Goal: Task Accomplishment & Management: Manage account settings

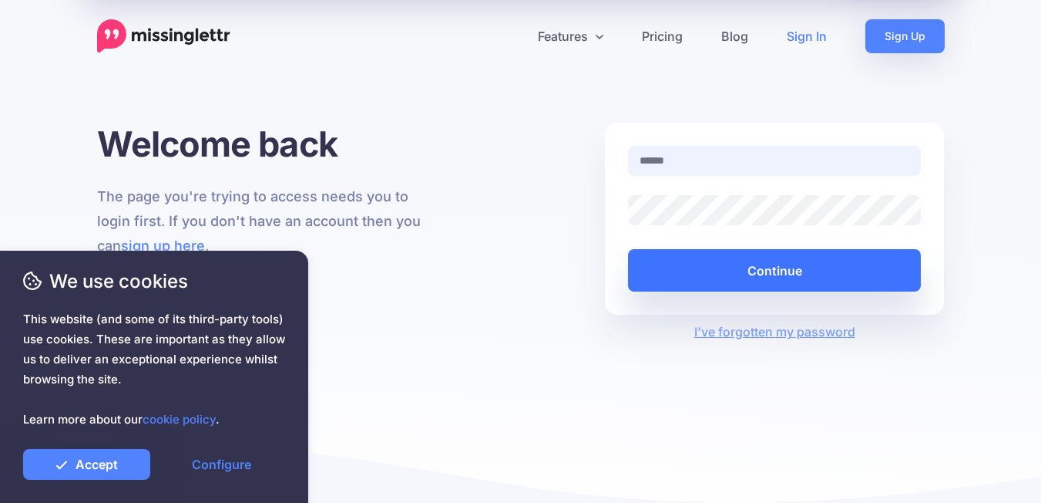
type input "**********"
click at [766, 272] on button "Continue" at bounding box center [775, 270] width 294 height 42
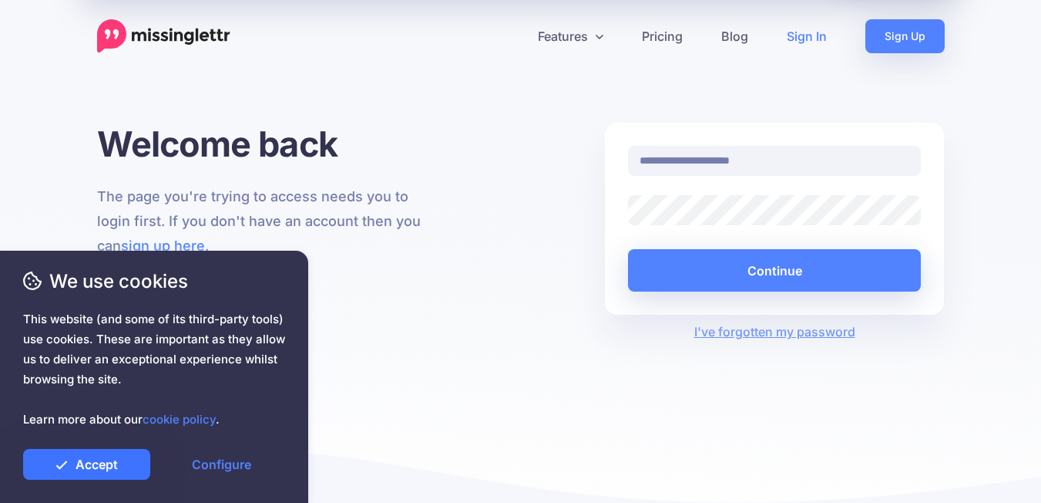
click at [124, 452] on link "Accept" at bounding box center [86, 464] width 127 height 31
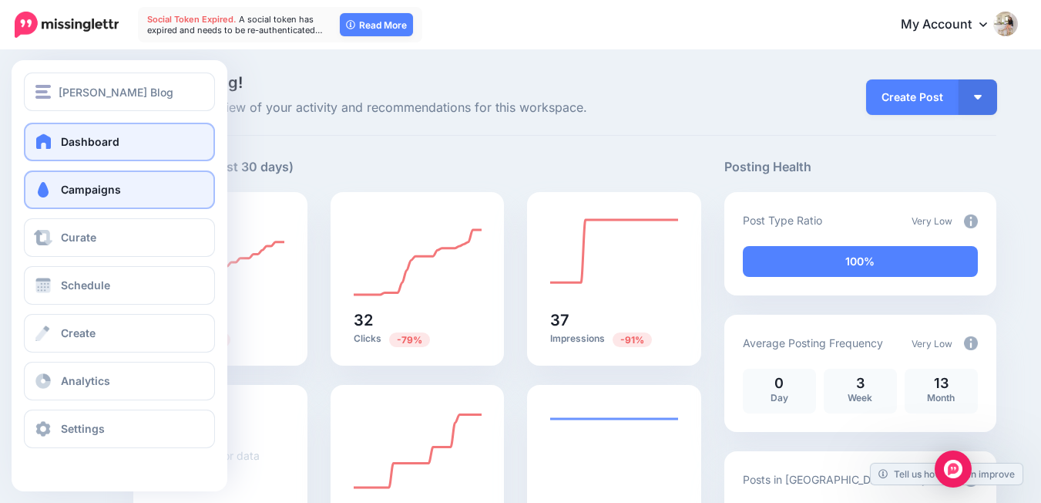
click at [83, 188] on span "Campaigns" at bounding box center [91, 189] width 60 height 13
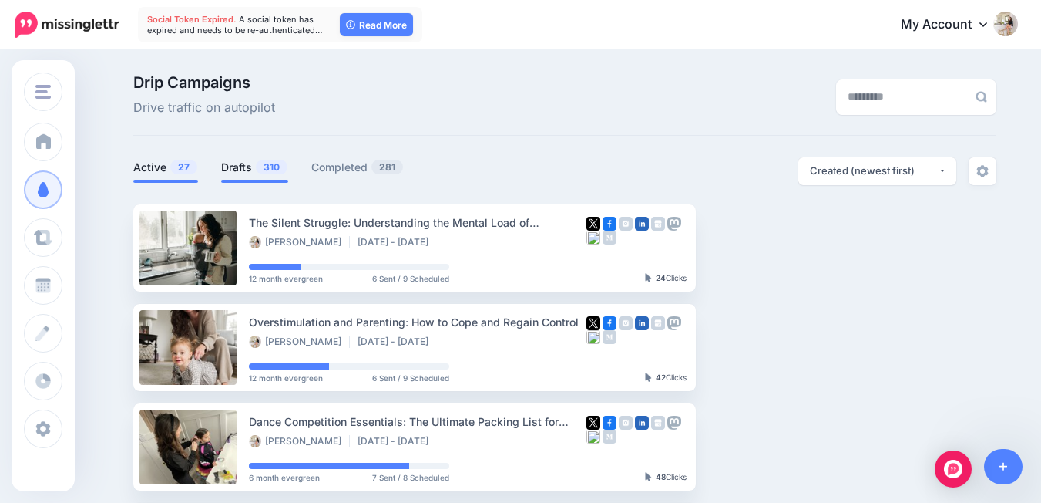
click at [244, 166] on link "Drafts 310" at bounding box center [254, 167] width 67 height 19
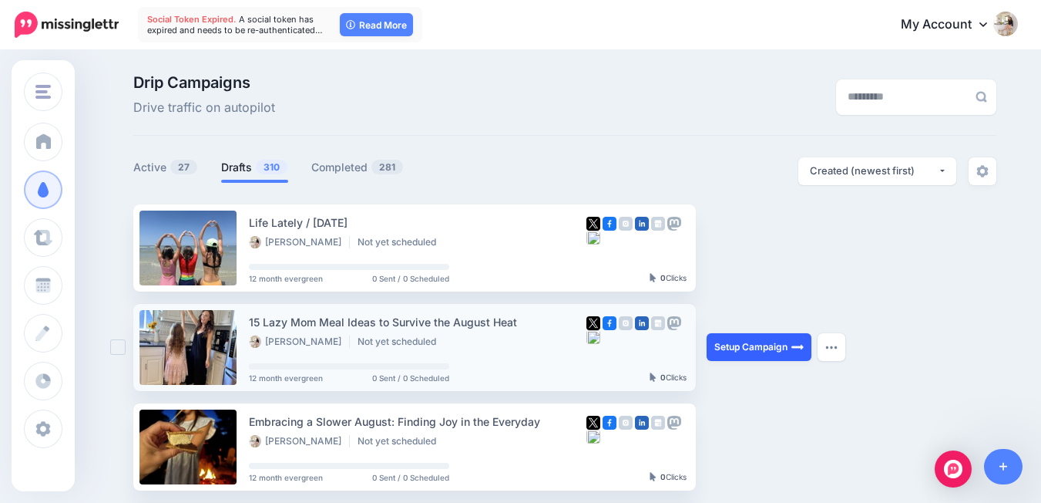
click at [763, 340] on link "Setup Campaign" at bounding box center [759, 347] width 105 height 28
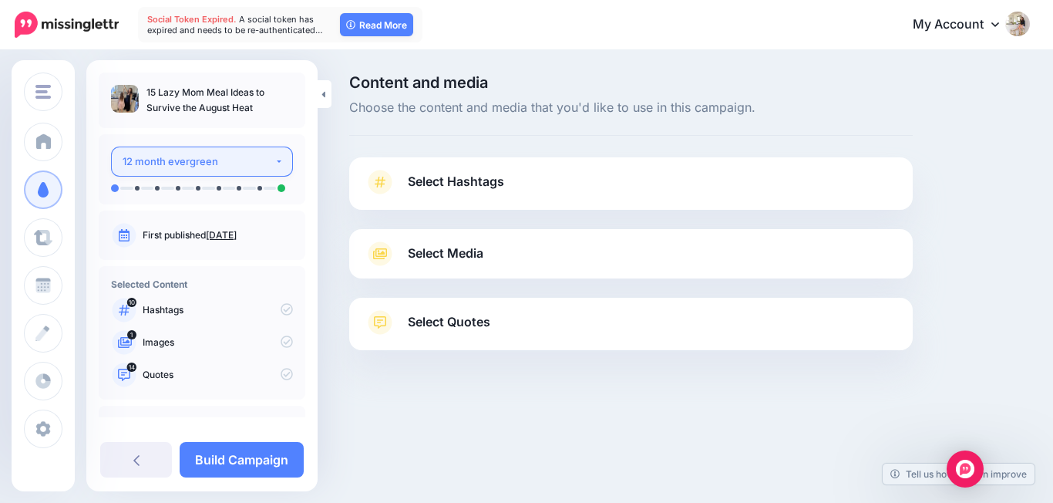
click at [186, 161] on div "12 month evergreen" at bounding box center [199, 162] width 152 height 18
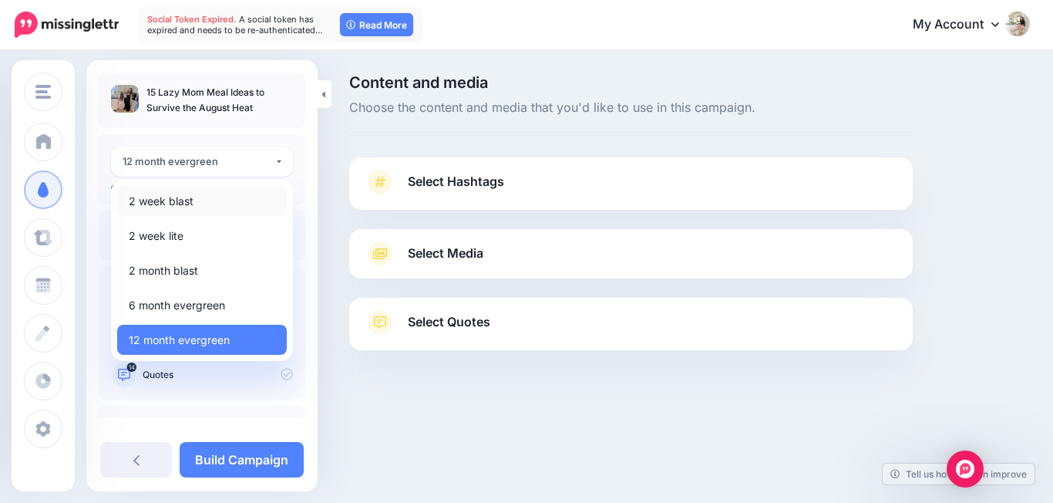
click at [186, 197] on span "2 week blast" at bounding box center [161, 201] width 65 height 19
select select "*****"
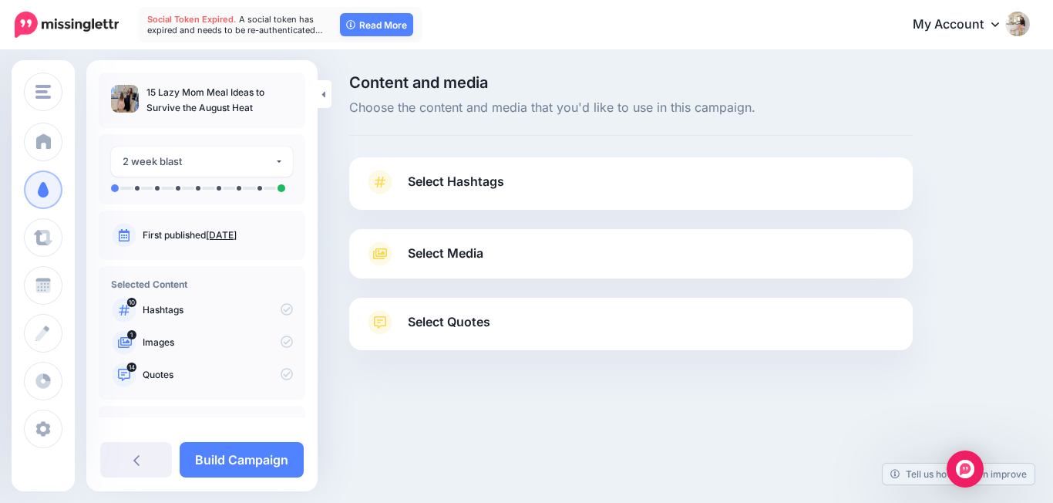
click at [544, 195] on link "Select Hashtags" at bounding box center [631, 190] width 533 height 40
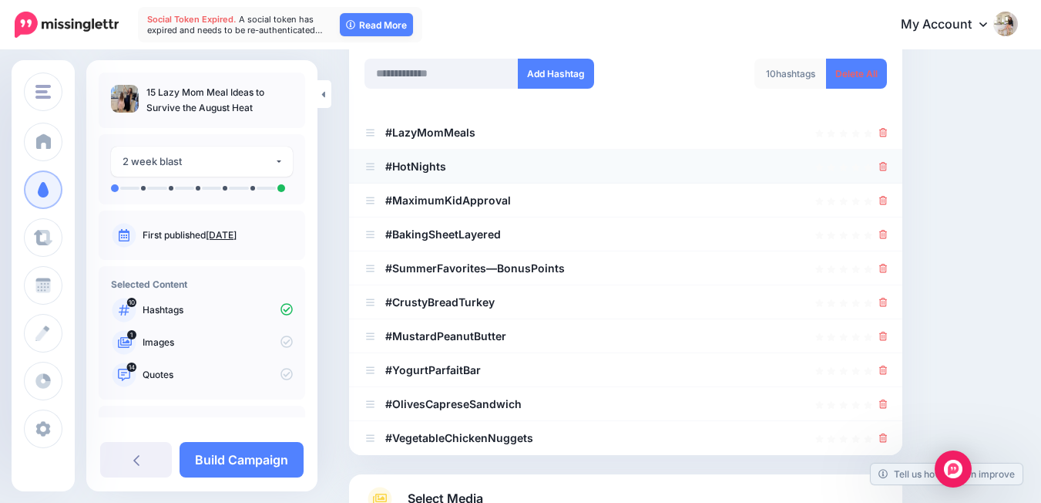
scroll to position [136, 0]
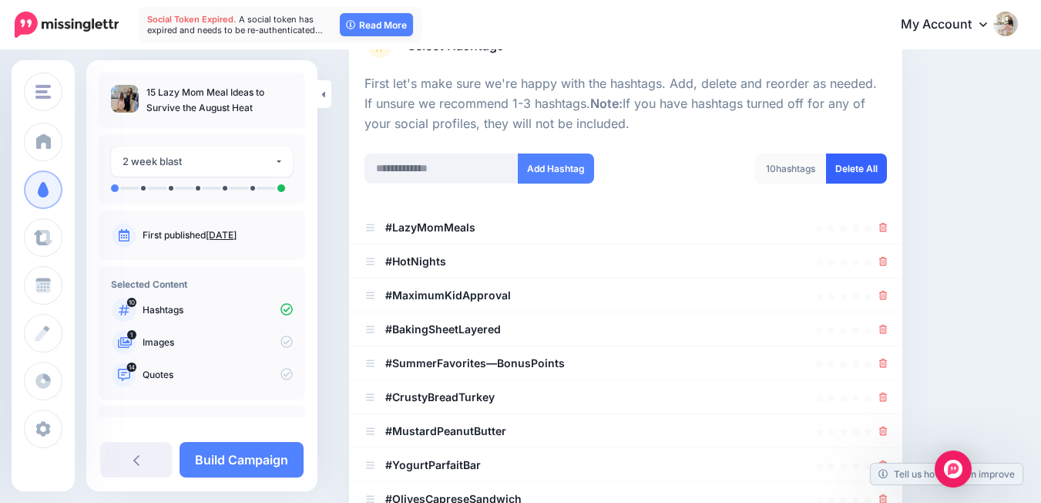
click at [863, 170] on link "Delete All" at bounding box center [856, 168] width 61 height 30
click at [450, 167] on input "text" at bounding box center [442, 168] width 154 height 30
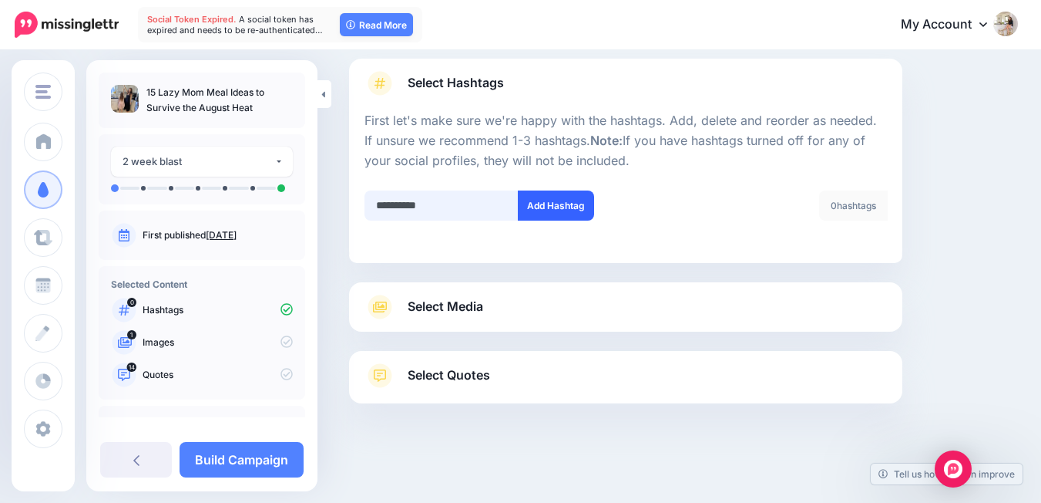
type input "**********"
click at [557, 193] on button "Add Hashtag" at bounding box center [556, 205] width 76 height 30
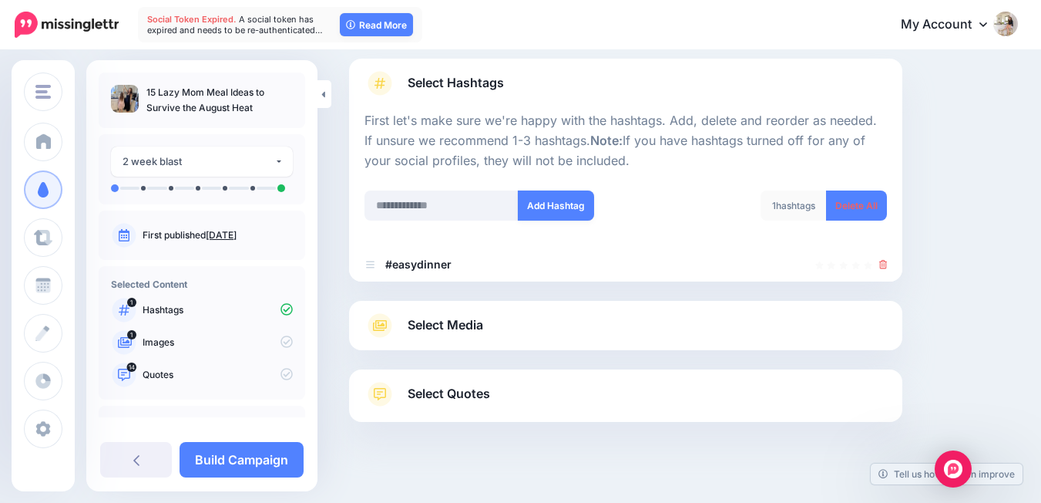
scroll to position [117, 0]
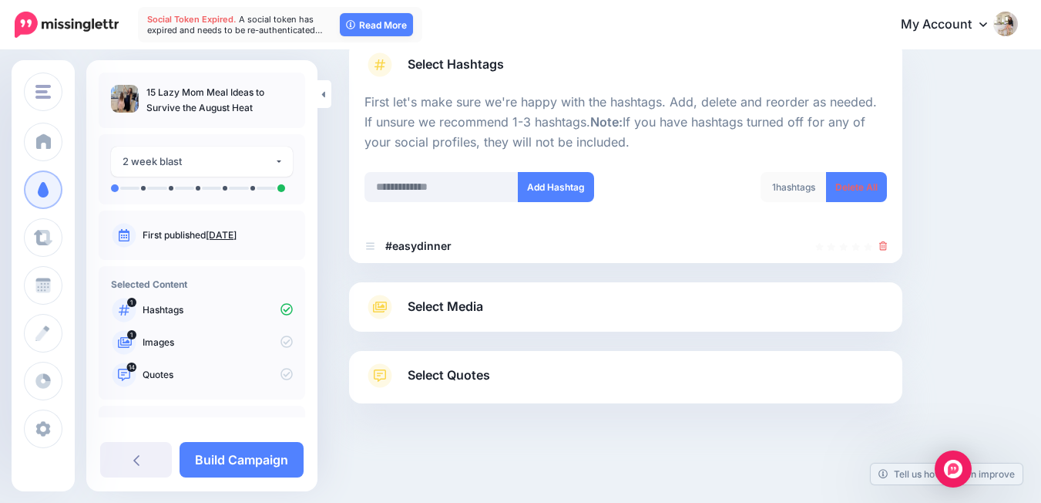
click at [619, 309] on link "Select Media" at bounding box center [626, 306] width 523 height 25
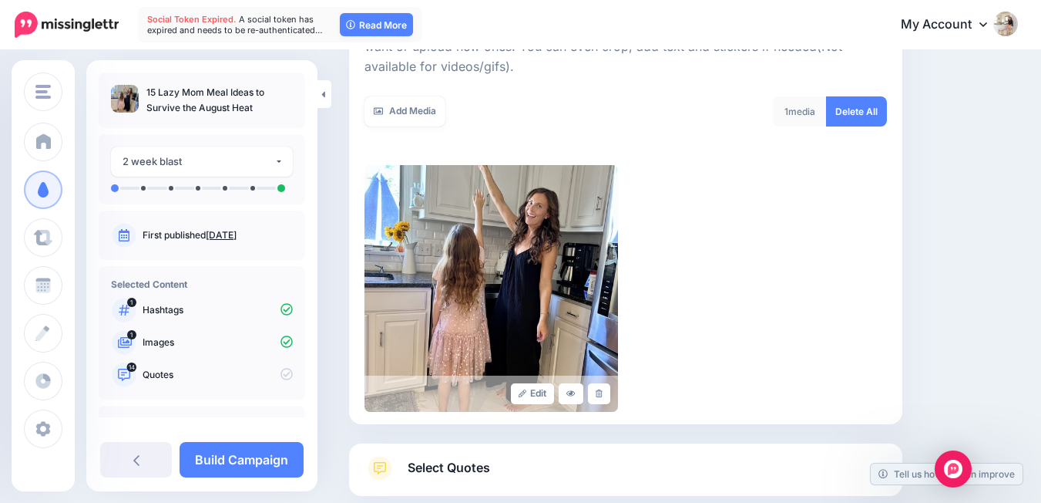
scroll to position [82, 0]
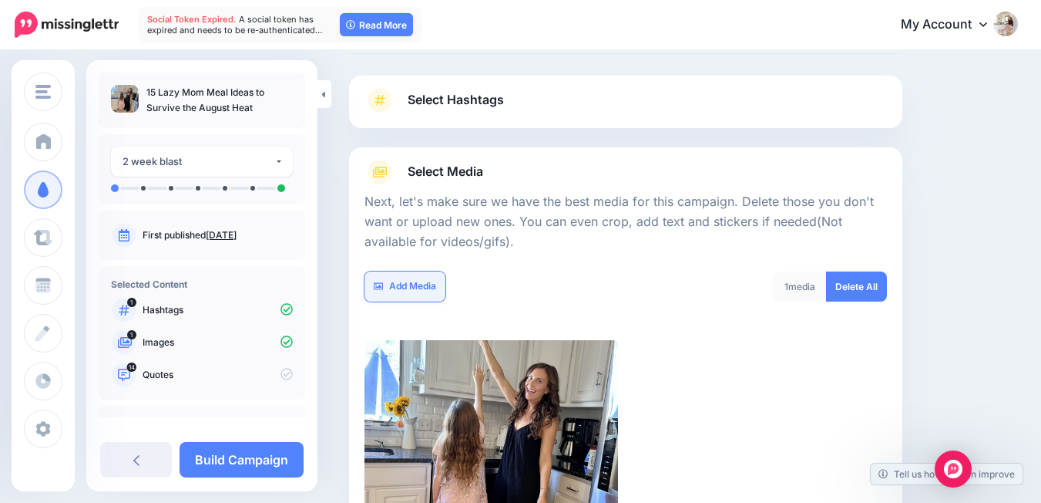
click at [390, 290] on link "Add Media" at bounding box center [405, 286] width 81 height 30
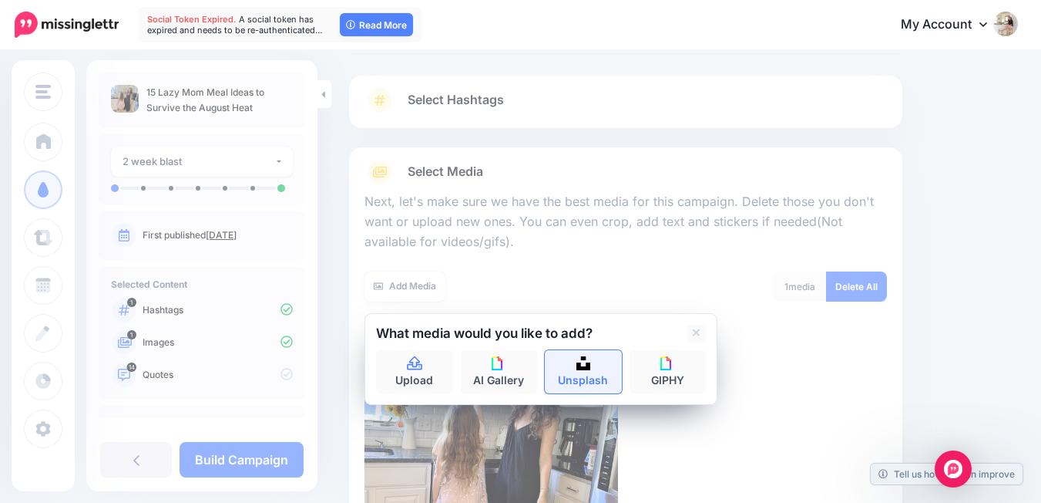
click at [593, 379] on link "Unsplash" at bounding box center [583, 371] width 77 height 43
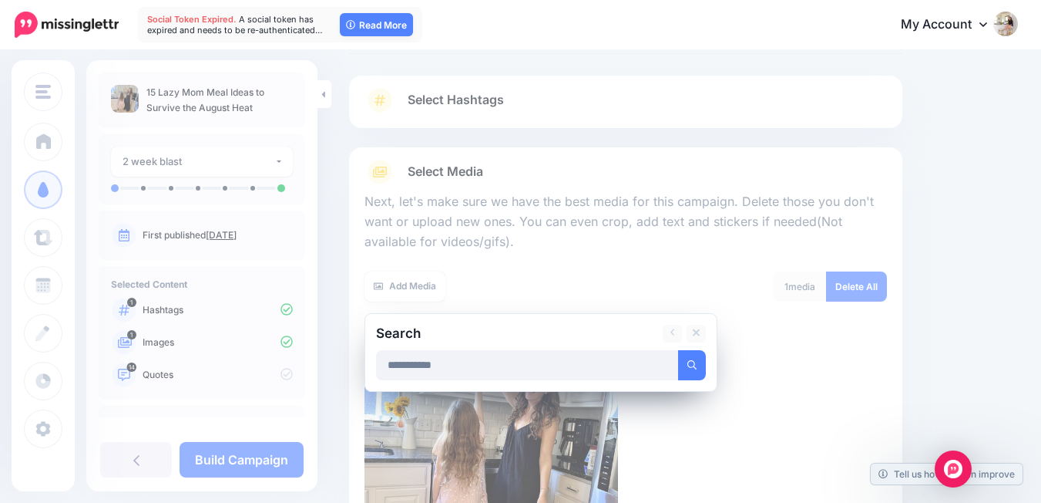
click at [678, 350] on button "submit" at bounding box center [692, 365] width 28 height 30
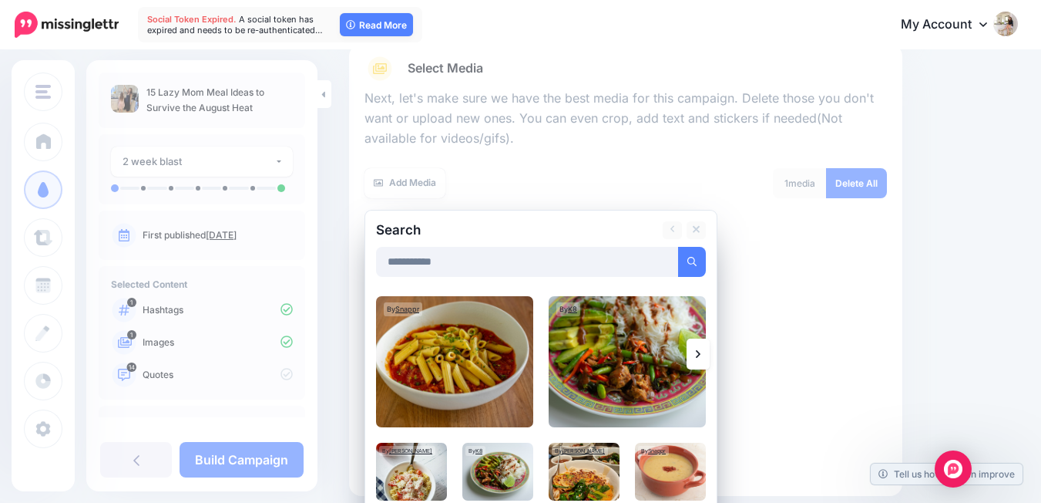
scroll to position [339, 0]
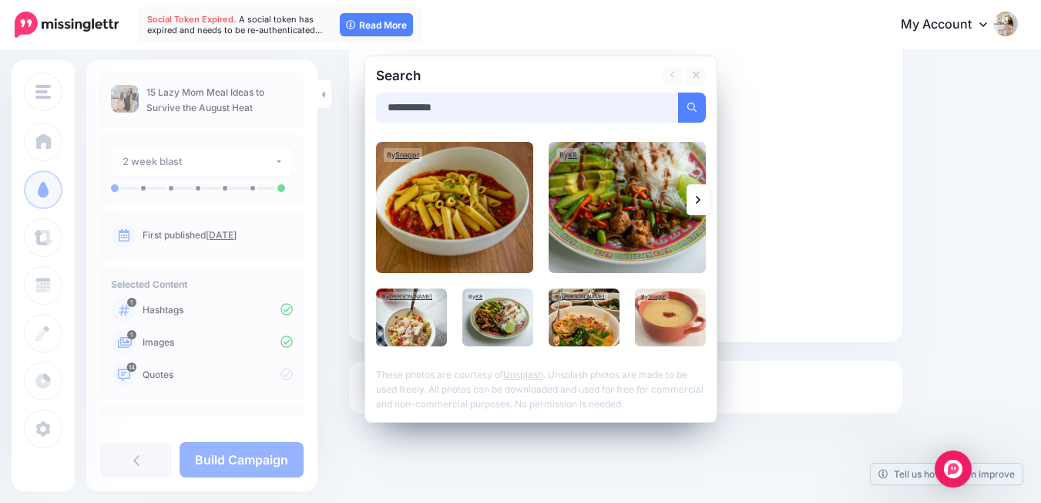
drag, startPoint x: 456, startPoint y: 118, endPoint x: 365, endPoint y: 100, distance: 92.7
click at [365, 100] on div "**********" at bounding box center [541, 239] width 353 height 367
click at [678, 93] on button "submit" at bounding box center [692, 108] width 28 height 30
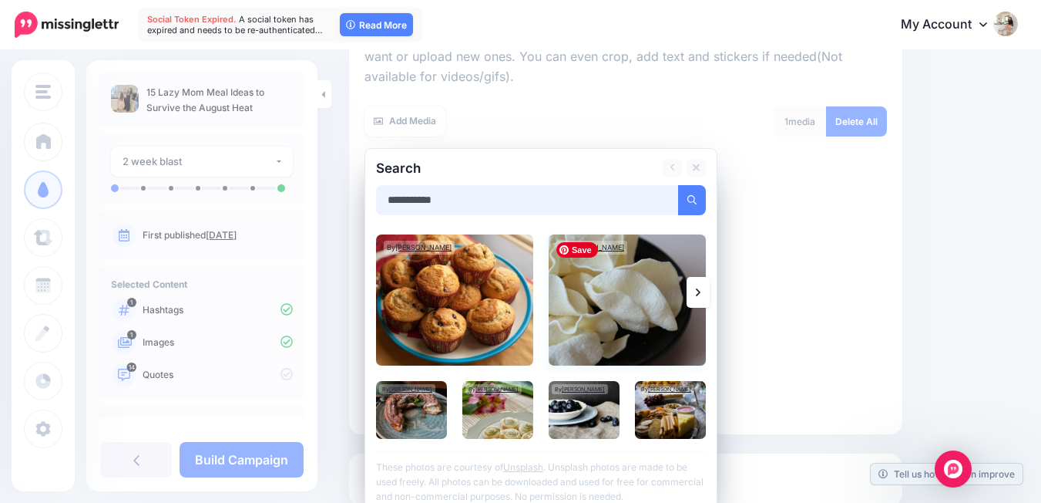
scroll to position [230, 0]
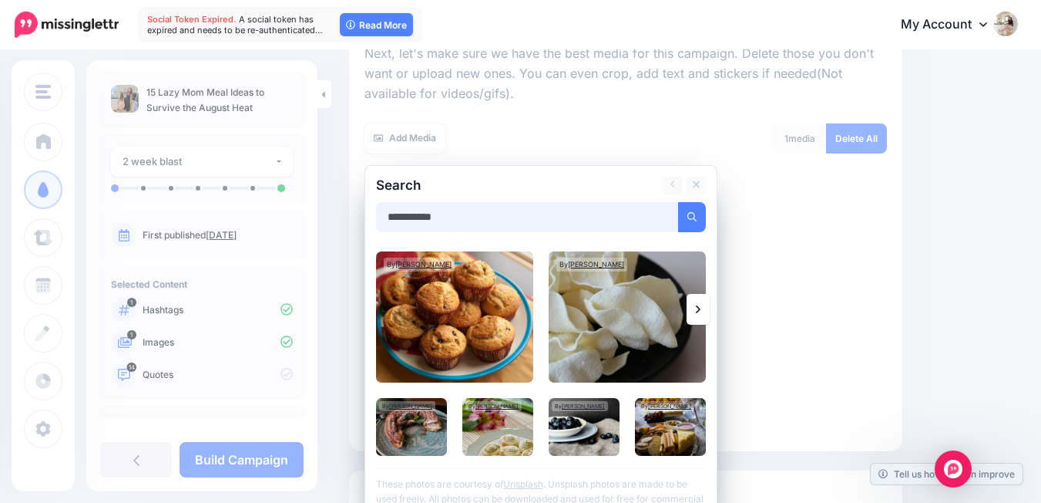
click at [432, 212] on input "**********" at bounding box center [527, 217] width 303 height 30
type input "**********"
click at [678, 202] on button "submit" at bounding box center [692, 217] width 28 height 30
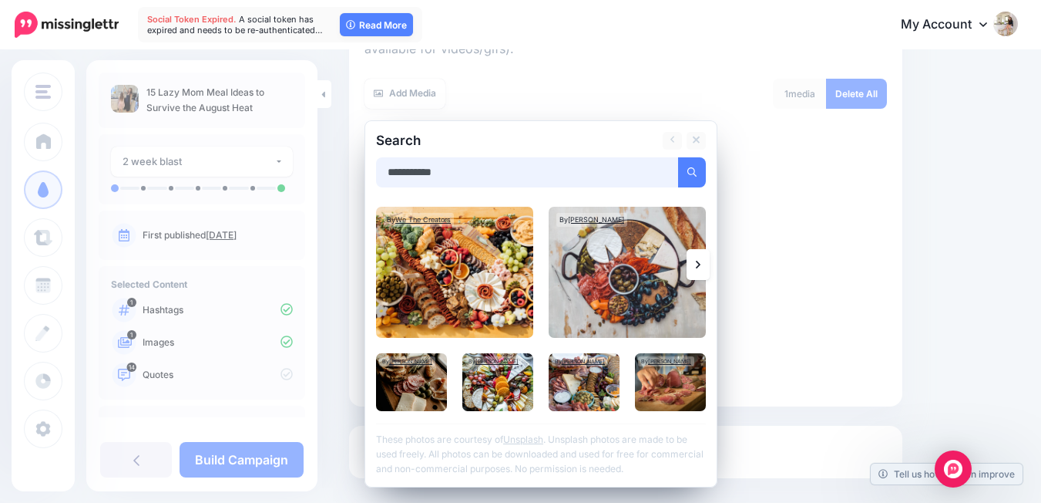
scroll to position [274, 0]
click at [403, 384] on img at bounding box center [411, 382] width 71 height 58
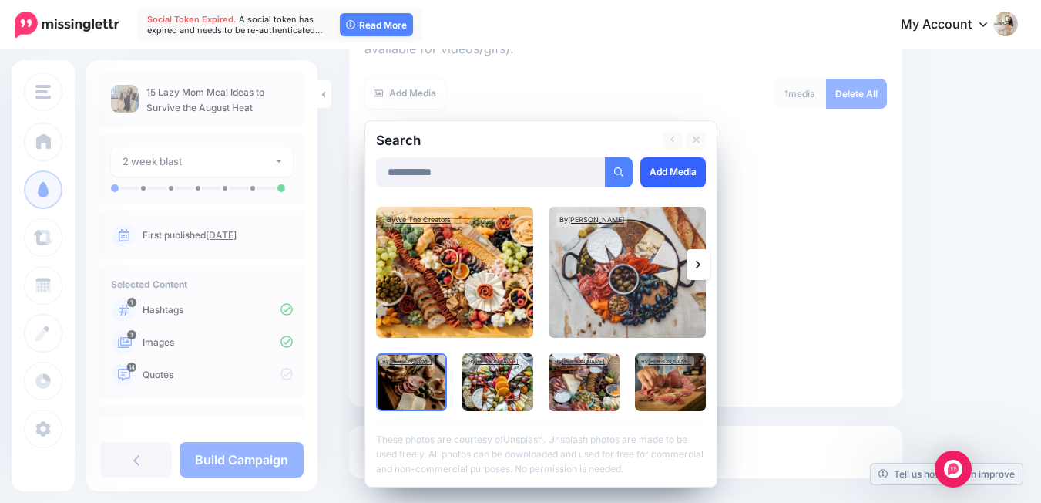
click at [652, 161] on link "Add Media" at bounding box center [674, 172] width 66 height 30
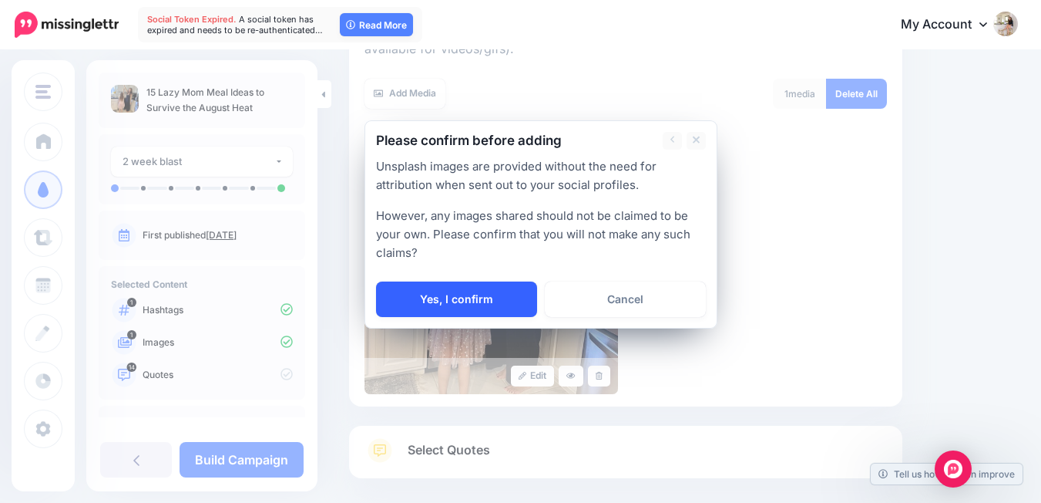
click at [465, 302] on link "Yes, I confirm" at bounding box center [456, 298] width 161 height 35
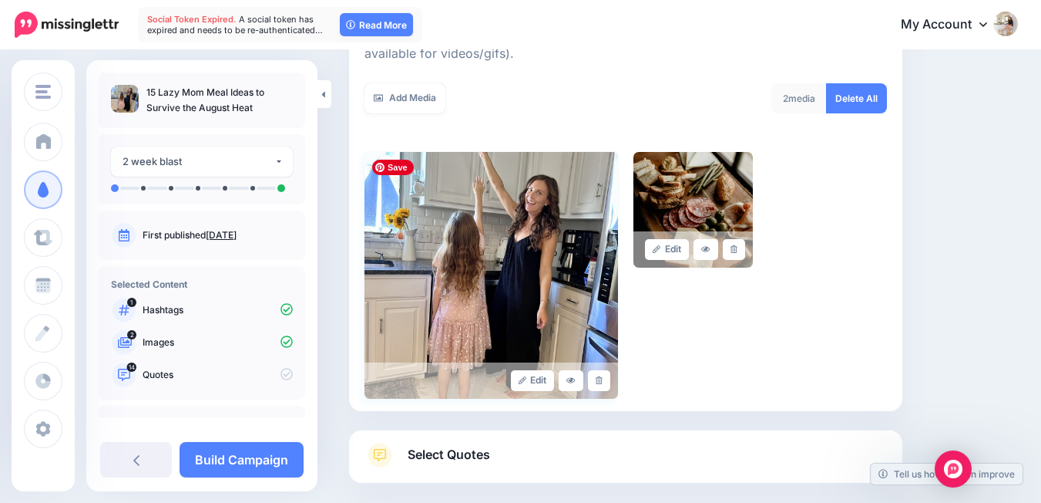
scroll to position [217, 0]
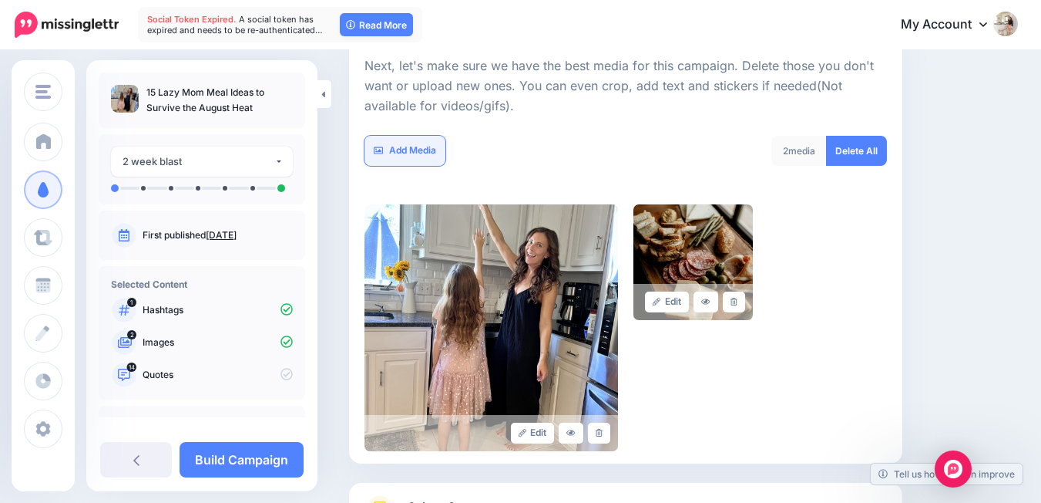
click at [408, 152] on link "Add Media" at bounding box center [405, 151] width 81 height 30
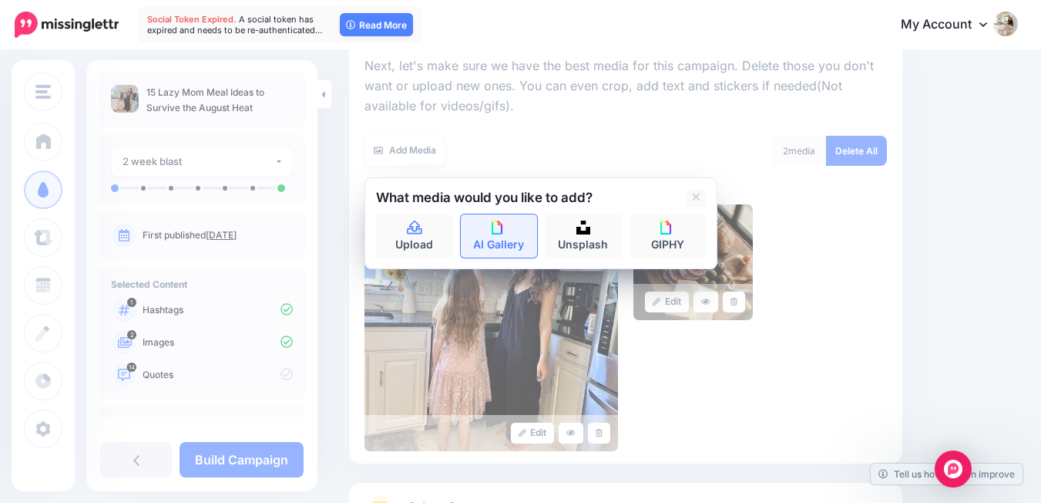
click at [505, 241] on link "AI Gallery" at bounding box center [499, 235] width 77 height 43
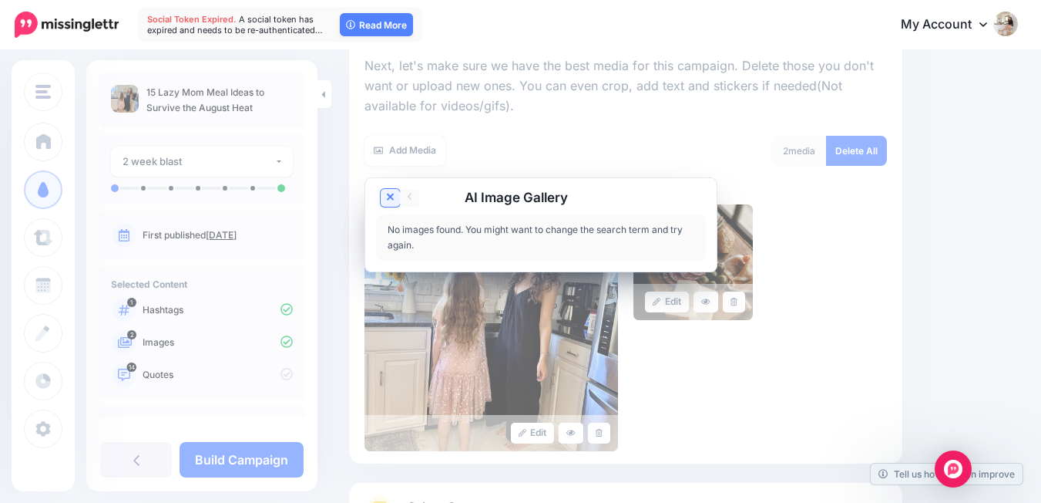
click at [388, 191] on icon at bounding box center [391, 197] width 8 height 12
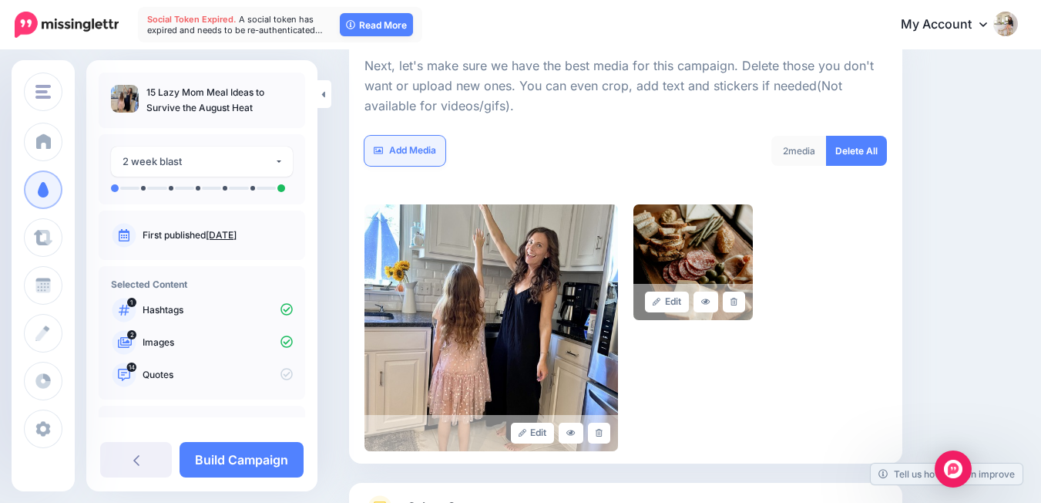
click at [428, 143] on link "Add Media" at bounding box center [405, 151] width 81 height 30
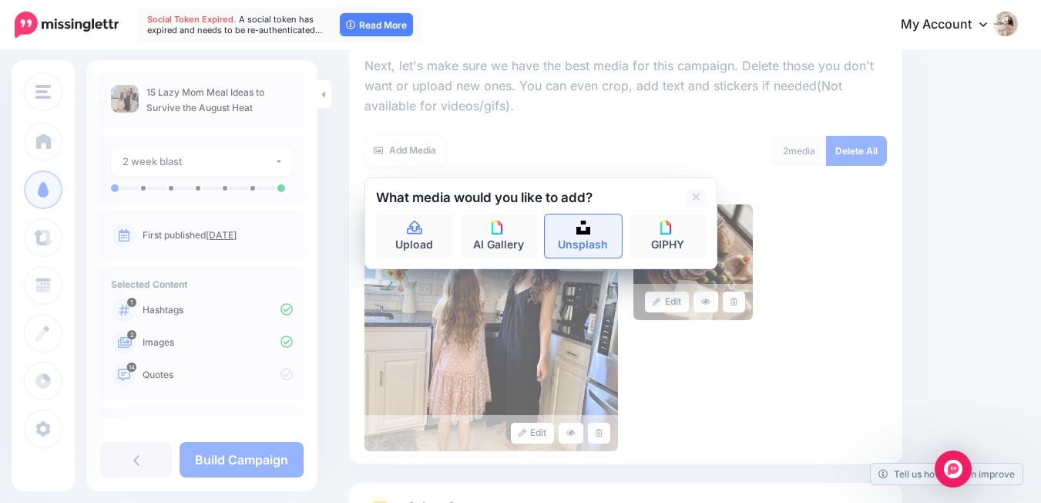
click at [553, 240] on link "Unsplash" at bounding box center [583, 235] width 77 height 43
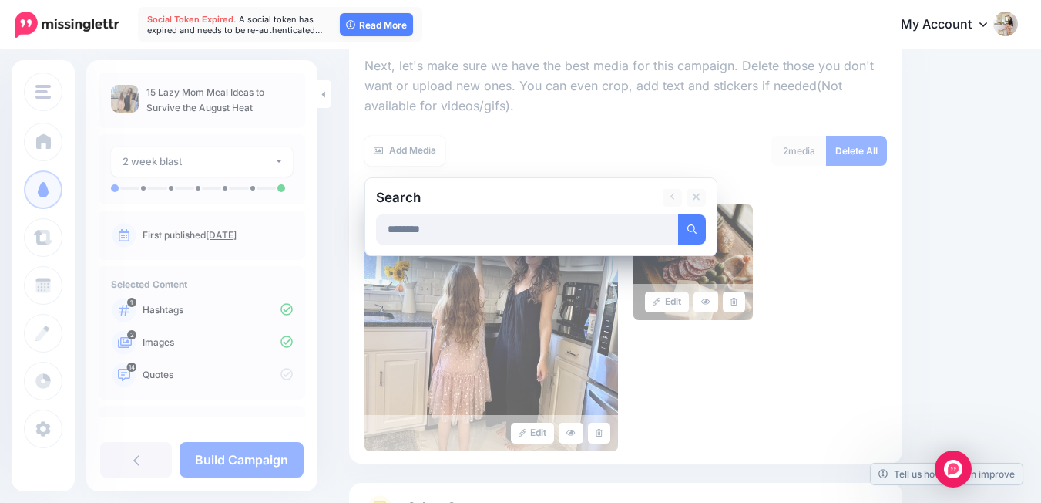
type input "********"
click at [678, 214] on button "submit" at bounding box center [692, 229] width 28 height 30
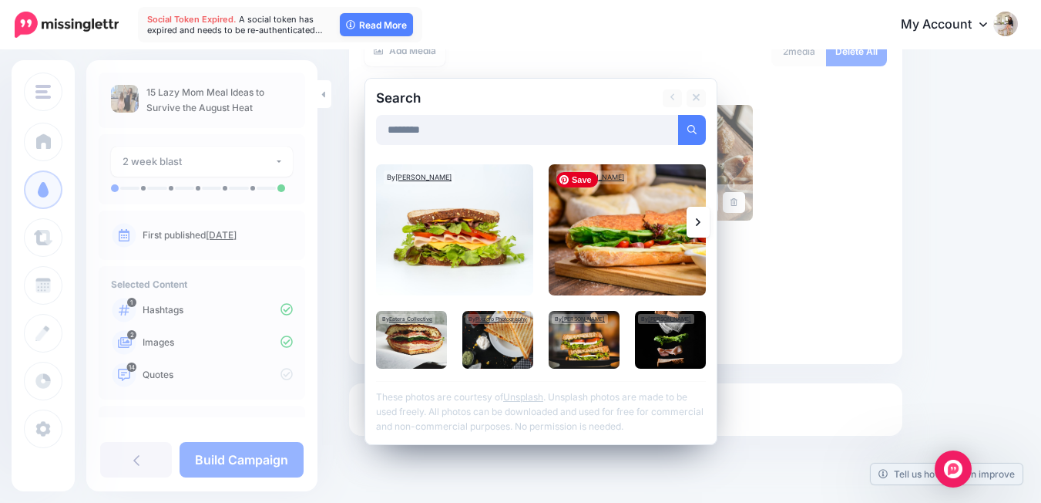
scroll to position [335, 0]
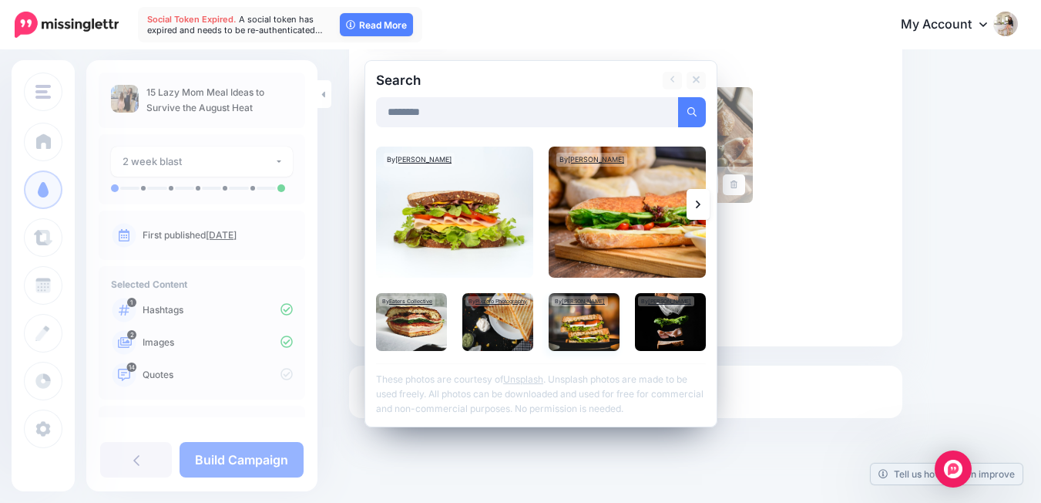
click at [574, 325] on img at bounding box center [584, 322] width 71 height 58
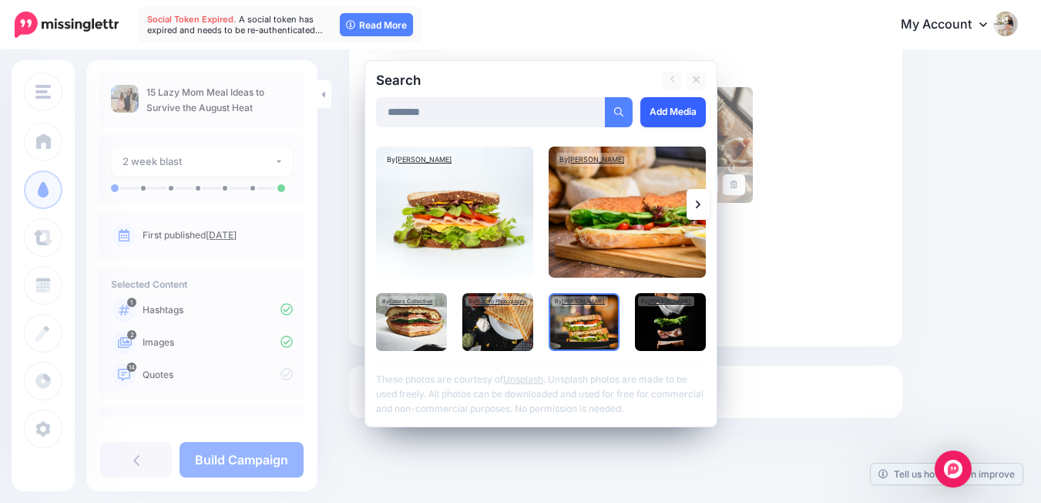
click at [661, 114] on link "Add Media" at bounding box center [674, 112] width 66 height 30
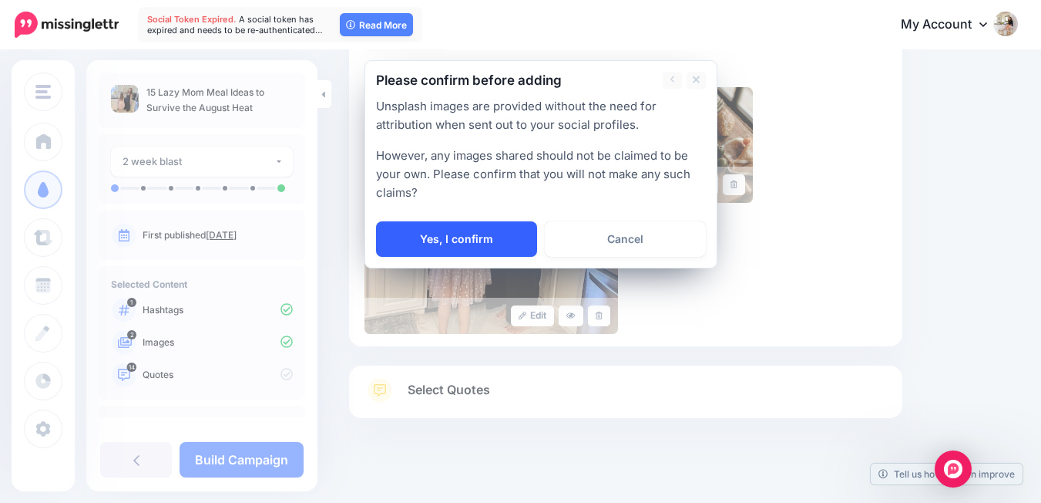
click at [432, 230] on link "Yes, I confirm" at bounding box center [456, 238] width 161 height 35
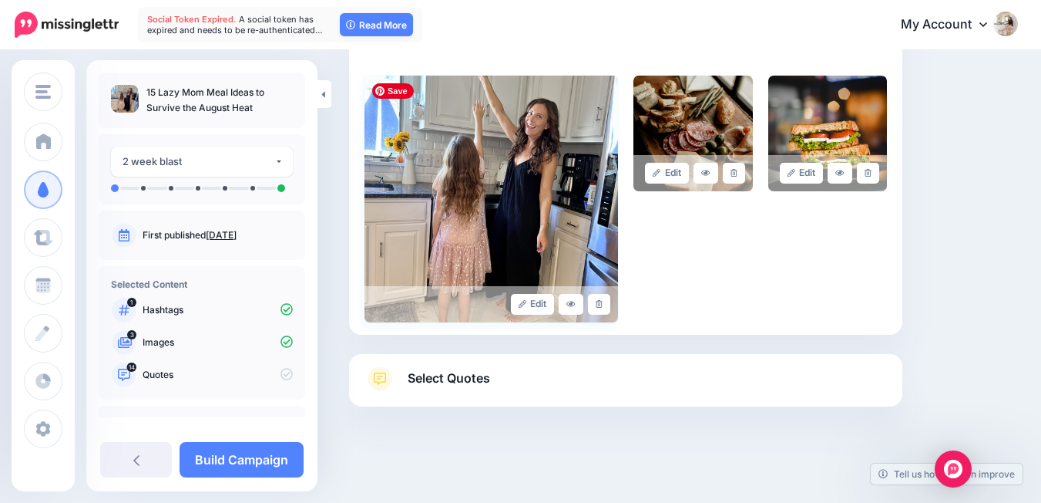
scroll to position [249, 0]
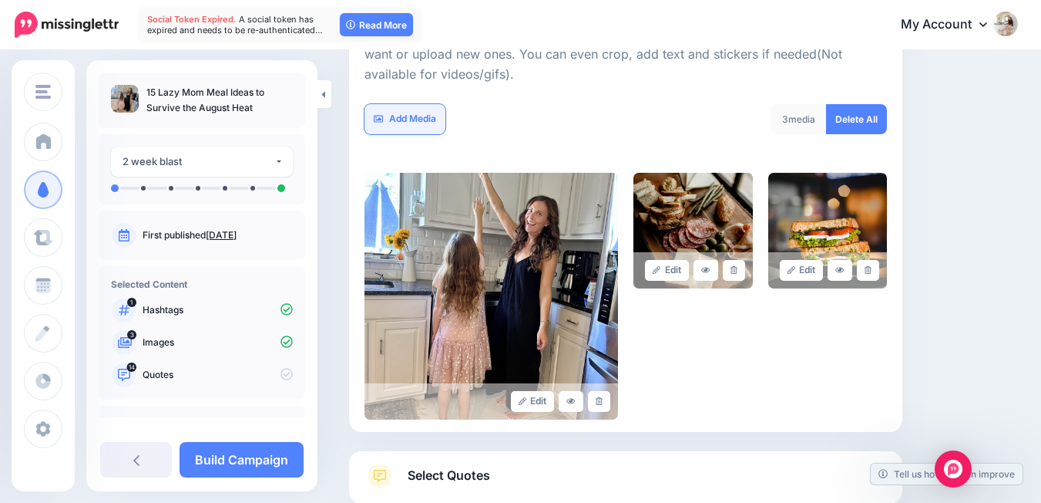
click at [425, 117] on link "Add Media" at bounding box center [405, 119] width 81 height 30
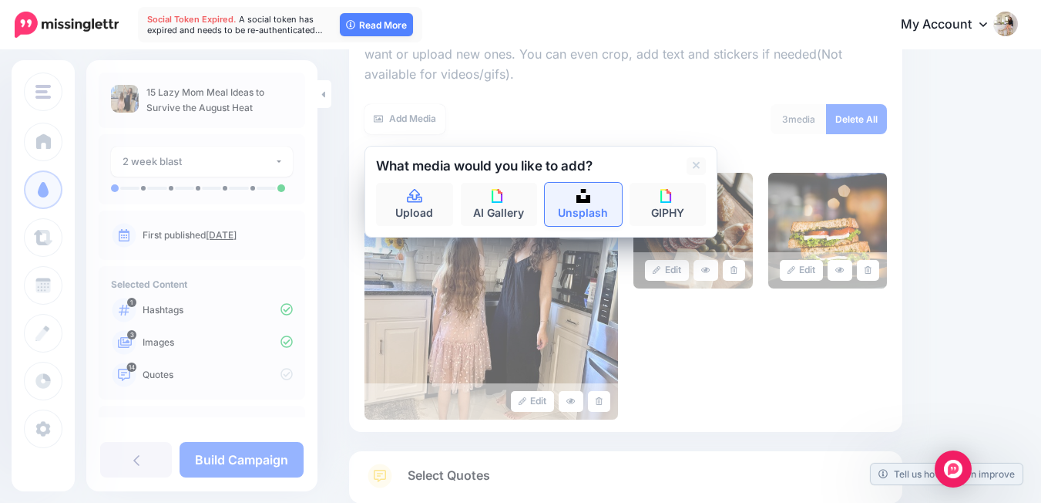
click at [574, 206] on link "Unsplash" at bounding box center [583, 204] width 77 height 43
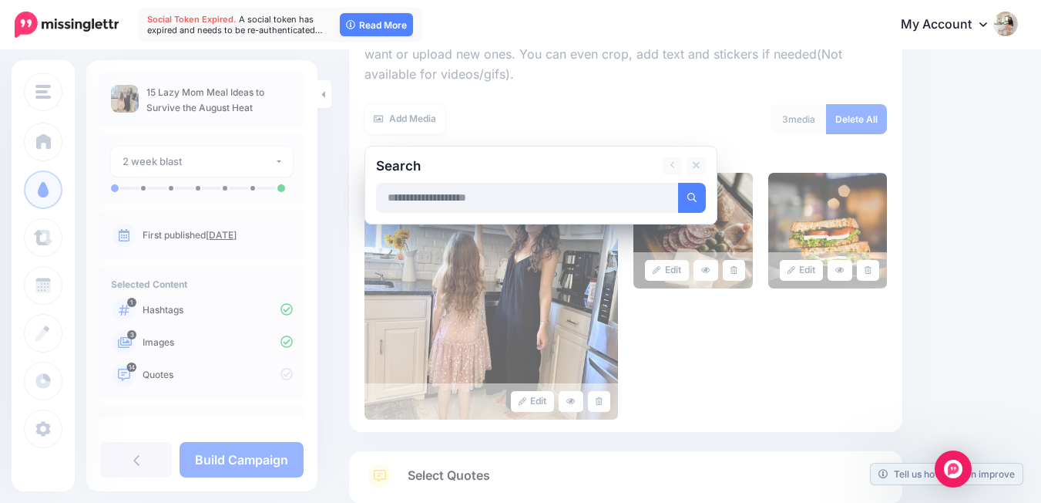
click at [574, 206] on input "text" at bounding box center [527, 198] width 303 height 30
click at [678, 183] on button "submit" at bounding box center [692, 198] width 28 height 30
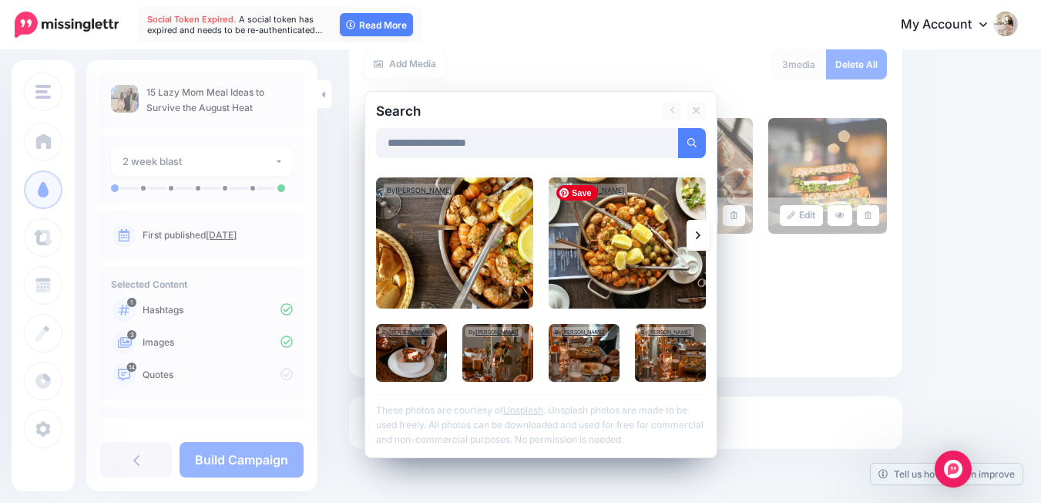
scroll to position [320, 0]
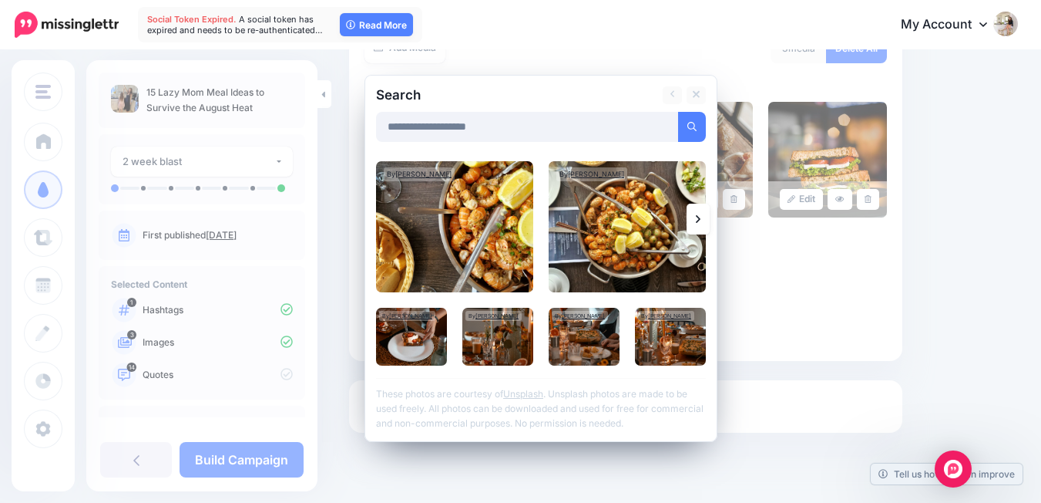
drag, startPoint x: 504, startPoint y: 133, endPoint x: 432, endPoint y: 120, distance: 72.7
click at [432, 120] on input "**********" at bounding box center [527, 127] width 303 height 30
type input "*********"
click at [678, 112] on button "submit" at bounding box center [692, 127] width 28 height 30
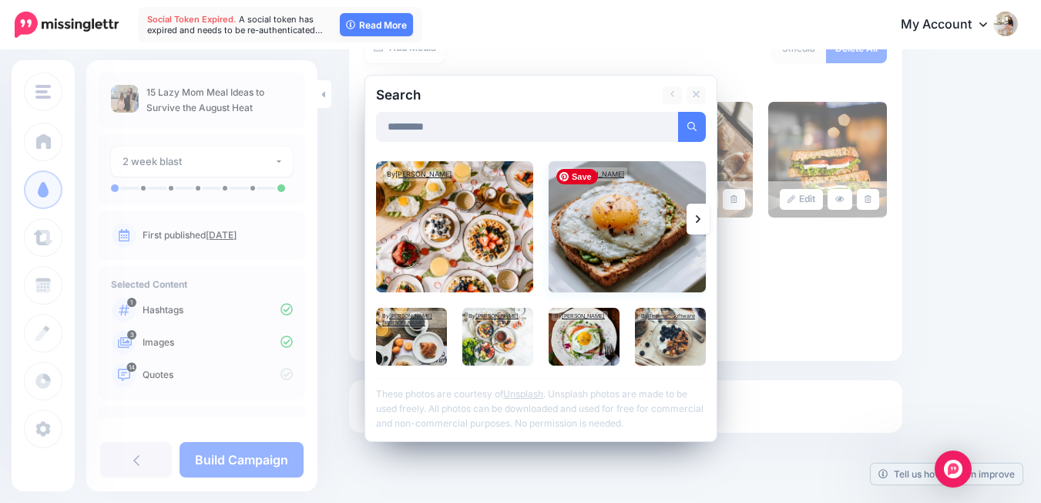
click at [617, 204] on img at bounding box center [627, 226] width 157 height 131
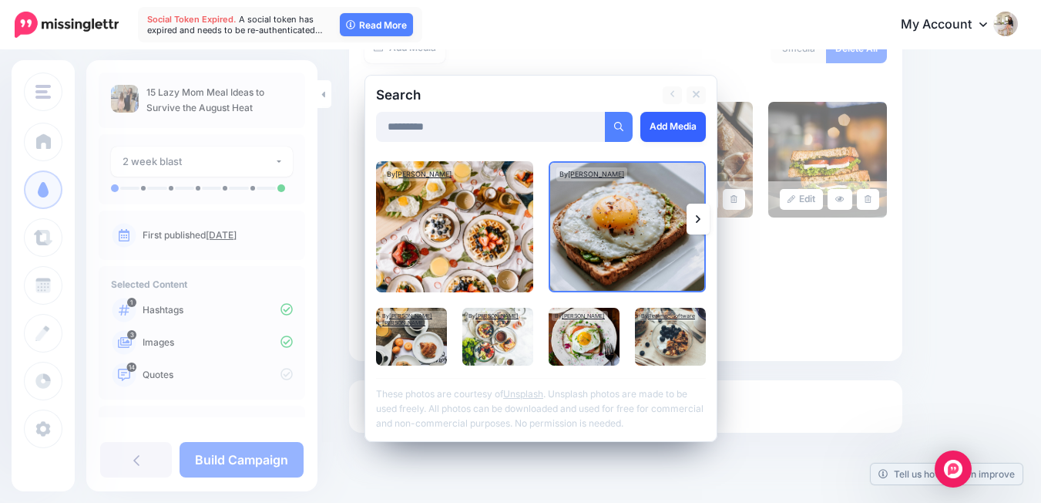
click at [688, 113] on link "Add Media" at bounding box center [674, 127] width 66 height 30
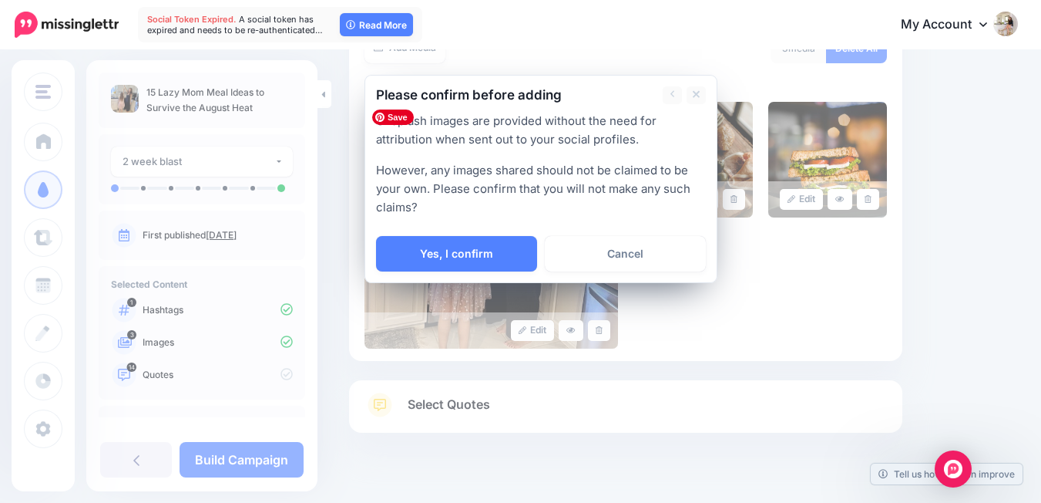
click at [482, 234] on div at bounding box center [541, 226] width 330 height 19
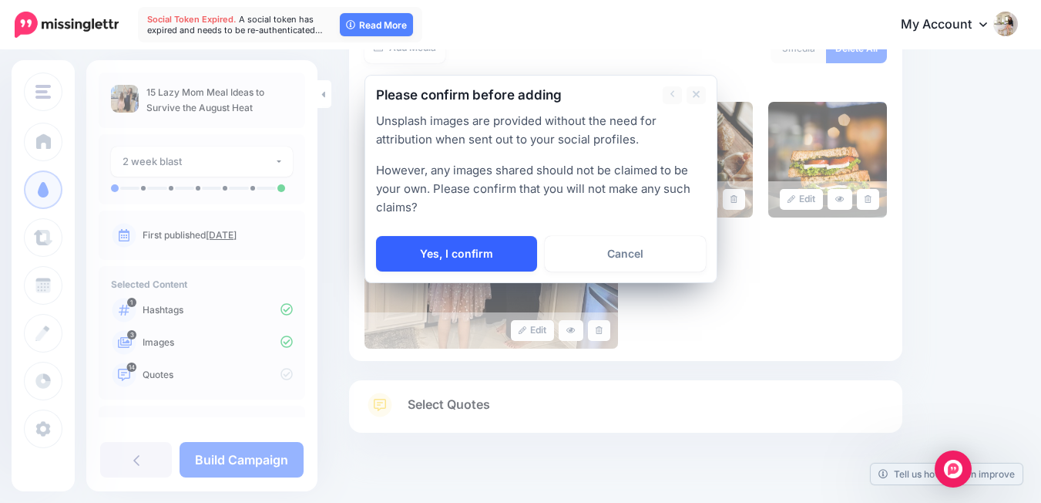
click at [498, 264] on link "Yes, I confirm" at bounding box center [456, 253] width 161 height 35
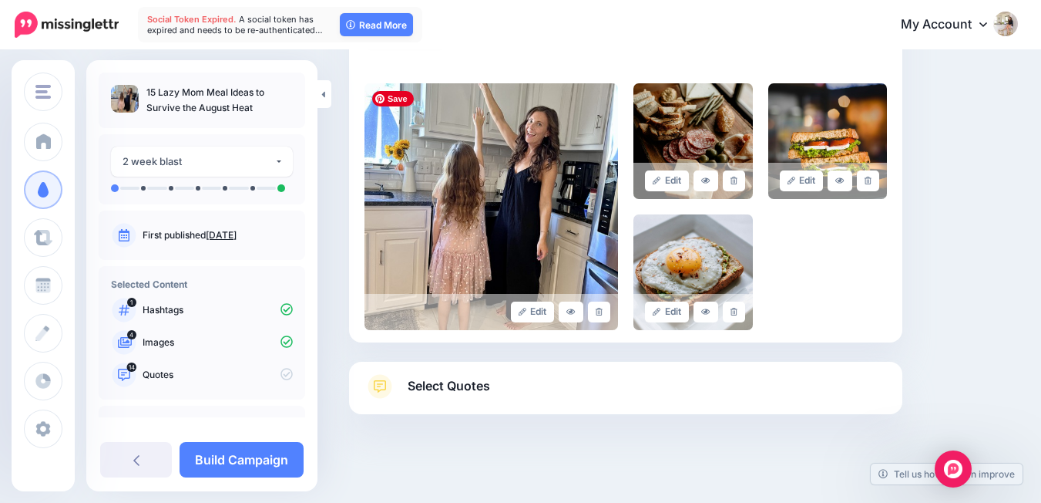
scroll to position [349, 0]
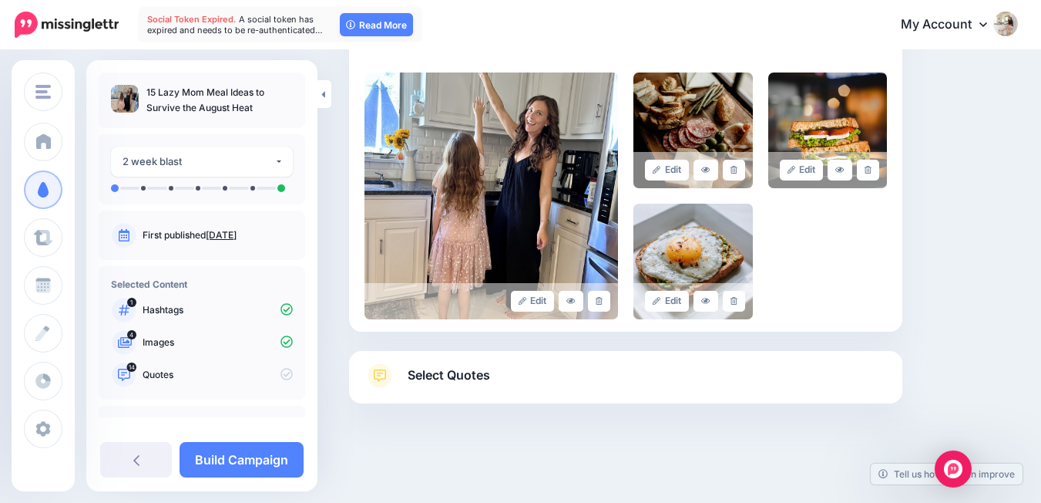
click at [473, 372] on span "Select Quotes" at bounding box center [449, 375] width 82 height 21
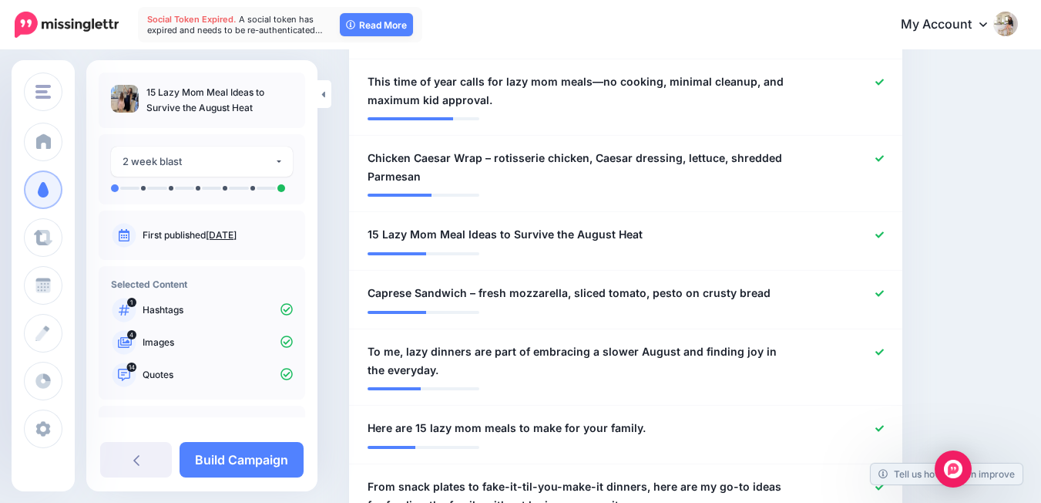
scroll to position [634, 0]
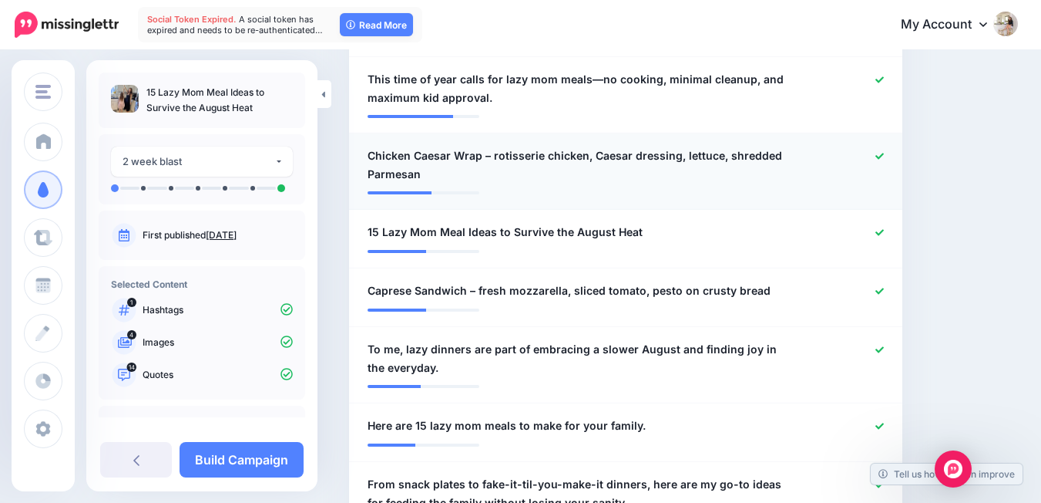
click at [884, 153] on icon at bounding box center [880, 156] width 8 height 8
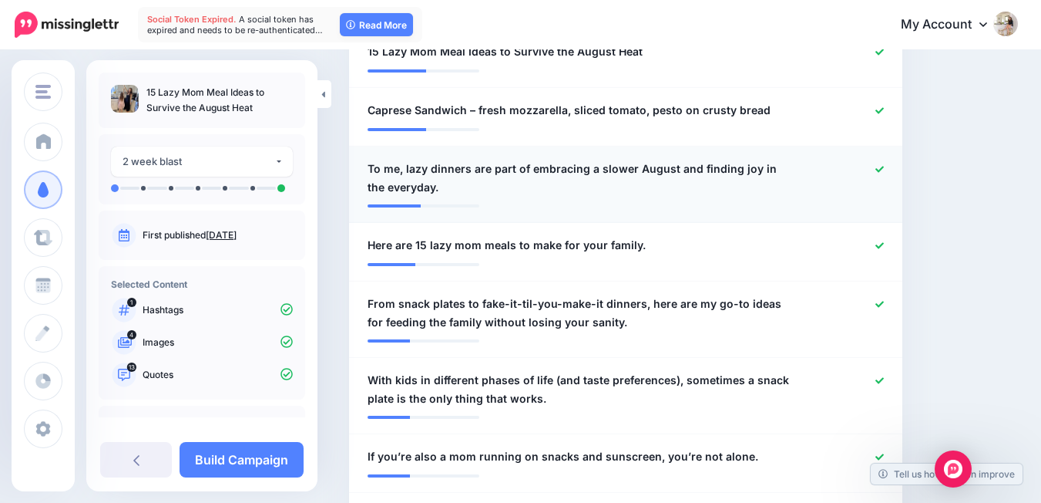
scroll to position [793, 0]
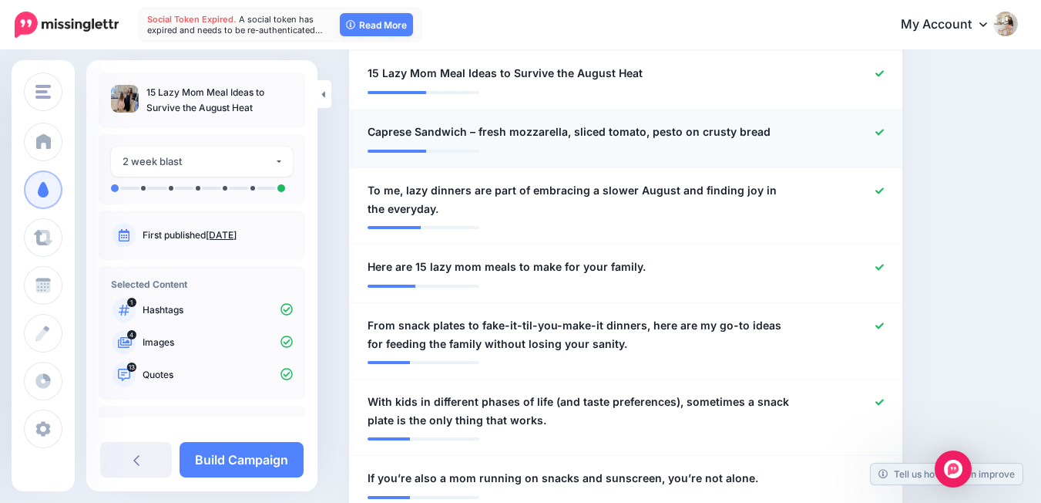
click at [884, 136] on link at bounding box center [880, 132] width 8 height 11
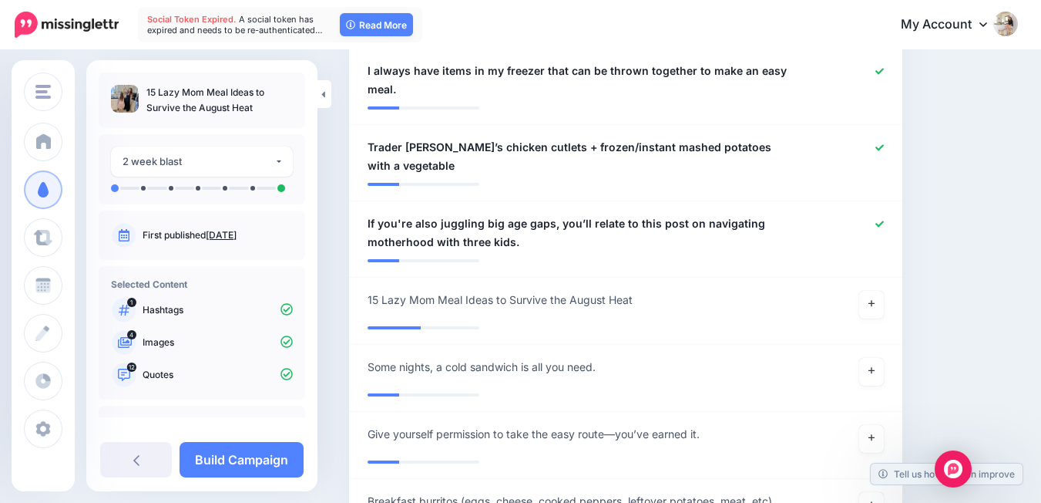
scroll to position [1290, 0]
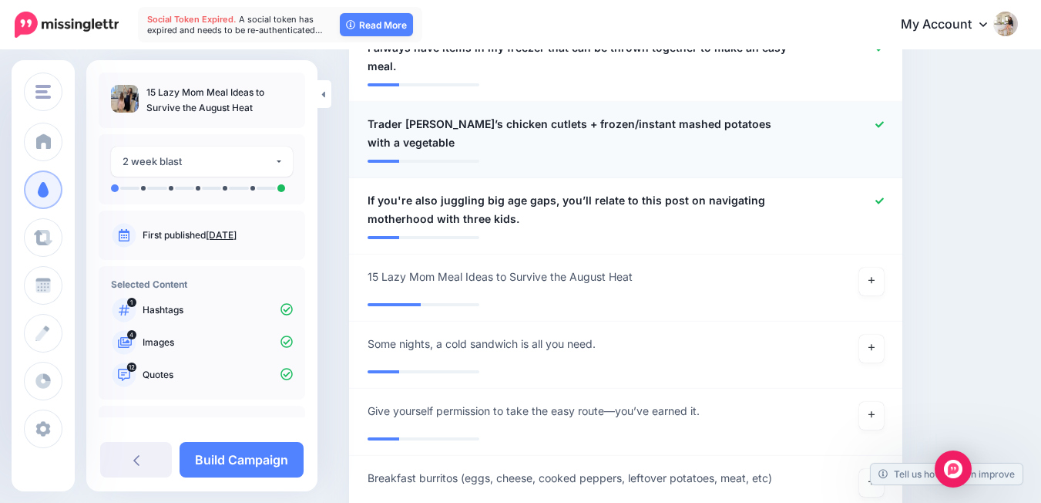
click at [884, 123] on icon at bounding box center [880, 124] width 8 height 6
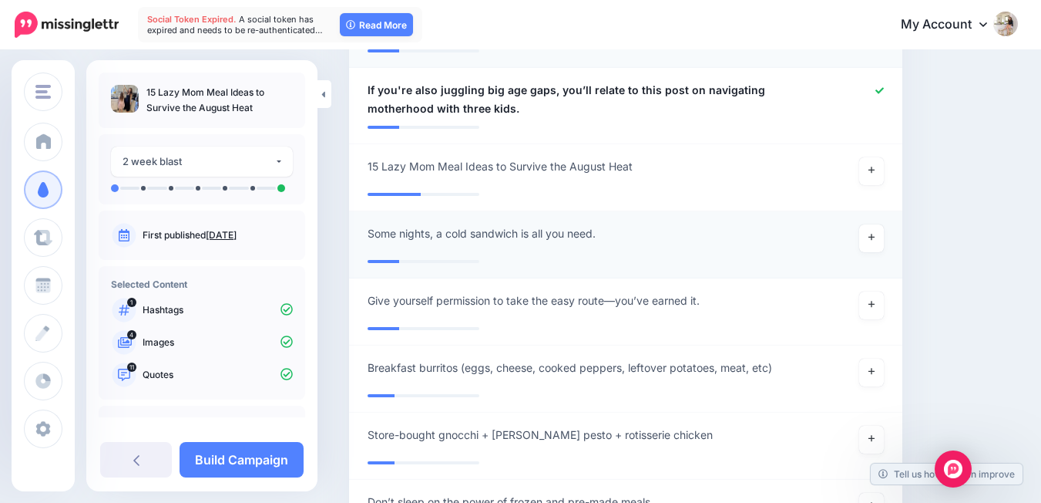
scroll to position [1388, 0]
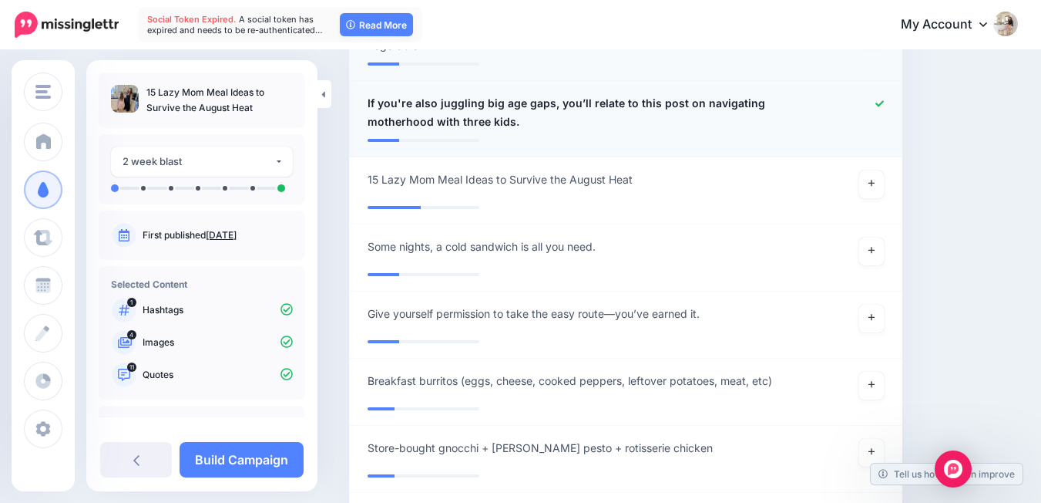
click at [884, 99] on icon at bounding box center [880, 103] width 8 height 8
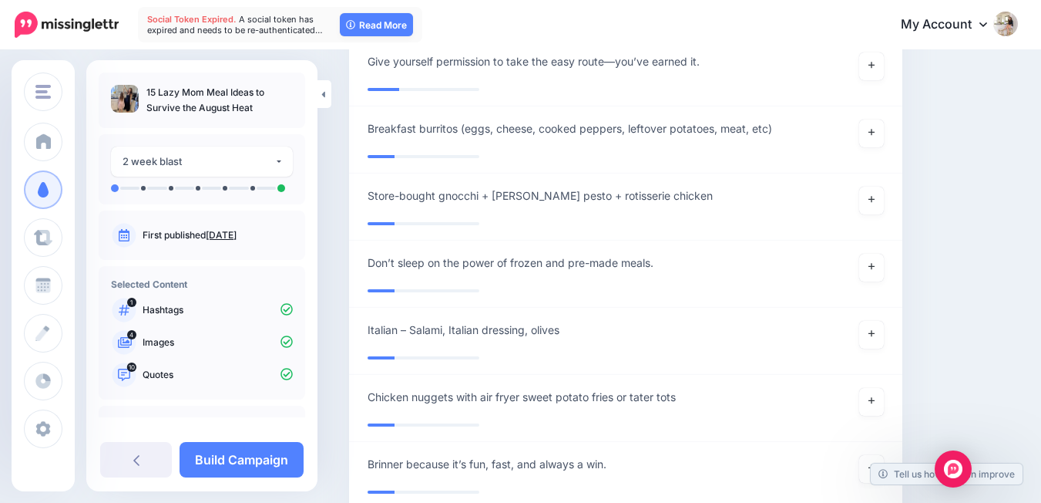
scroll to position [1542, 0]
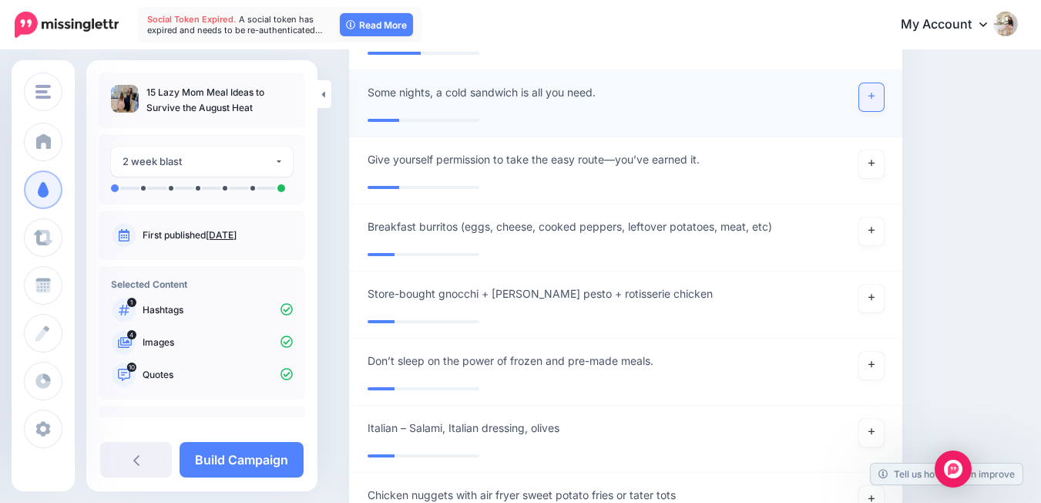
click at [877, 85] on link at bounding box center [872, 97] width 25 height 28
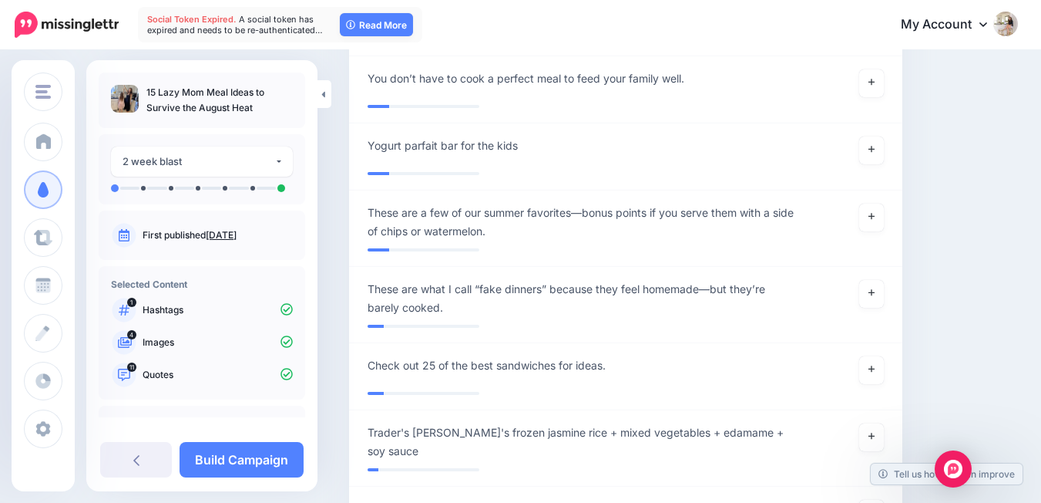
scroll to position [3087, 0]
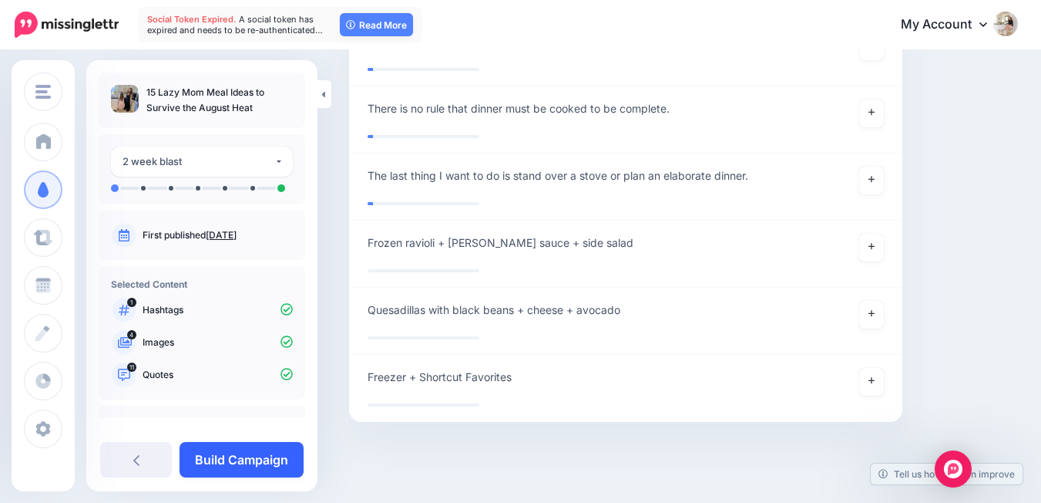
click at [281, 457] on link "Build Campaign" at bounding box center [242, 459] width 124 height 35
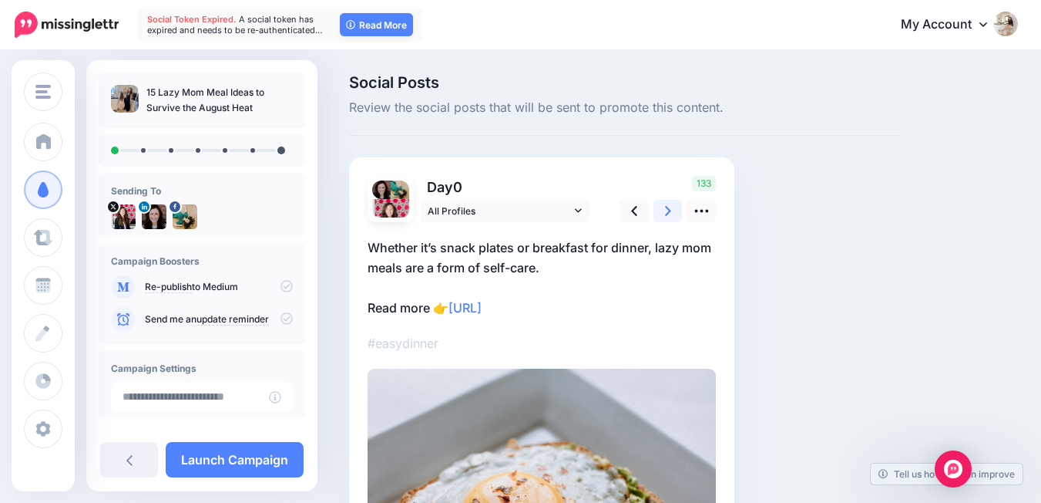
click at [673, 210] on link at bounding box center [668, 211] width 29 height 22
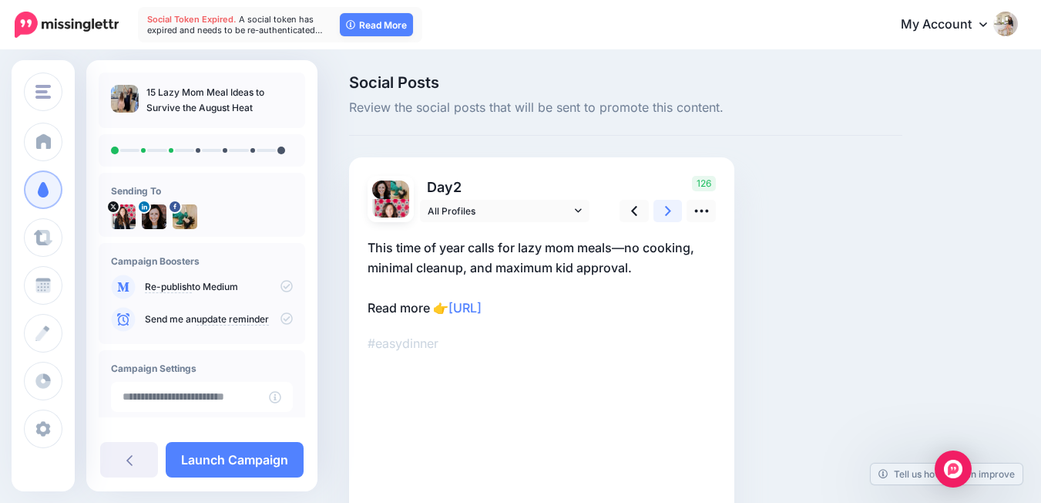
click at [673, 210] on link at bounding box center [668, 211] width 29 height 22
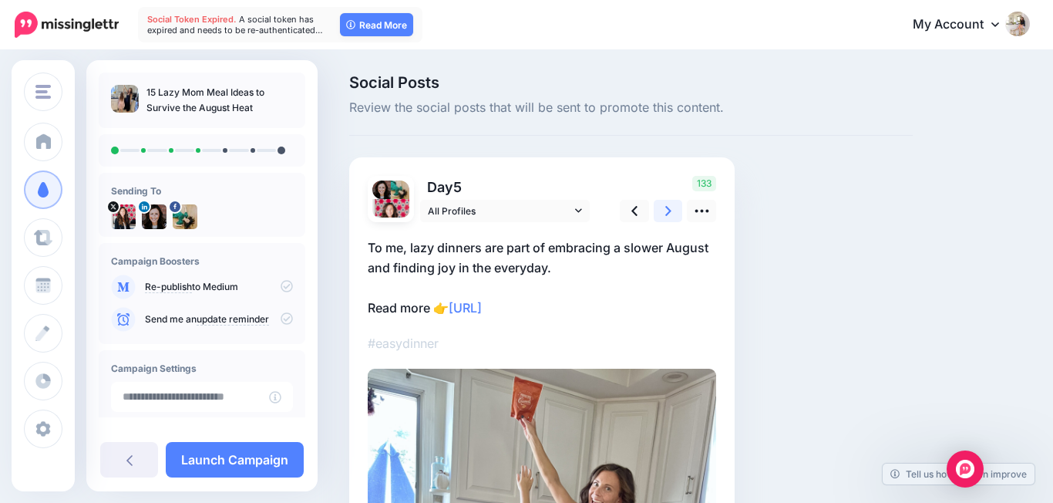
click at [673, 210] on link at bounding box center [668, 211] width 29 height 22
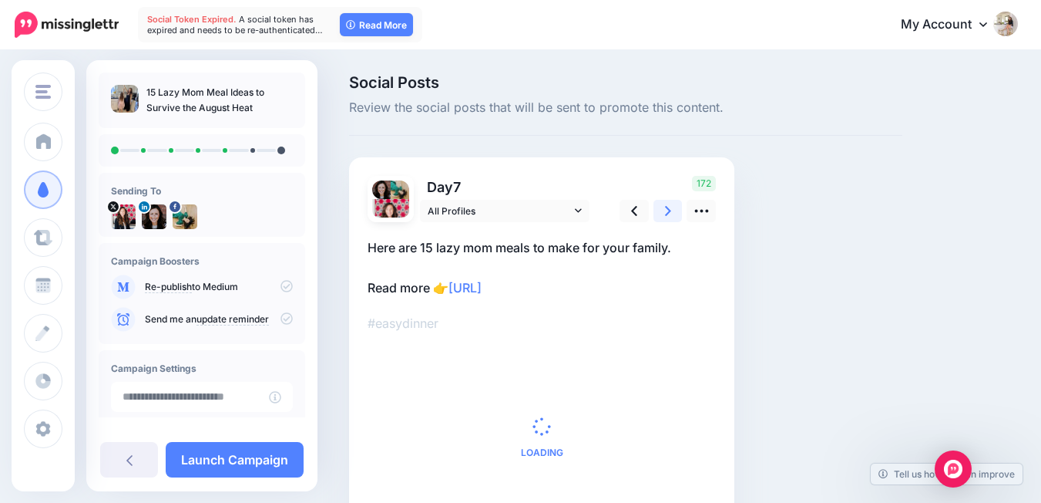
click at [673, 210] on link at bounding box center [668, 211] width 29 height 22
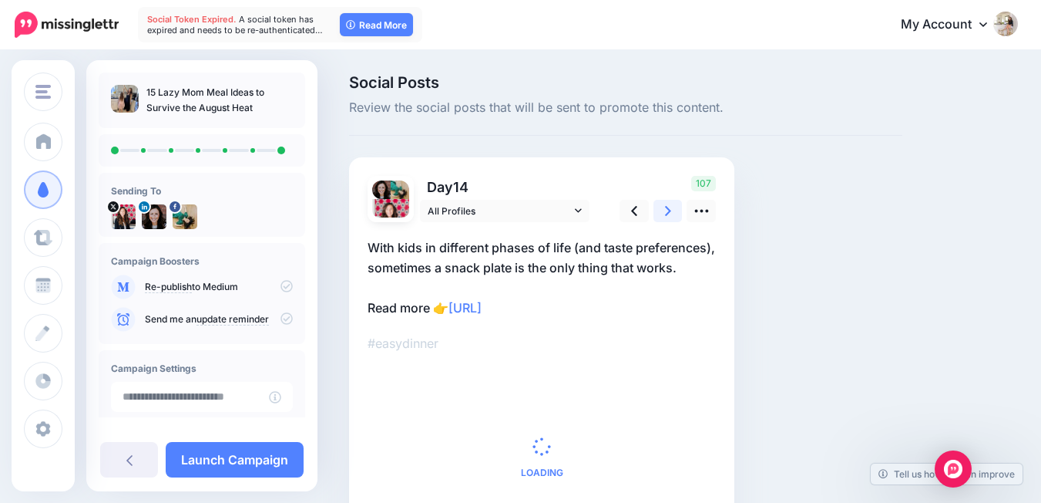
click at [673, 210] on link at bounding box center [668, 211] width 29 height 22
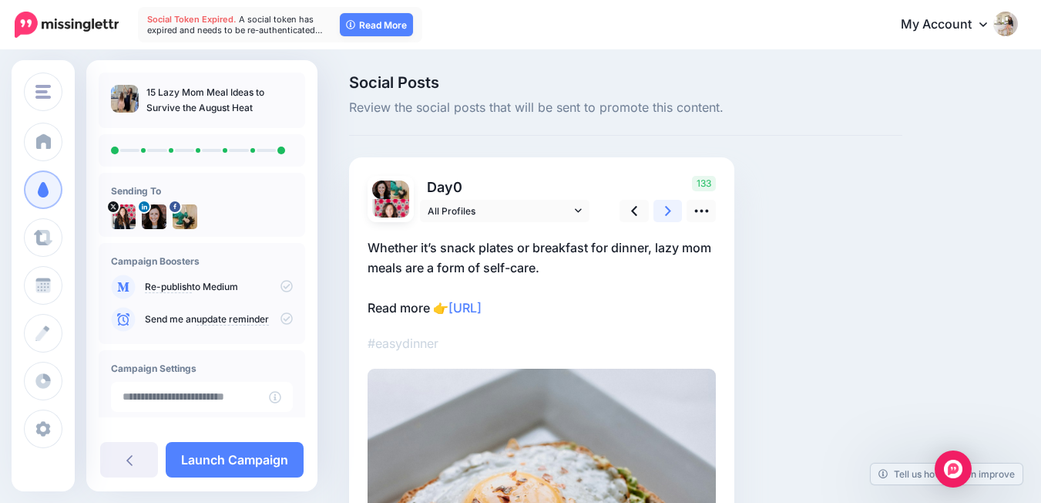
click at [673, 210] on link at bounding box center [668, 211] width 29 height 22
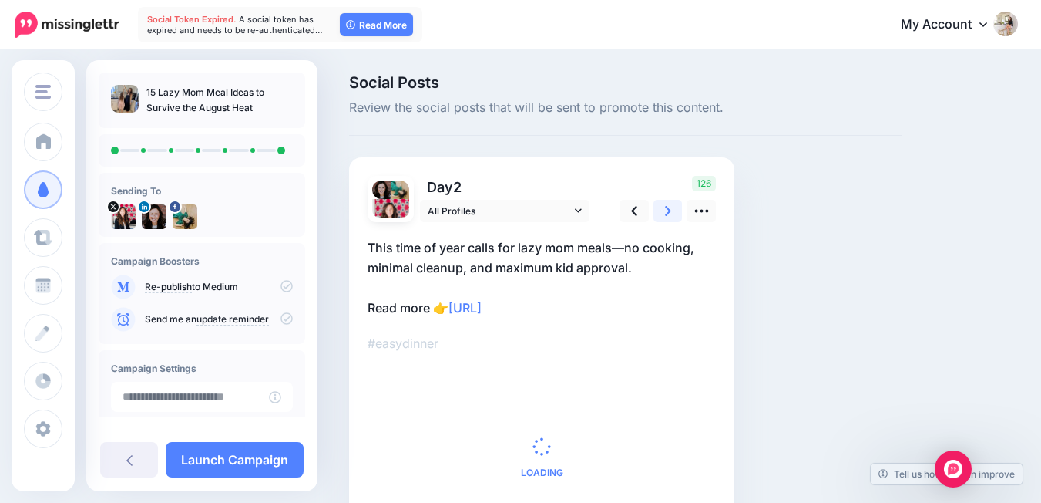
click at [673, 210] on link at bounding box center [668, 211] width 29 height 22
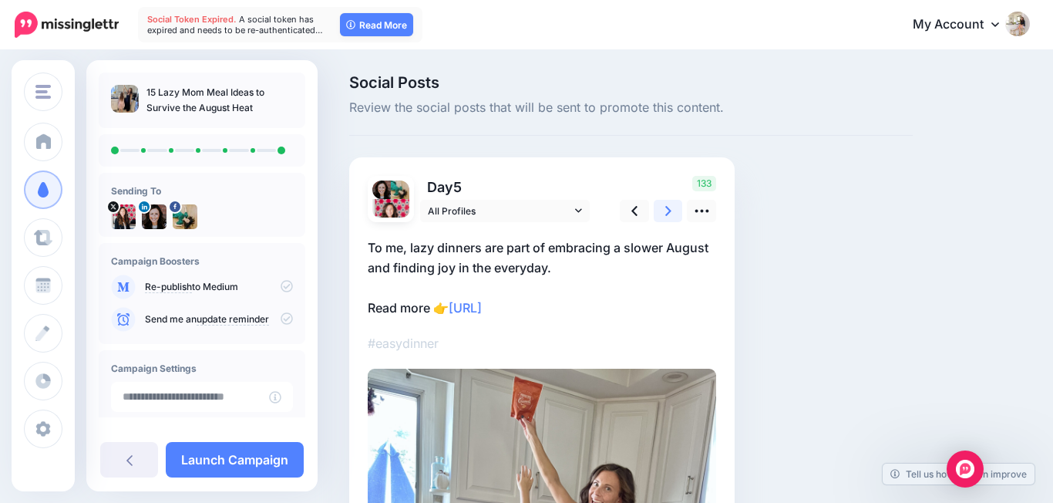
click at [673, 210] on link at bounding box center [668, 211] width 29 height 22
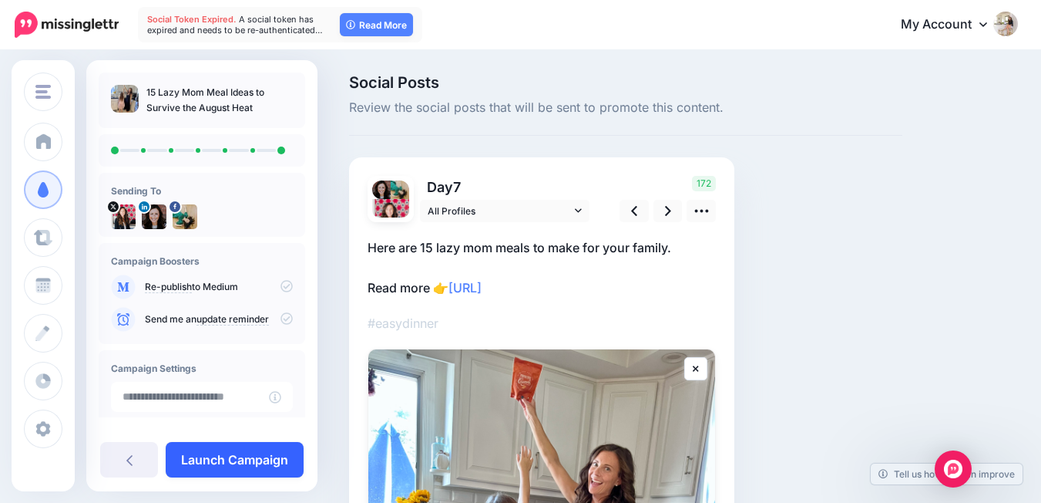
click at [280, 457] on link "Launch Campaign" at bounding box center [235, 459] width 138 height 35
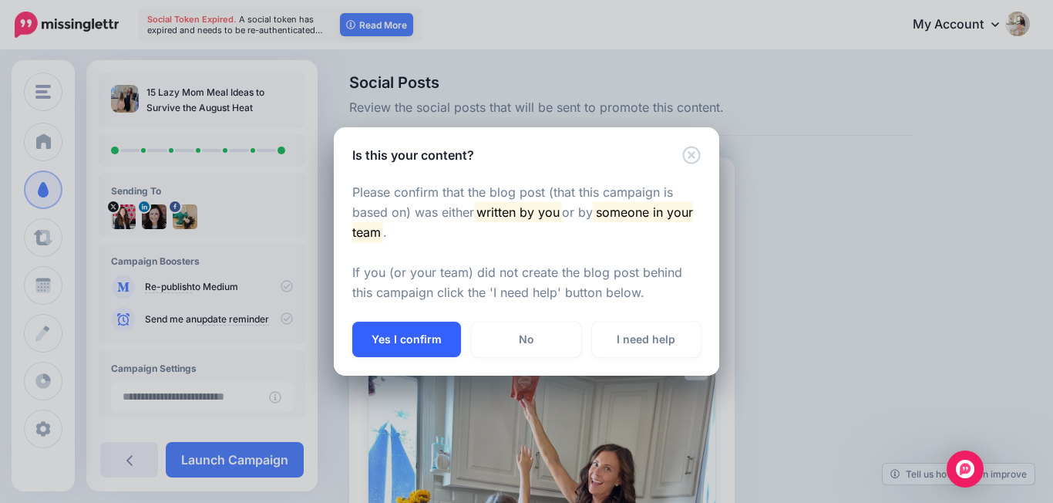
drag, startPoint x: 426, startPoint y: 334, endPoint x: 431, endPoint y: 341, distance: 9.0
click at [426, 334] on button "Yes I confirm" at bounding box center [406, 338] width 109 height 35
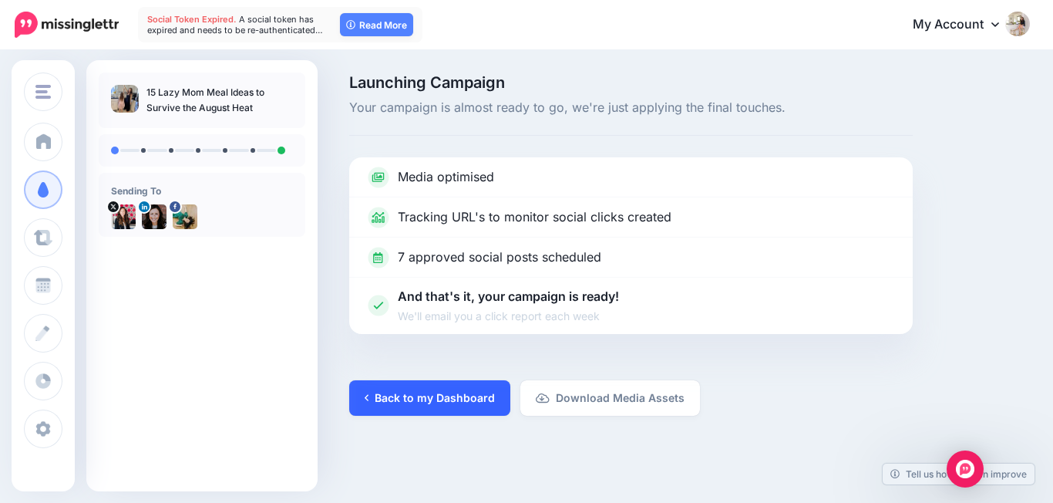
click at [432, 397] on link "Back to my Dashboard" at bounding box center [429, 397] width 161 height 35
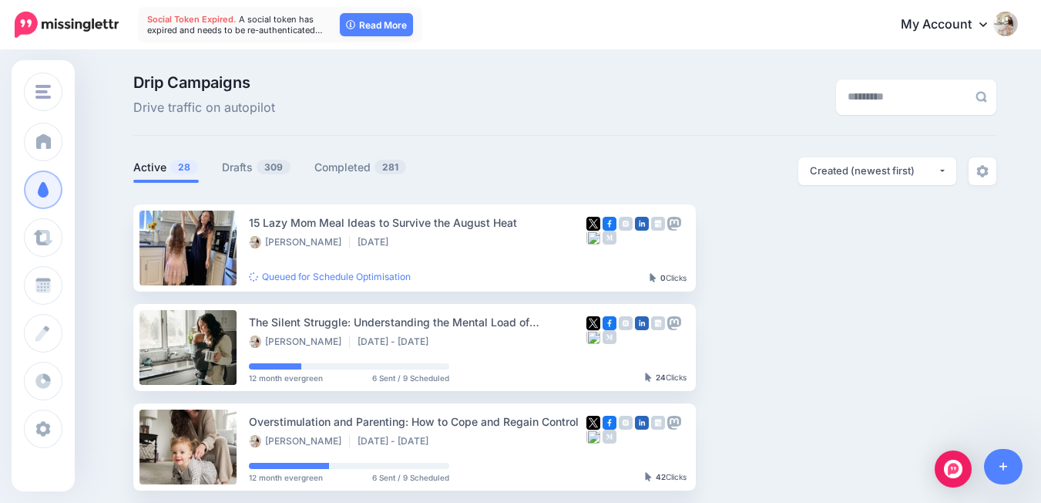
click at [267, 167] on span "309" at bounding box center [274, 167] width 34 height 15
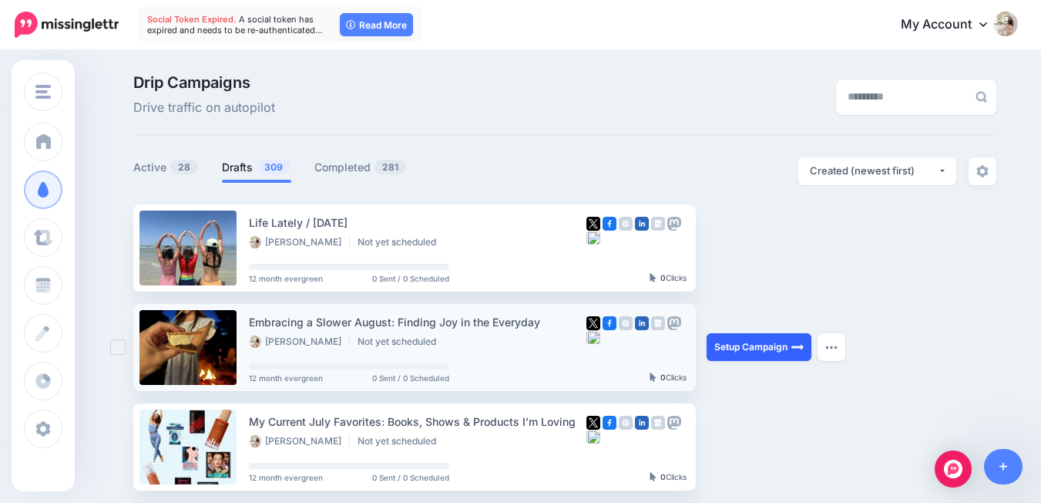
click at [766, 341] on link "Setup Campaign" at bounding box center [759, 347] width 105 height 28
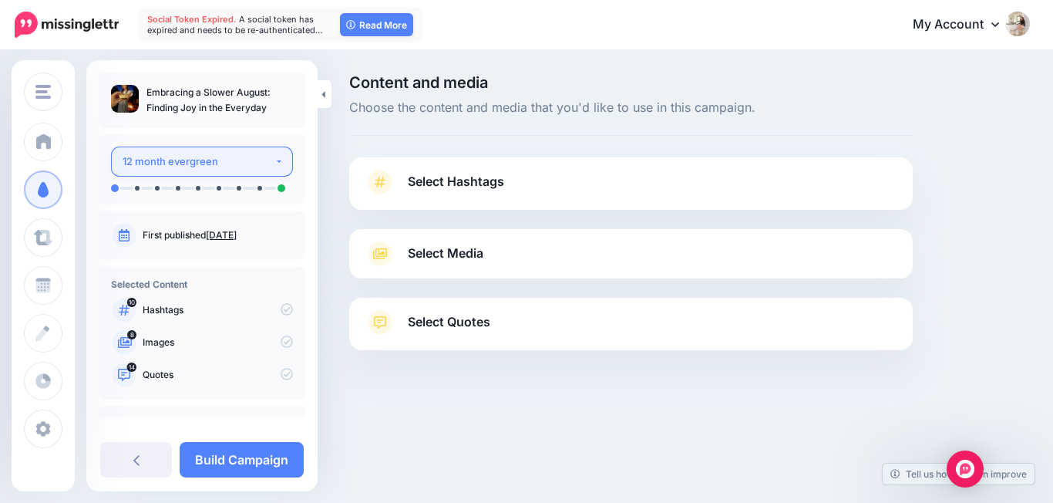
click at [246, 160] on div "12 month evergreen" at bounding box center [199, 162] width 152 height 18
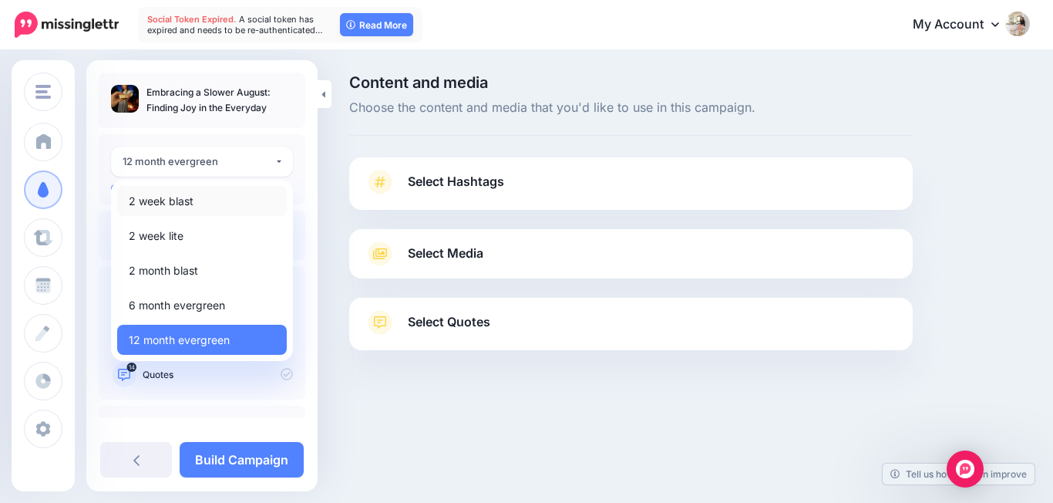
click at [241, 202] on link "2 week blast" at bounding box center [202, 201] width 170 height 30
select select "*****"
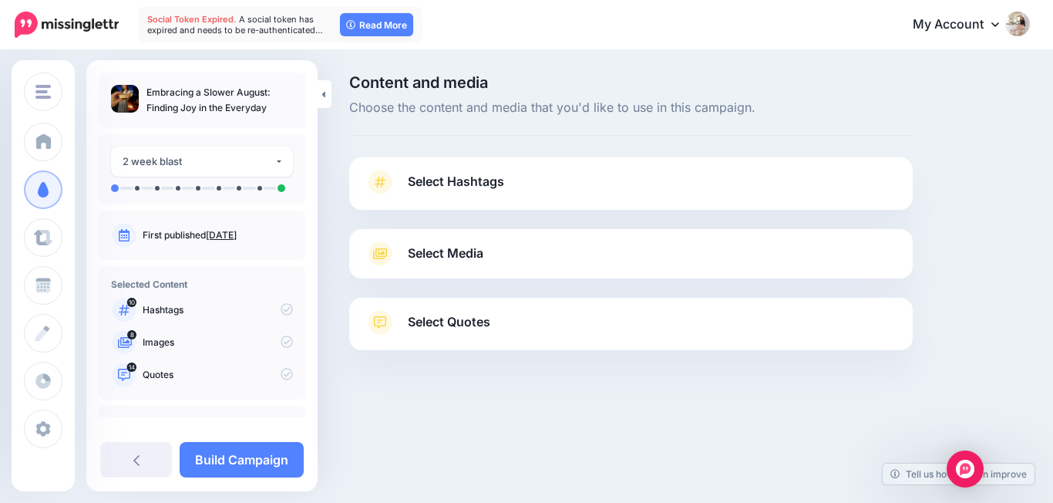
click at [584, 181] on link "Select Hashtags" at bounding box center [631, 190] width 533 height 40
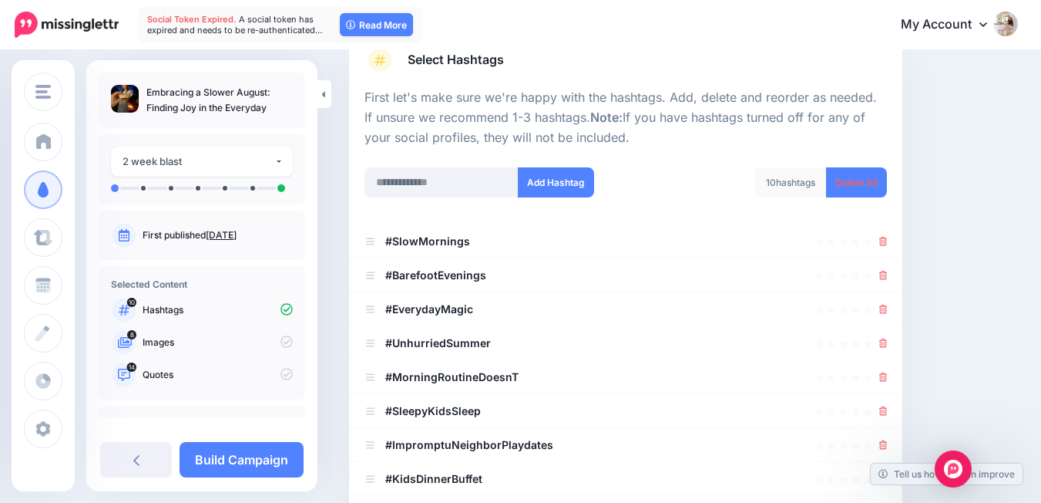
scroll to position [45, 0]
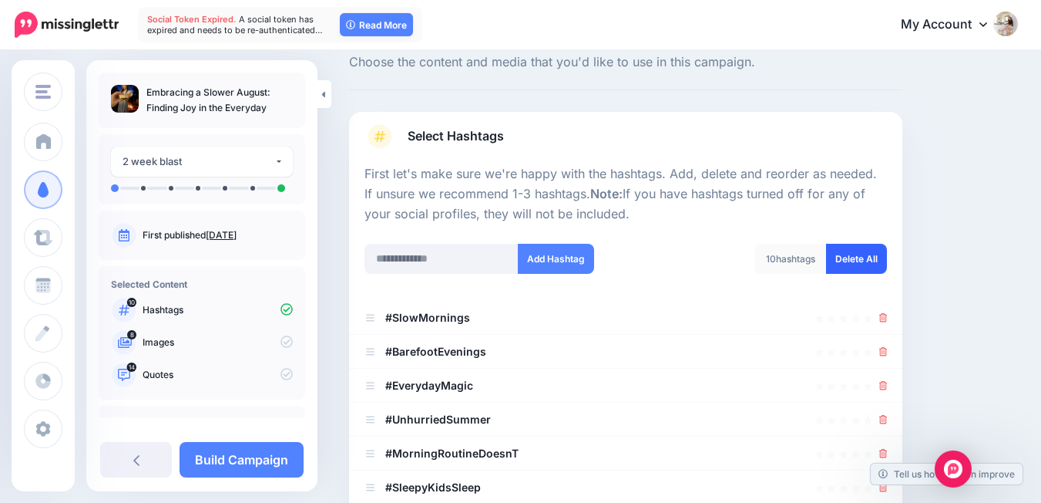
click at [864, 252] on link "Delete All" at bounding box center [856, 259] width 61 height 30
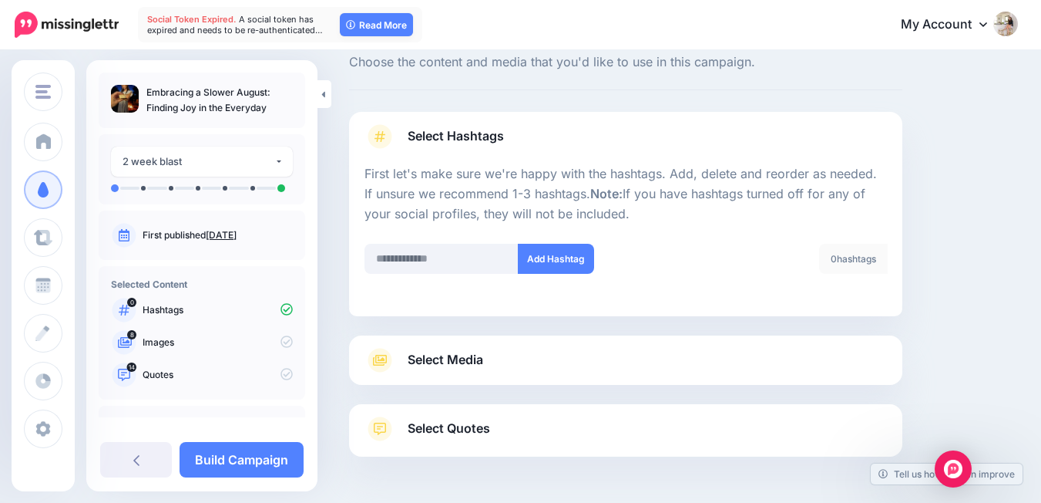
scroll to position [99, 0]
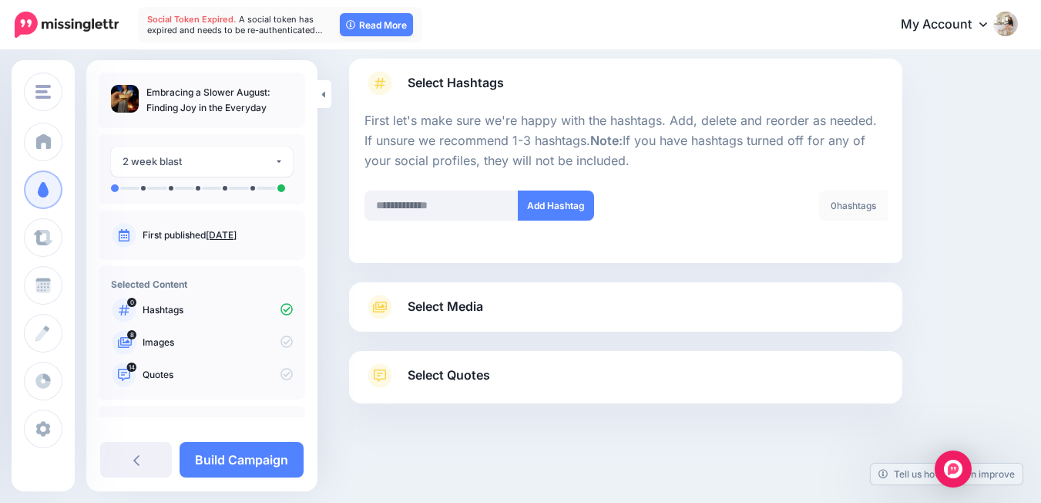
click at [453, 253] on li at bounding box center [625, 254] width 553 height 15
click at [450, 216] on input "text" at bounding box center [442, 205] width 154 height 30
type input "**********"
click at [565, 216] on button "Add Hashtag" at bounding box center [556, 205] width 76 height 30
click at [456, 207] on input "text" at bounding box center [442, 205] width 154 height 30
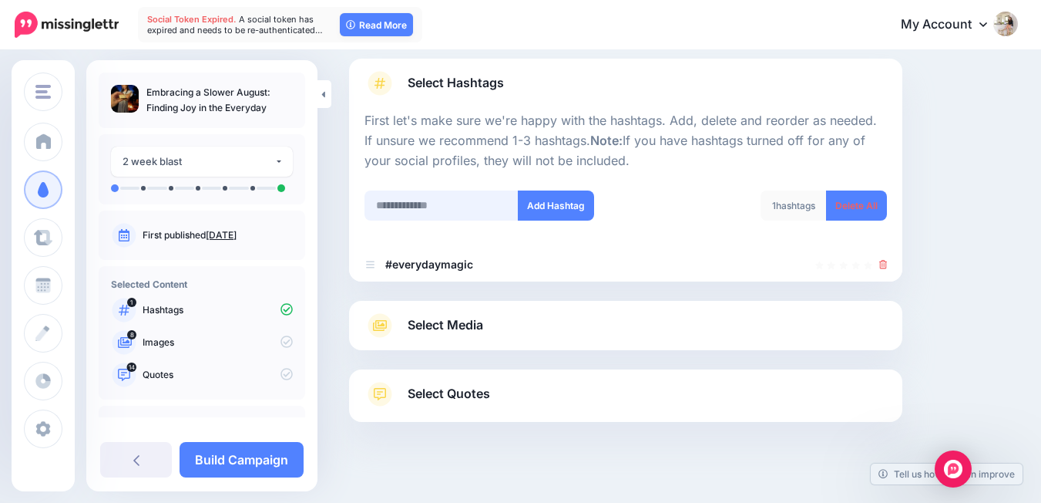
scroll to position [117, 0]
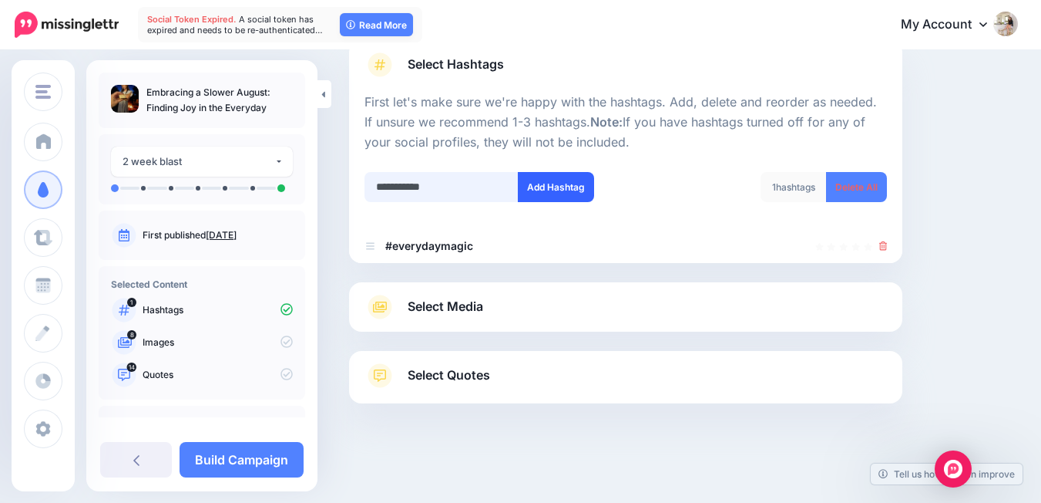
type input "**********"
click at [570, 191] on button "Add Hashtag" at bounding box center [556, 187] width 76 height 30
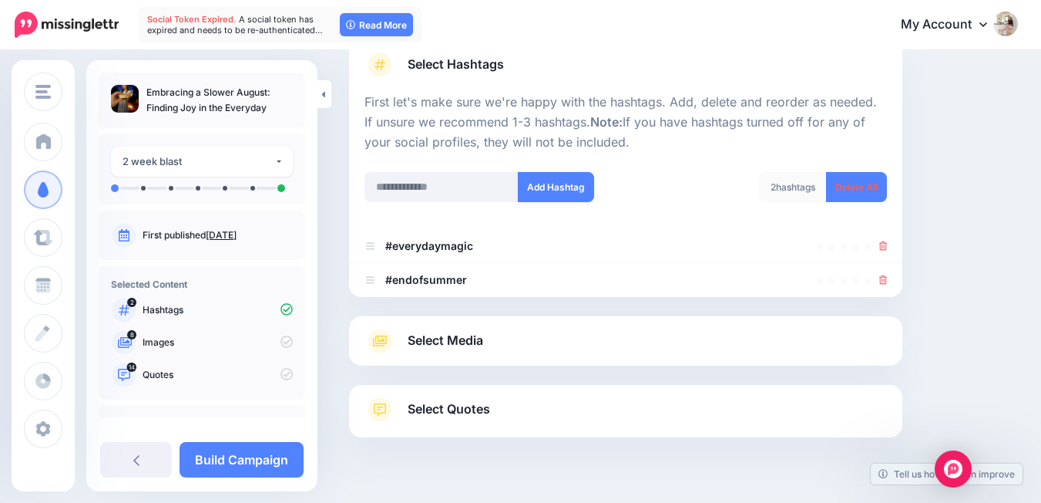
scroll to position [151, 0]
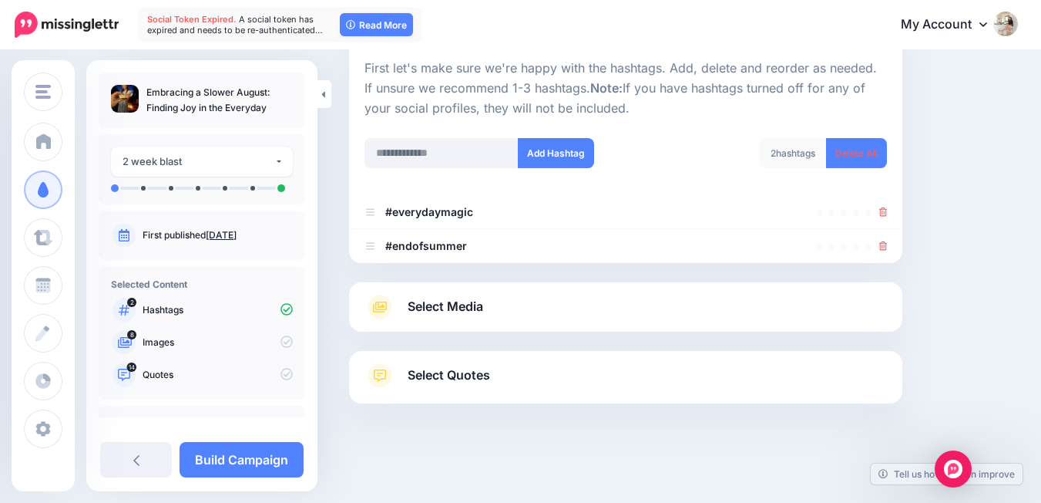
click at [466, 191] on div at bounding box center [626, 191] width 523 height 8
click at [459, 167] on input "text" at bounding box center [442, 153] width 154 height 30
type input "**********"
click at [570, 141] on button "Add Hashtag" at bounding box center [556, 153] width 76 height 30
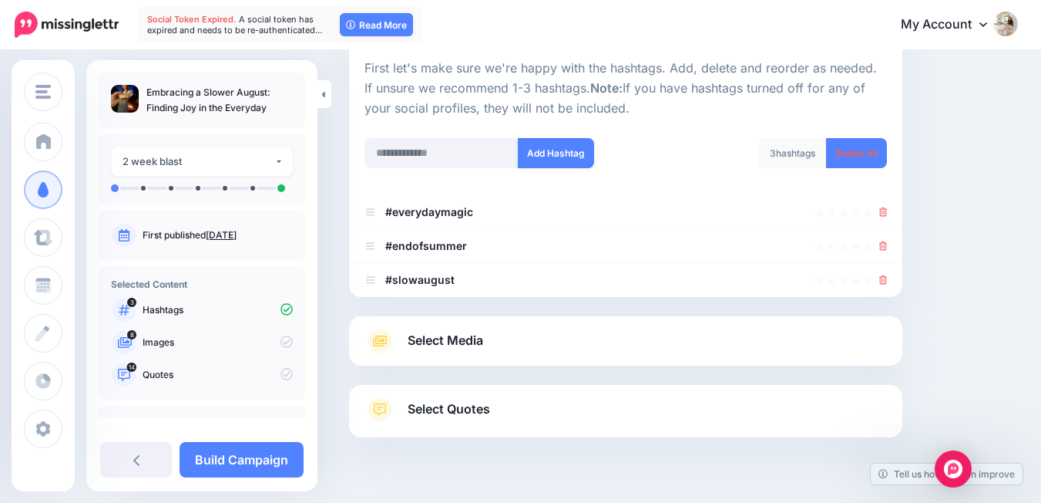
scroll to position [185, 0]
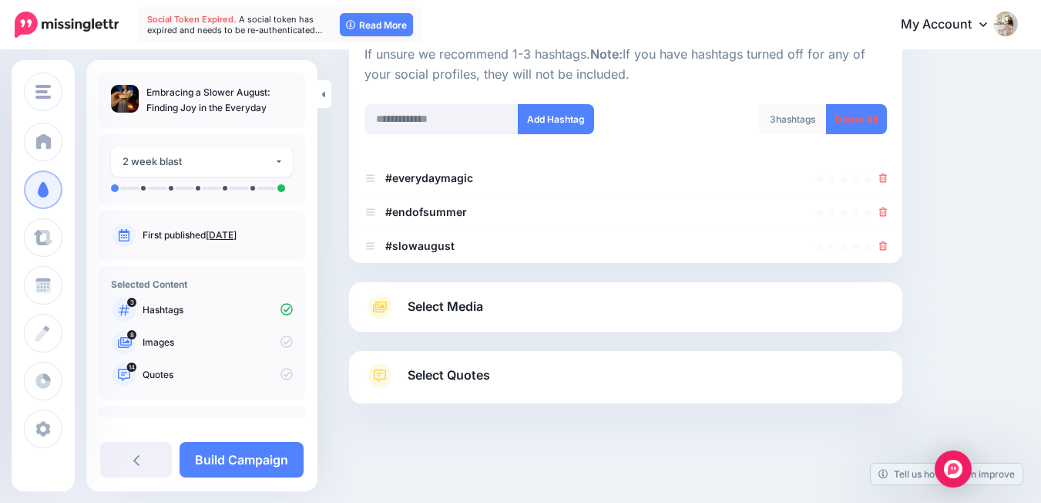
click at [560, 301] on link "Select Media" at bounding box center [626, 306] width 523 height 25
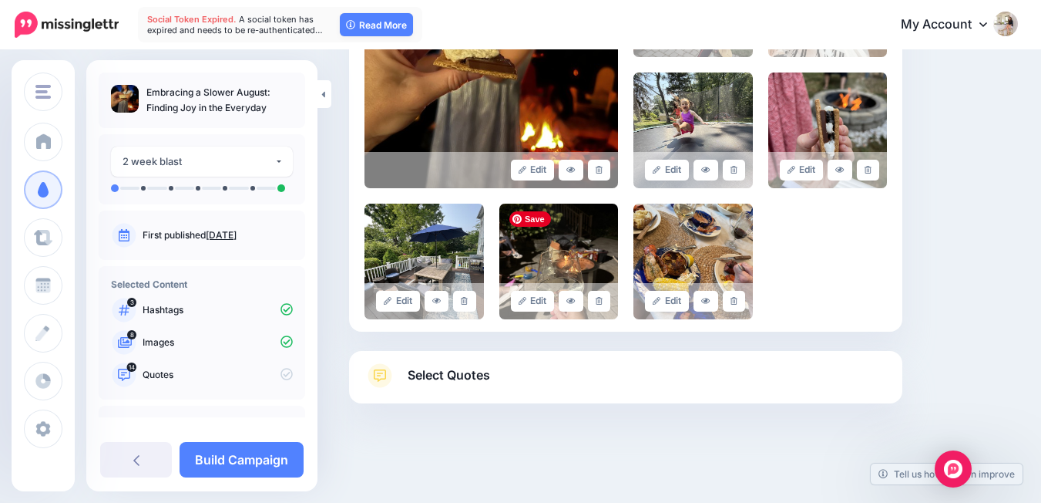
scroll to position [480, 0]
click at [550, 386] on link "Select Quotes" at bounding box center [626, 383] width 523 height 40
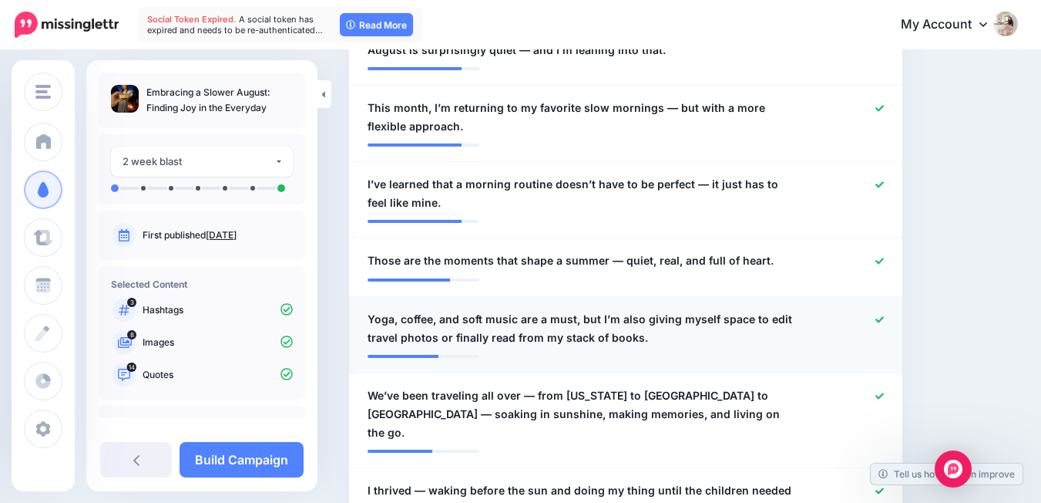
scroll to position [780, 0]
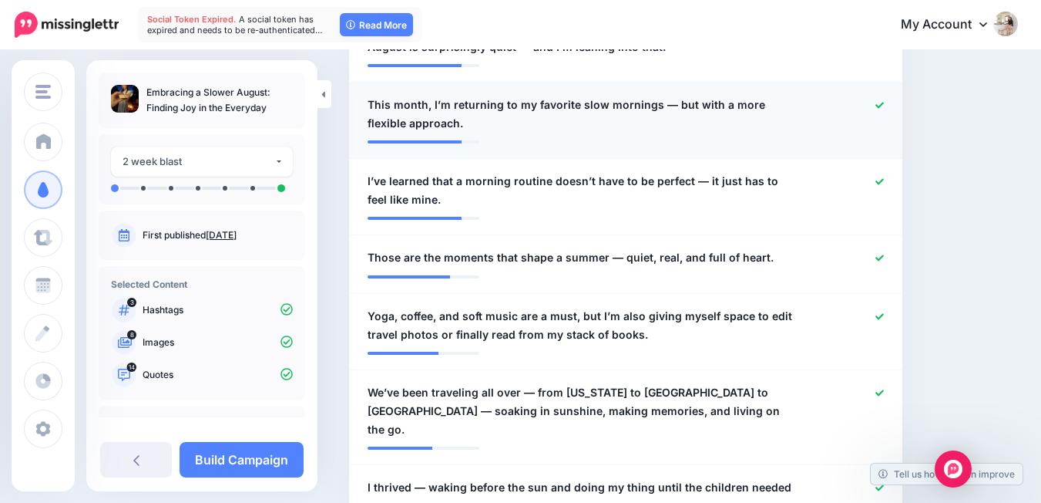
click at [884, 101] on icon at bounding box center [880, 105] width 8 height 8
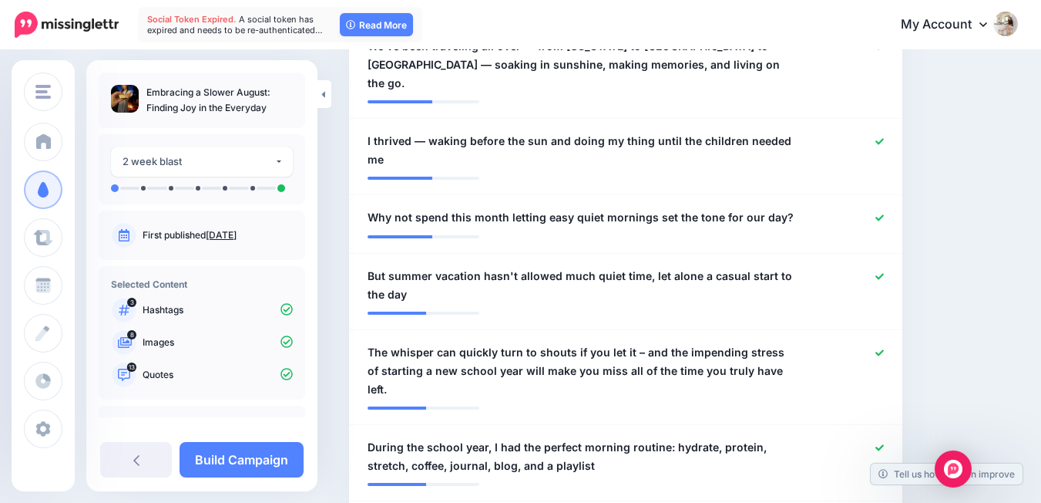
scroll to position [1128, 0]
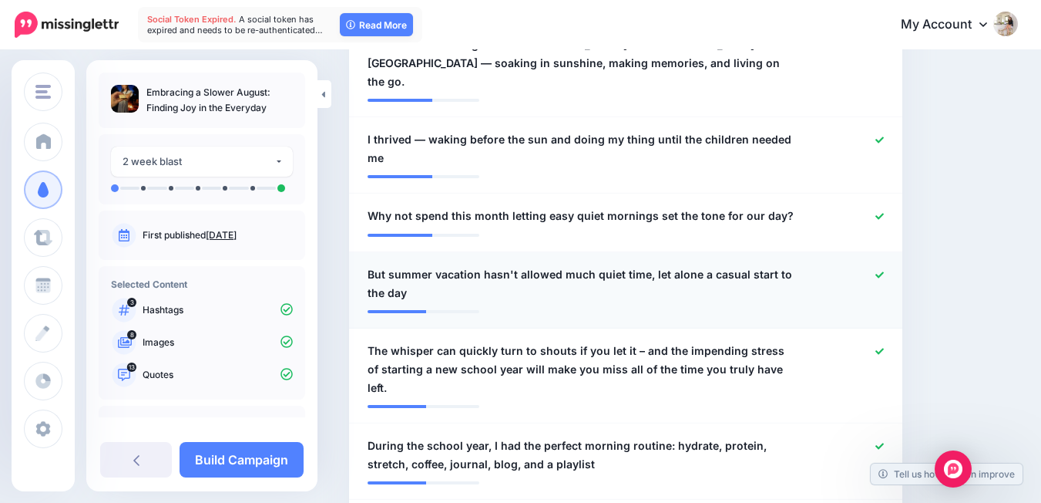
click at [884, 271] on icon at bounding box center [880, 275] width 8 height 8
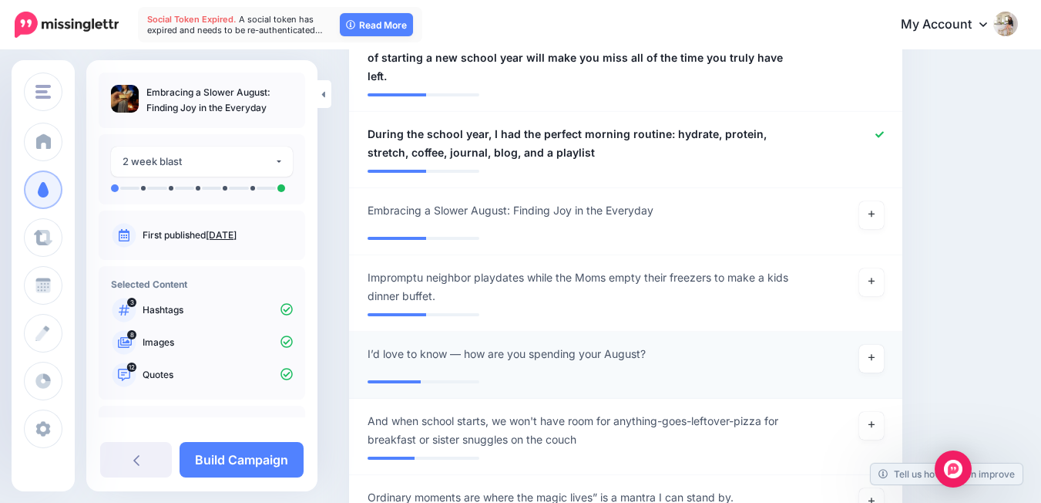
scroll to position [1445, 0]
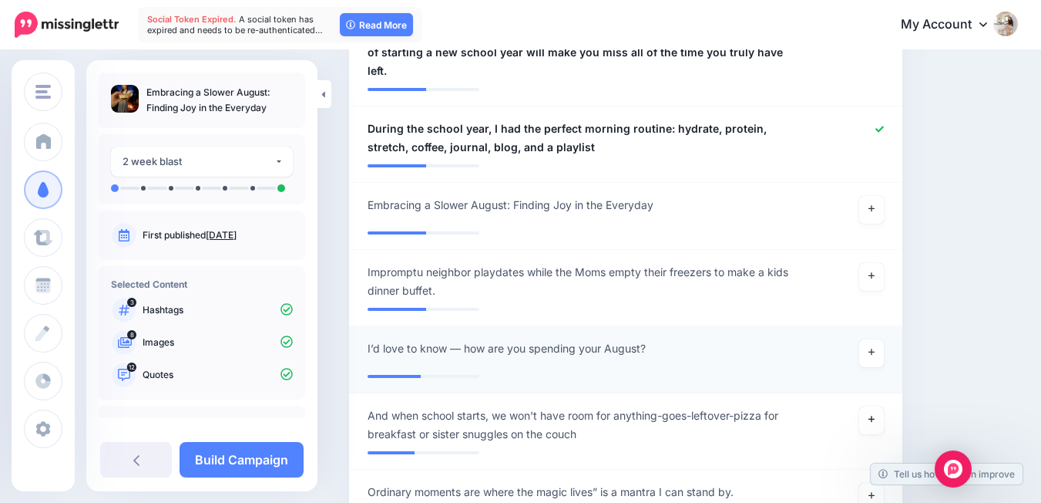
click at [881, 406] on link at bounding box center [872, 420] width 25 height 28
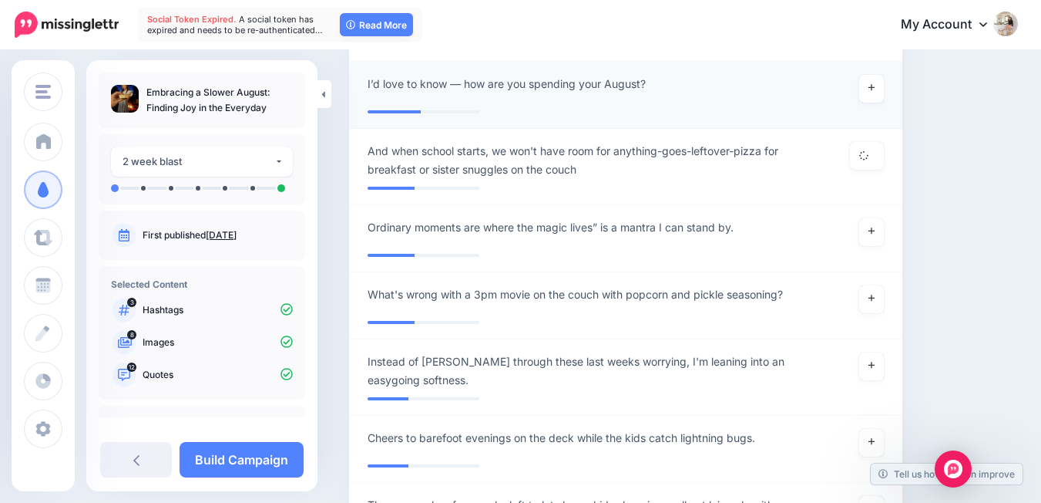
scroll to position [1835, 0]
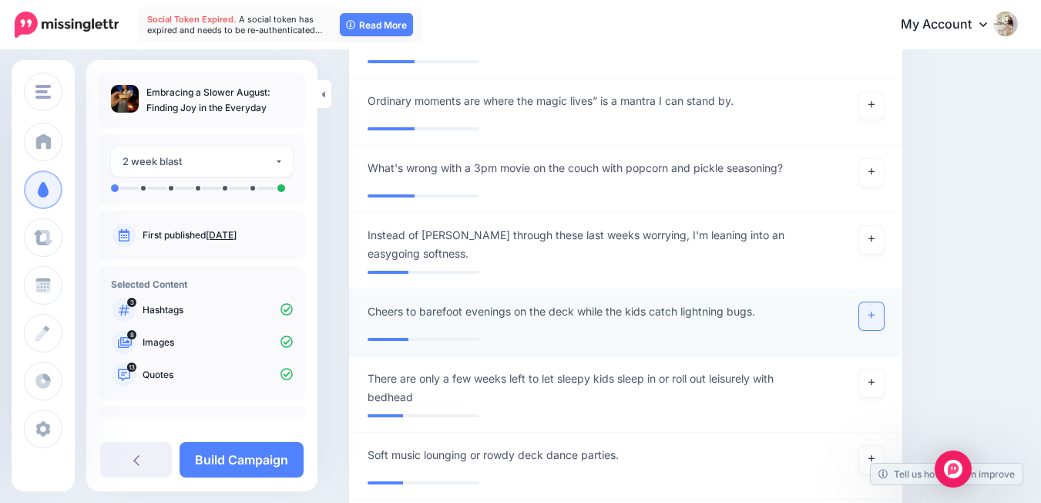
click at [884, 302] on link at bounding box center [872, 316] width 25 height 28
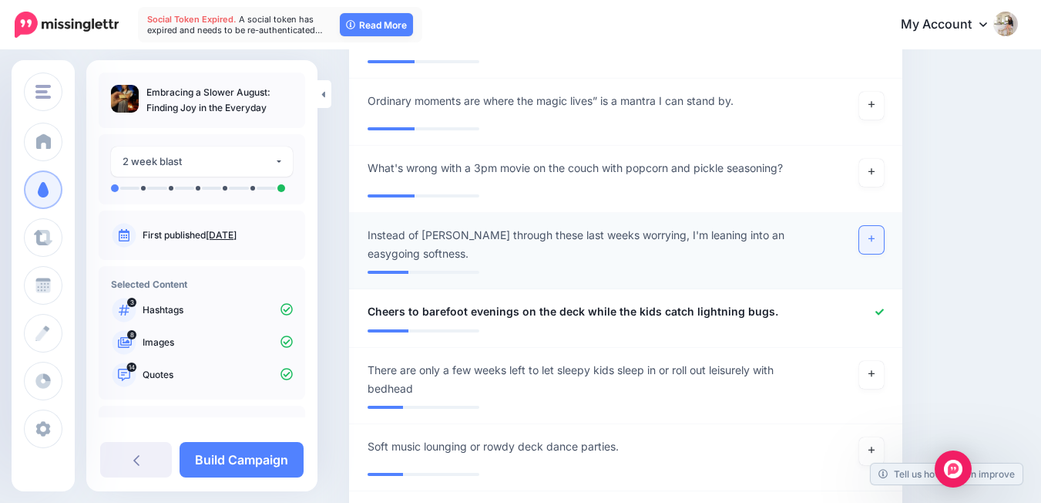
click at [875, 234] on icon at bounding box center [872, 238] width 6 height 8
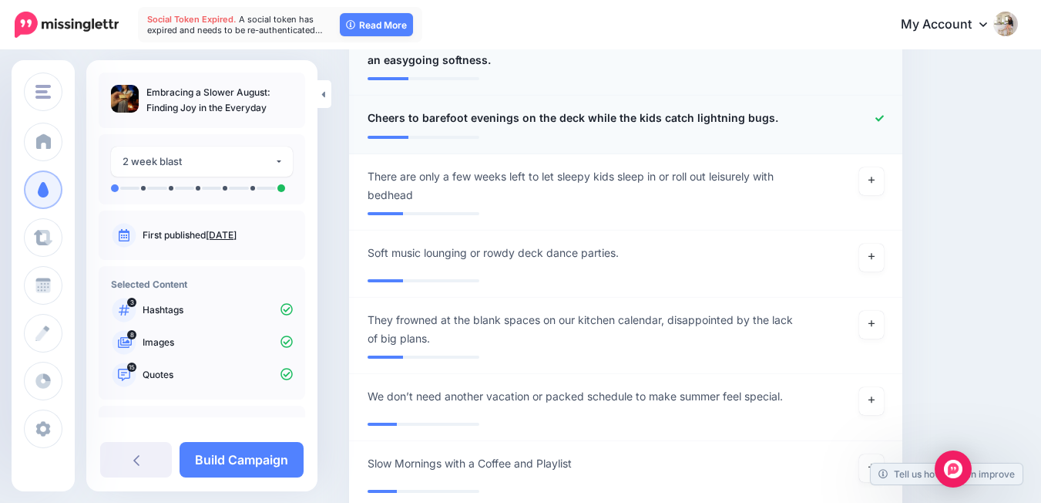
scroll to position [2032, 0]
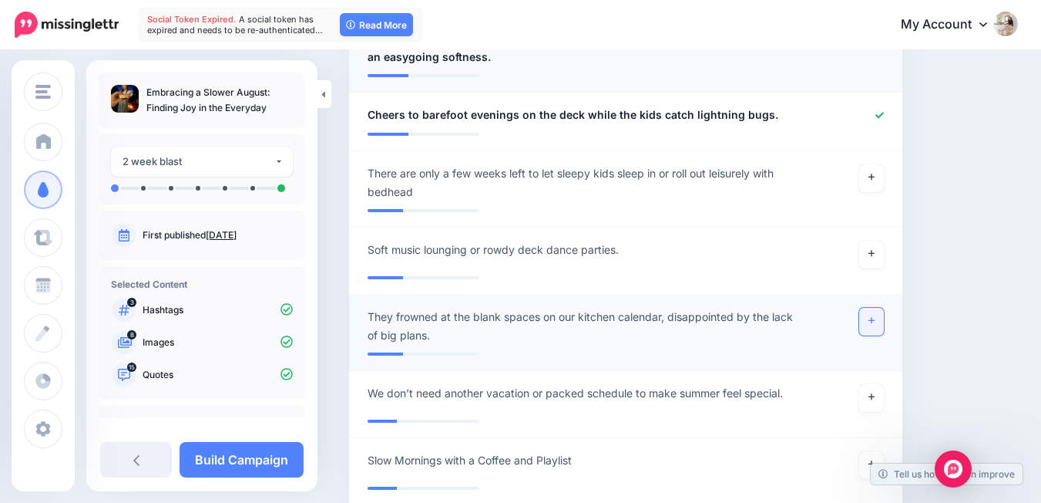
click at [884, 308] on link at bounding box center [872, 322] width 25 height 28
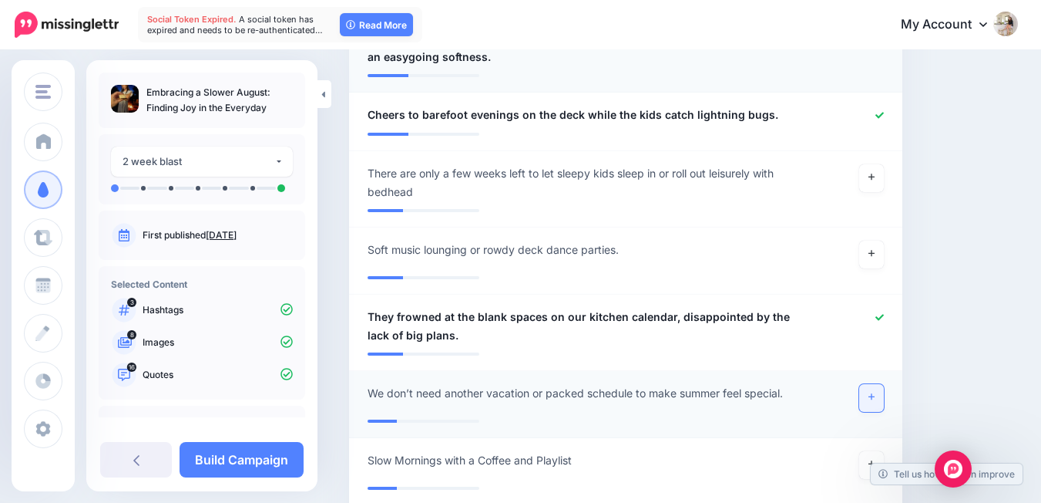
scroll to position [2313, 0]
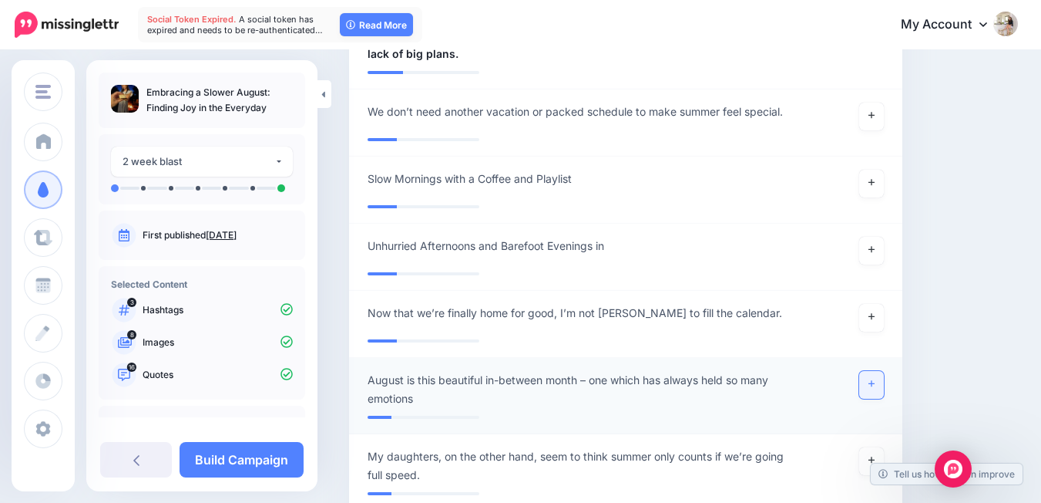
click at [884, 371] on link at bounding box center [872, 385] width 25 height 28
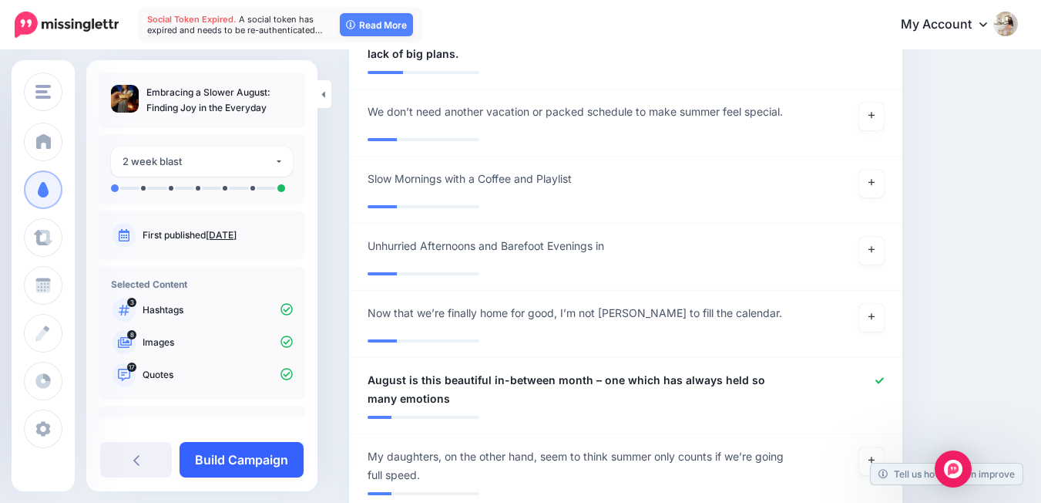
click at [256, 462] on link "Build Campaign" at bounding box center [242, 459] width 124 height 35
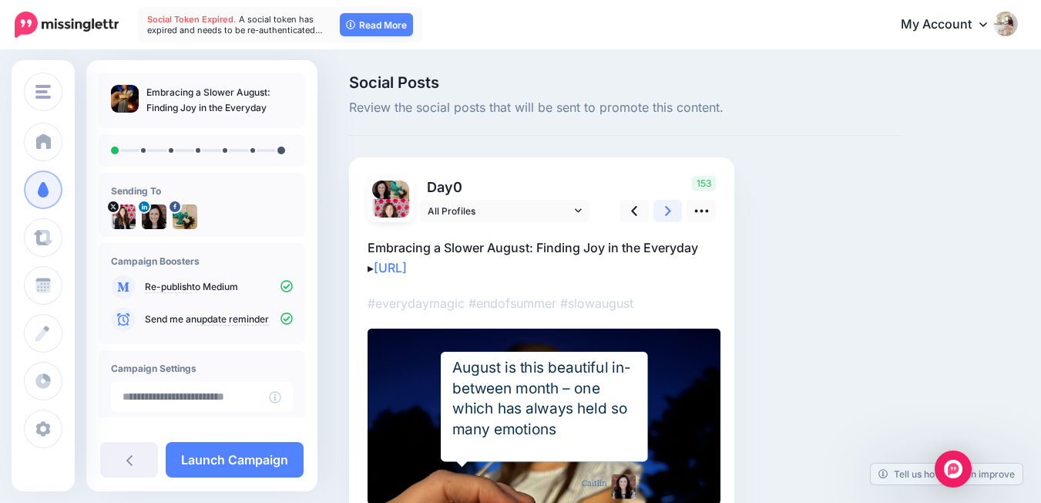
click at [661, 214] on link at bounding box center [668, 211] width 29 height 22
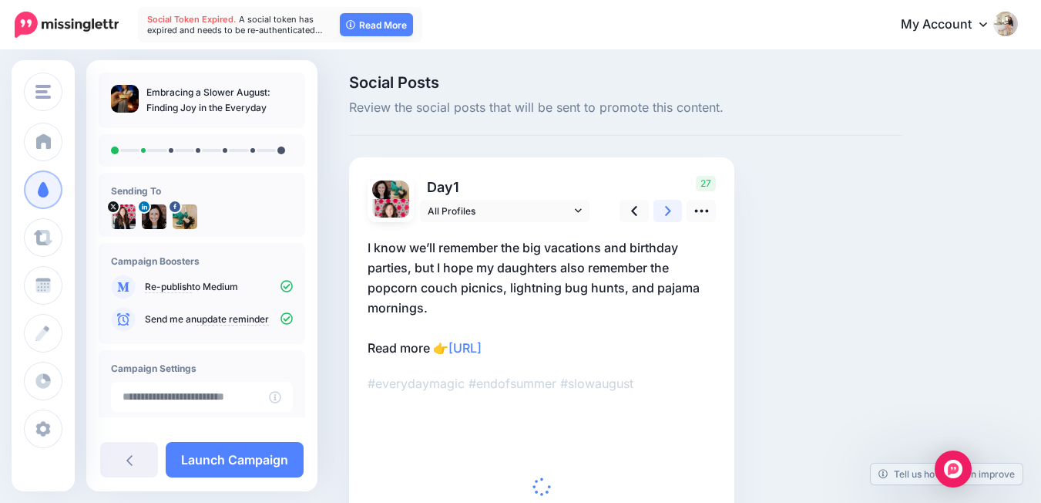
click at [661, 214] on link at bounding box center [668, 211] width 29 height 22
click at [664, 214] on link at bounding box center [668, 211] width 29 height 22
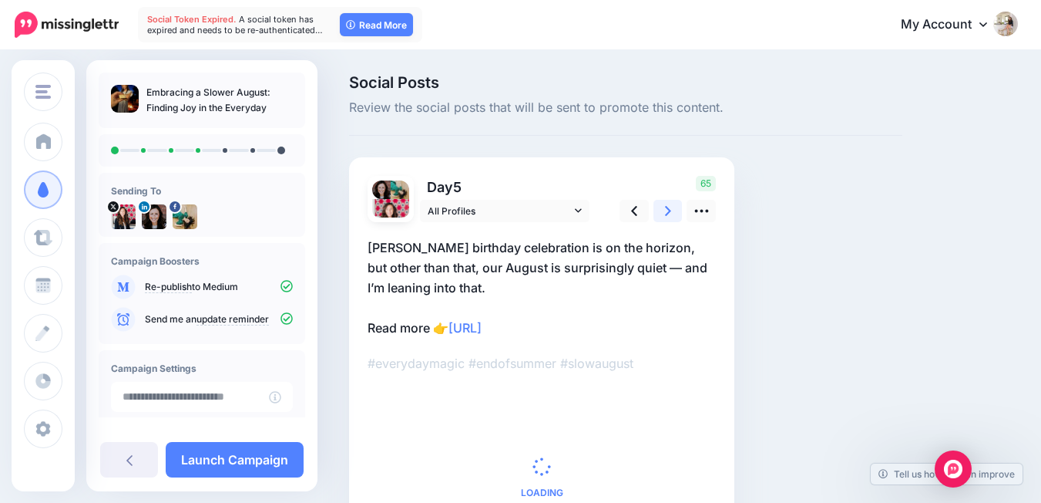
click at [664, 214] on link at bounding box center [668, 211] width 29 height 22
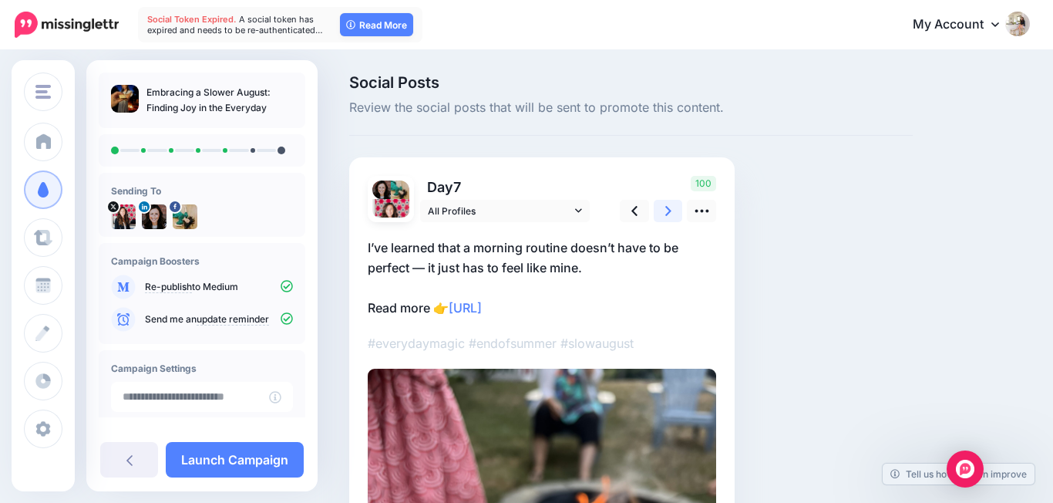
click at [664, 214] on link at bounding box center [668, 211] width 29 height 22
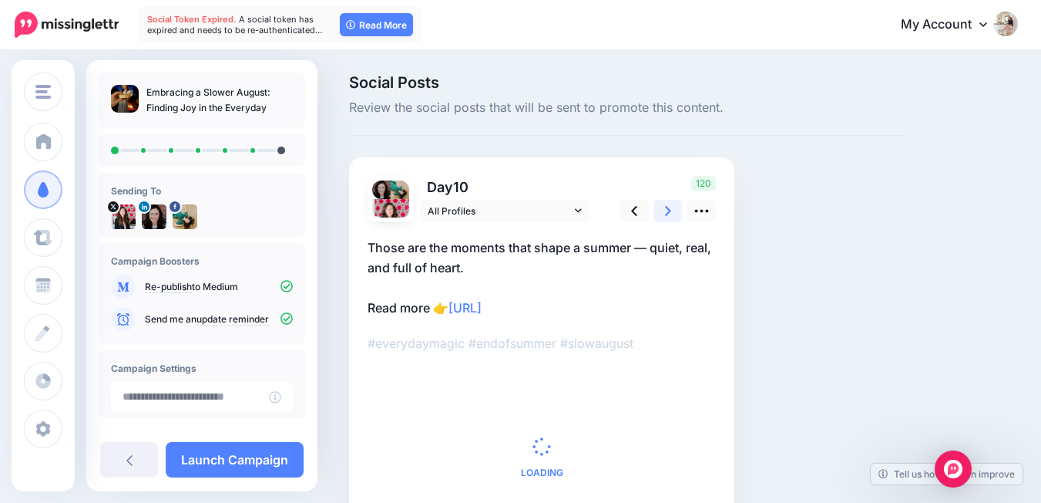
click at [664, 214] on link at bounding box center [668, 211] width 29 height 22
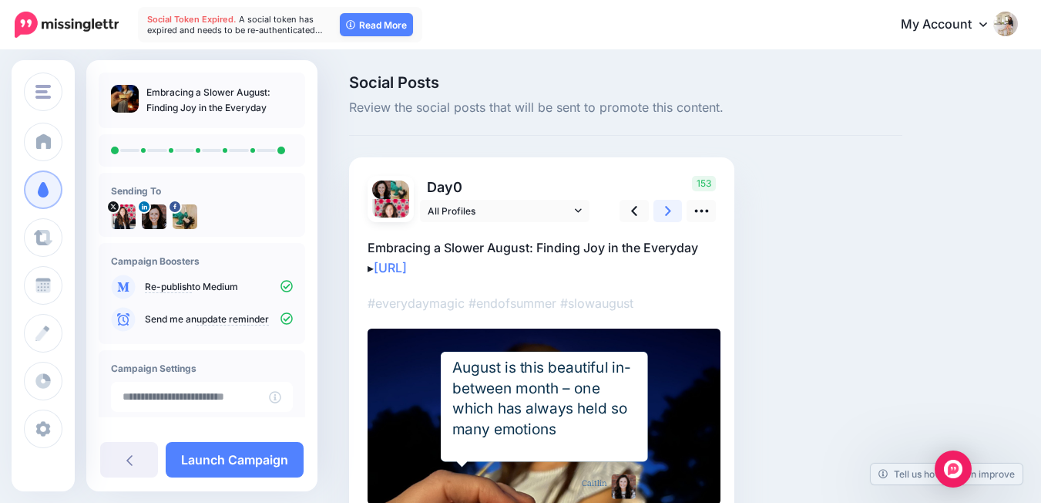
click at [664, 214] on link at bounding box center [668, 211] width 29 height 22
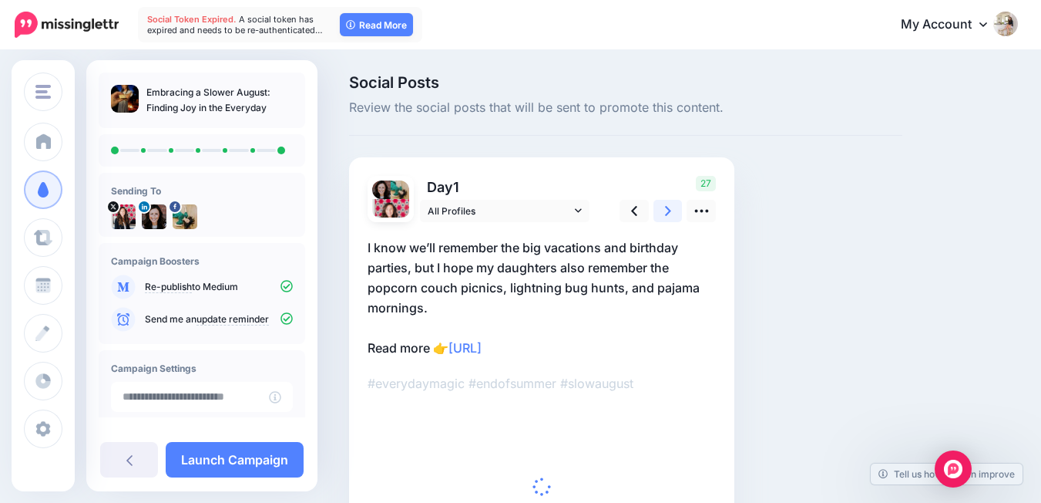
click at [664, 214] on link at bounding box center [668, 211] width 29 height 22
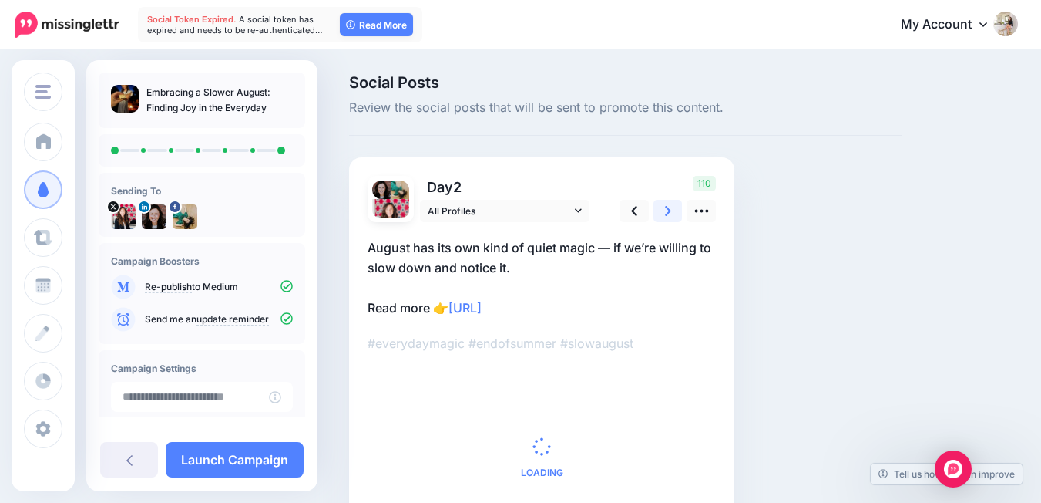
click at [664, 214] on link at bounding box center [668, 211] width 29 height 22
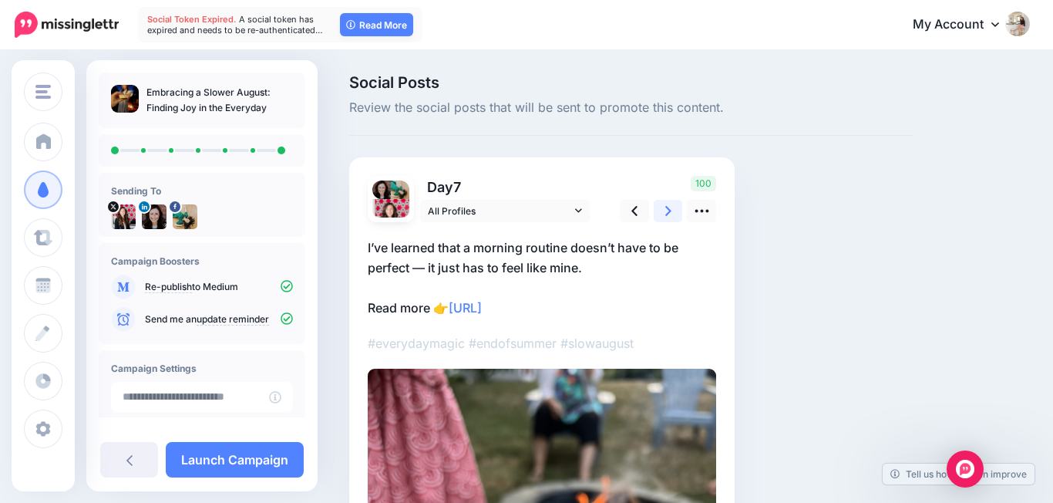
click at [664, 214] on link at bounding box center [668, 211] width 29 height 22
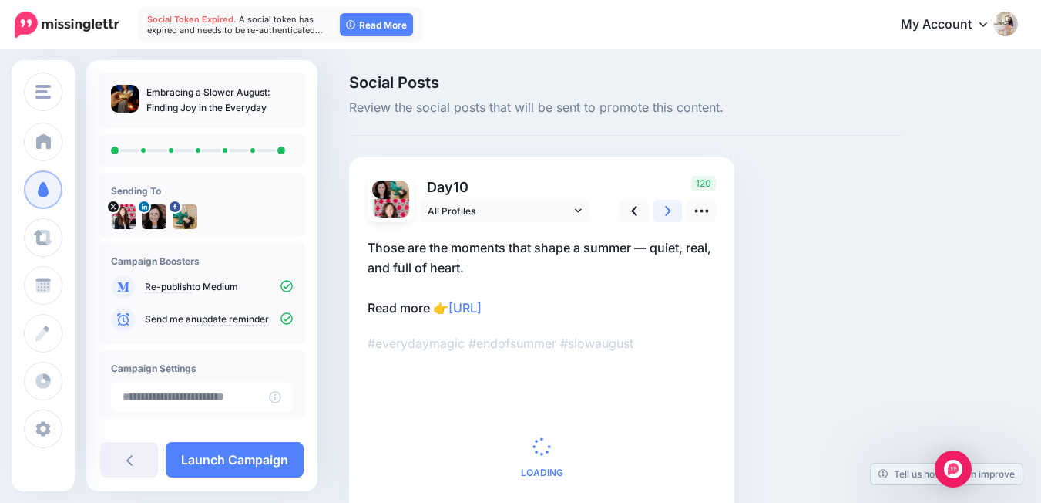
click at [664, 214] on link at bounding box center [668, 211] width 29 height 22
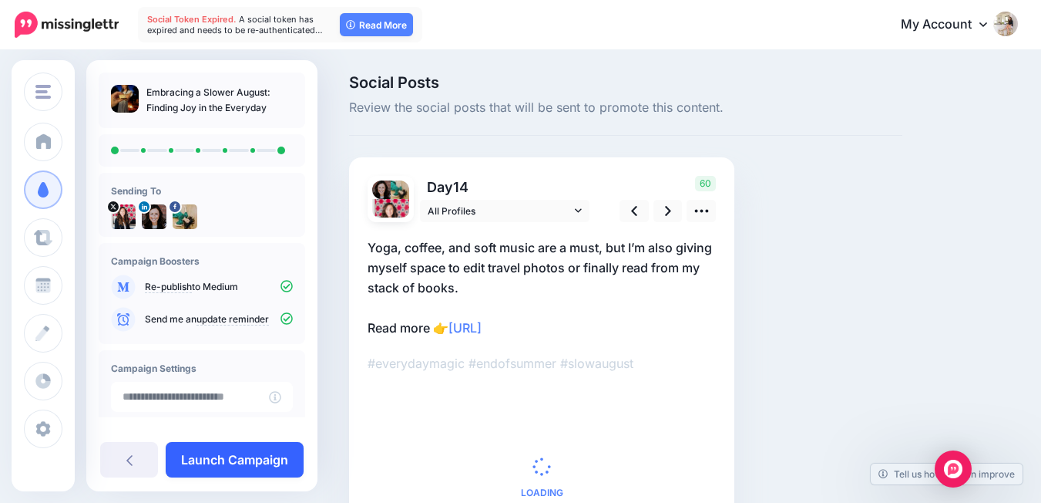
click at [293, 456] on link "Launch Campaign" at bounding box center [235, 459] width 138 height 35
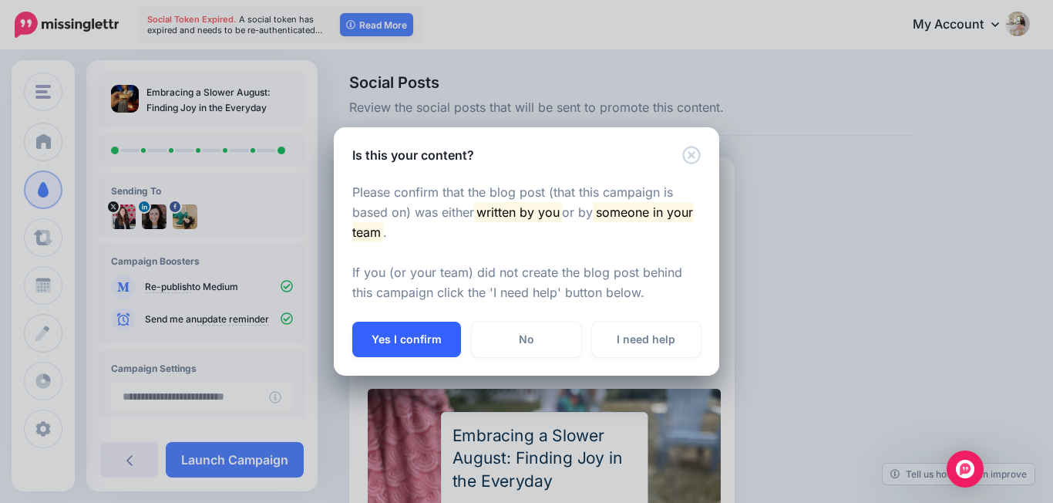
click at [446, 337] on button "Yes I confirm" at bounding box center [406, 338] width 109 height 35
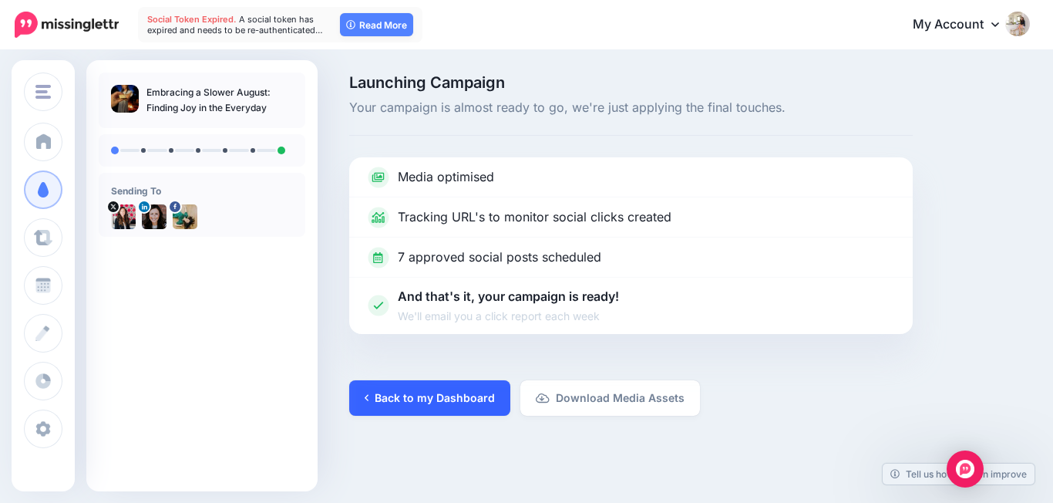
click at [429, 409] on link "Back to my Dashboard" at bounding box center [429, 397] width 161 height 35
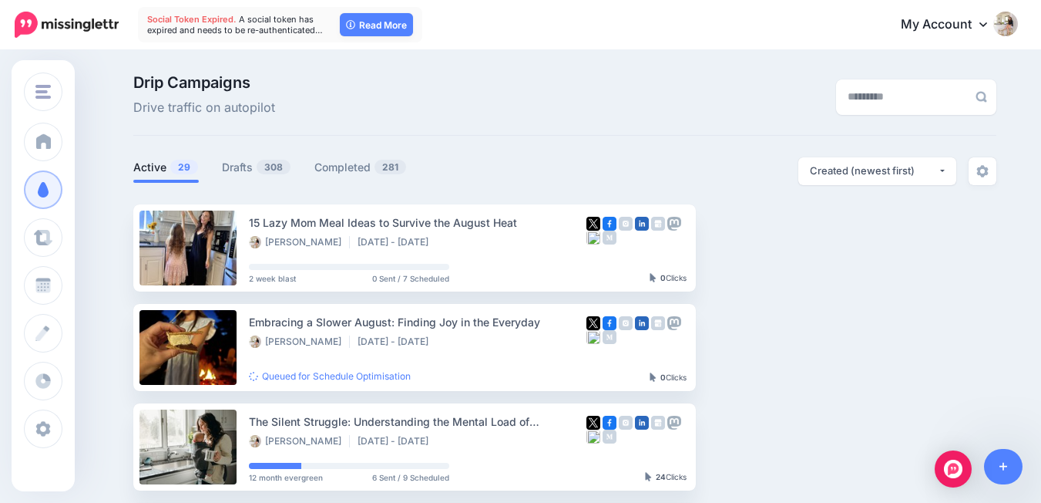
click at [272, 168] on span "308" at bounding box center [274, 167] width 34 height 15
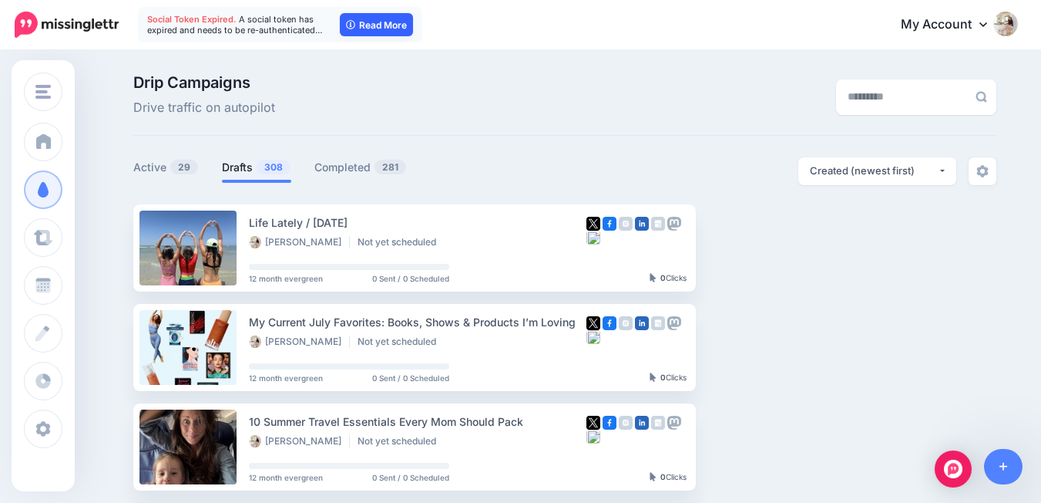
click at [382, 29] on link "Read More" at bounding box center [376, 24] width 73 height 23
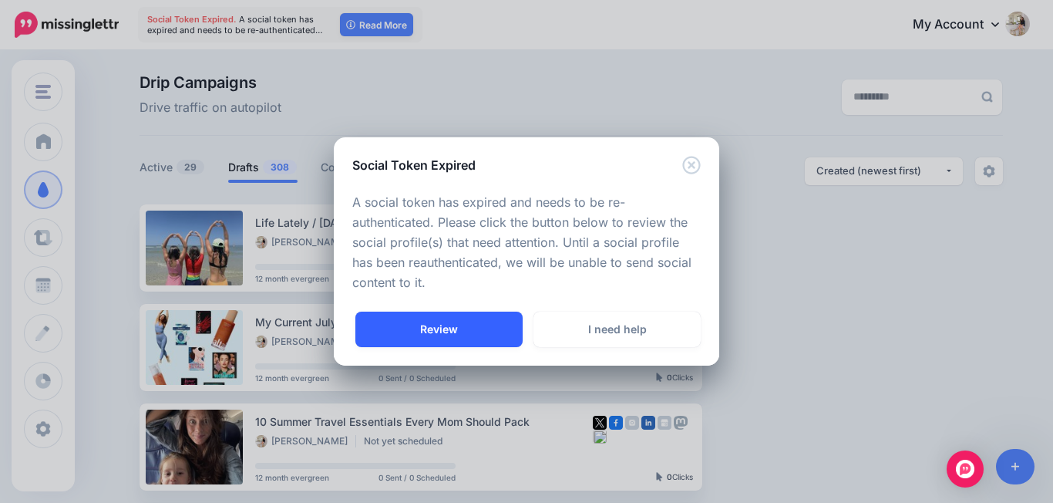
click at [480, 325] on link "Review" at bounding box center [438, 328] width 167 height 35
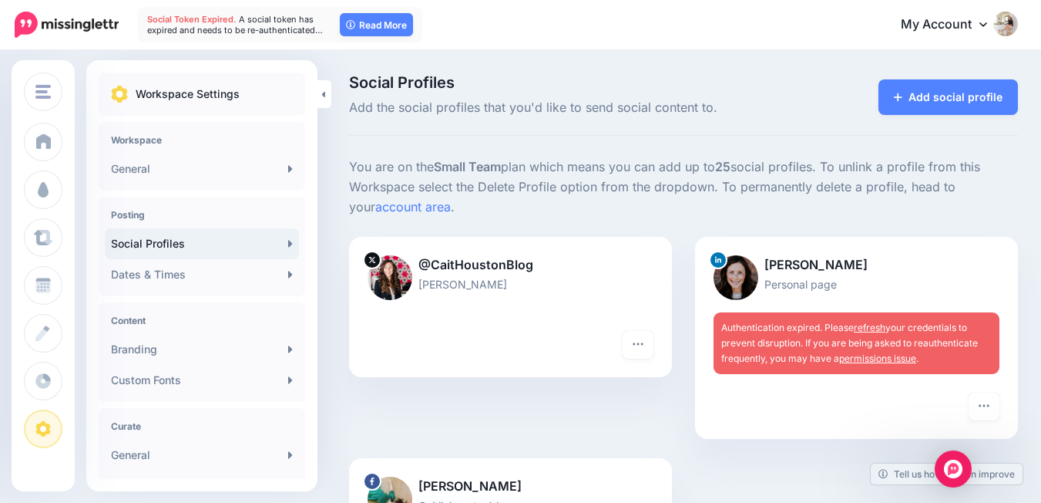
scroll to position [32, 0]
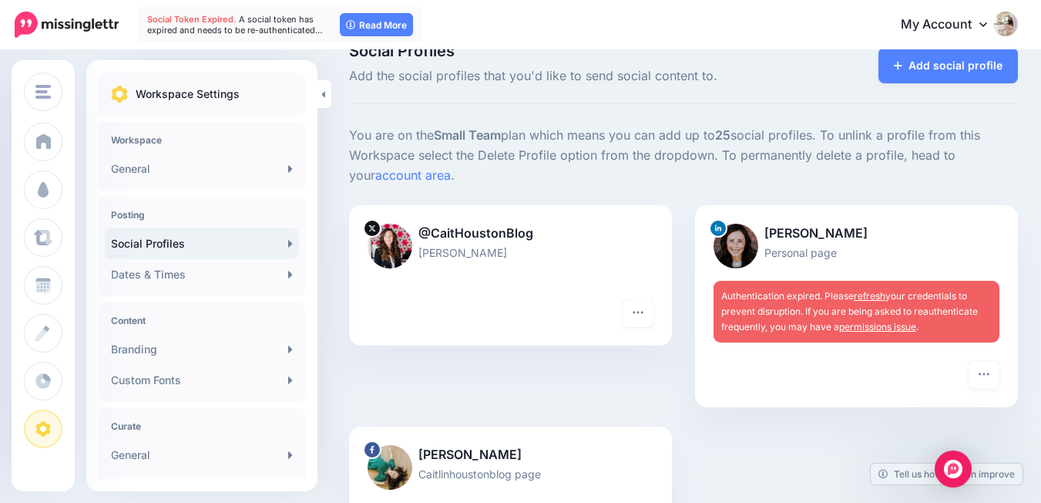
click at [874, 294] on link "refresh" at bounding box center [870, 296] width 32 height 12
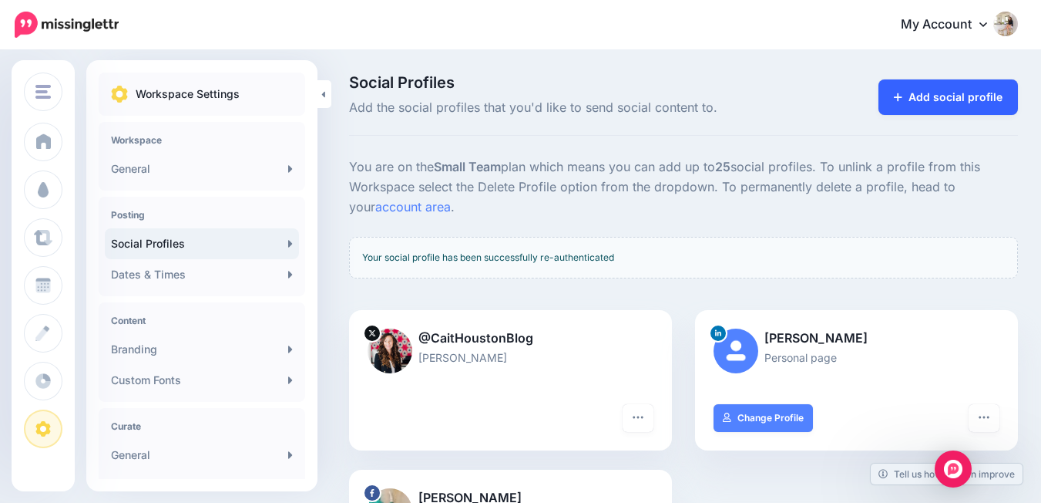
click at [967, 108] on link "Add social profile" at bounding box center [949, 96] width 140 height 35
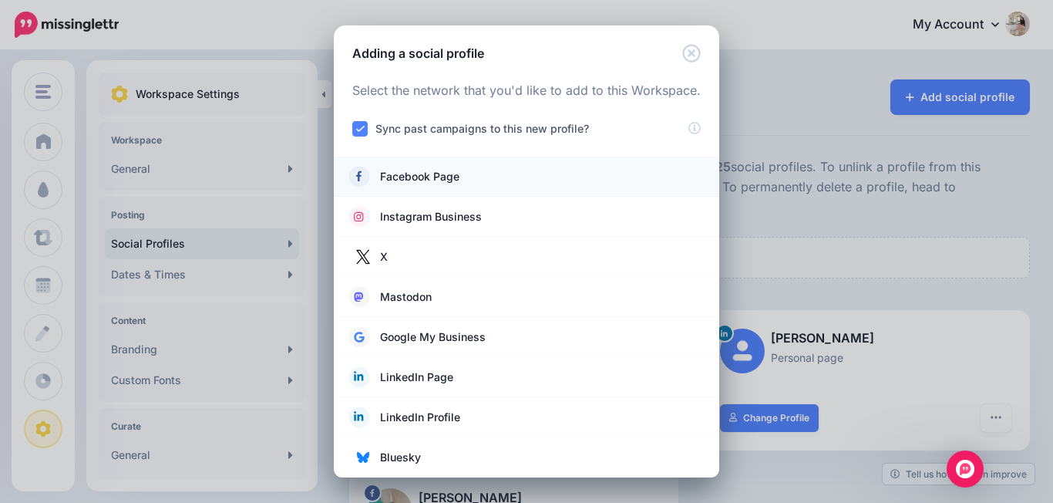
click at [560, 169] on link "Facebook Page" at bounding box center [526, 177] width 355 height 22
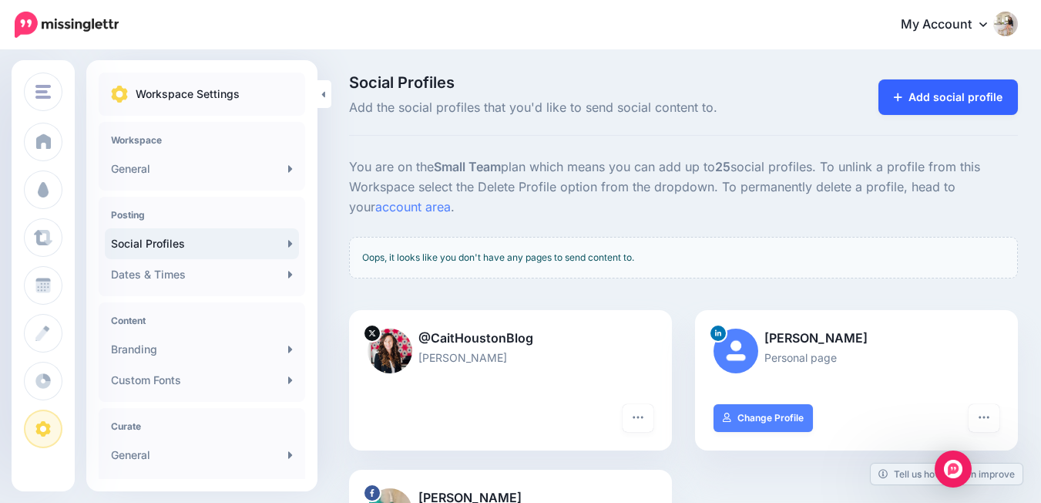
click at [961, 102] on link "Add social profile" at bounding box center [949, 96] width 140 height 35
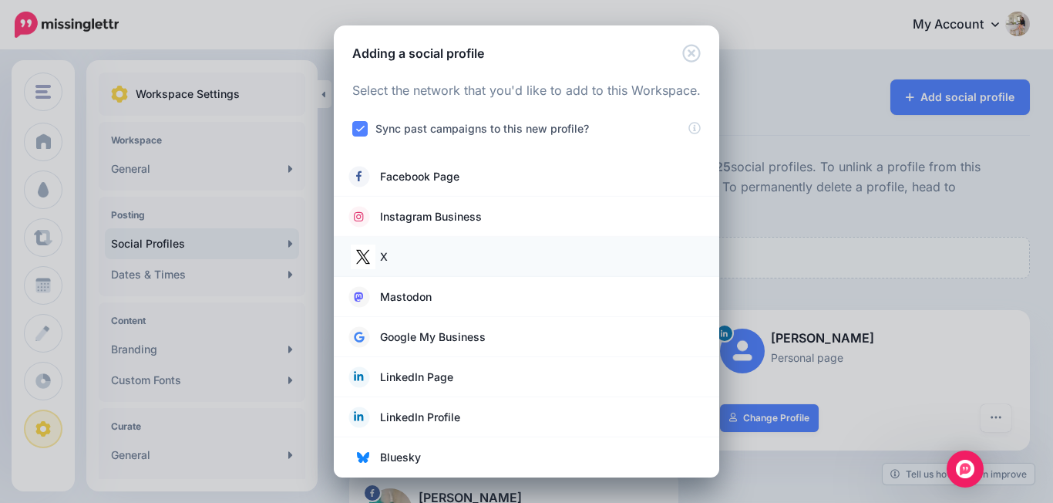
click at [452, 251] on link "X" at bounding box center [526, 257] width 355 height 22
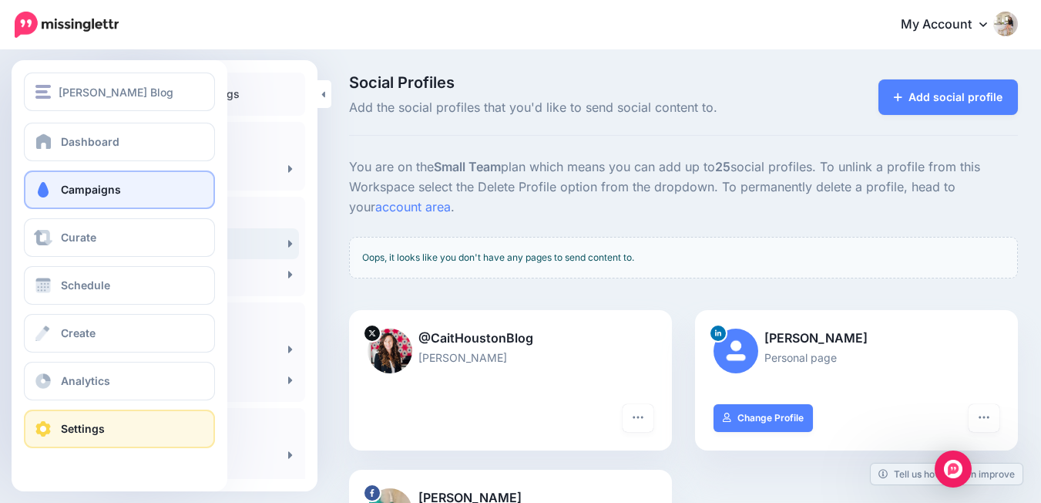
click at [93, 198] on link "Campaigns" at bounding box center [119, 189] width 191 height 39
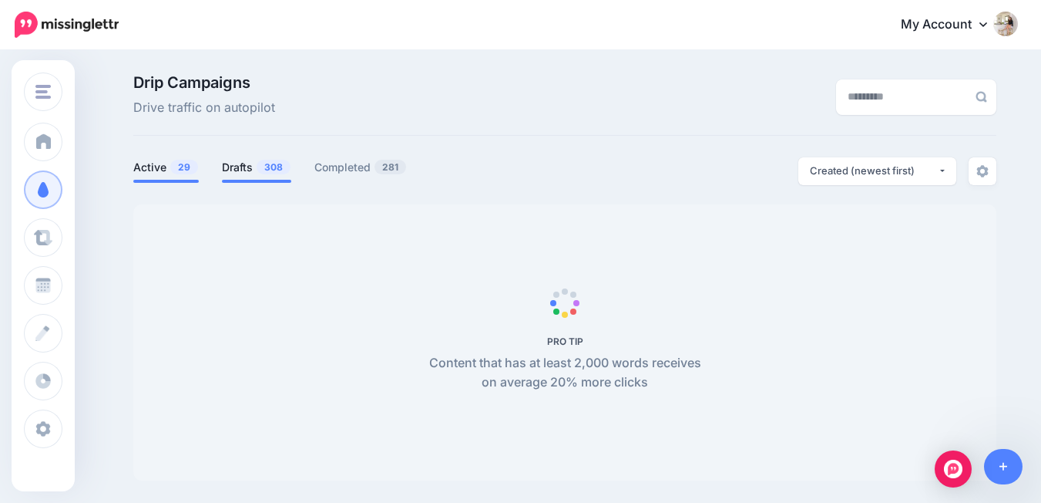
click at [271, 160] on span "308" at bounding box center [274, 167] width 34 height 15
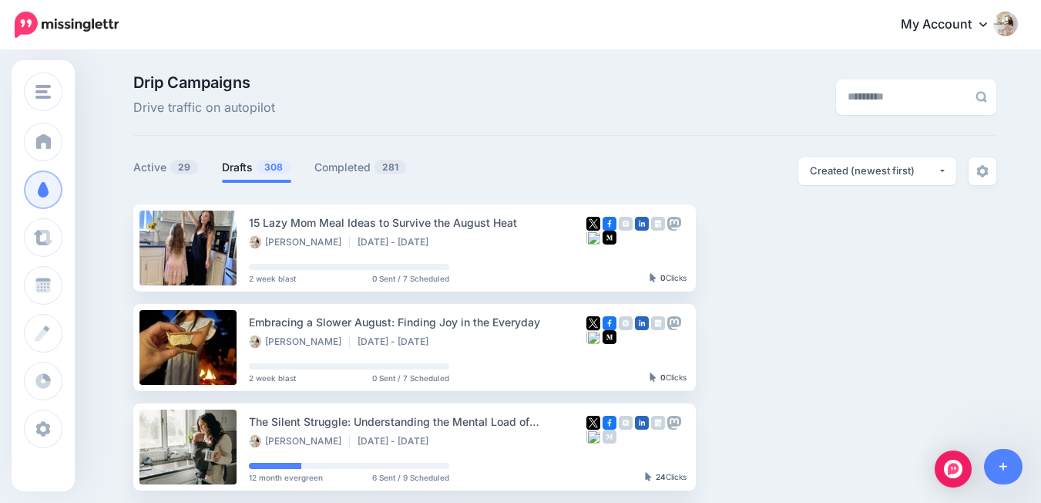
click at [262, 168] on span "308" at bounding box center [274, 167] width 34 height 15
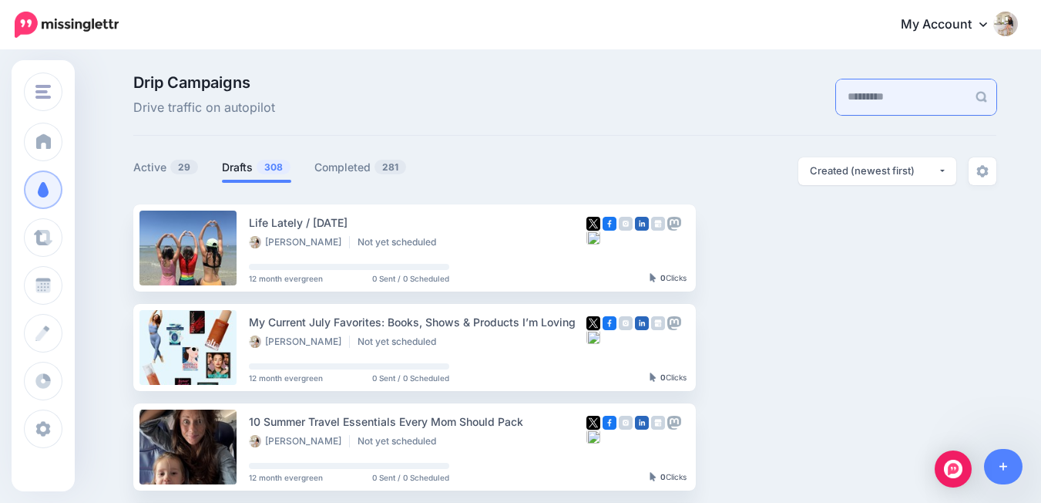
click at [849, 104] on input "text" at bounding box center [901, 96] width 131 height 35
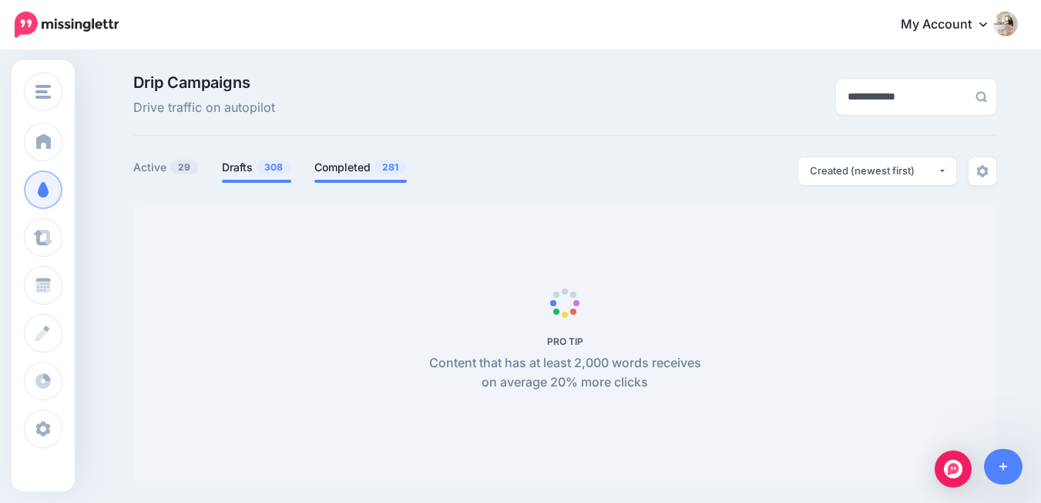
type input "**********"
click at [350, 158] on link "Completed 281" at bounding box center [361, 167] width 93 height 19
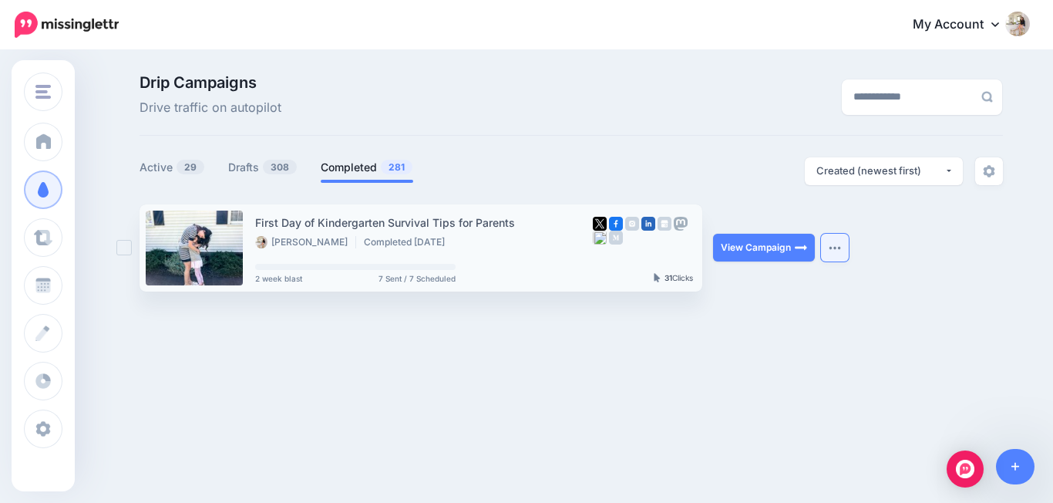
click at [829, 242] on button "button" at bounding box center [835, 248] width 28 height 28
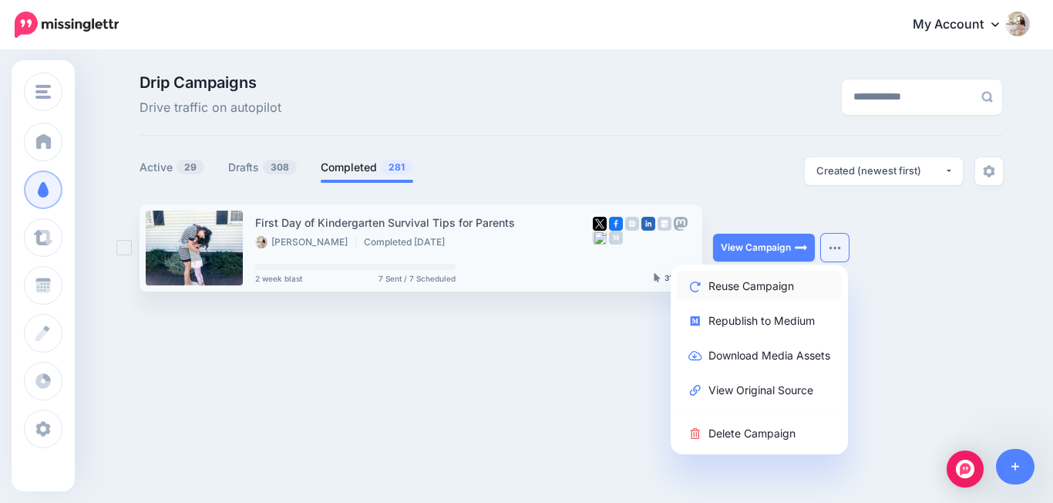
click at [822, 289] on link "Reuse Campaign" at bounding box center [759, 286] width 165 height 30
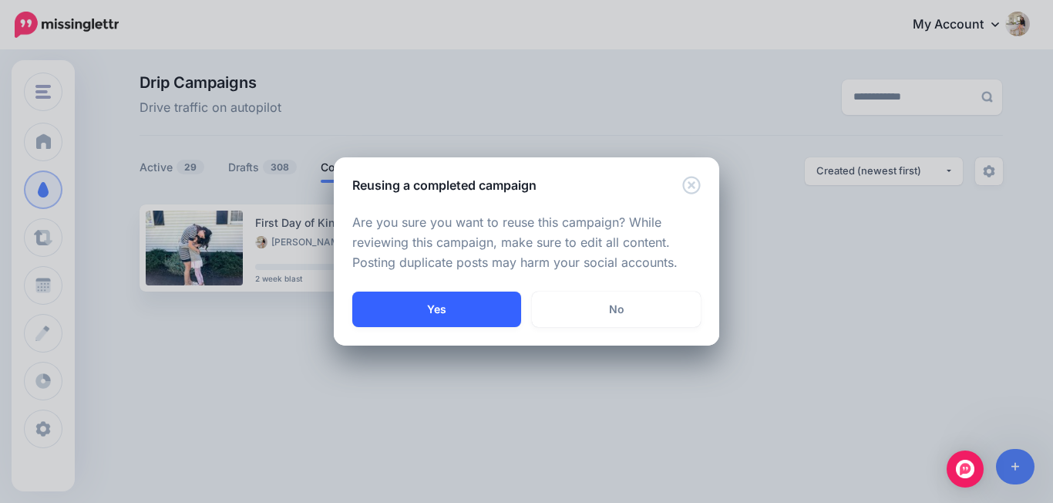
click at [463, 316] on button "Yes" at bounding box center [436, 308] width 169 height 35
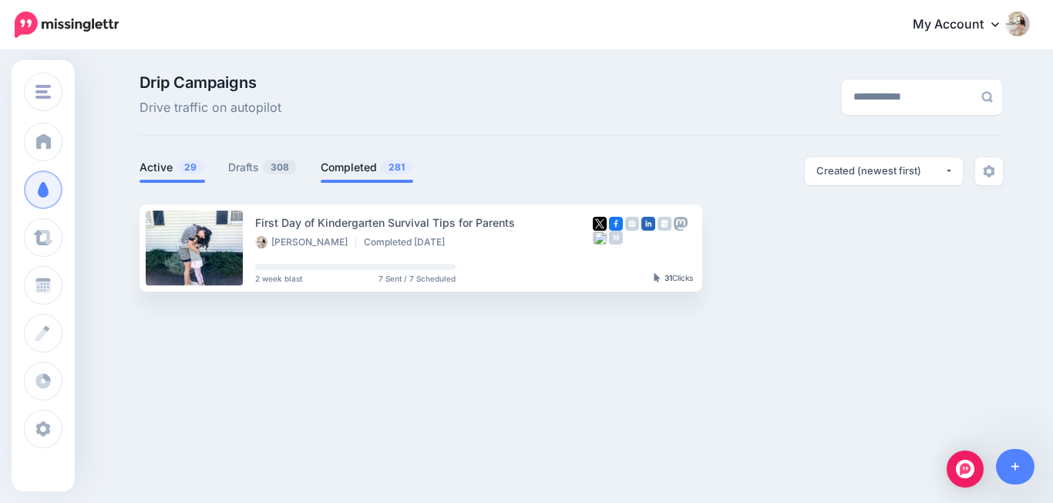
click at [181, 162] on span "29" at bounding box center [191, 167] width 28 height 15
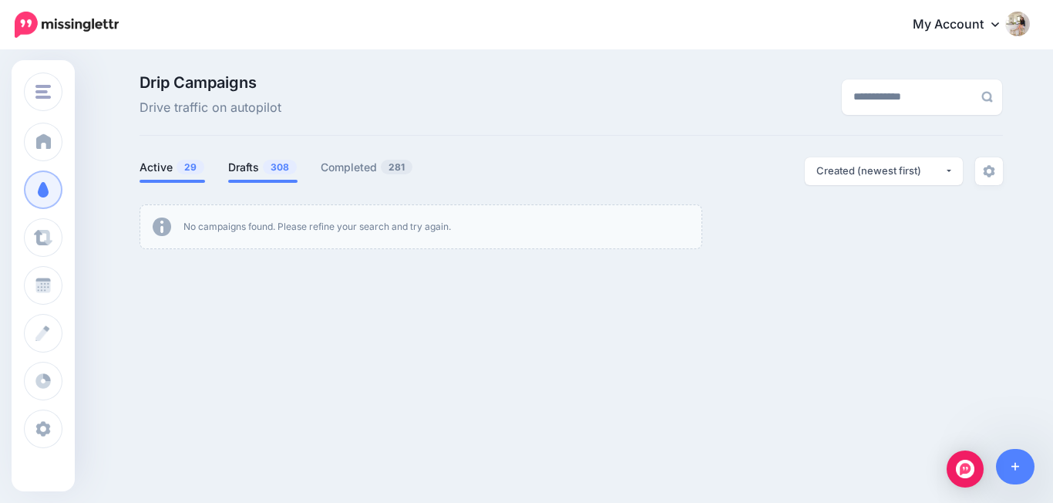
click at [278, 170] on span "308" at bounding box center [280, 167] width 34 height 15
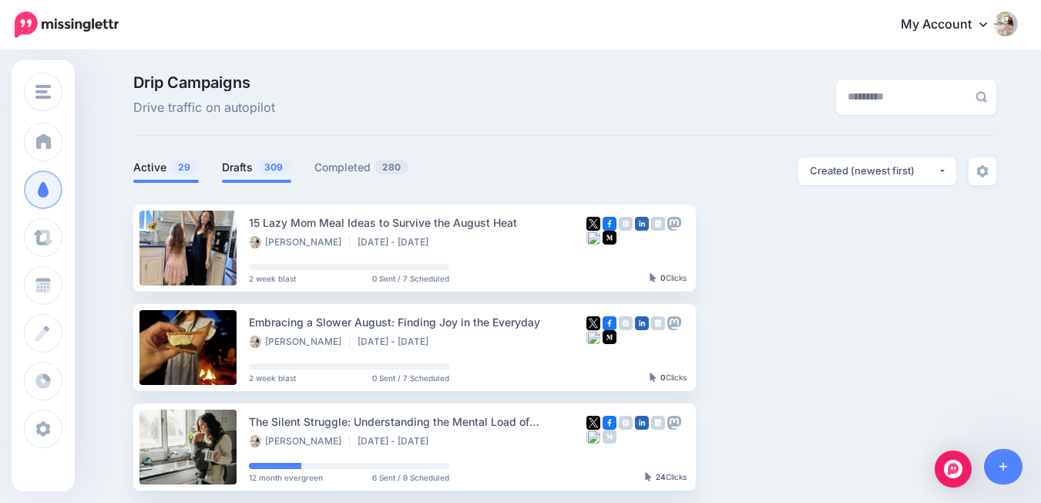
click at [266, 164] on span "309" at bounding box center [274, 167] width 34 height 15
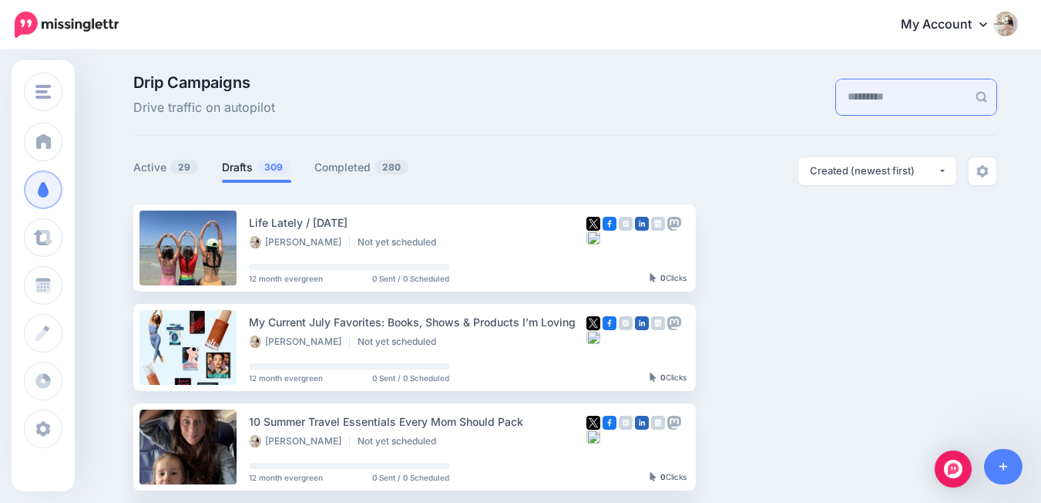
click at [902, 94] on input "text" at bounding box center [901, 96] width 131 height 35
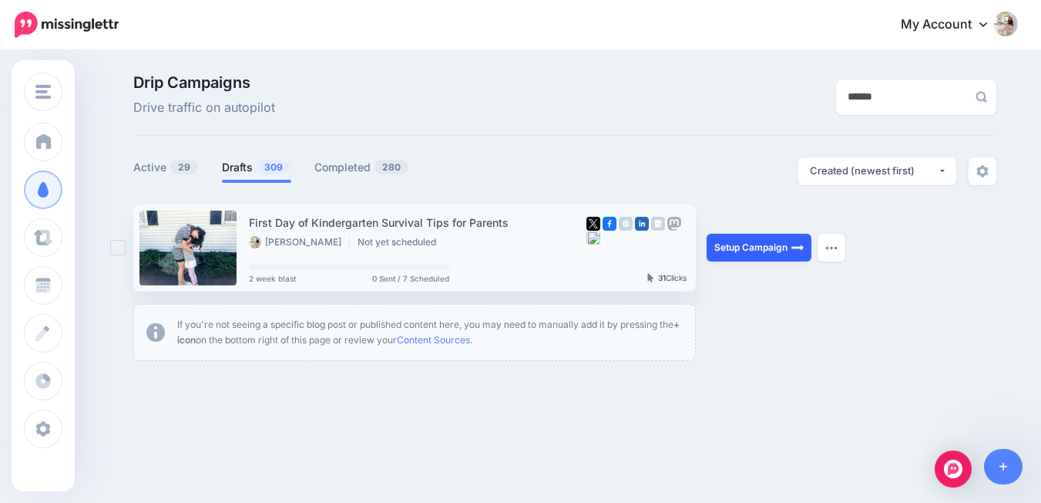
type input "******"
click at [726, 244] on link "Setup Campaign" at bounding box center [759, 248] width 105 height 28
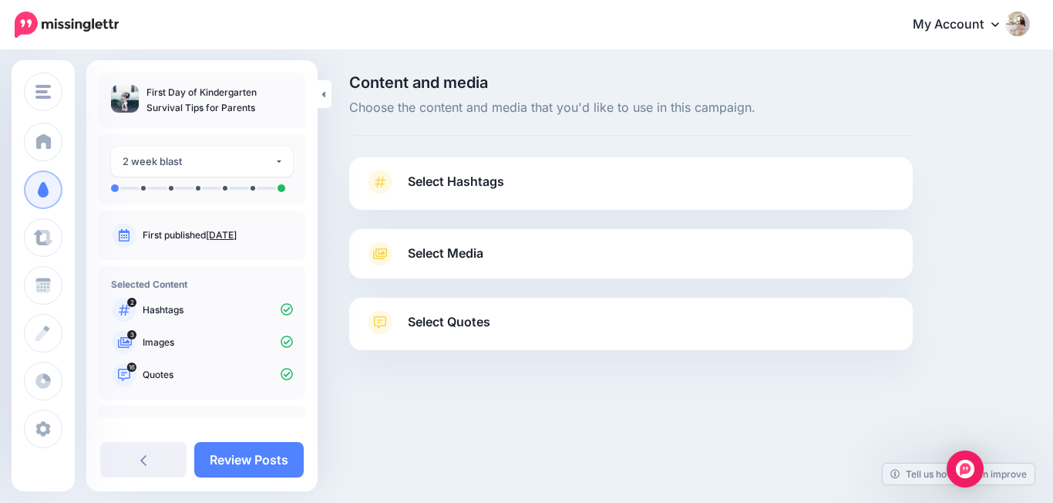
click at [468, 178] on span "Select Hashtags" at bounding box center [456, 181] width 96 height 21
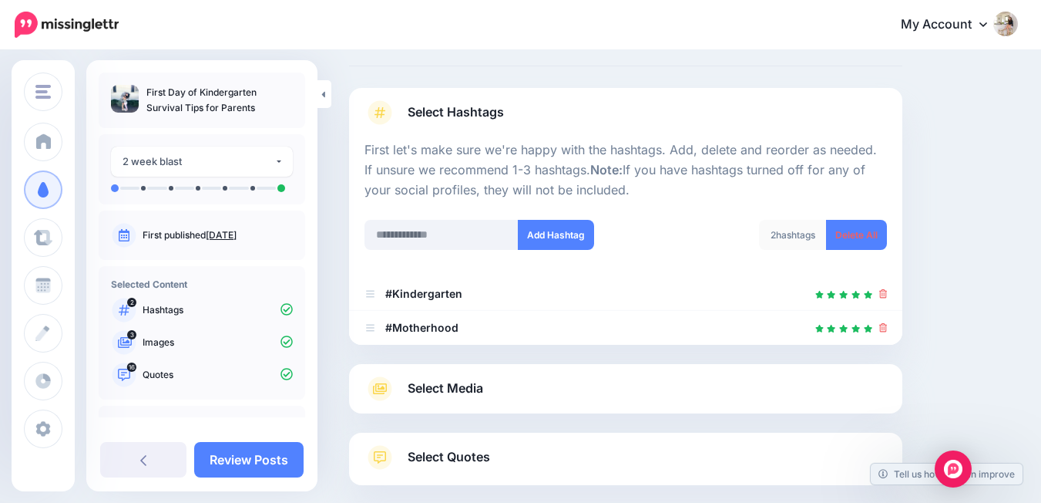
scroll to position [89, 0]
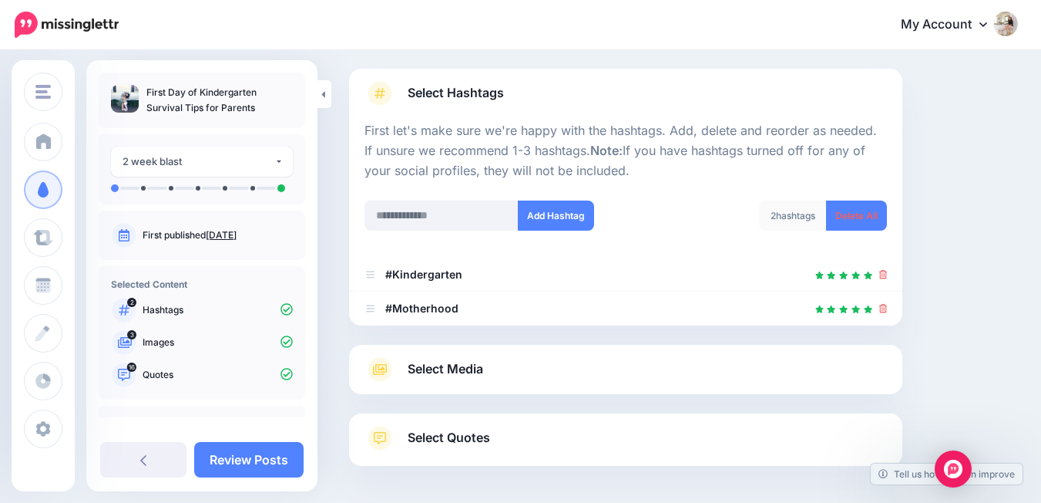
click at [523, 371] on link "Select Media" at bounding box center [626, 369] width 523 height 25
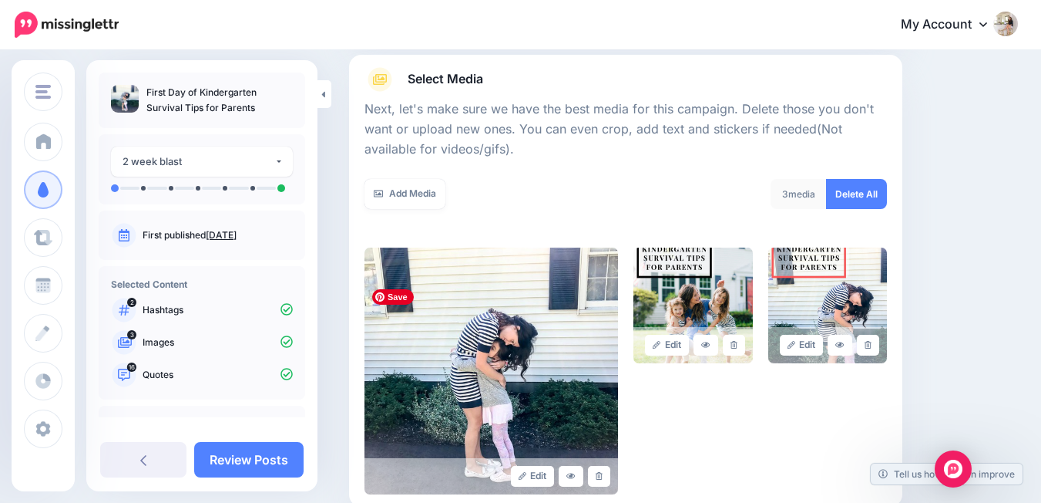
scroll to position [212, 0]
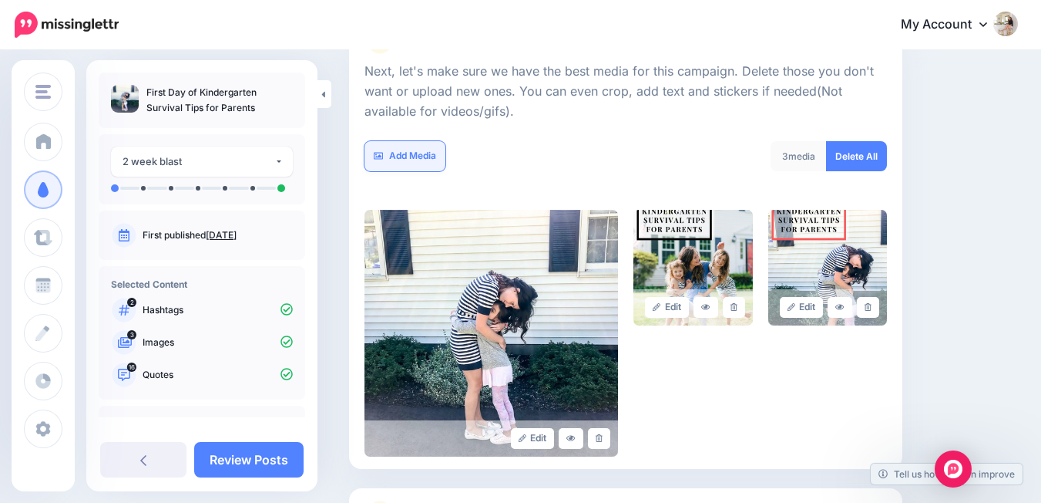
click at [412, 156] on link "Add Media" at bounding box center [405, 156] width 81 height 30
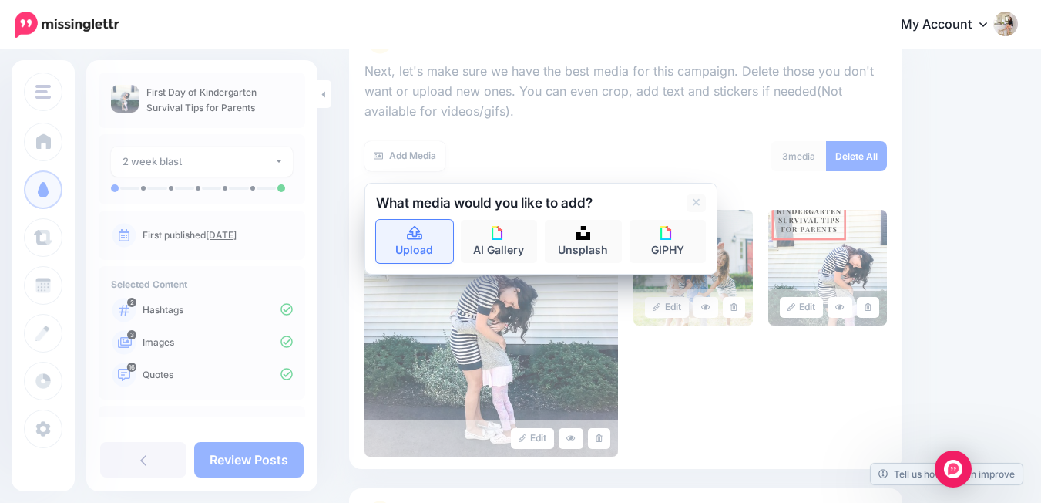
click at [427, 245] on link "Upload" at bounding box center [414, 241] width 77 height 43
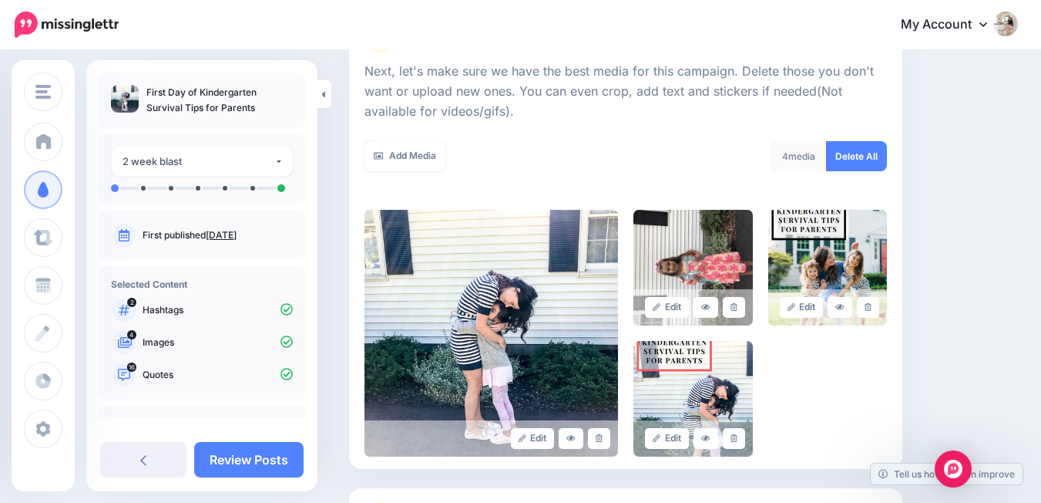
scroll to position [349, 0]
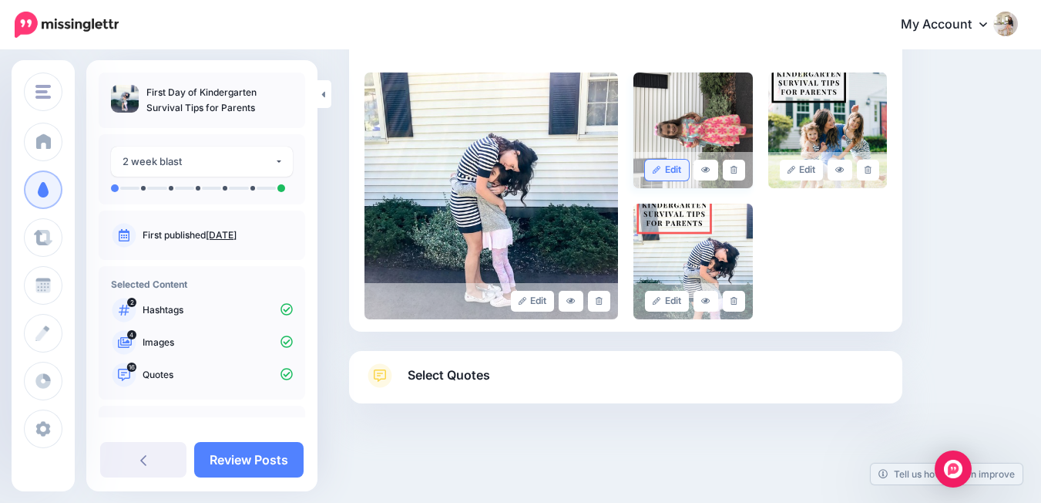
click at [671, 169] on link "Edit" at bounding box center [667, 170] width 44 height 21
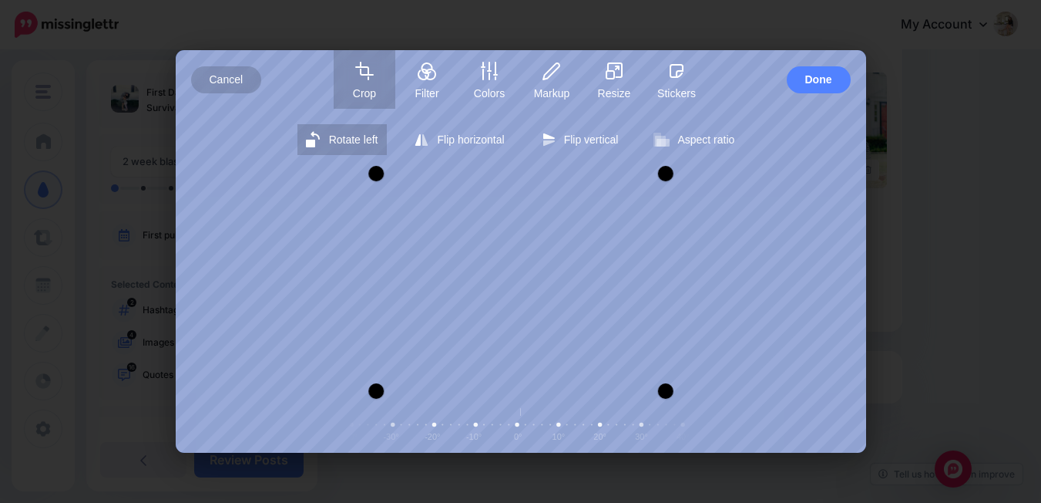
click at [365, 144] on span "Rotate left" at bounding box center [353, 139] width 49 height 12
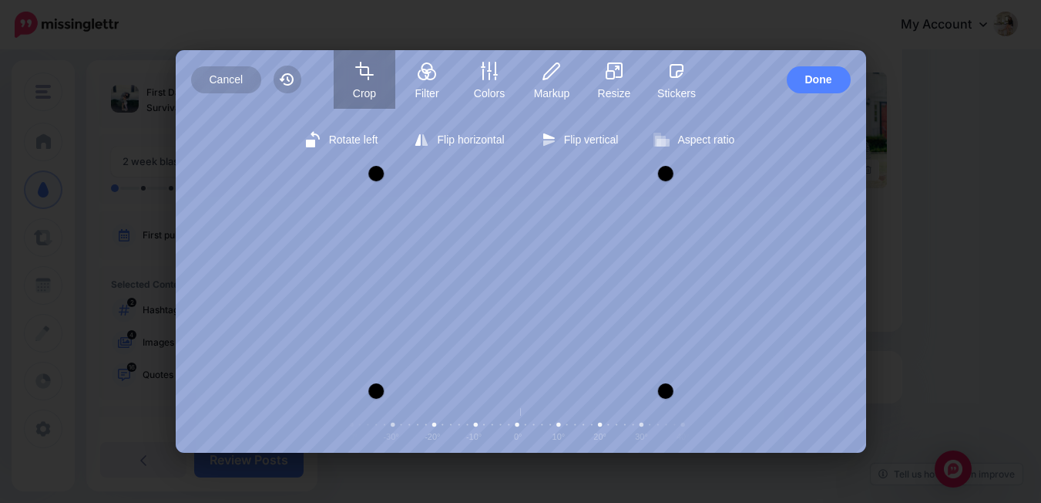
click at [361, 82] on button "Crop" at bounding box center [365, 79] width 62 height 59
click at [719, 135] on span "Aspect ratio" at bounding box center [706, 139] width 57 height 12
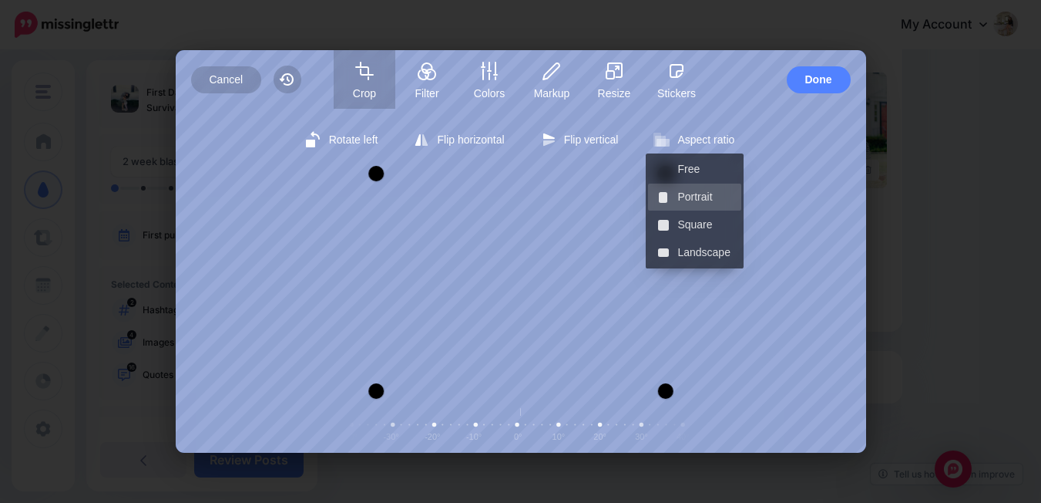
click at [716, 200] on span "Portrait" at bounding box center [705, 196] width 55 height 27
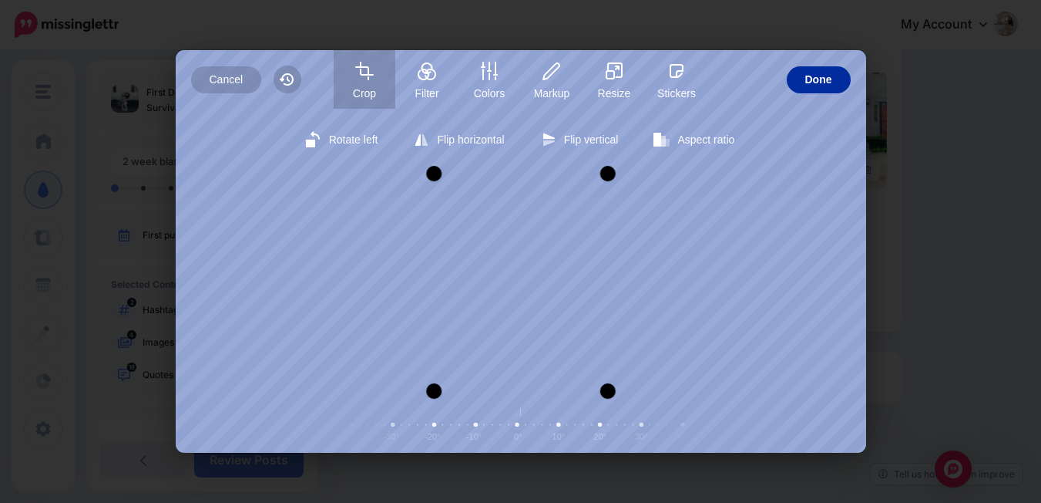
click at [813, 79] on span "Done" at bounding box center [819, 79] width 27 height 27
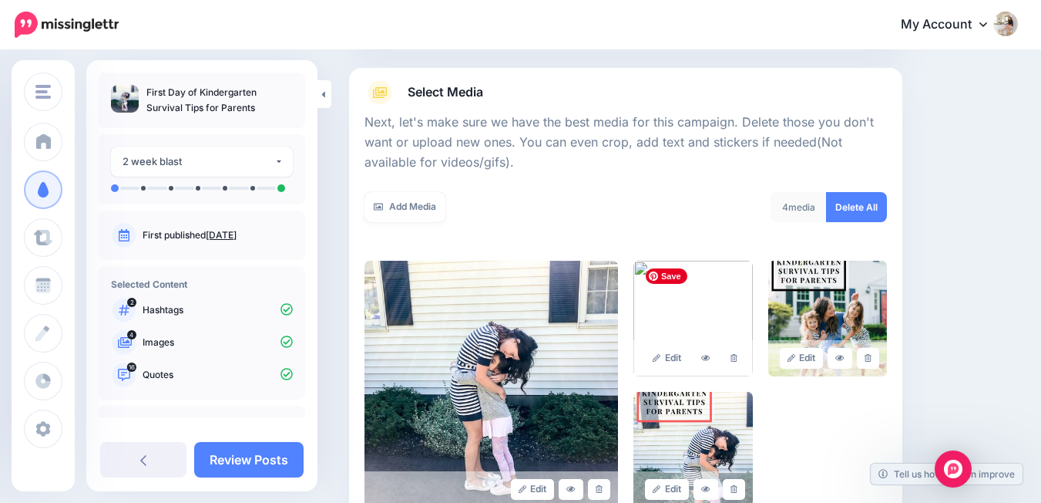
scroll to position [160, 0]
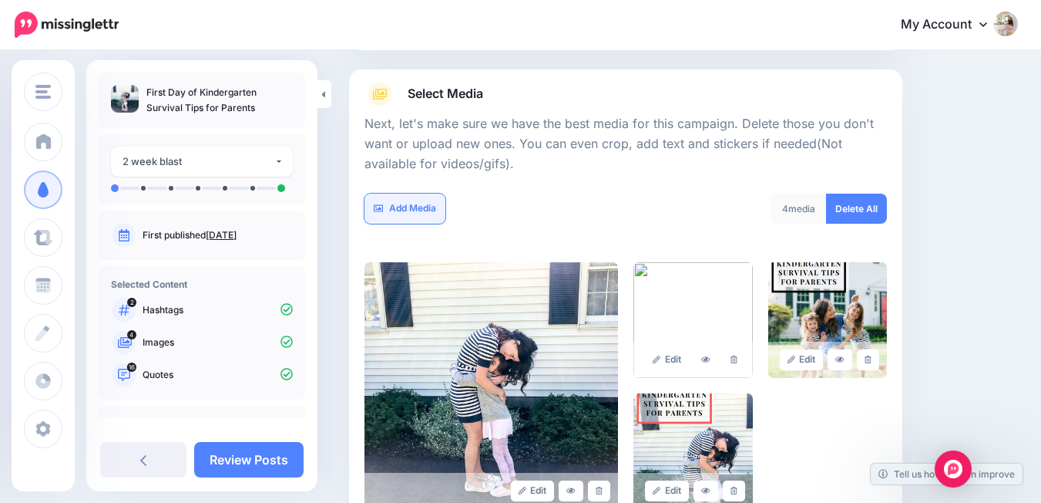
click at [443, 214] on link "Add Media" at bounding box center [405, 208] width 81 height 30
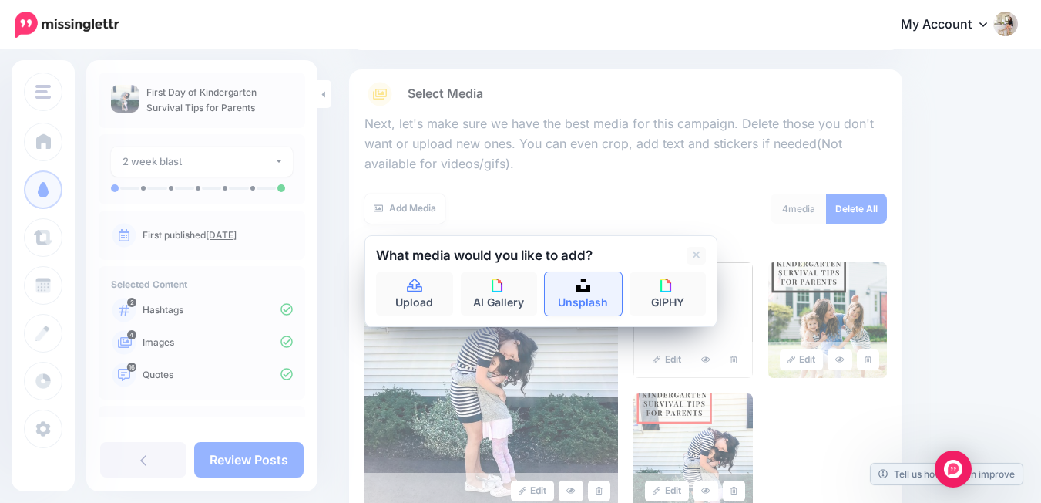
click at [592, 296] on link "Unsplash" at bounding box center [583, 293] width 77 height 43
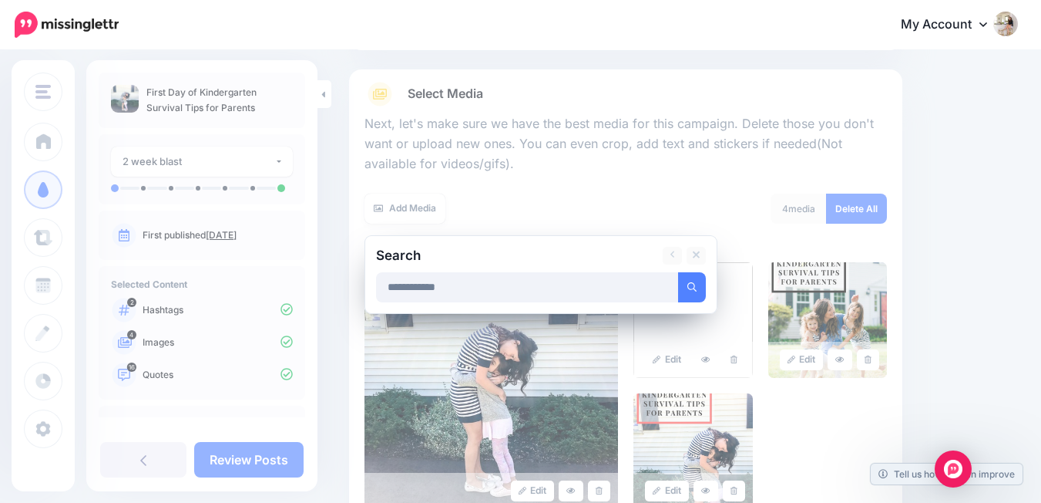
click at [678, 272] on button "submit" at bounding box center [692, 287] width 28 height 30
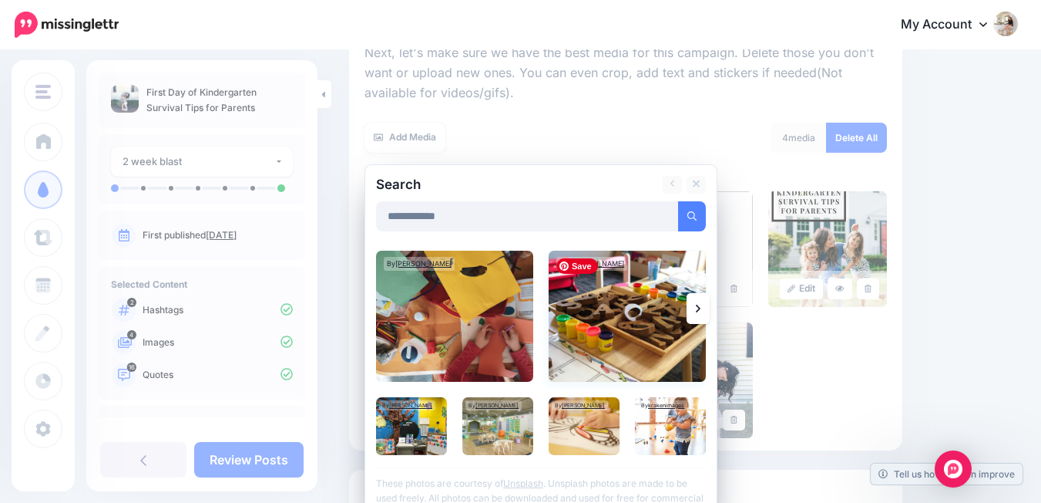
scroll to position [244, 0]
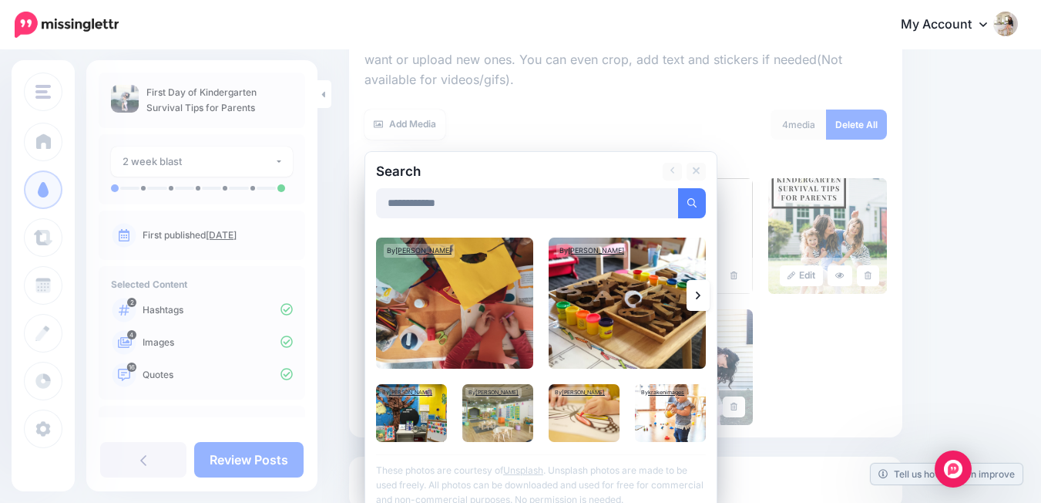
click at [385, 204] on input "**********" at bounding box center [527, 203] width 303 height 30
click at [678, 188] on button "submit" at bounding box center [692, 203] width 28 height 30
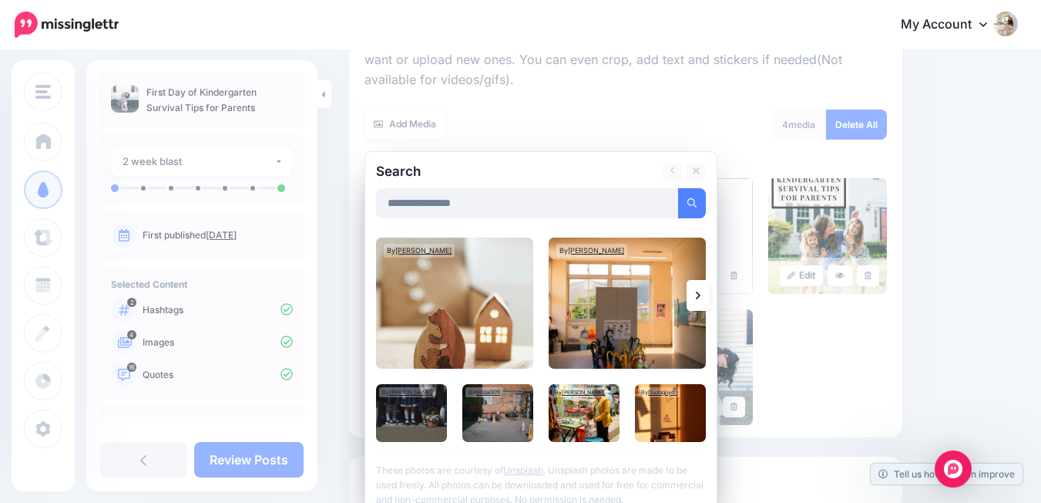
click at [454, 200] on input "**********" at bounding box center [527, 203] width 303 height 30
type input "**********"
click at [678, 188] on button "submit" at bounding box center [692, 203] width 28 height 30
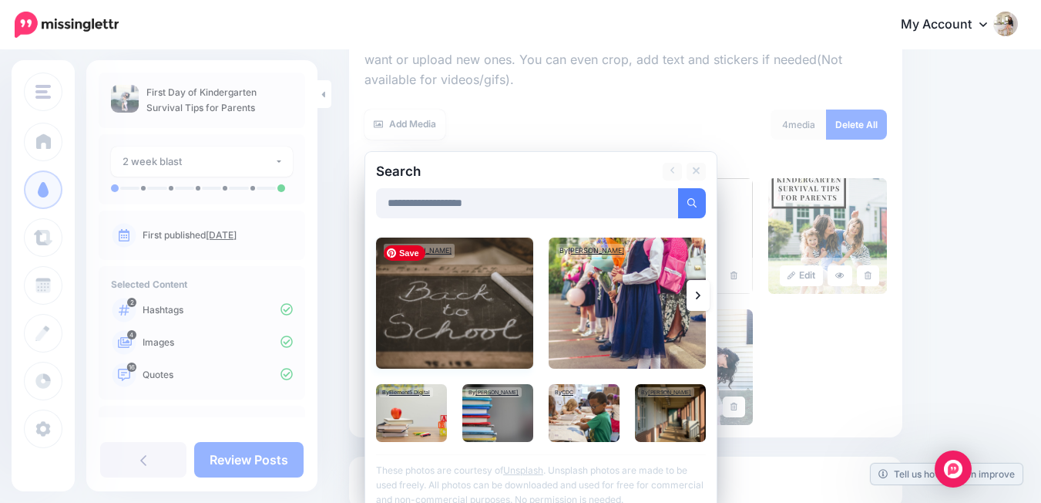
click at [488, 320] on img at bounding box center [454, 302] width 157 height 131
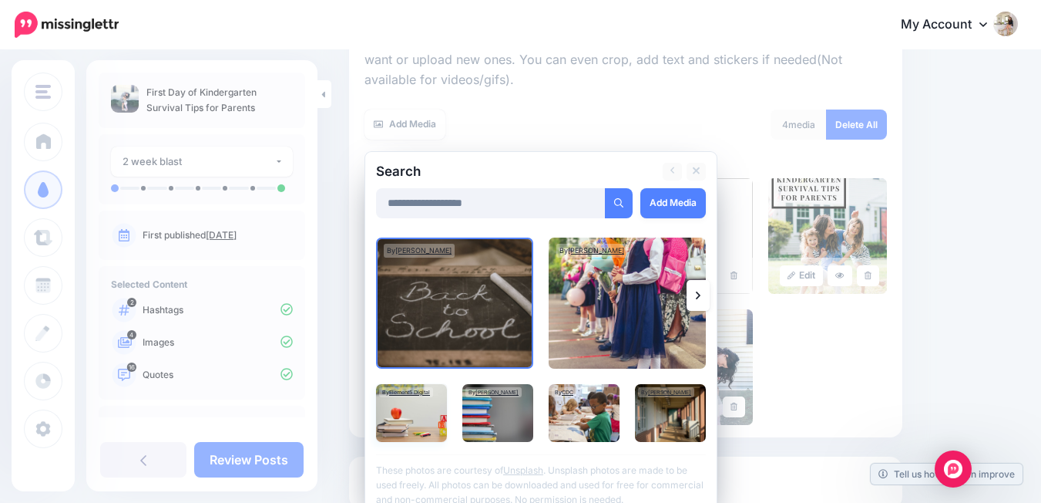
click at [403, 418] on img at bounding box center [411, 413] width 71 height 58
click at [685, 207] on link "Add Media" at bounding box center [674, 203] width 66 height 30
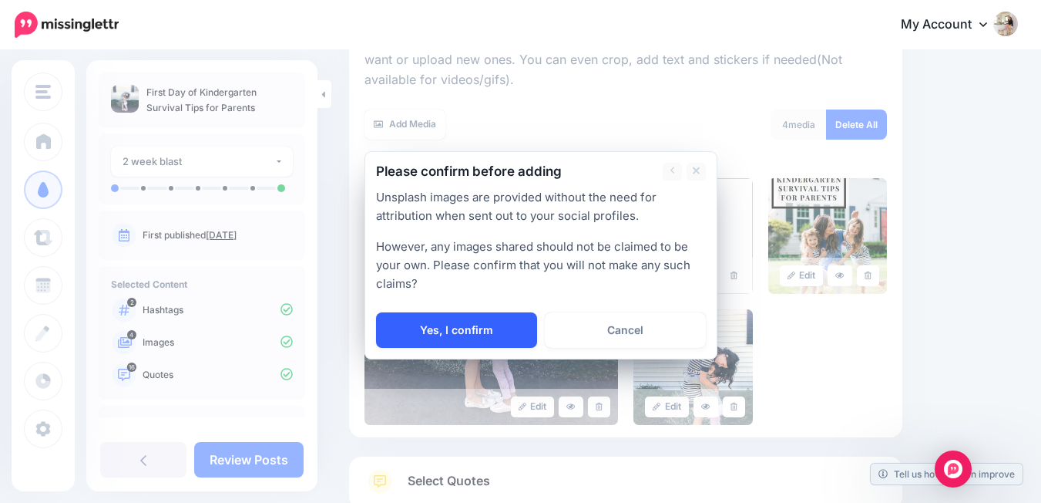
click at [429, 326] on link "Yes, I confirm" at bounding box center [456, 329] width 161 height 35
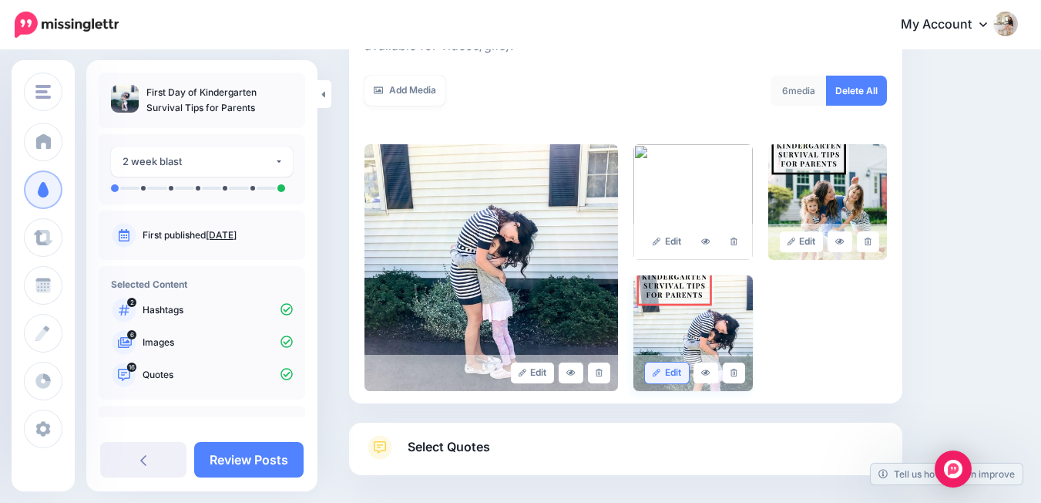
scroll to position [349, 0]
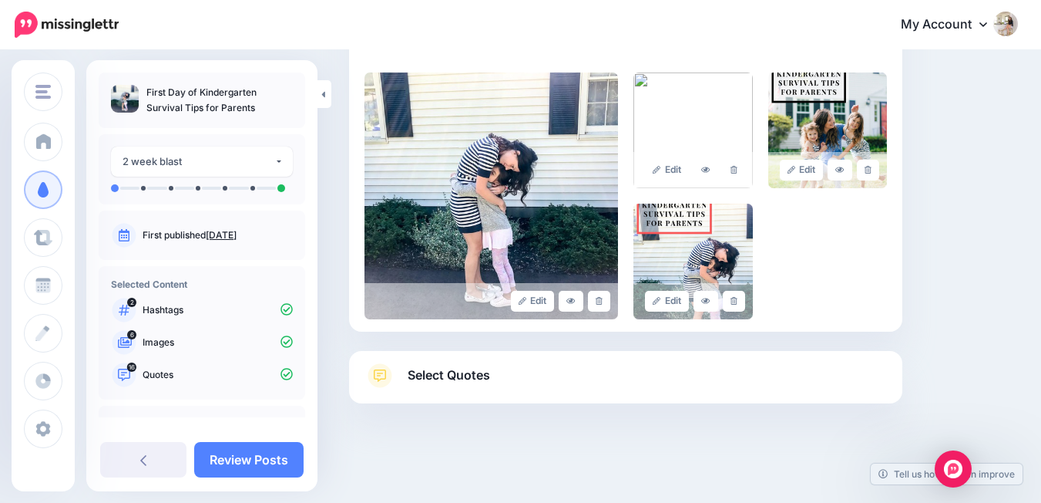
click at [639, 373] on link "Select Quotes" at bounding box center [626, 383] width 523 height 40
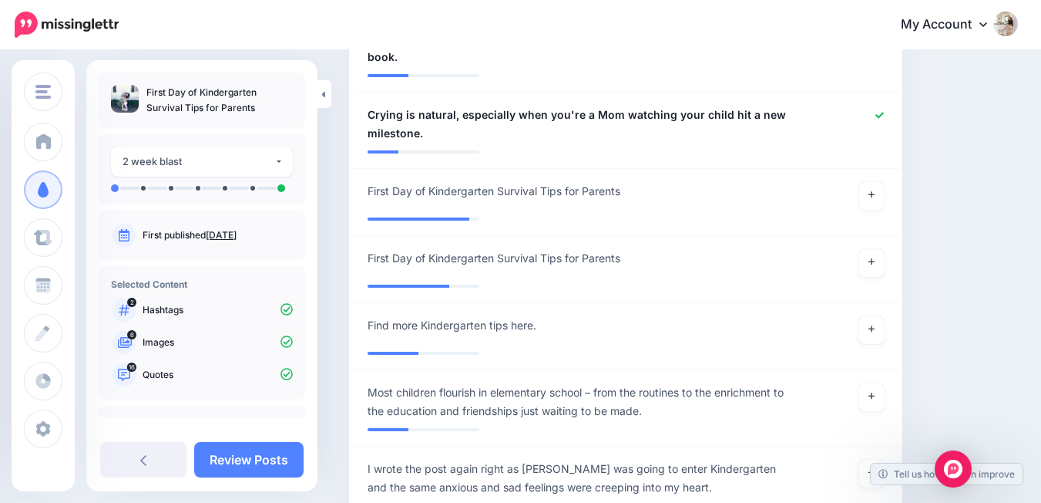
scroll to position [1620, 0]
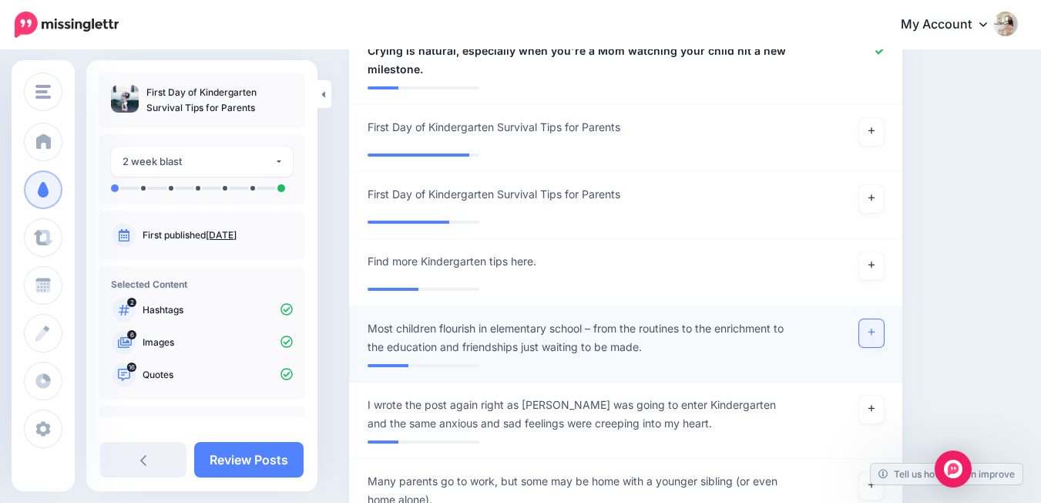
click at [884, 335] on link at bounding box center [872, 333] width 25 height 28
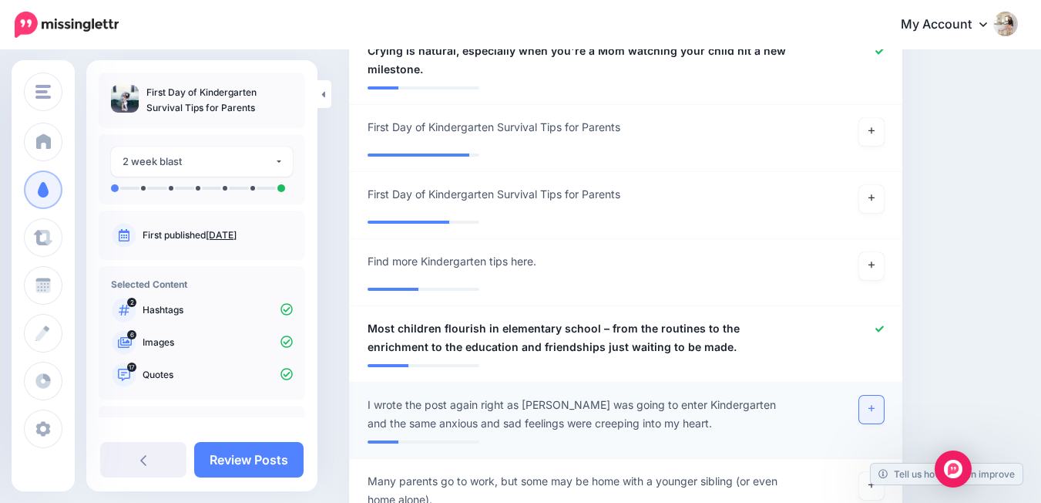
click at [884, 405] on link at bounding box center [872, 409] width 25 height 28
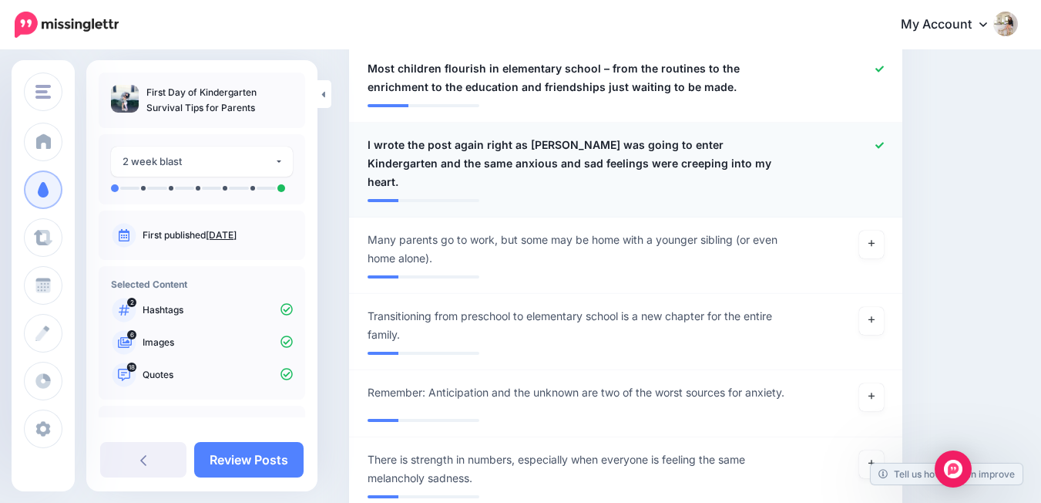
scroll to position [1963, 0]
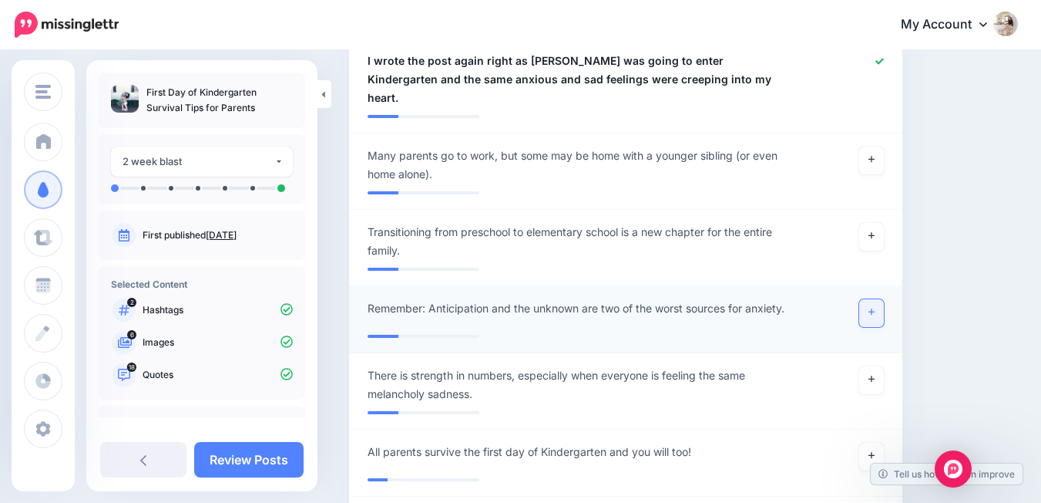
click at [884, 299] on link at bounding box center [872, 313] width 25 height 28
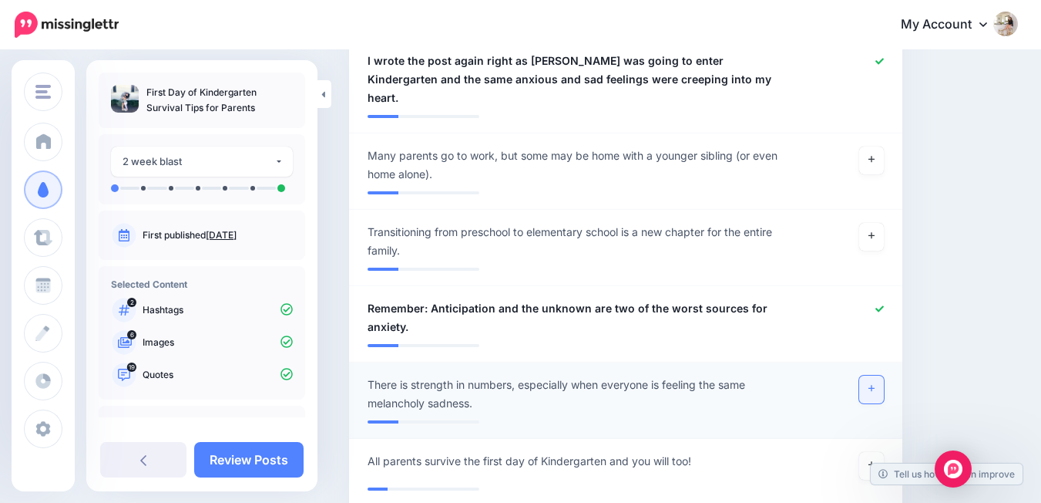
click at [876, 375] on link at bounding box center [872, 389] width 25 height 28
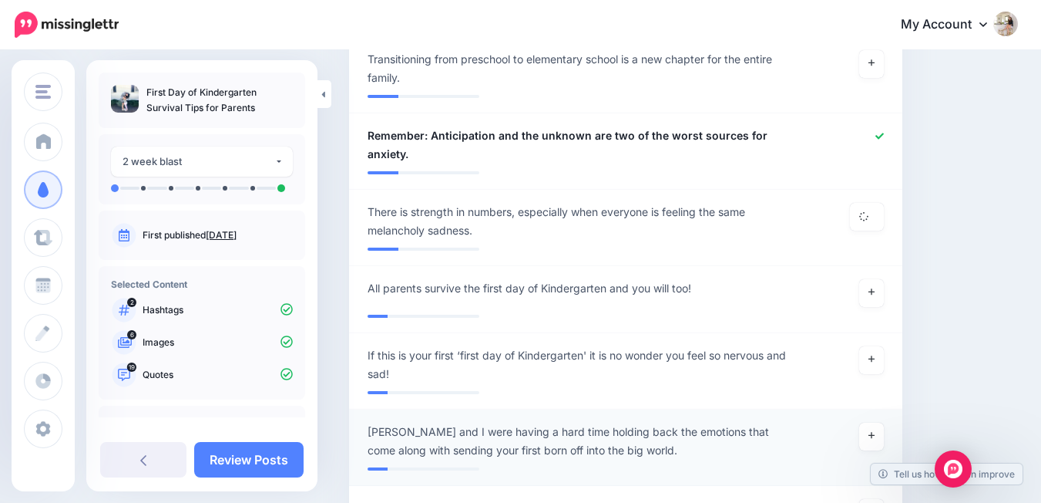
scroll to position [2178, 0]
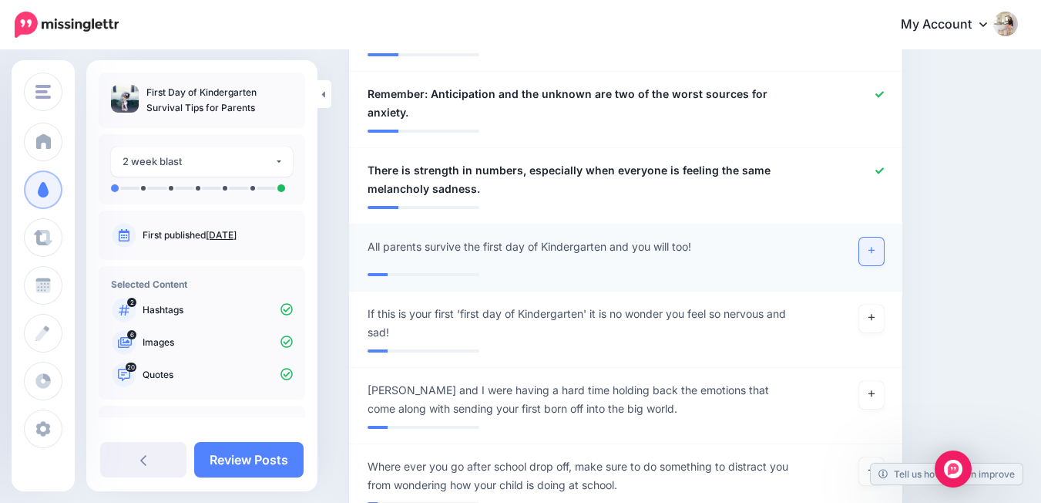
click at [876, 237] on link at bounding box center [872, 251] width 25 height 28
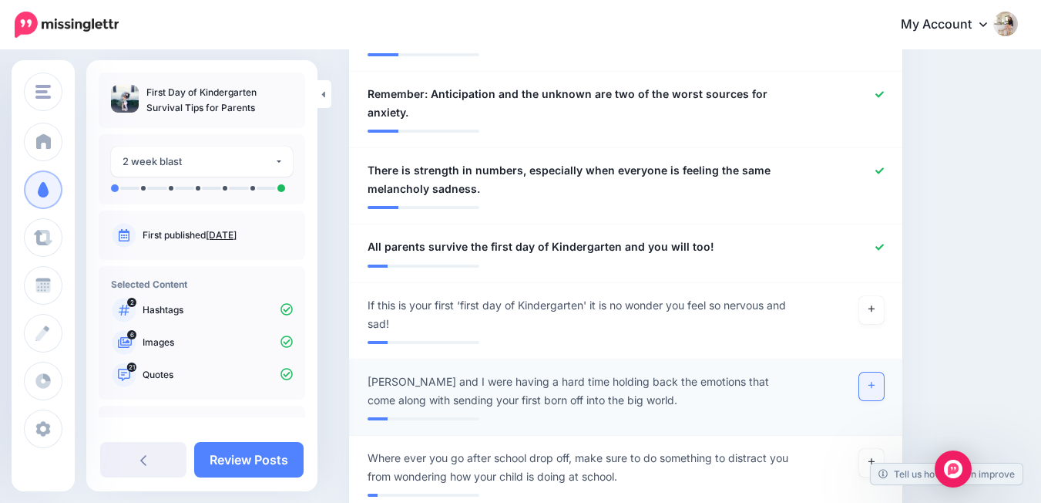
click at [884, 372] on link at bounding box center [872, 386] width 25 height 28
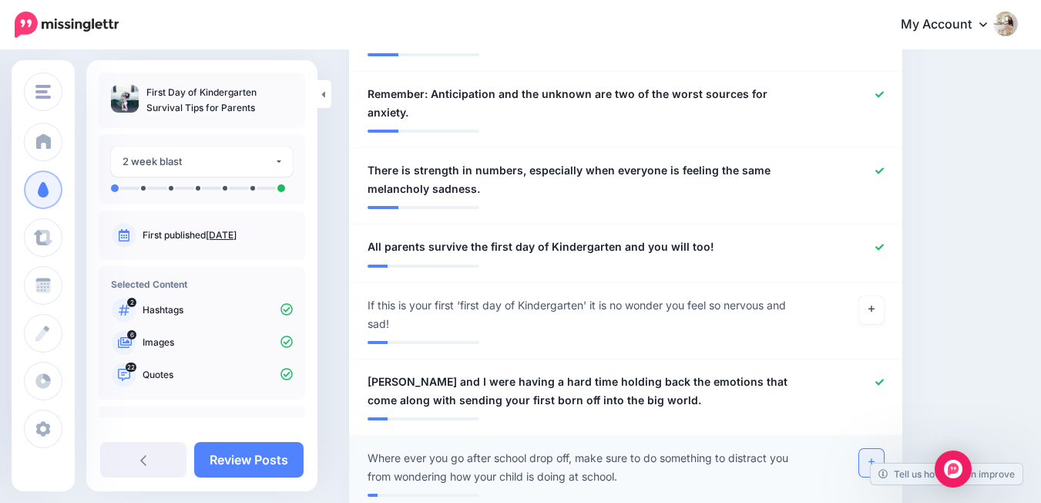
click at [884, 449] on link at bounding box center [872, 463] width 25 height 28
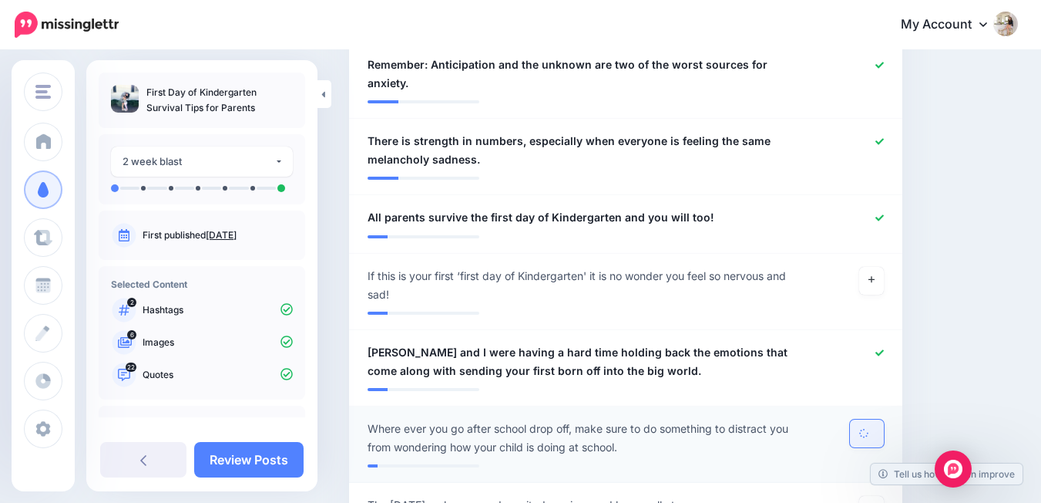
scroll to position [2272, 0]
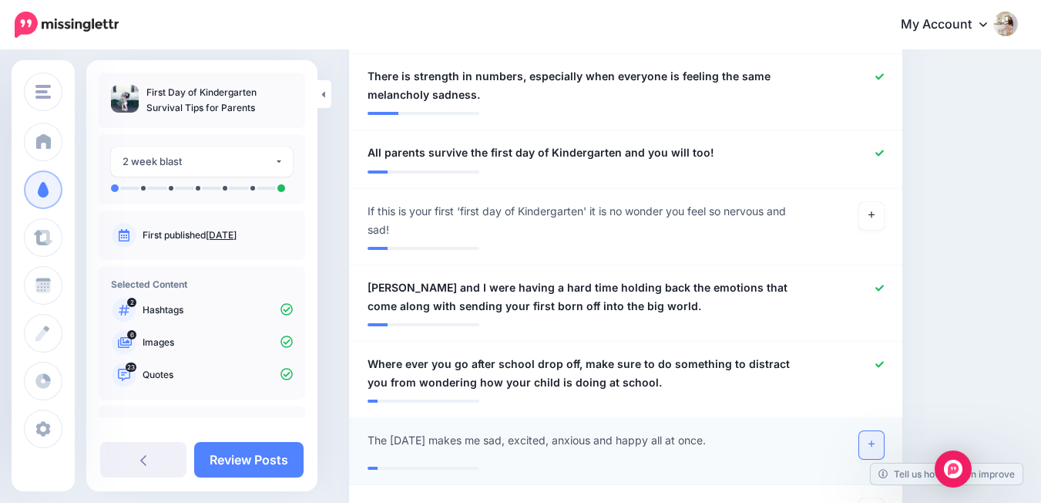
click at [884, 431] on link at bounding box center [872, 445] width 25 height 28
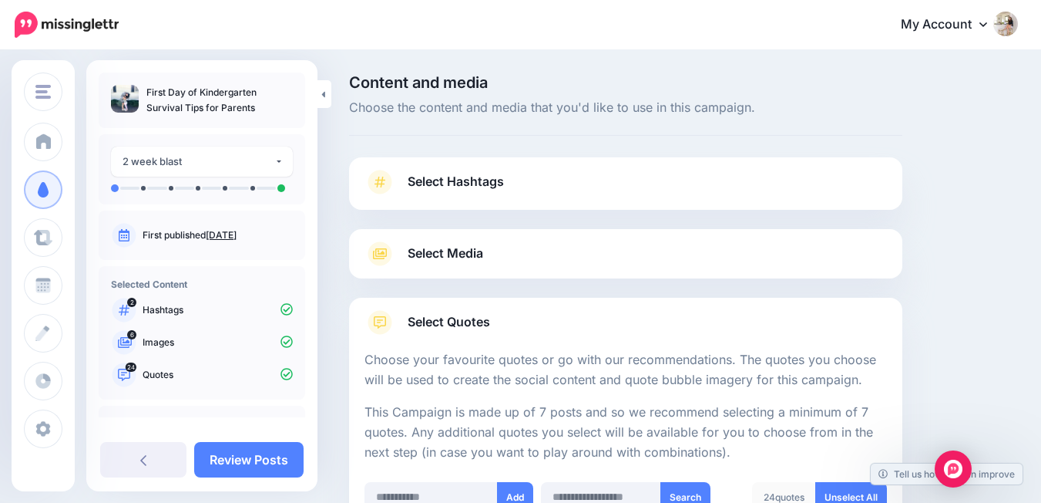
scroll to position [457, 0]
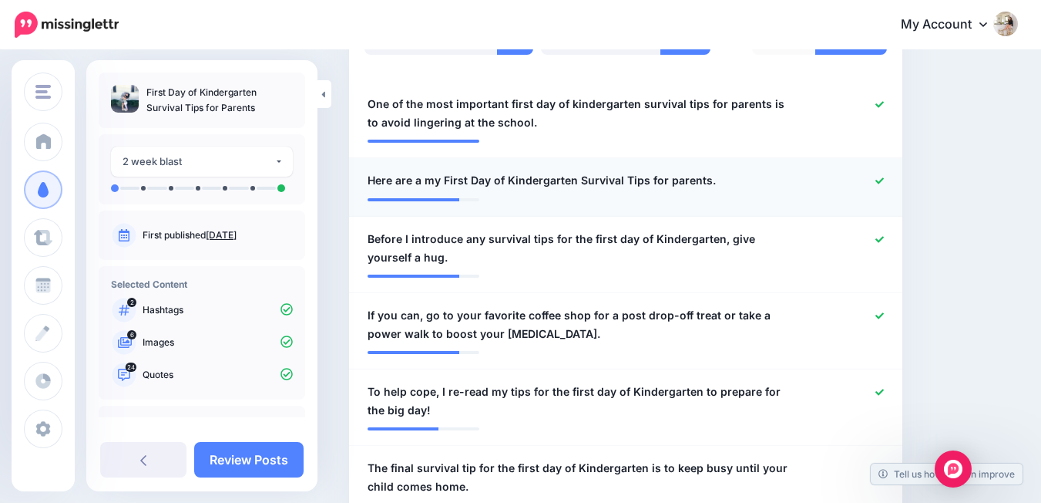
click at [884, 183] on icon at bounding box center [880, 181] width 8 height 8
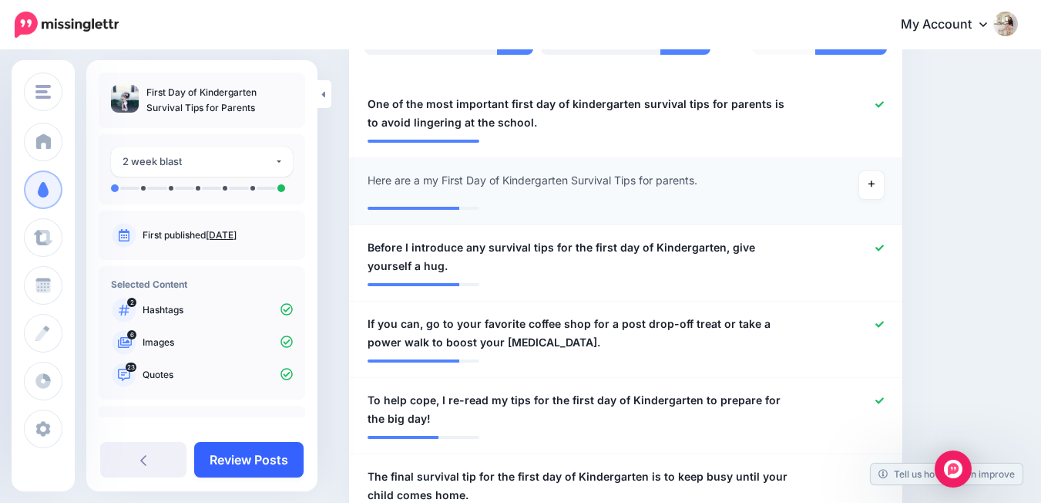
click at [253, 462] on link "Review Posts" at bounding box center [248, 459] width 109 height 35
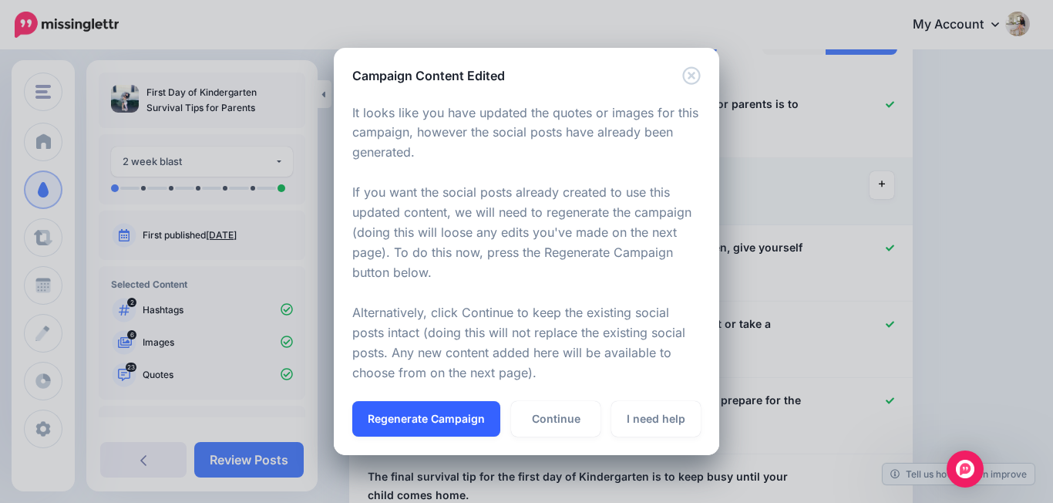
click at [453, 408] on button "Regenerate Campaign" at bounding box center [426, 418] width 148 height 35
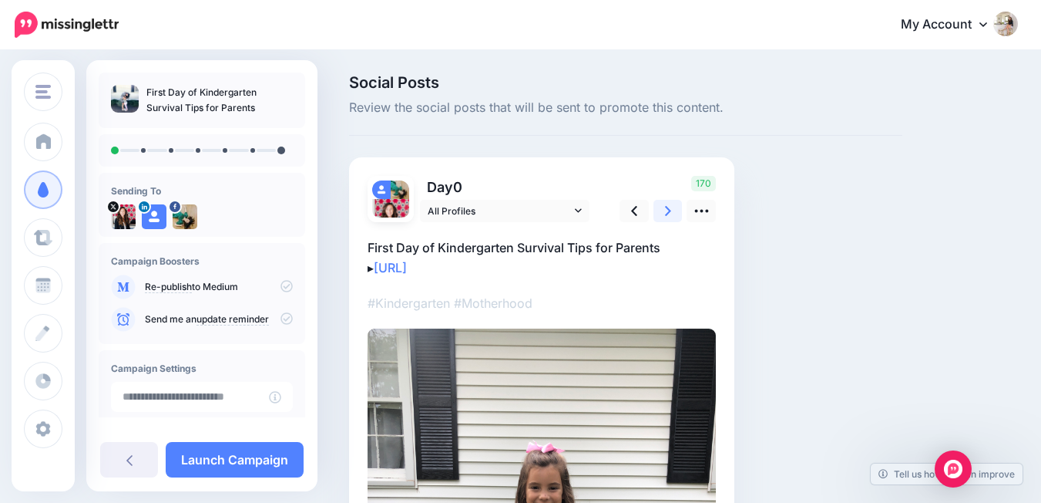
click at [664, 207] on link at bounding box center [668, 211] width 29 height 22
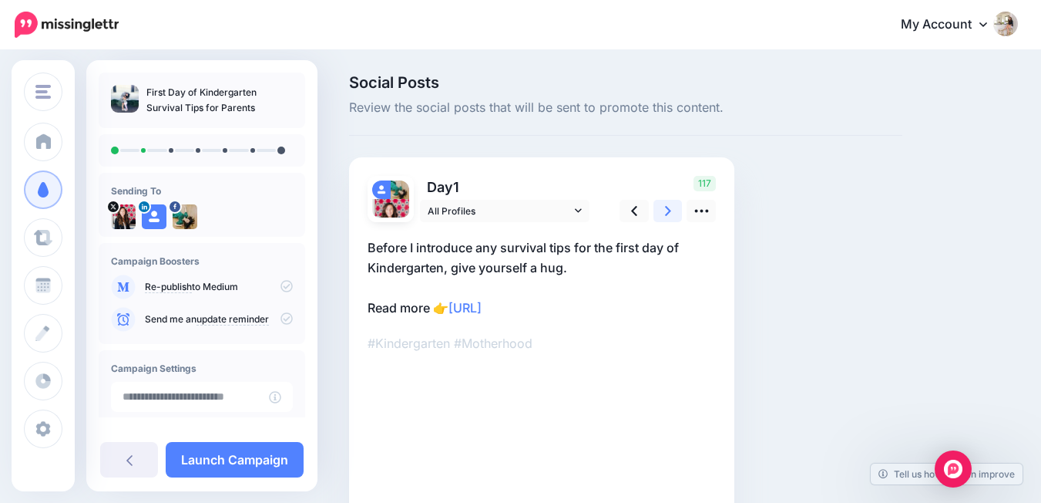
click at [664, 207] on link at bounding box center [668, 211] width 29 height 22
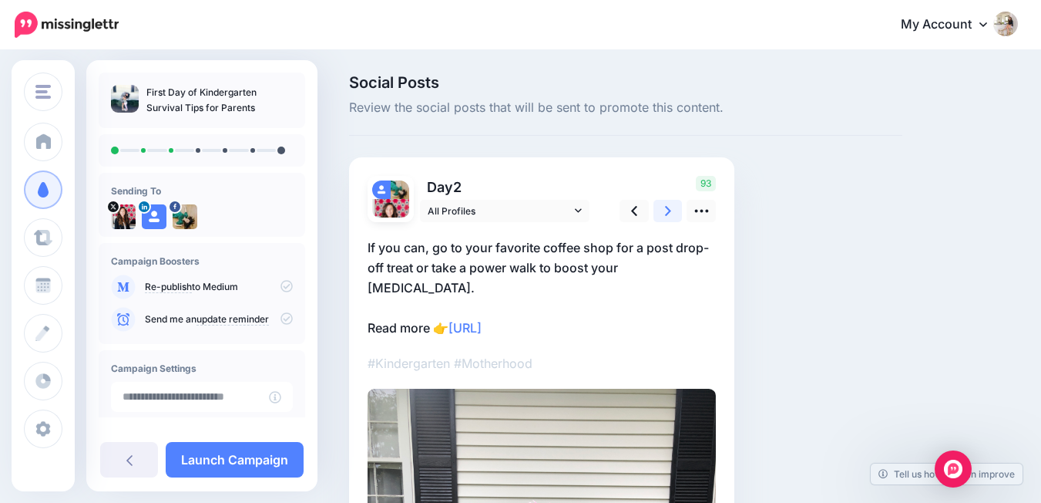
click at [664, 207] on link at bounding box center [668, 211] width 29 height 22
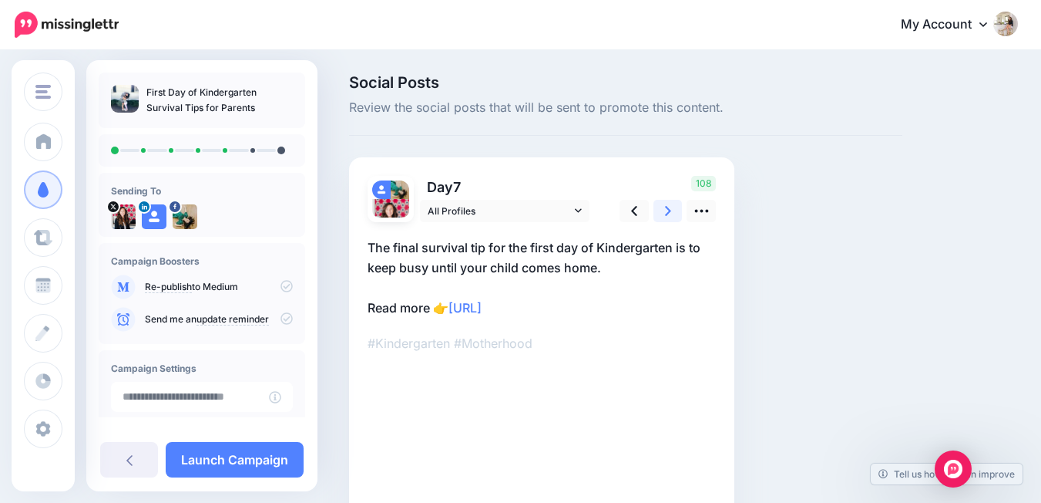
click at [664, 207] on link at bounding box center [668, 211] width 29 height 22
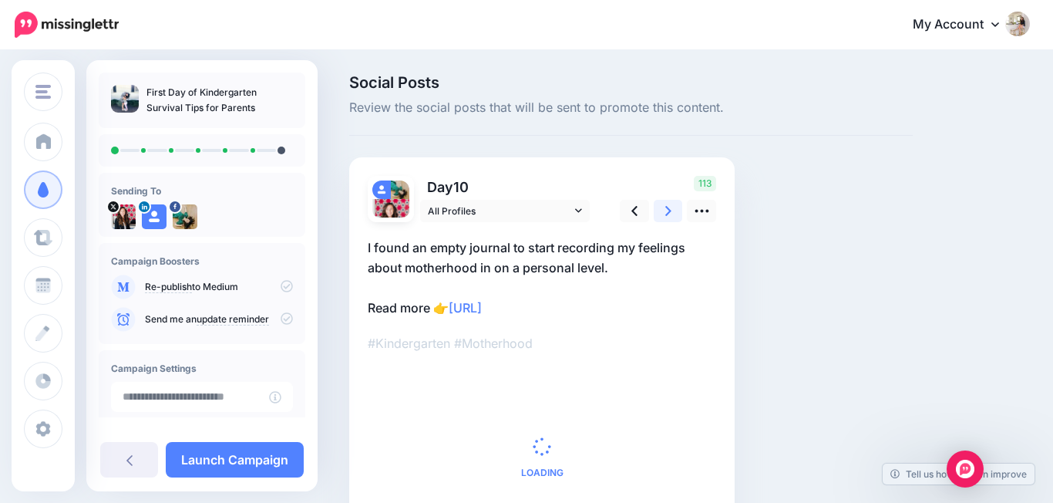
click at [664, 207] on link at bounding box center [668, 211] width 29 height 22
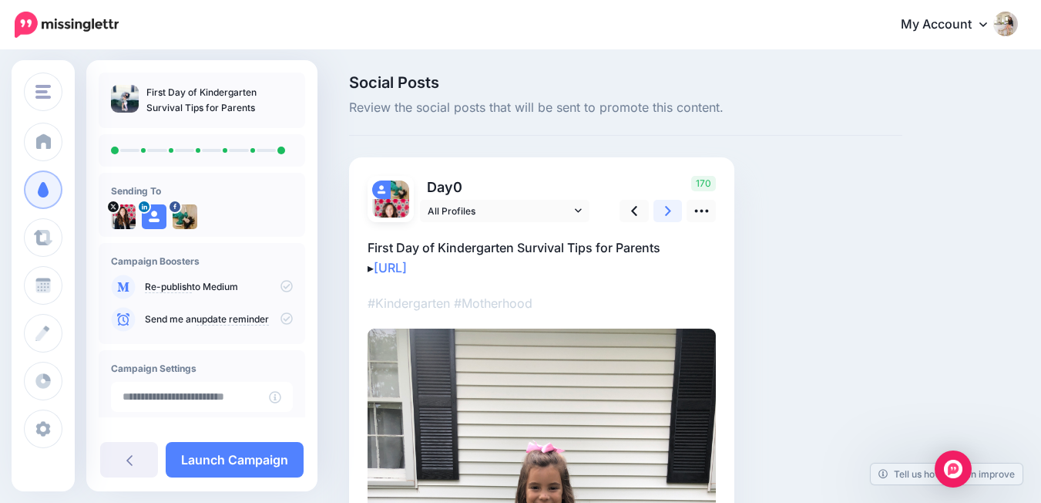
click at [664, 207] on link at bounding box center [668, 211] width 29 height 22
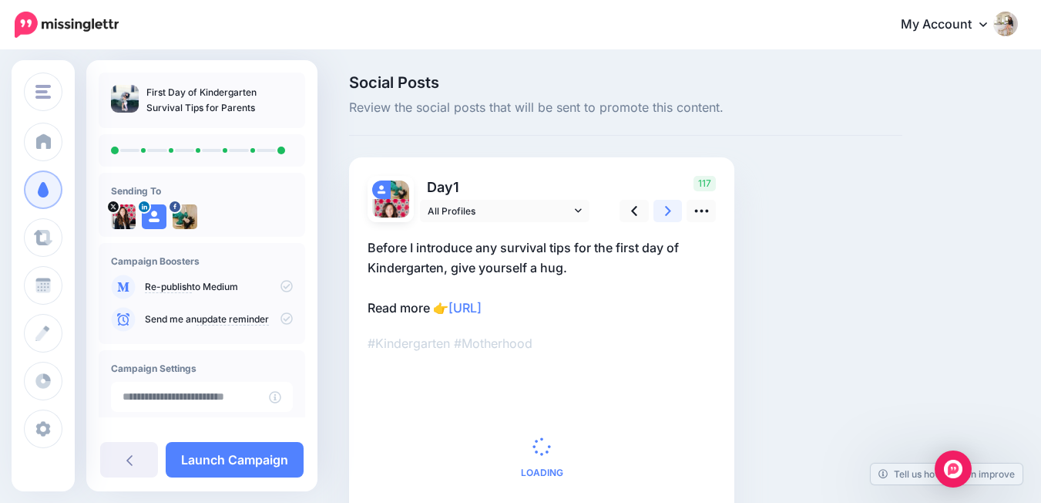
click at [664, 207] on link at bounding box center [668, 211] width 29 height 22
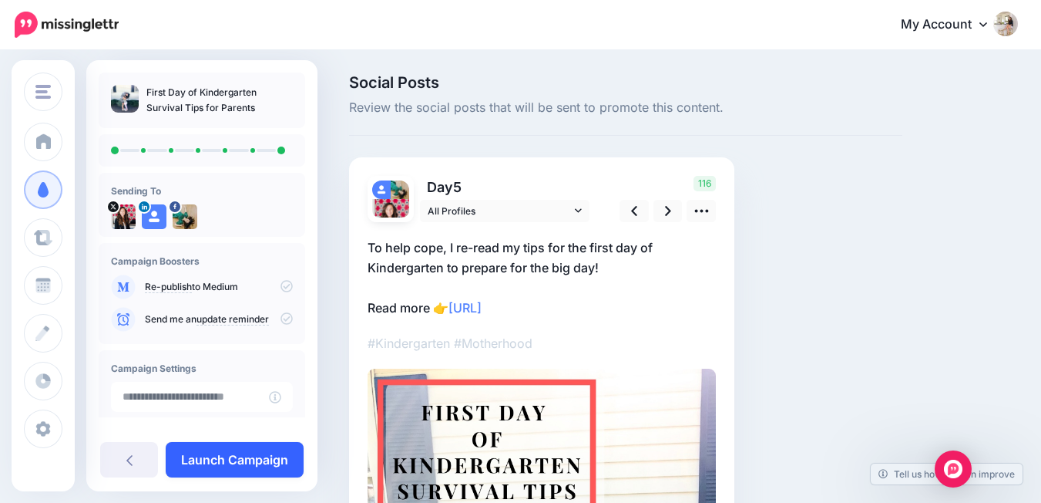
click at [294, 459] on link "Launch Campaign" at bounding box center [235, 459] width 138 height 35
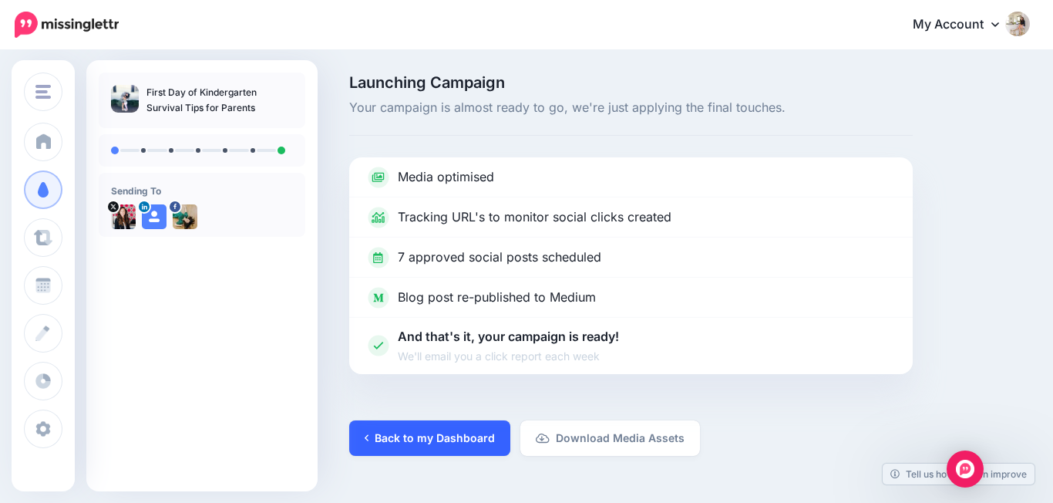
click at [447, 439] on link "Back to my Dashboard" at bounding box center [429, 437] width 161 height 35
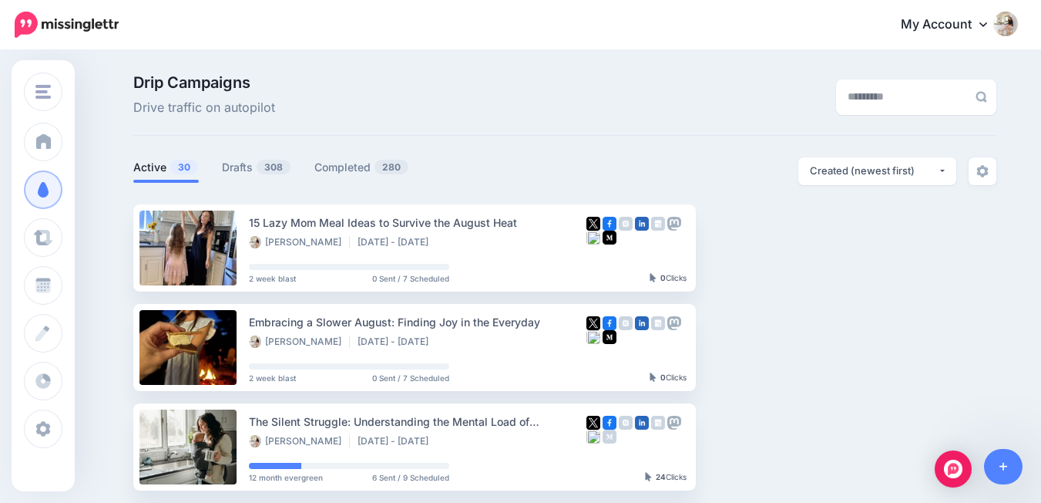
click at [275, 166] on span "308" at bounding box center [274, 167] width 34 height 15
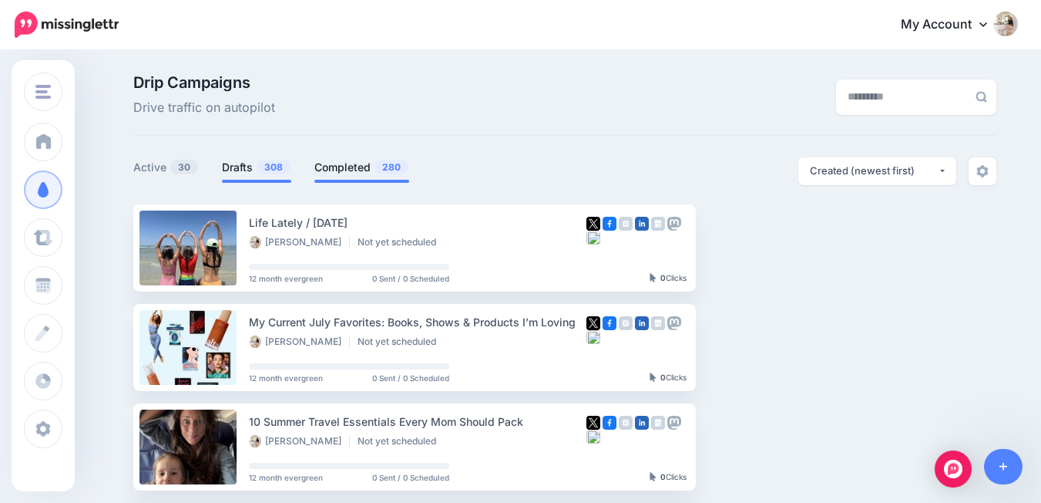
click at [366, 168] on link "Completed 280" at bounding box center [362, 167] width 95 height 19
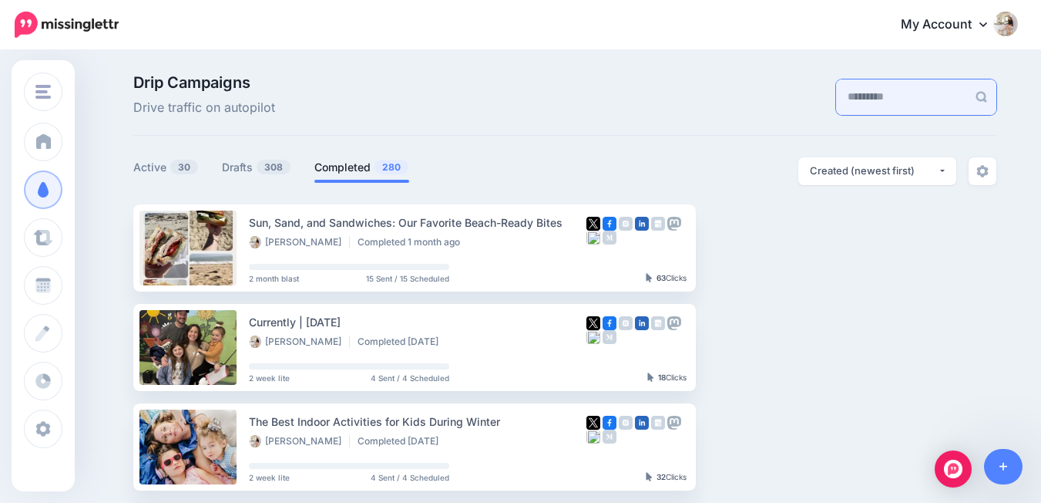
click at [877, 98] on input "text" at bounding box center [901, 96] width 131 height 35
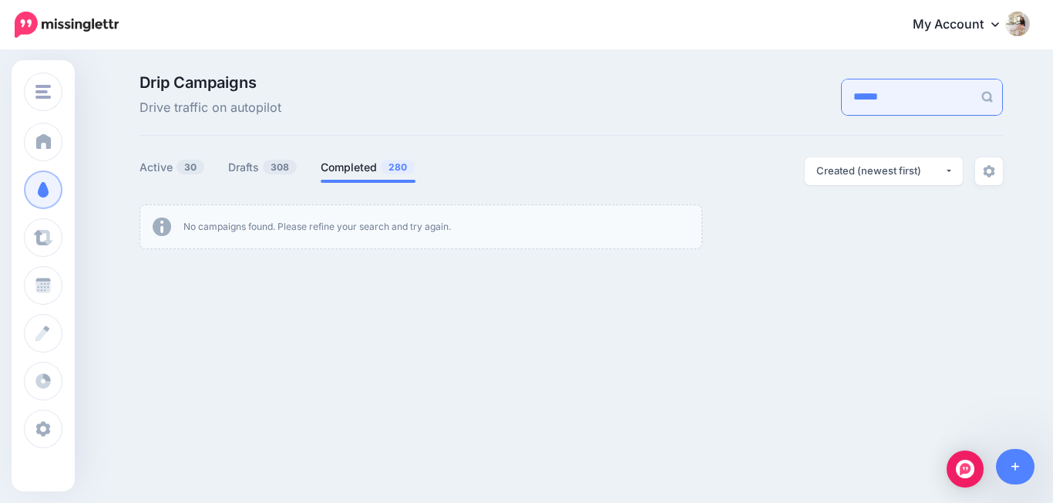
click at [843, 95] on input "******" at bounding box center [907, 96] width 131 height 35
click at [842, 95] on input "****" at bounding box center [907, 96] width 131 height 35
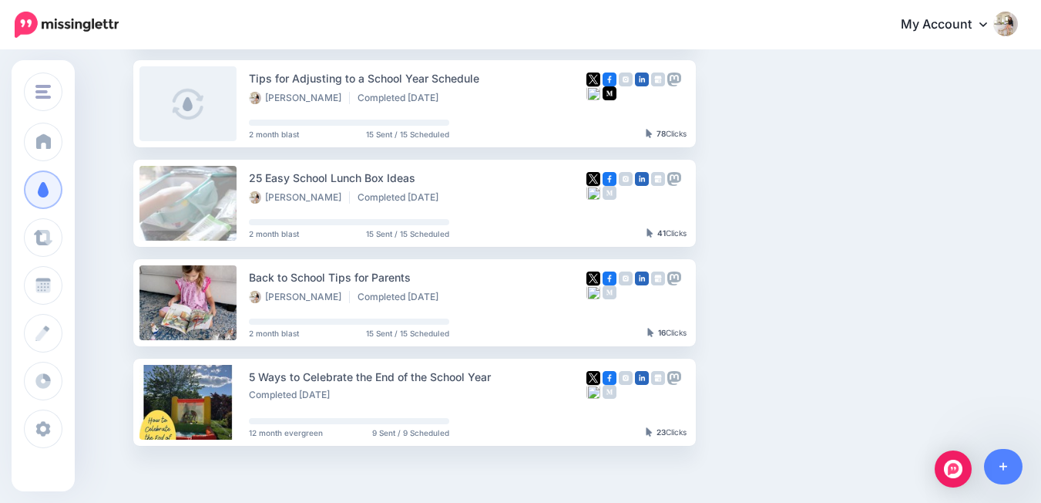
scroll to position [375, 0]
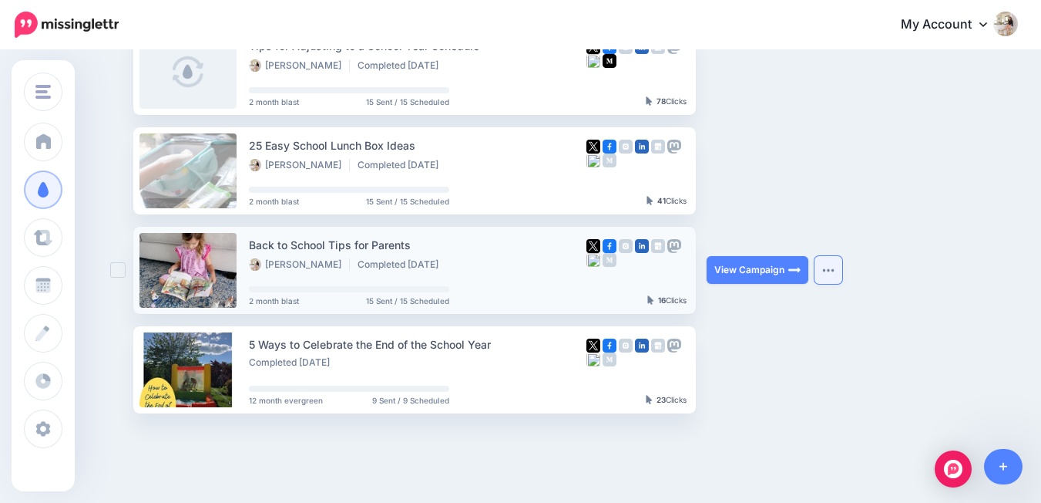
type input "******"
click at [835, 271] on img "button" at bounding box center [829, 269] width 12 height 5
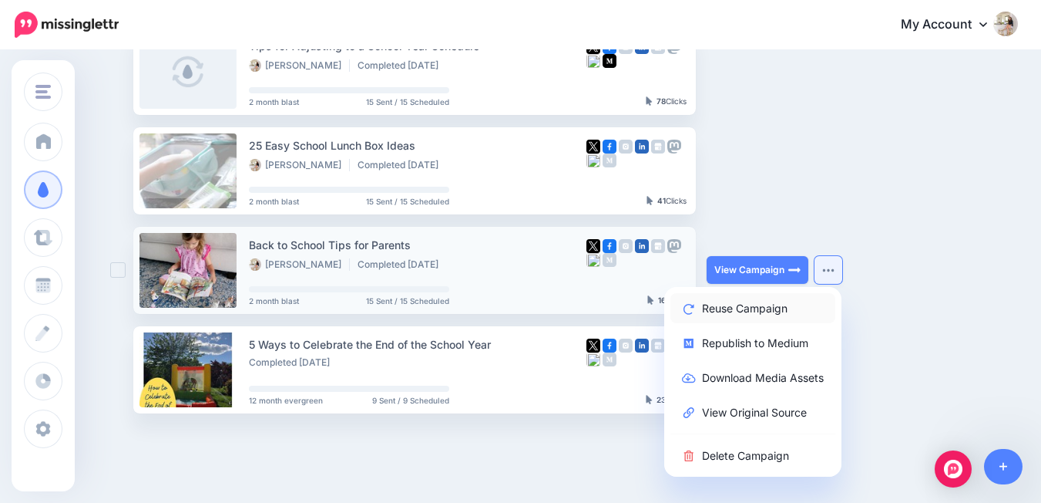
click at [827, 301] on link "Reuse Campaign" at bounding box center [753, 308] width 165 height 30
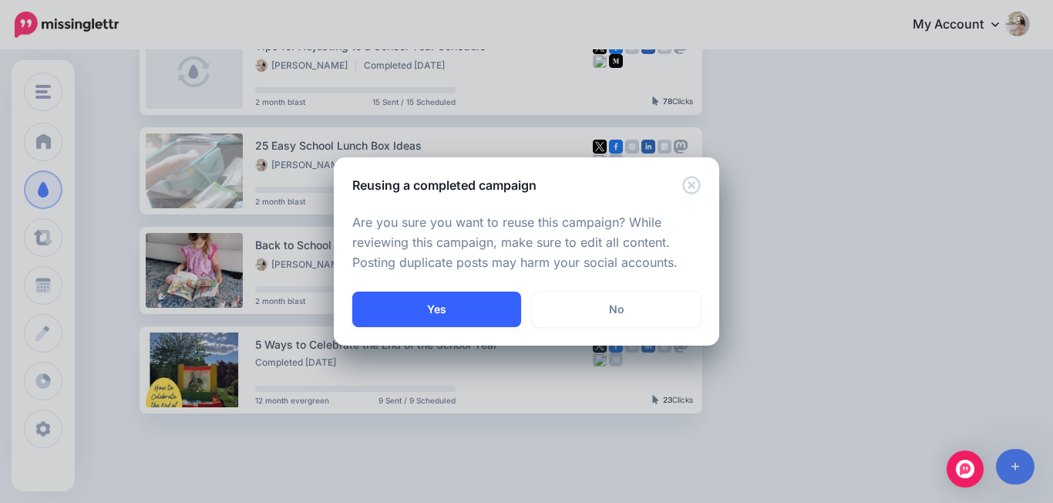
click at [426, 311] on button "Yes" at bounding box center [436, 308] width 169 height 35
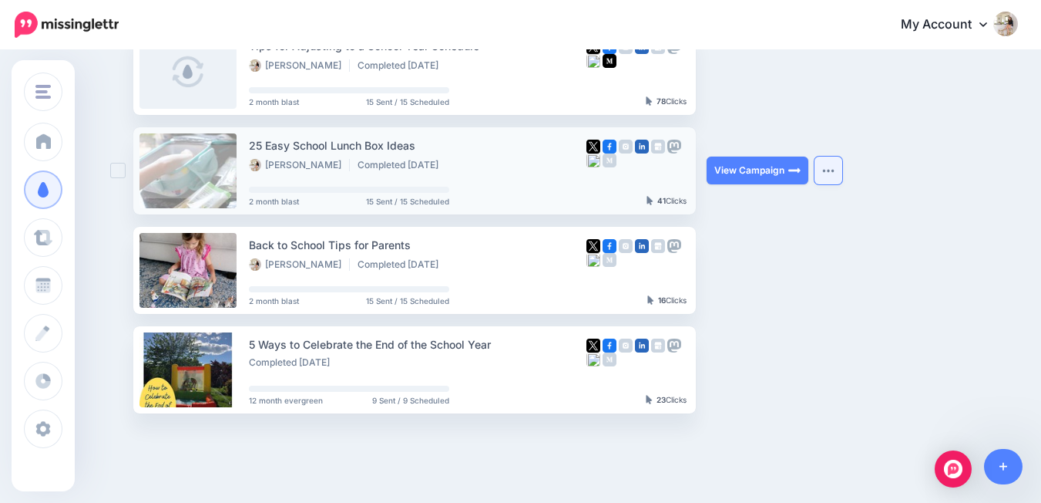
click at [828, 164] on button "button" at bounding box center [829, 170] width 28 height 28
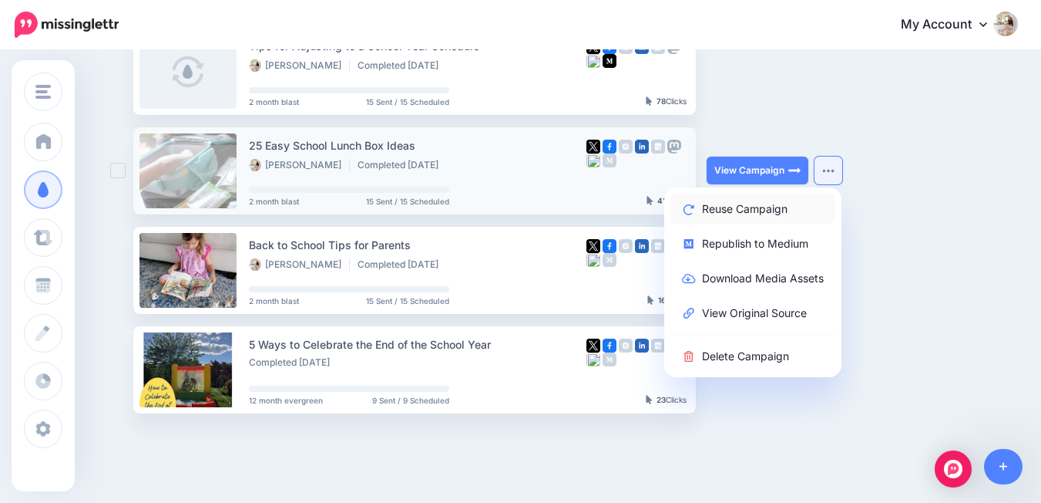
click at [792, 212] on link "Reuse Campaign" at bounding box center [753, 208] width 165 height 30
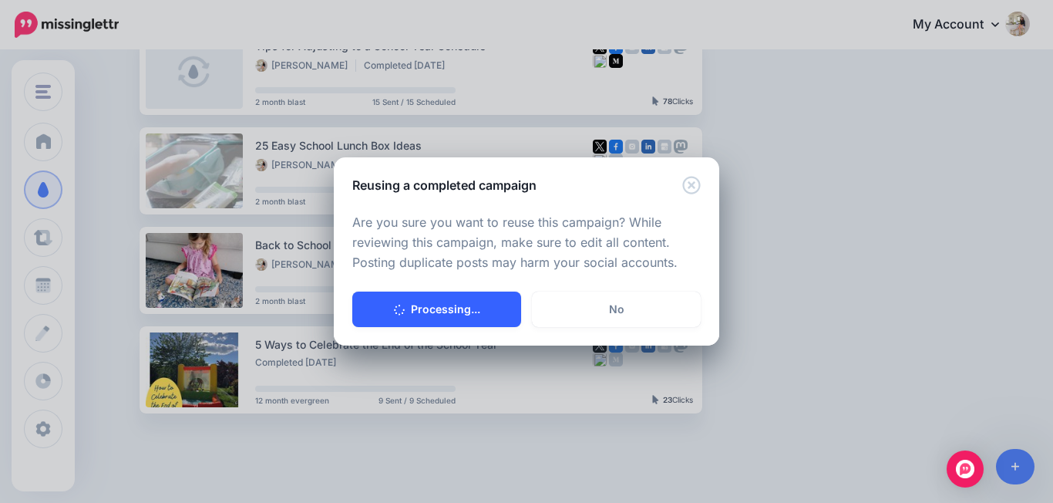
click at [395, 305] on button "Processing..." at bounding box center [436, 308] width 169 height 35
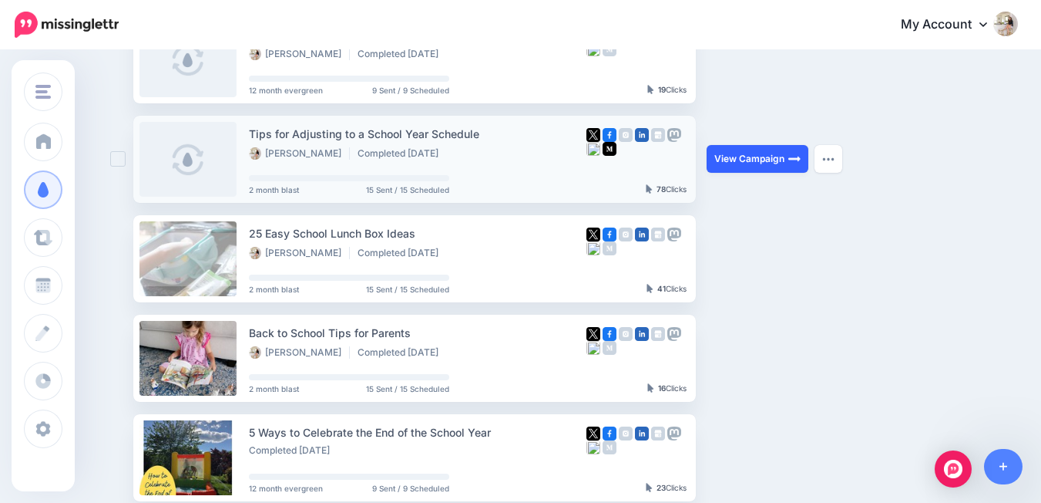
scroll to position [249, 0]
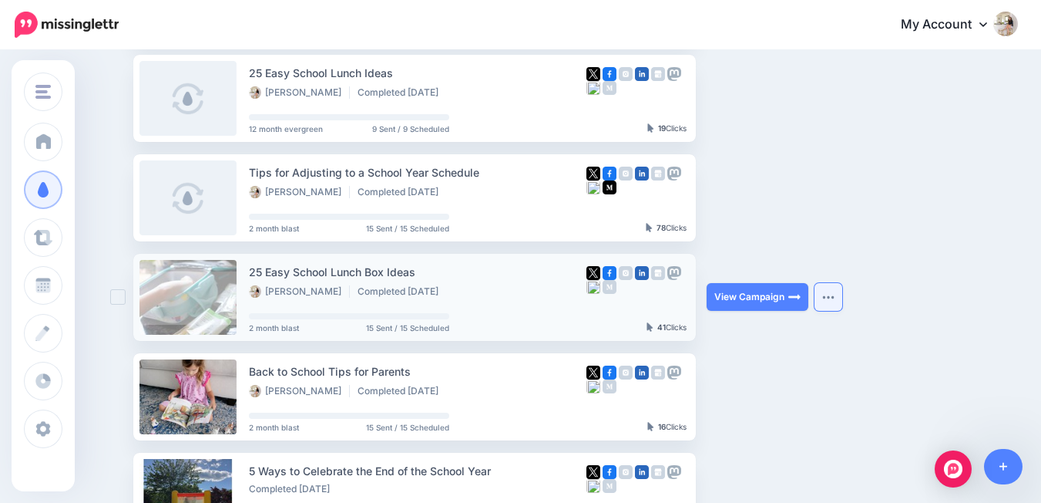
click at [831, 295] on img "button" at bounding box center [829, 296] width 12 height 5
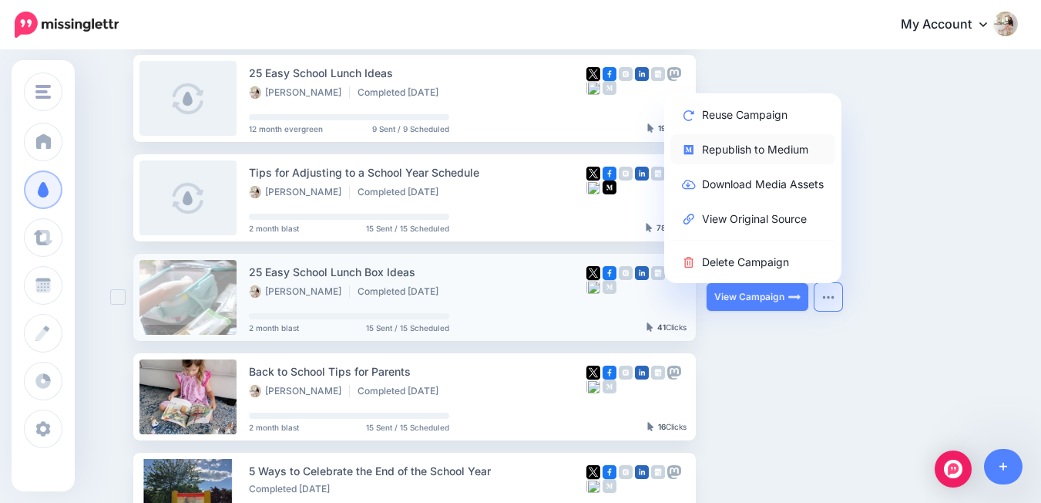
click at [736, 149] on link "Republish to Medium" at bounding box center [753, 149] width 165 height 30
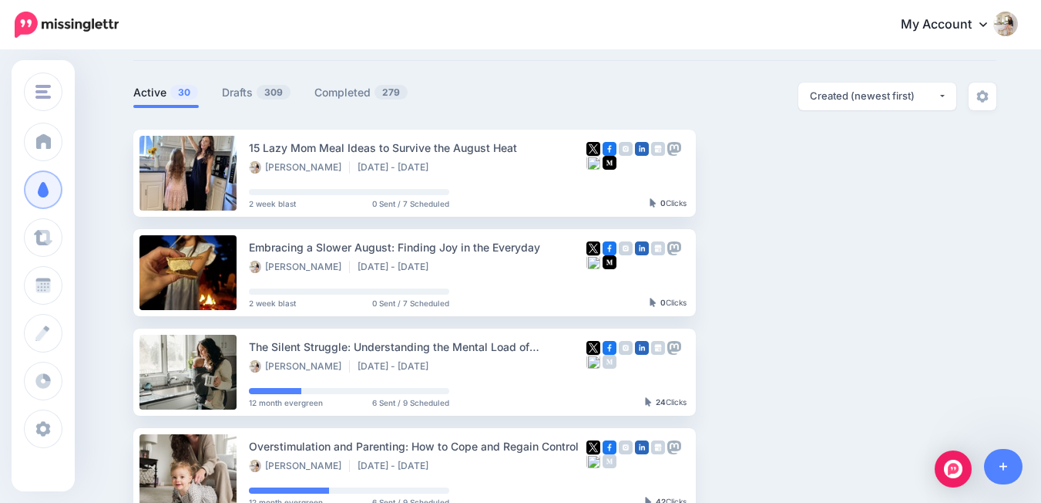
scroll to position [5, 0]
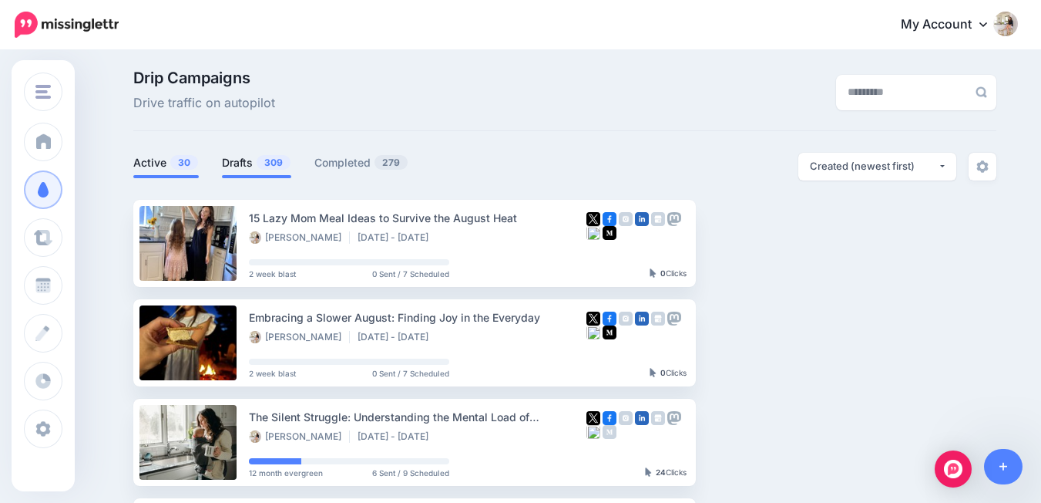
click at [251, 170] on link "Drafts 309" at bounding box center [256, 162] width 69 height 19
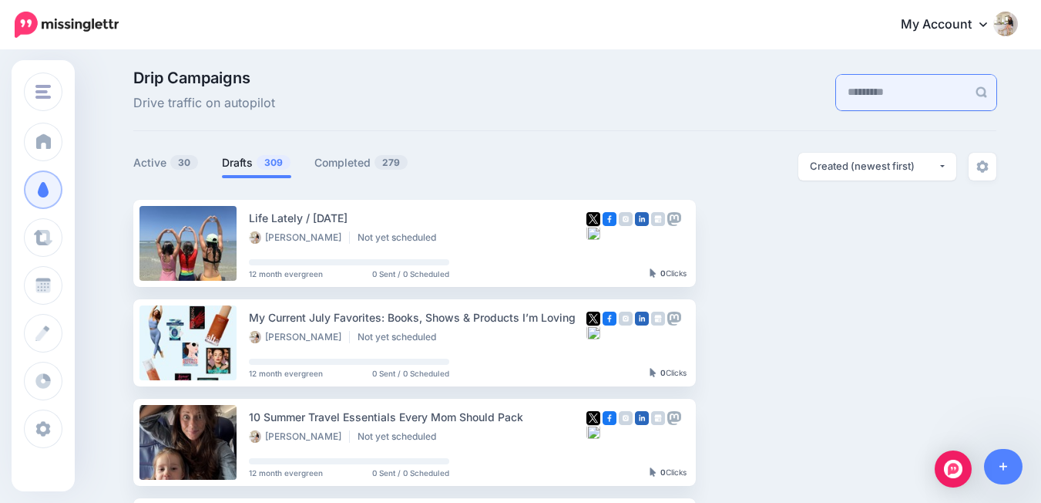
click at [866, 80] on input "text" at bounding box center [901, 92] width 131 height 35
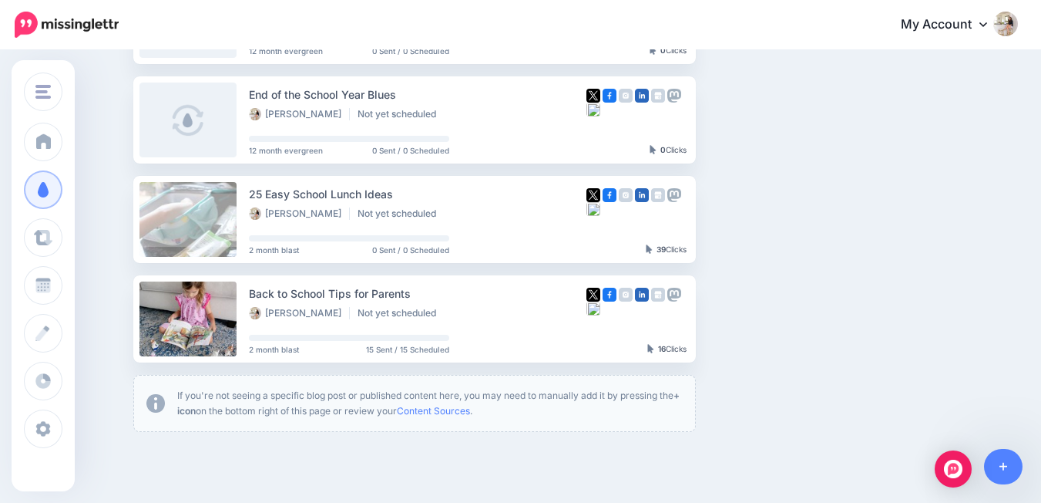
scroll to position [550, 0]
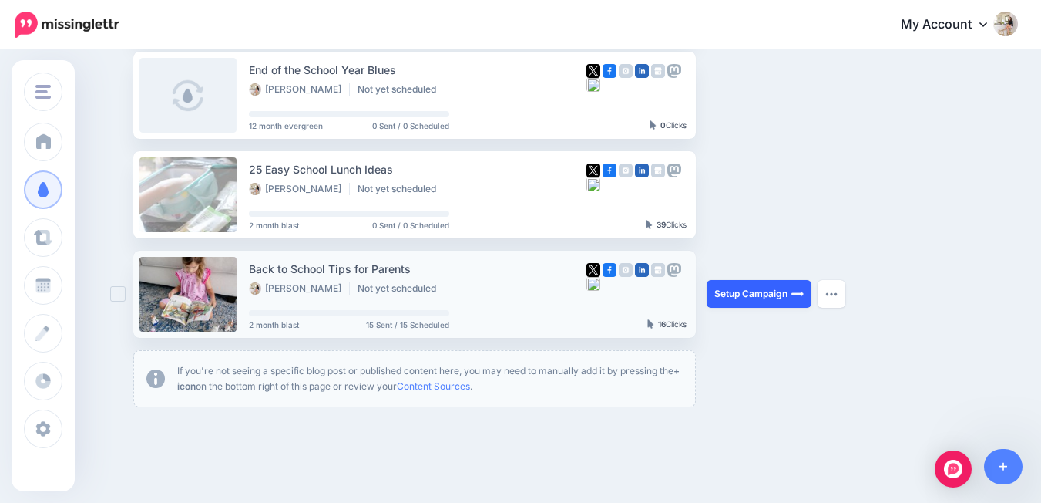
type input "******"
click at [750, 290] on link "Setup Campaign" at bounding box center [759, 294] width 105 height 28
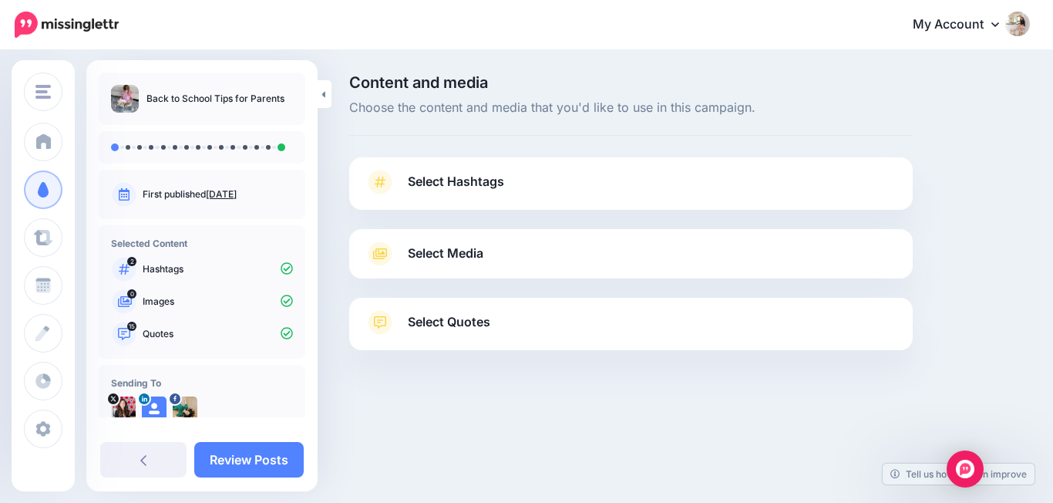
click at [519, 183] on link "Select Hashtags" at bounding box center [631, 190] width 533 height 40
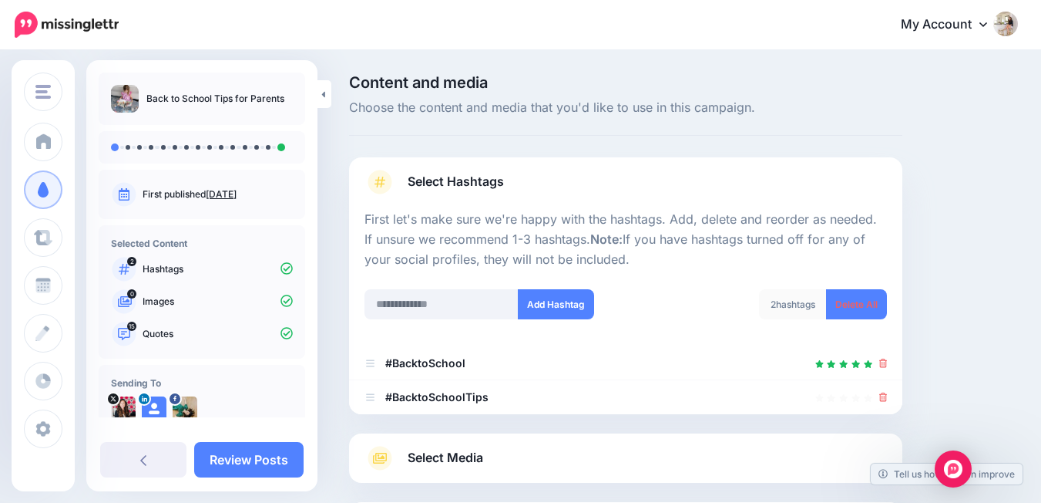
scroll to position [118, 0]
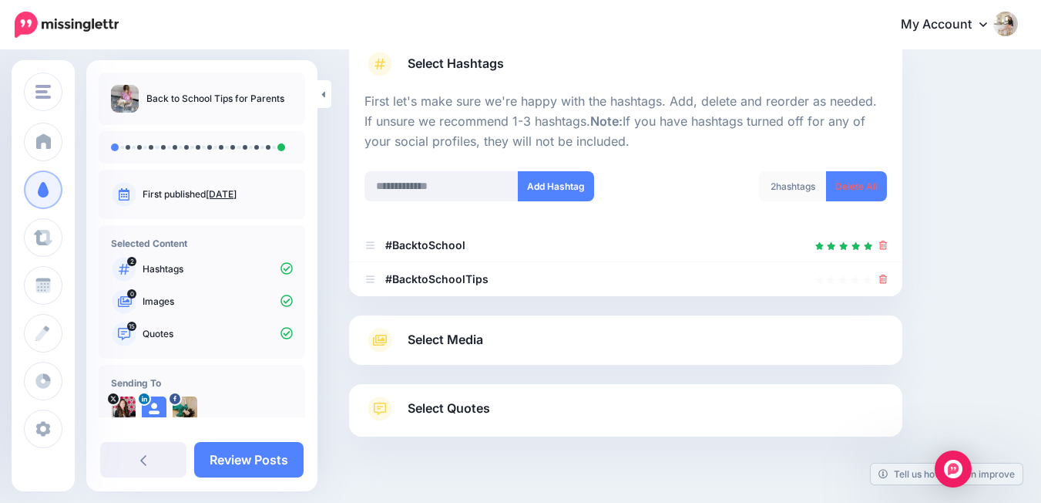
click at [530, 356] on div "Select Media Next, let's make sure we have the best media for this campaign. De…" at bounding box center [625, 339] width 553 height 49
click at [496, 338] on link "Select Media" at bounding box center [626, 340] width 523 height 25
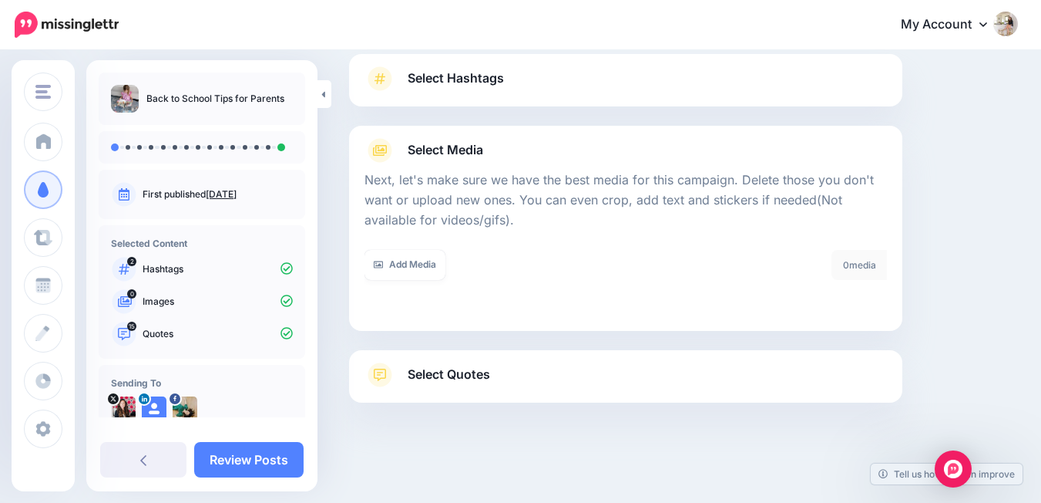
scroll to position [103, 0]
click at [426, 262] on link "Add Media" at bounding box center [405, 266] width 81 height 30
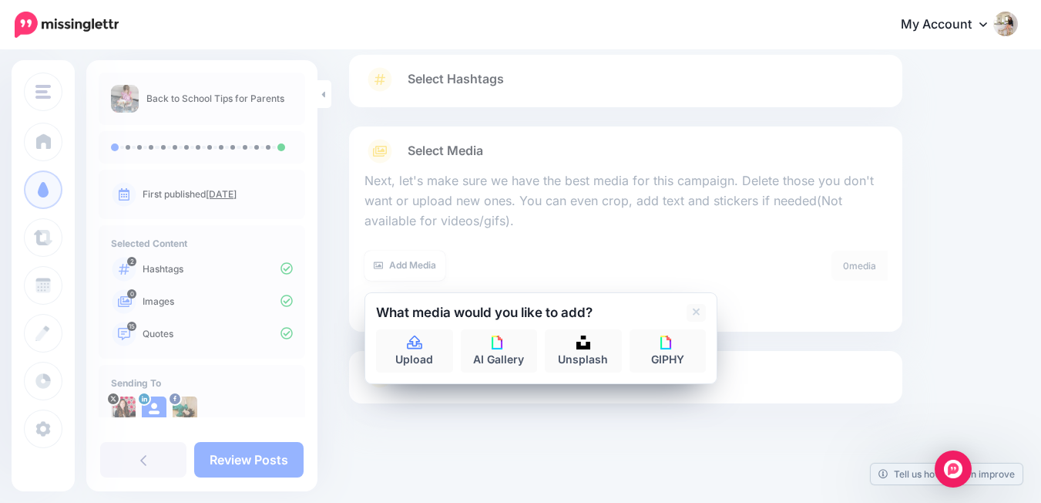
click at [582, 241] on div at bounding box center [626, 240] width 523 height 19
click at [689, 314] on link at bounding box center [696, 313] width 19 height 18
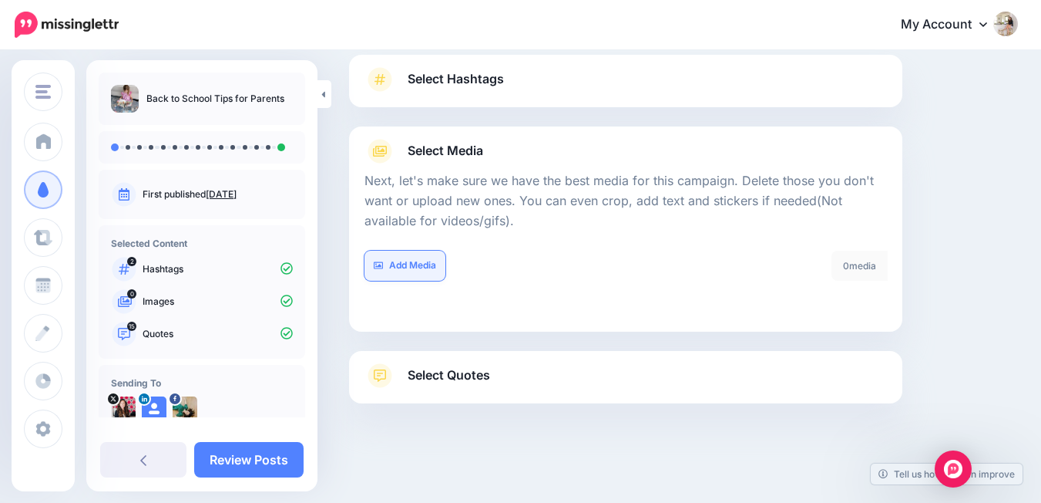
click at [428, 267] on link "Add Media" at bounding box center [405, 266] width 81 height 30
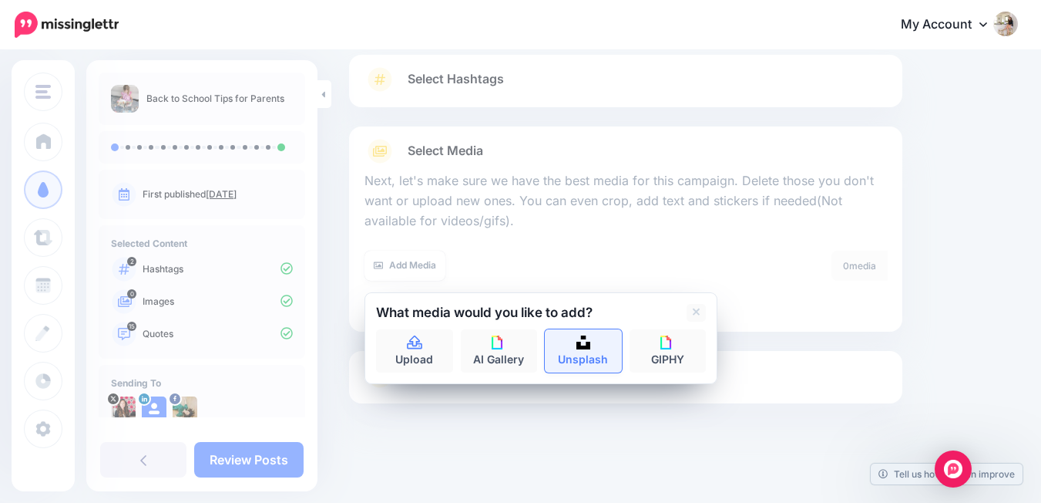
click at [572, 355] on link "Unsplash" at bounding box center [583, 350] width 77 height 43
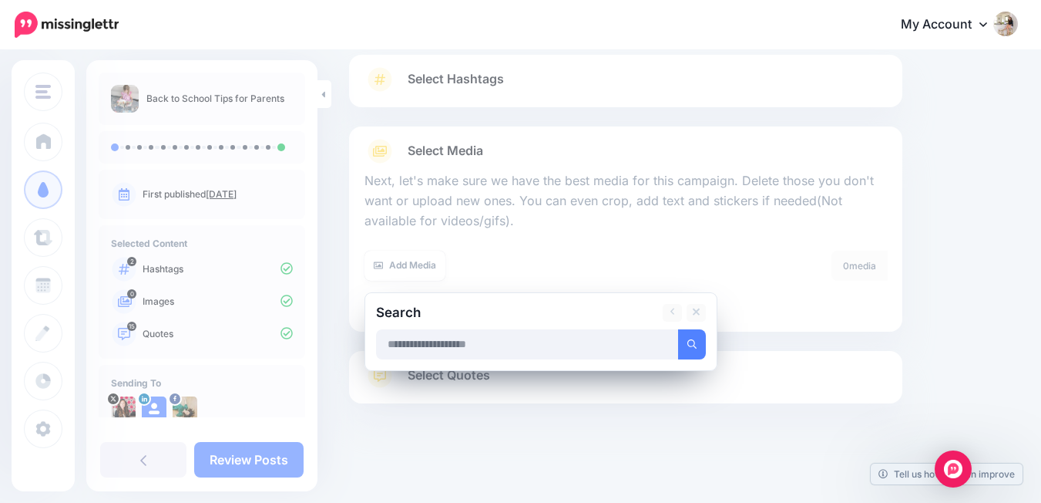
click at [572, 355] on input "text" at bounding box center [527, 344] width 303 height 30
type input "**********"
click at [678, 329] on button "submit" at bounding box center [692, 344] width 28 height 30
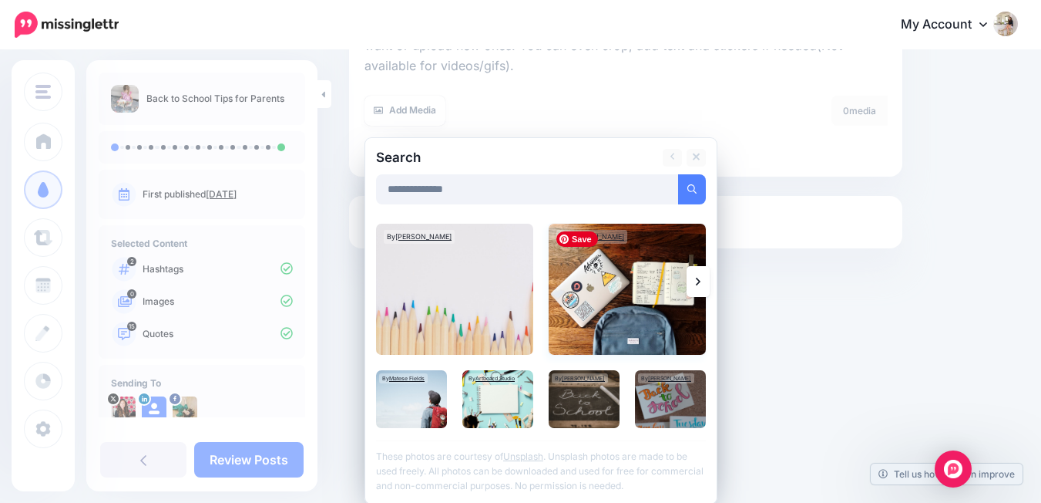
scroll to position [258, 0]
click at [594, 409] on img at bounding box center [584, 398] width 71 height 58
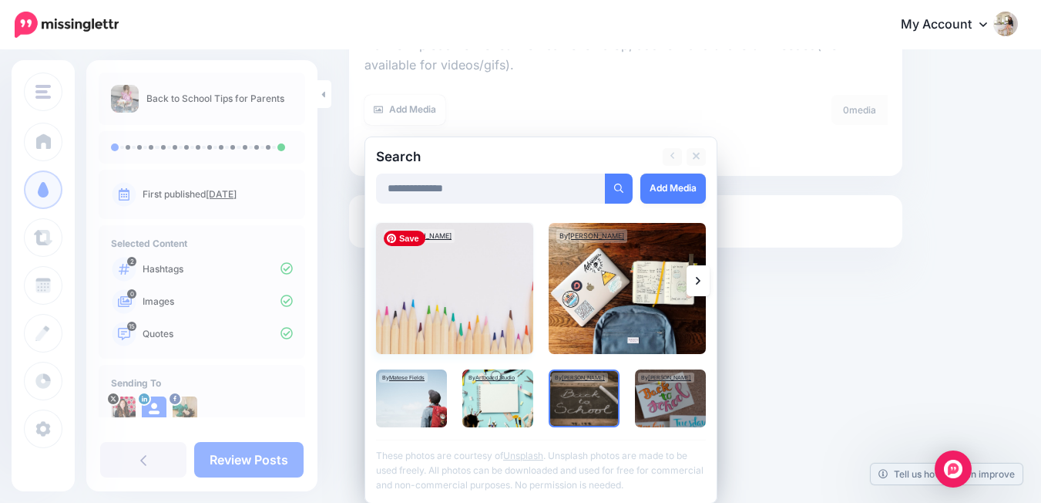
click at [483, 301] on img at bounding box center [454, 288] width 157 height 131
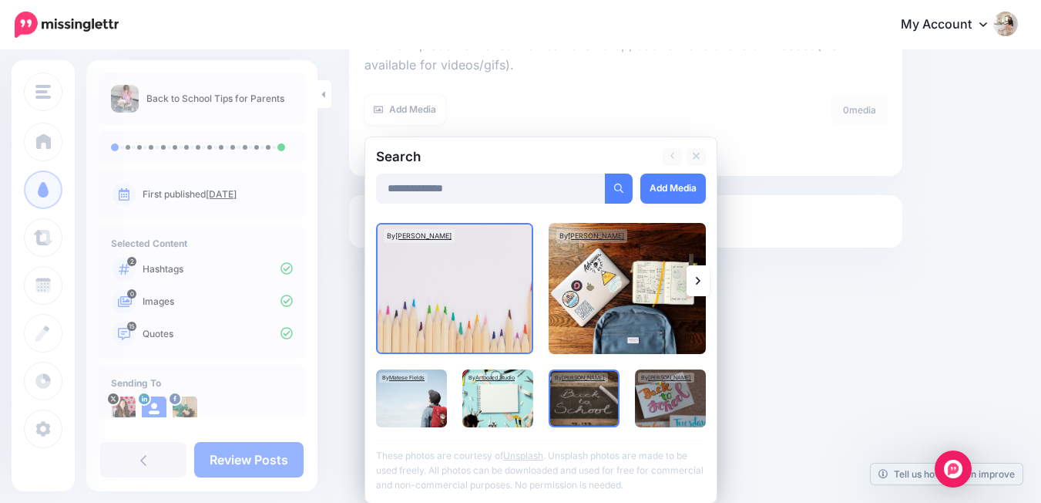
click at [705, 278] on link at bounding box center [698, 280] width 23 height 31
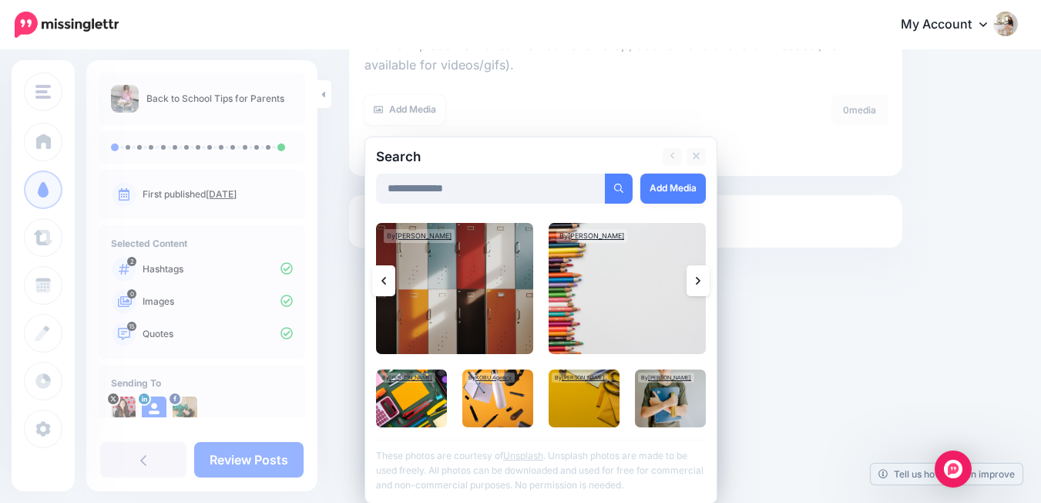
click at [705, 278] on link at bounding box center [698, 280] width 23 height 31
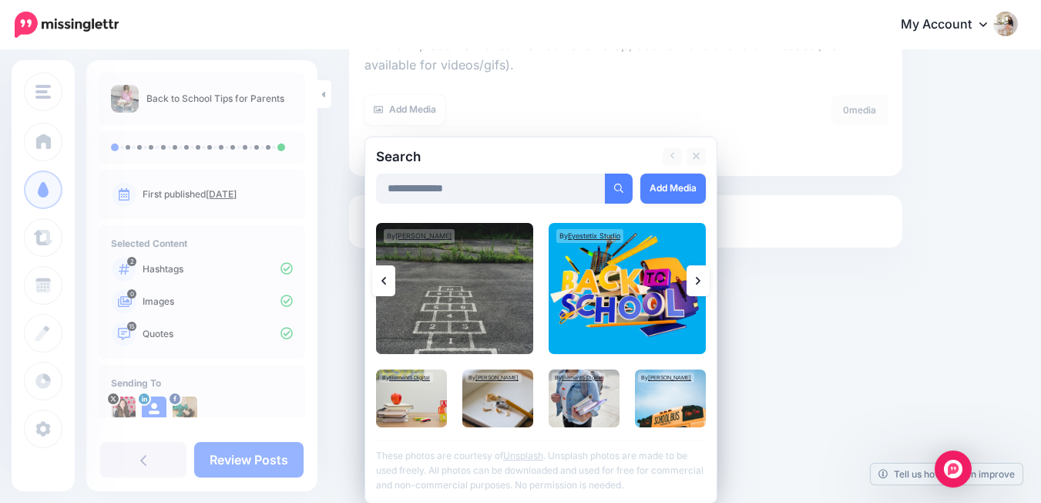
click at [705, 278] on link at bounding box center [698, 280] width 23 height 31
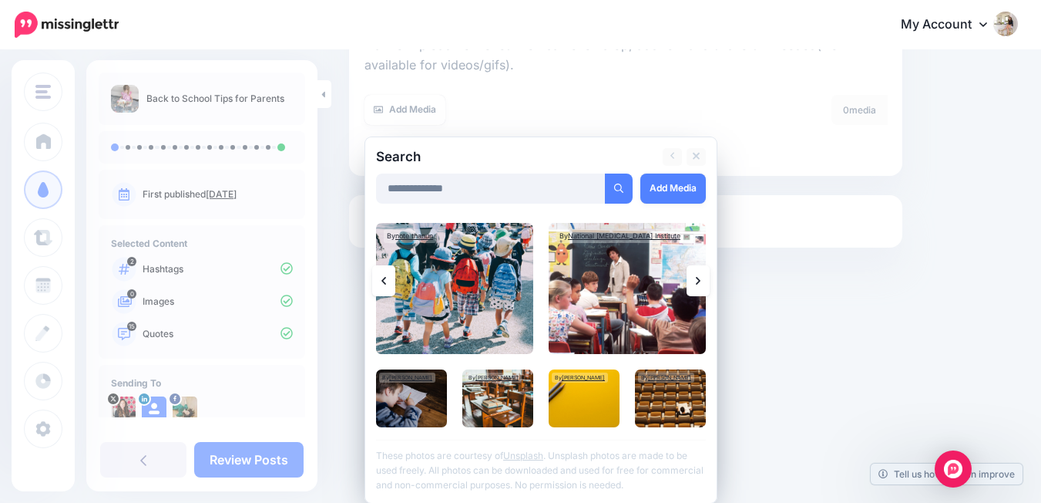
click at [705, 278] on link at bounding box center [698, 280] width 23 height 31
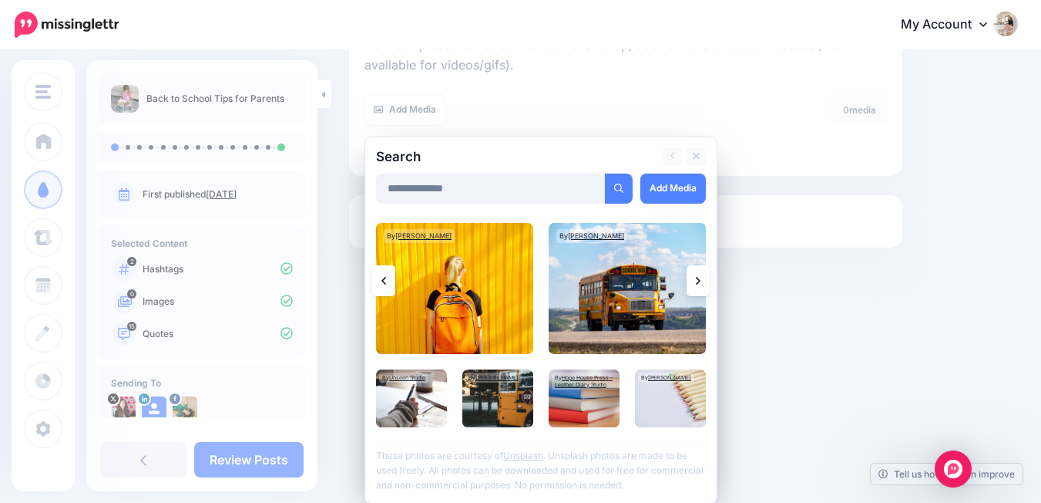
click at [705, 278] on link at bounding box center [698, 280] width 23 height 31
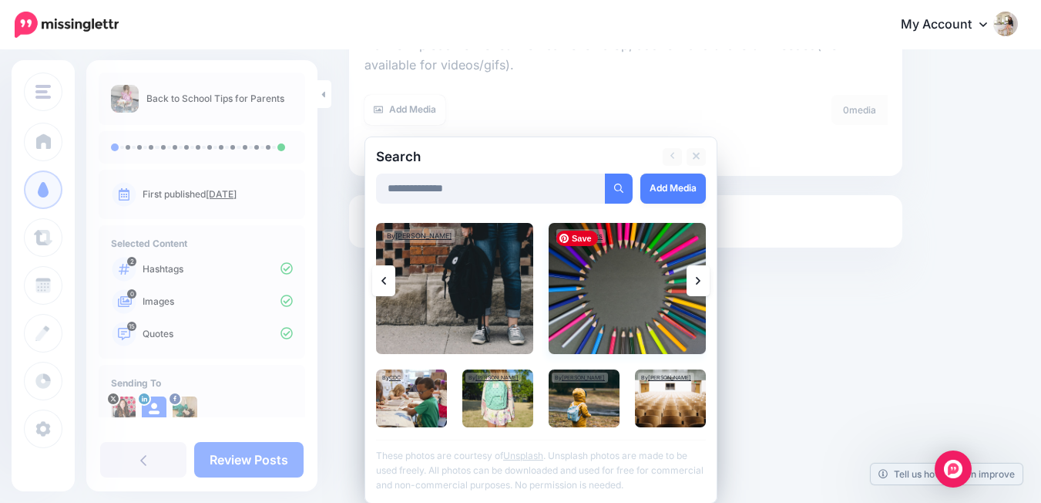
click at [595, 297] on img at bounding box center [627, 288] width 157 height 131
click at [696, 281] on icon at bounding box center [698, 280] width 5 height 12
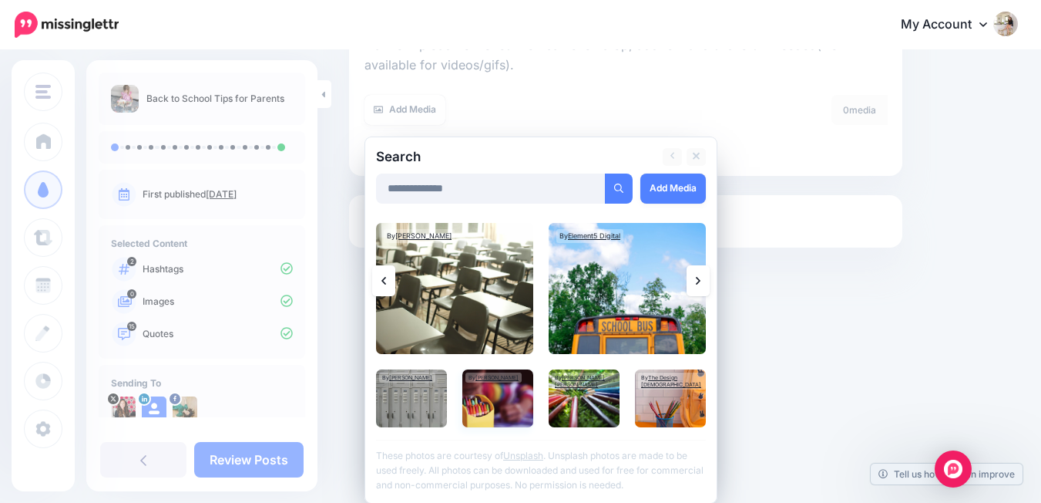
click at [503, 410] on img at bounding box center [498, 398] width 71 height 58
click at [674, 193] on link "Add Media" at bounding box center [674, 188] width 66 height 30
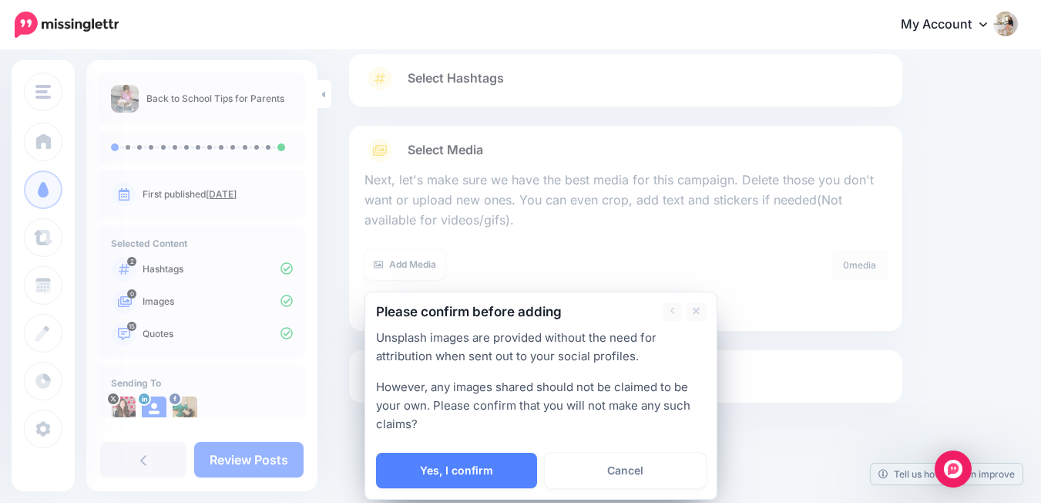
scroll to position [103, 0]
click at [455, 477] on link "Yes, I confirm" at bounding box center [456, 470] width 161 height 35
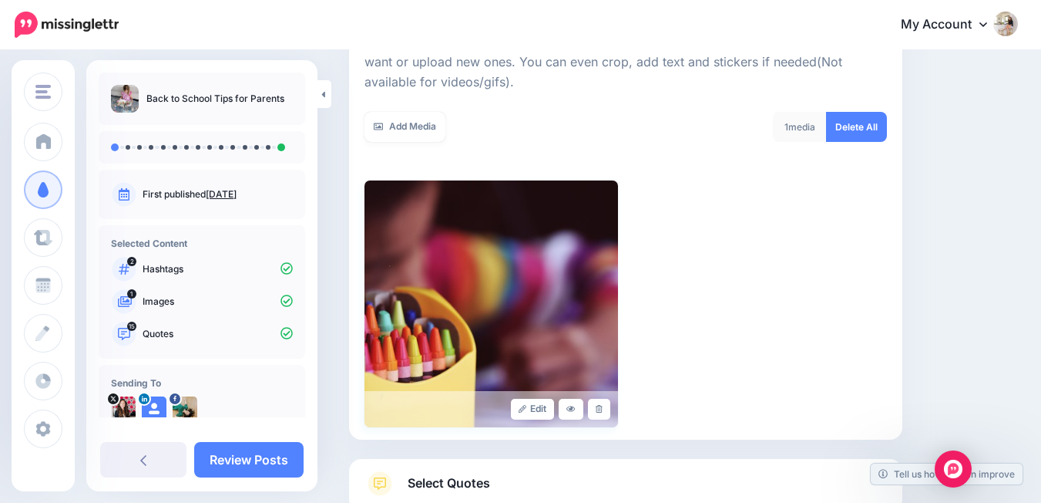
scroll to position [237, 0]
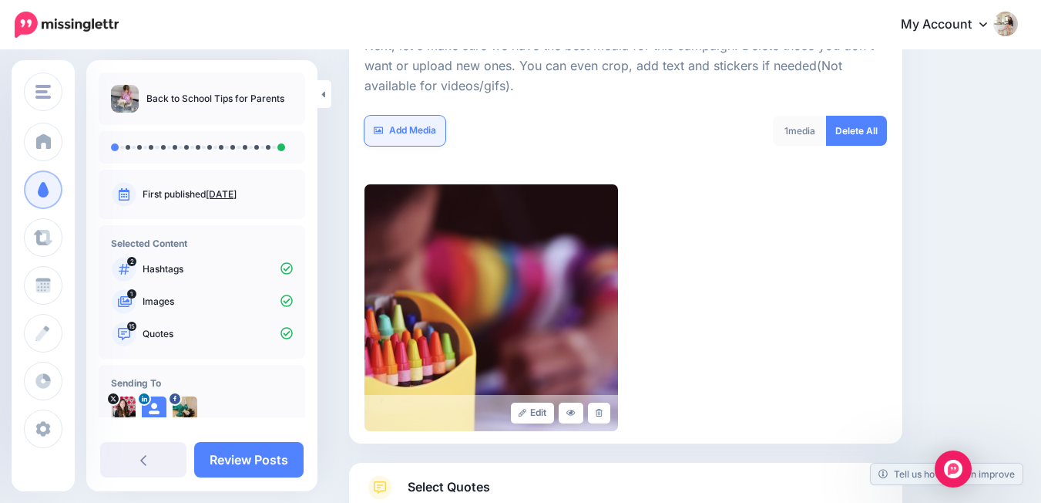
click at [409, 126] on link "Add Media" at bounding box center [405, 131] width 81 height 30
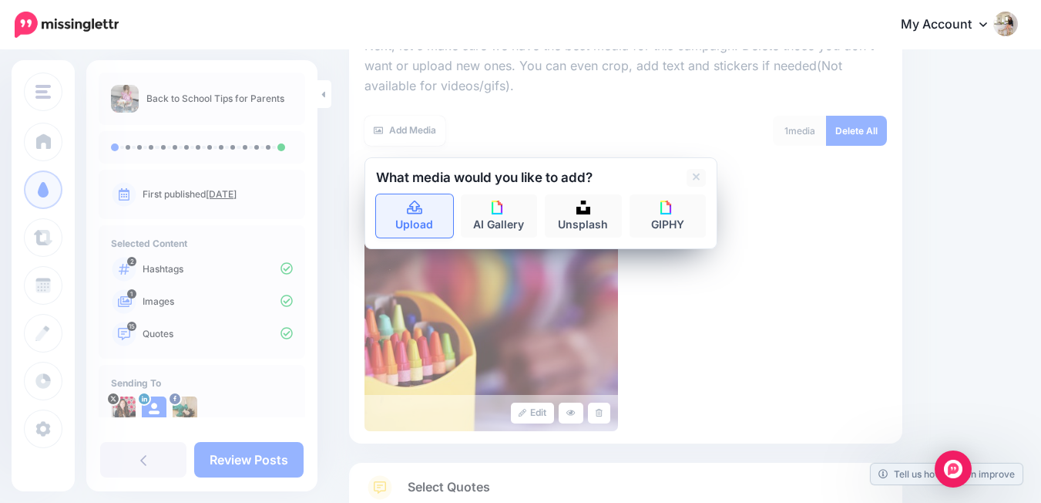
click at [432, 206] on link "Upload" at bounding box center [414, 215] width 77 height 43
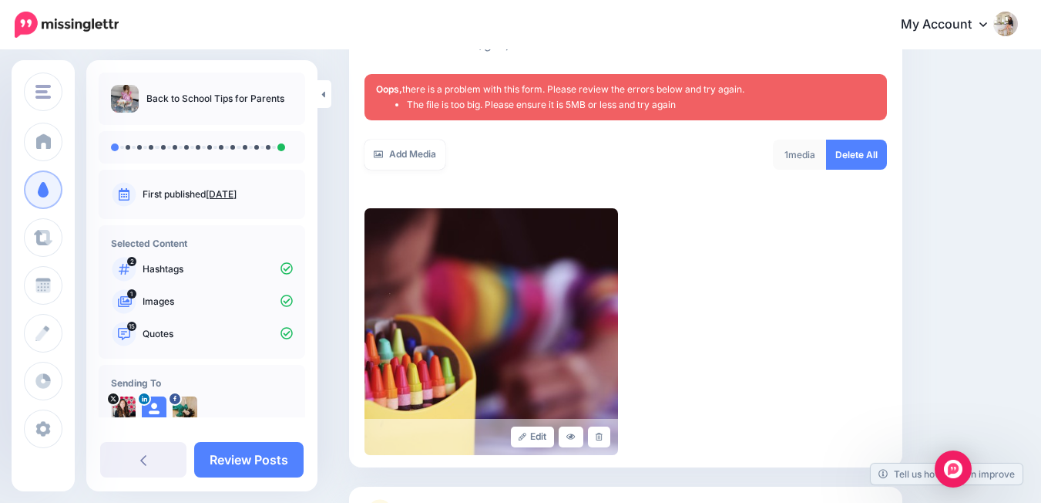
scroll to position [294, 0]
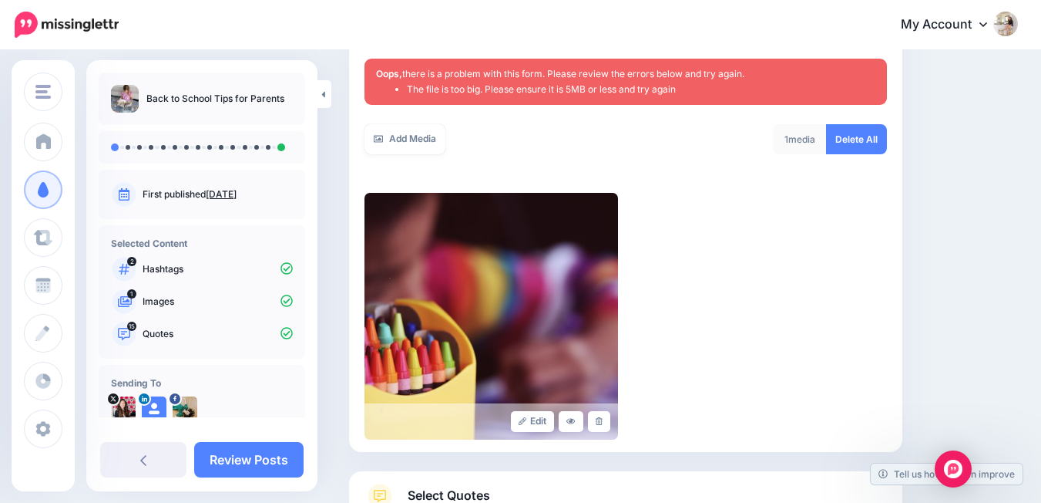
click at [736, 219] on div "Edit" at bounding box center [626, 316] width 523 height 247
click at [383, 139] on link "Add Media" at bounding box center [405, 139] width 81 height 30
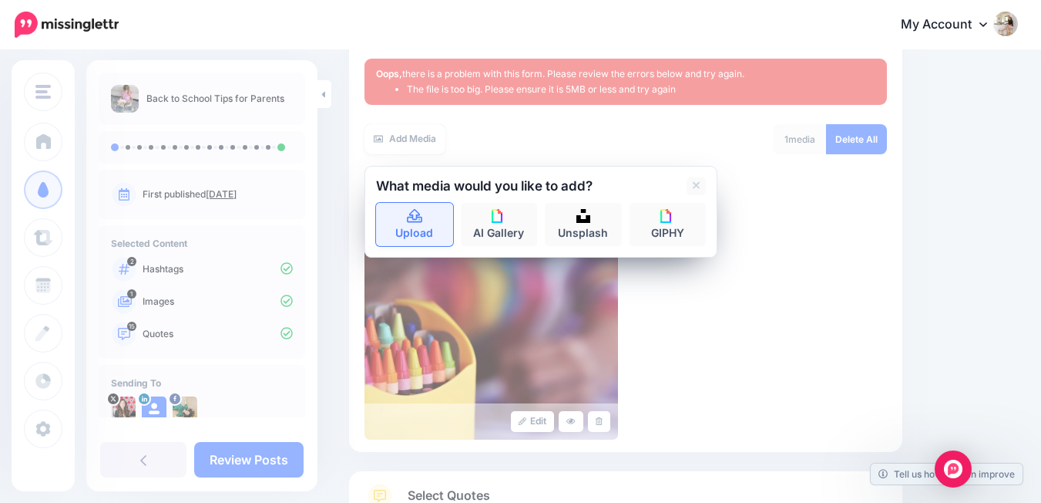
click at [424, 213] on link "Upload" at bounding box center [414, 224] width 77 height 43
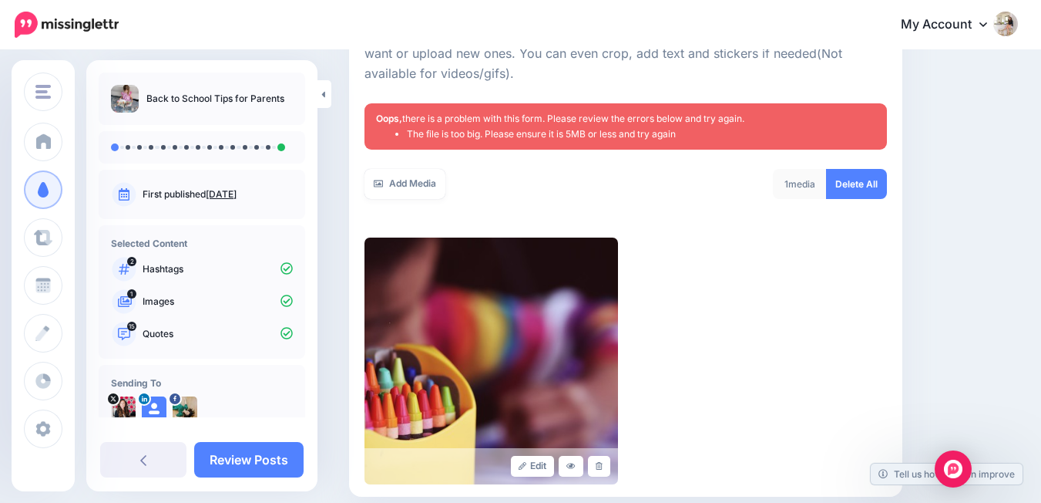
scroll to position [170, 0]
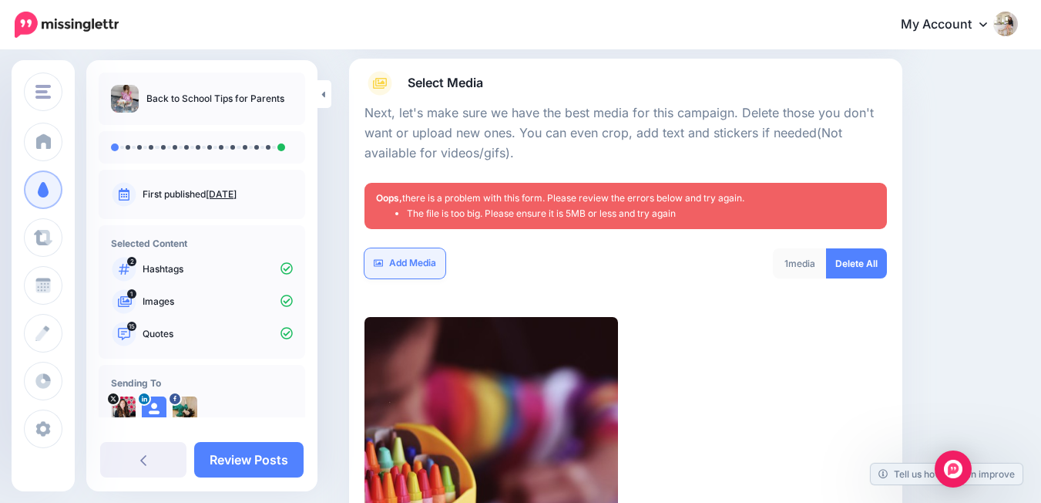
click at [416, 265] on link "Add Media" at bounding box center [405, 263] width 81 height 30
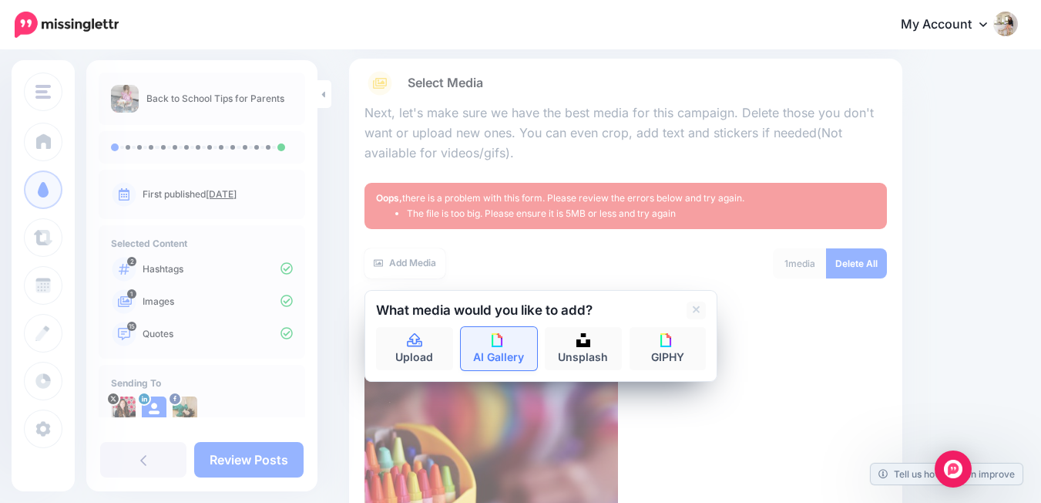
click at [495, 335] on img at bounding box center [499, 340] width 14 height 14
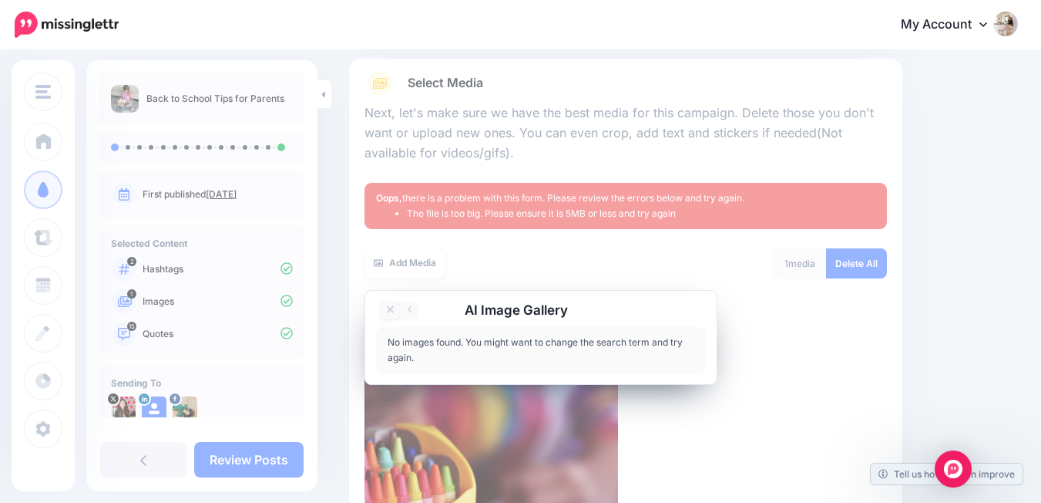
click at [397, 307] on link at bounding box center [390, 310] width 19 height 18
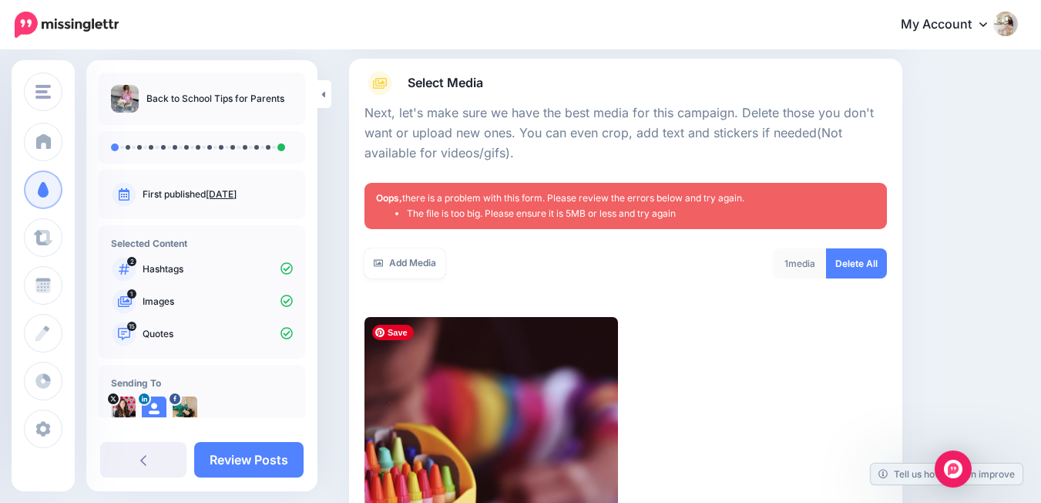
drag, startPoint x: 613, startPoint y: 259, endPoint x: 586, endPoint y: 261, distance: 27.1
click at [612, 260] on div "Add Media" at bounding box center [490, 263] width 250 height 30
click at [435, 263] on link "Add Media" at bounding box center [405, 263] width 81 height 30
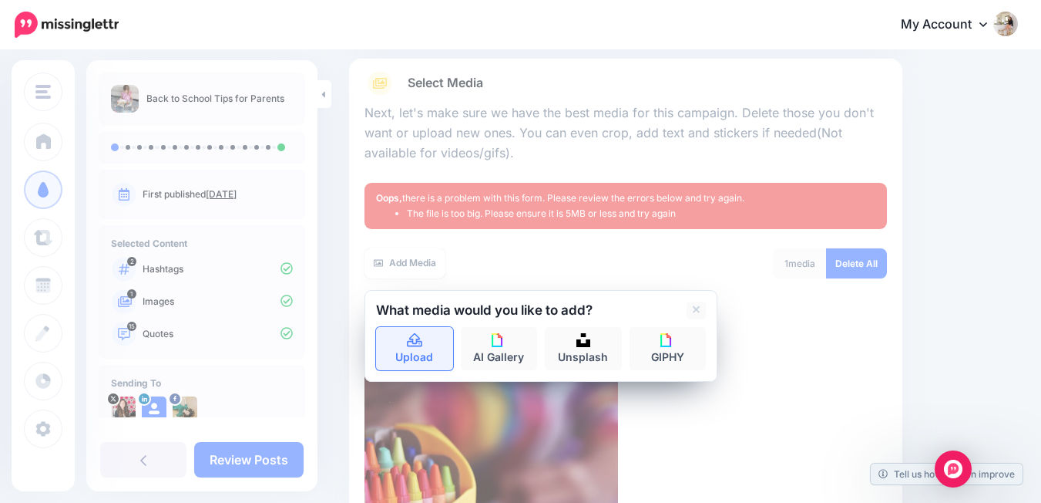
click at [422, 342] on icon at bounding box center [415, 341] width 18 height 14
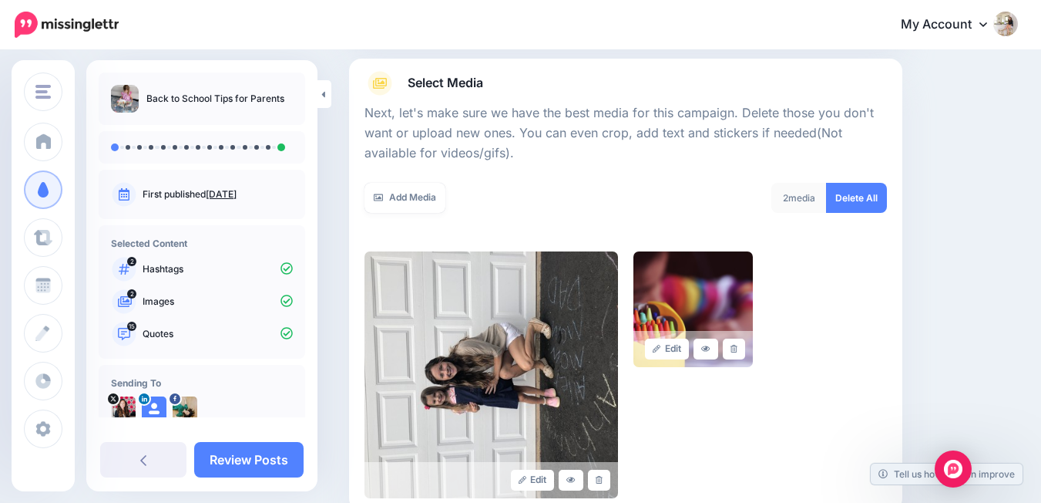
scroll to position [349, 0]
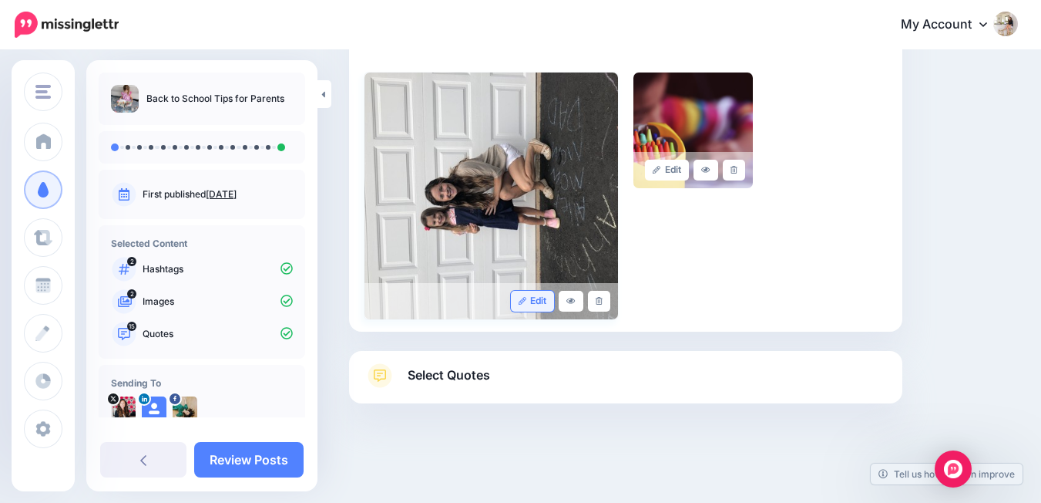
click at [527, 297] on icon at bounding box center [523, 301] width 8 height 8
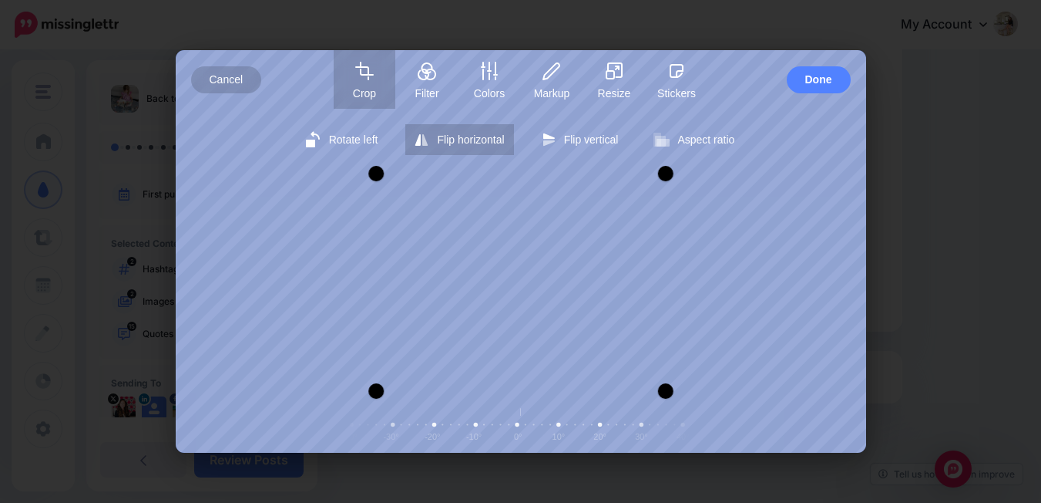
click at [479, 148] on button "Flip horizontal" at bounding box center [459, 139] width 108 height 31
click at [338, 133] on span "Rotate left" at bounding box center [353, 139] width 49 height 12
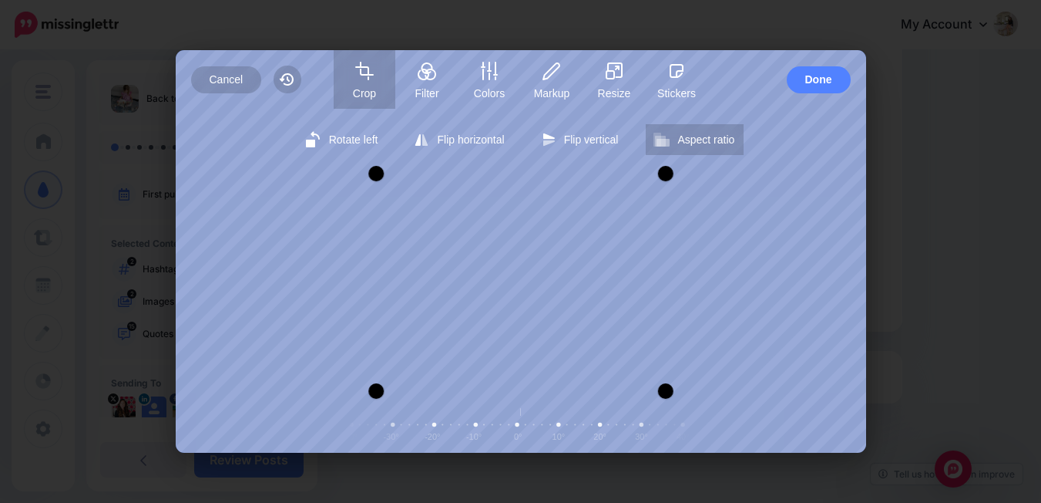
click at [705, 146] on button "Aspect ratio" at bounding box center [695, 139] width 98 height 31
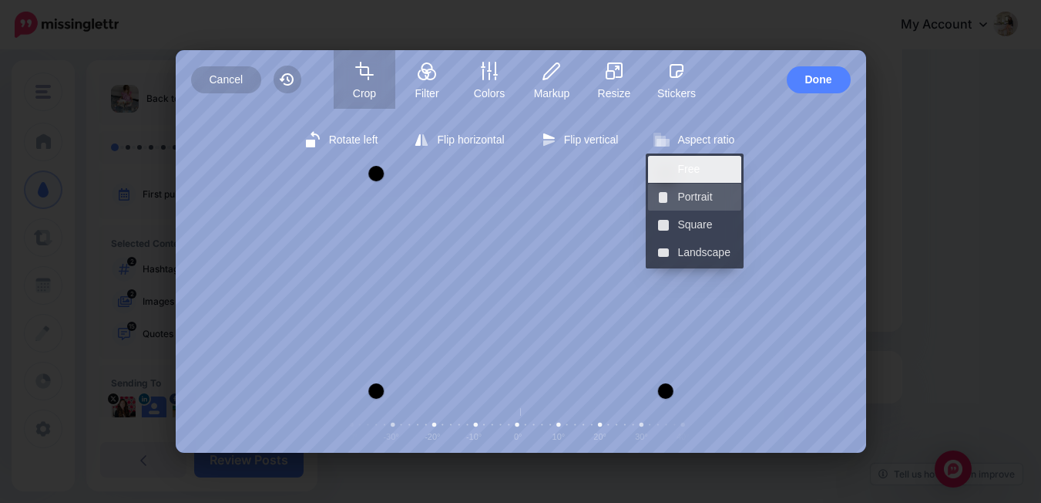
click at [698, 195] on span "Portrait" at bounding box center [705, 196] width 55 height 27
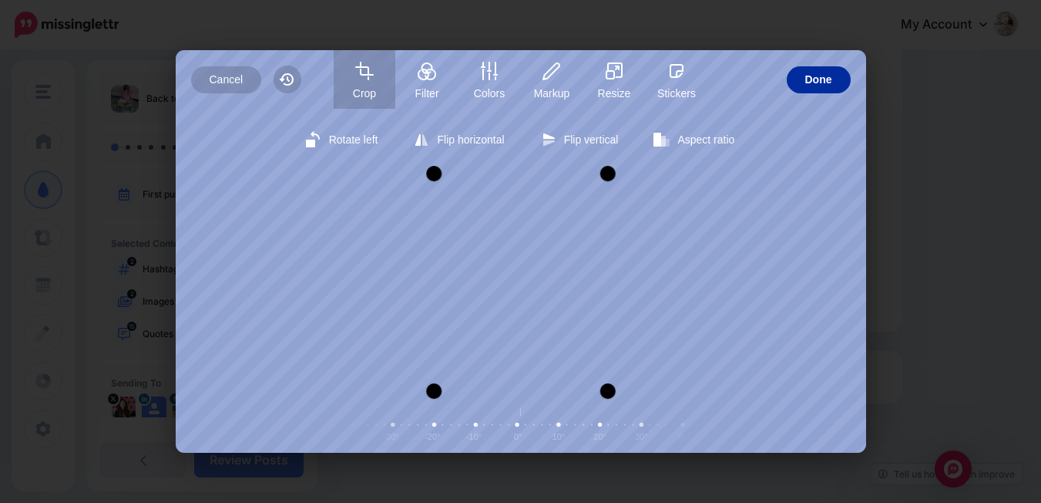
click at [817, 86] on span "Done" at bounding box center [819, 79] width 27 height 27
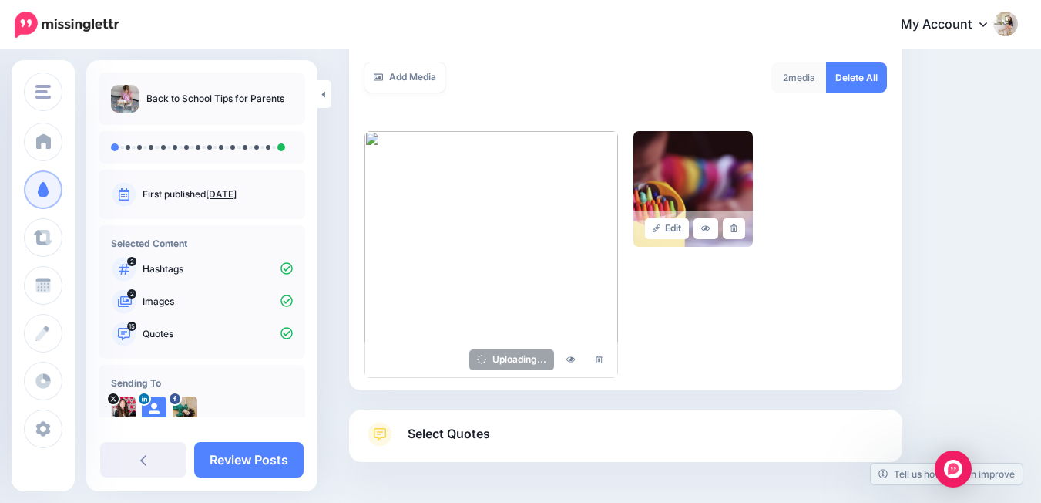
scroll to position [233, 0]
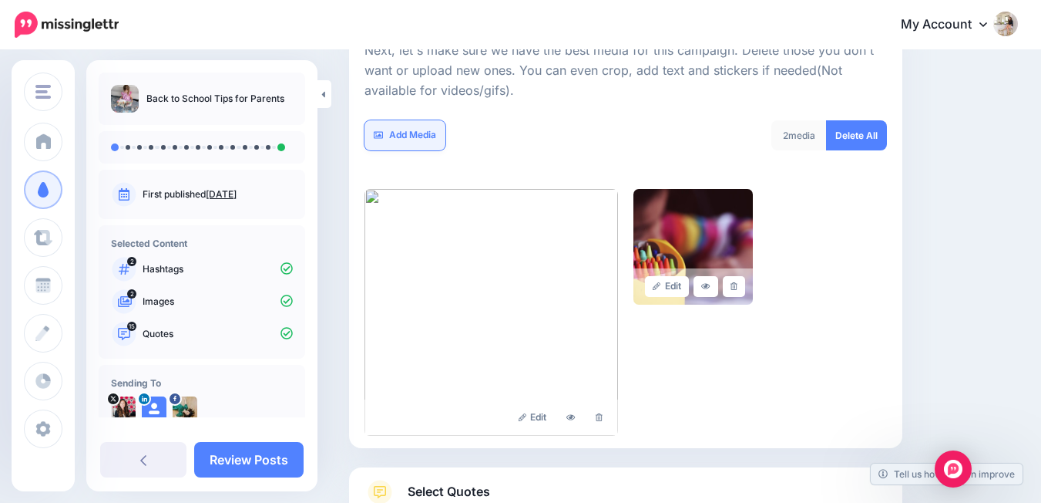
click at [428, 144] on link "Add Media" at bounding box center [405, 135] width 81 height 30
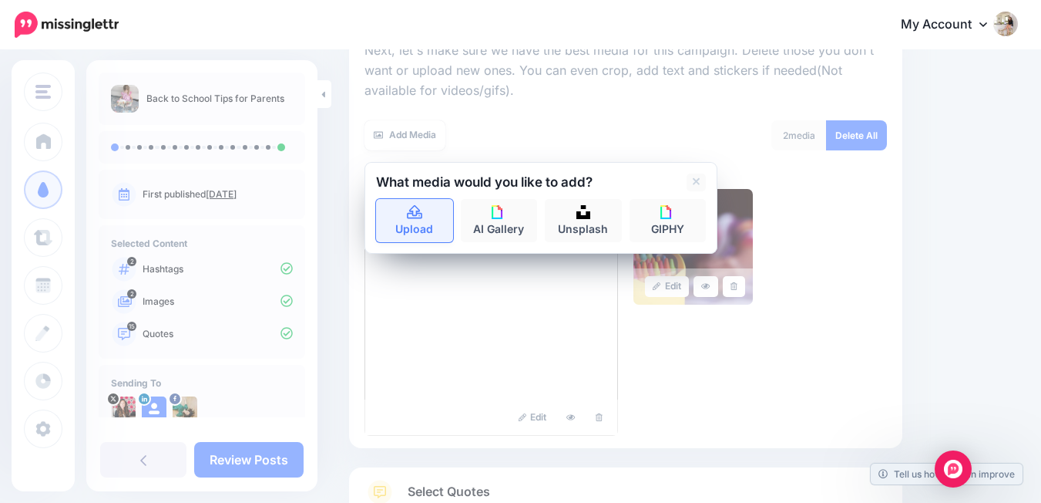
click at [419, 217] on icon at bounding box center [415, 213] width 18 height 14
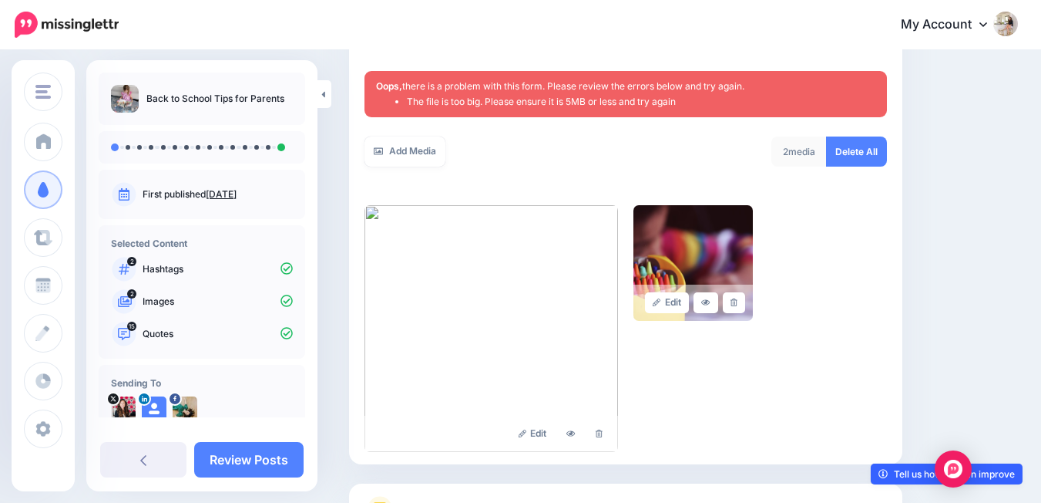
scroll to position [294, 0]
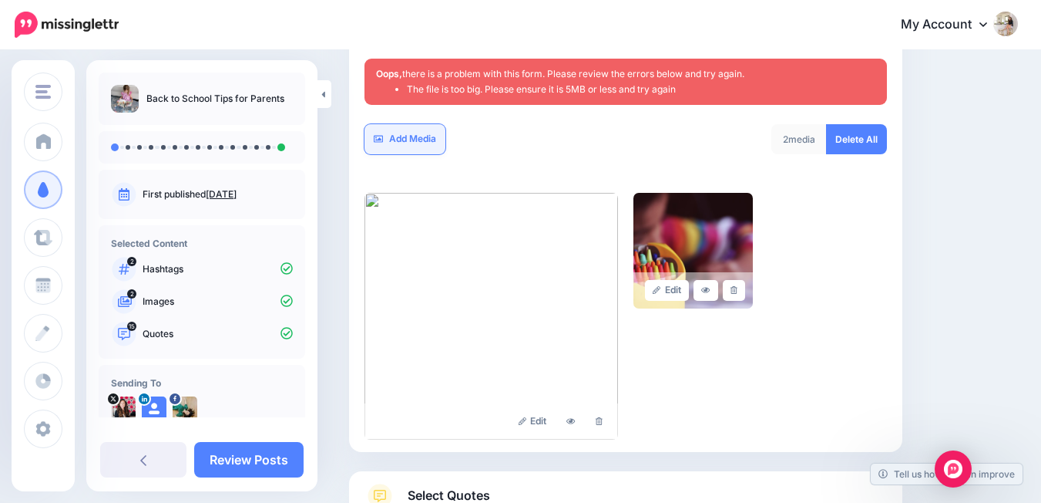
click at [427, 137] on link "Add Media" at bounding box center [405, 139] width 81 height 30
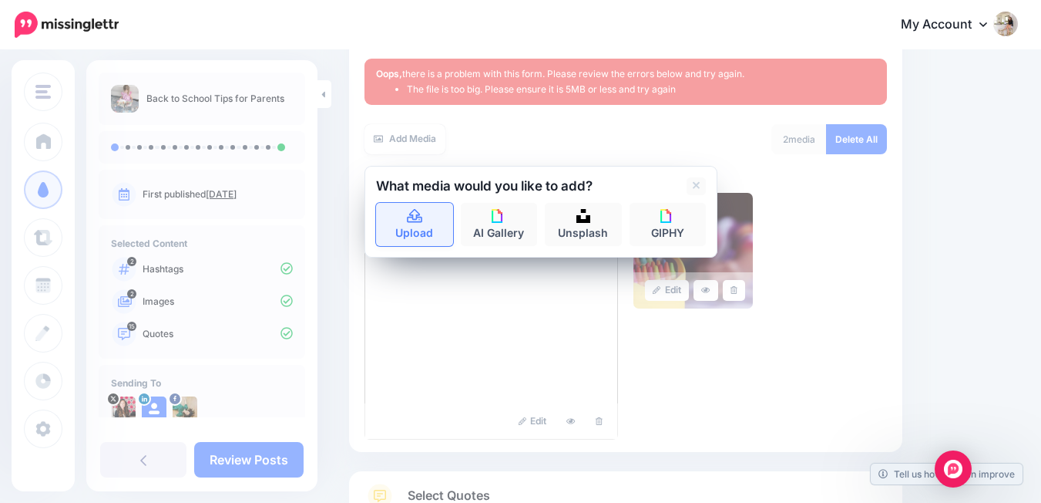
click at [426, 227] on link "Upload" at bounding box center [414, 224] width 77 height 43
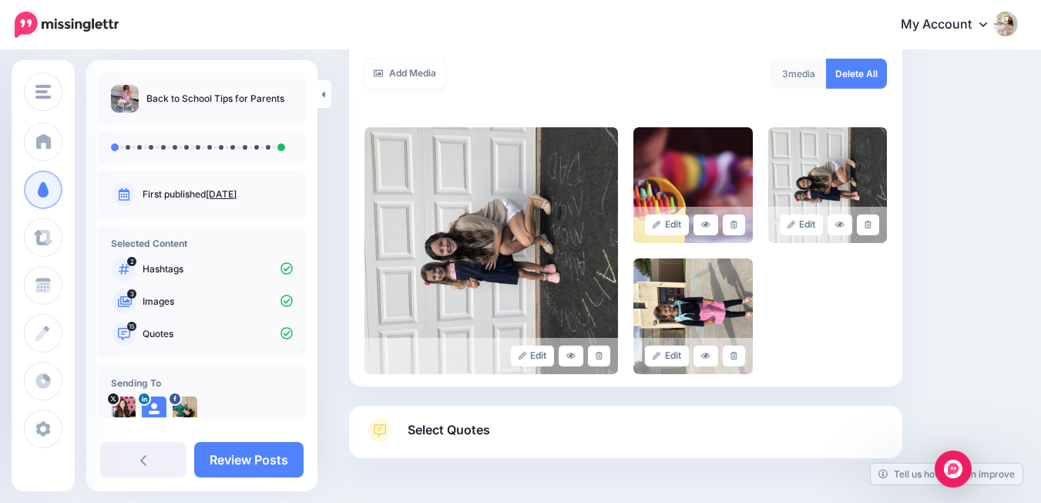
scroll to position [349, 0]
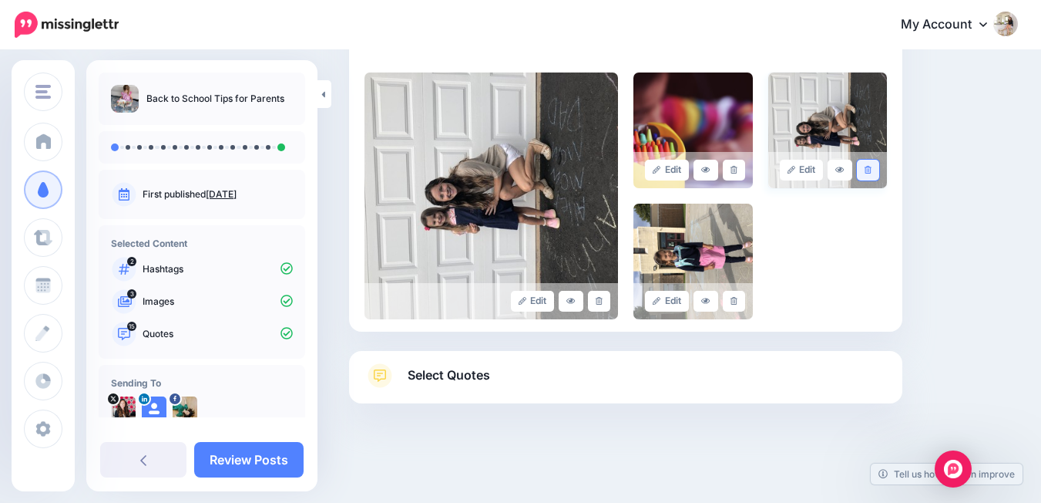
click at [872, 168] on icon at bounding box center [868, 170] width 7 height 8
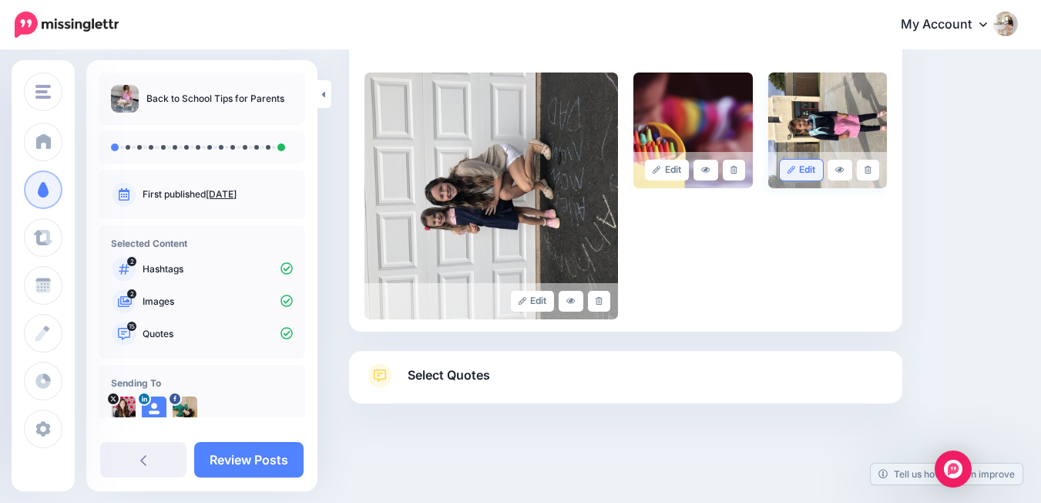
click at [819, 174] on link "Edit" at bounding box center [802, 170] width 44 height 21
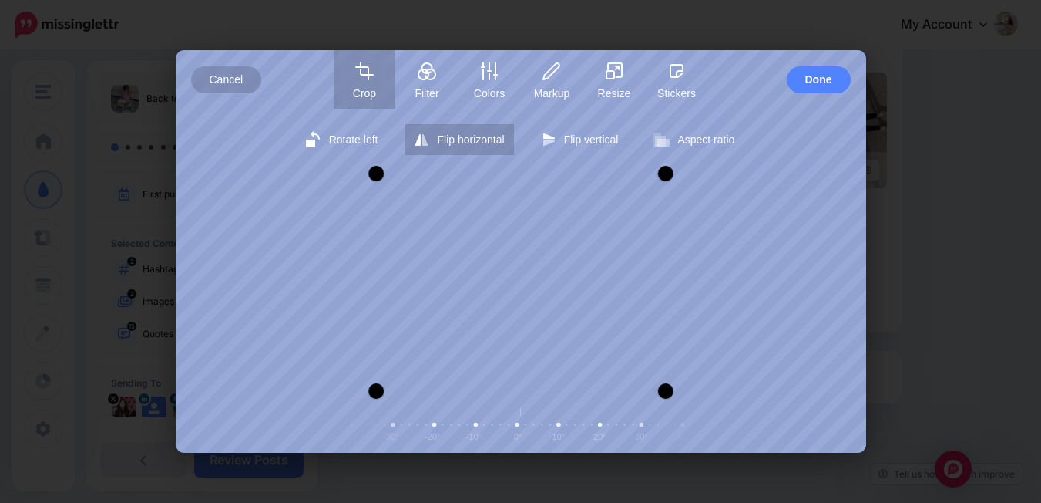
click at [439, 136] on span "Flip horizontal" at bounding box center [470, 139] width 67 height 12
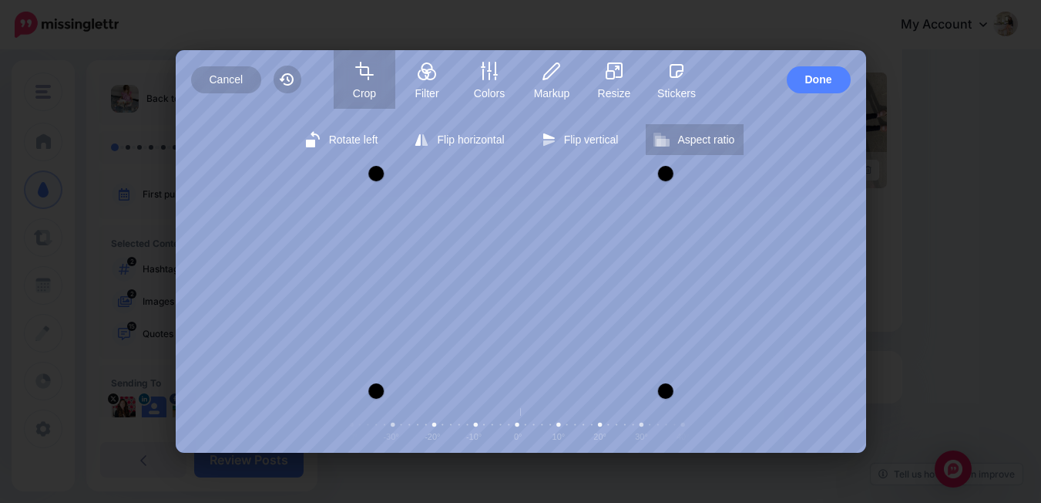
click at [701, 145] on span "Aspect ratio" at bounding box center [706, 139] width 57 height 12
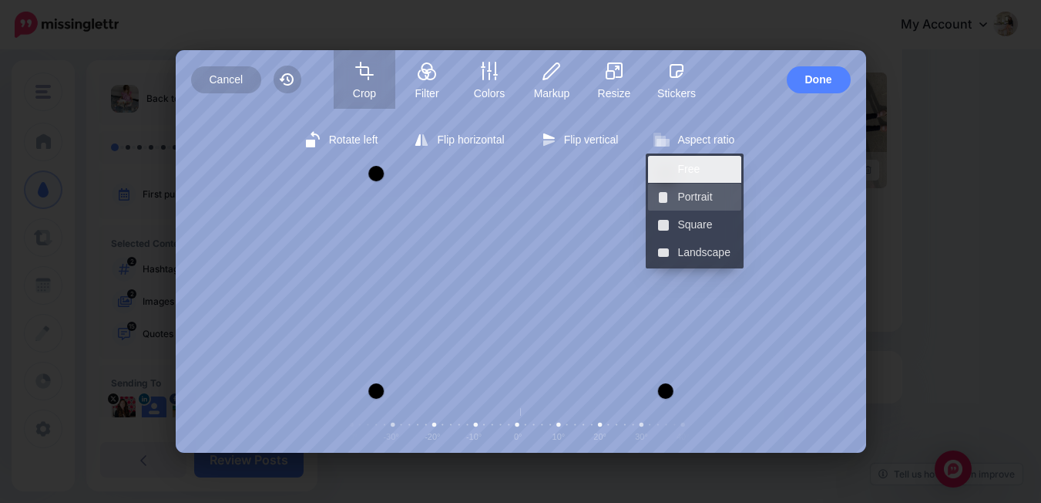
click at [697, 195] on span "Portrait" at bounding box center [705, 196] width 55 height 27
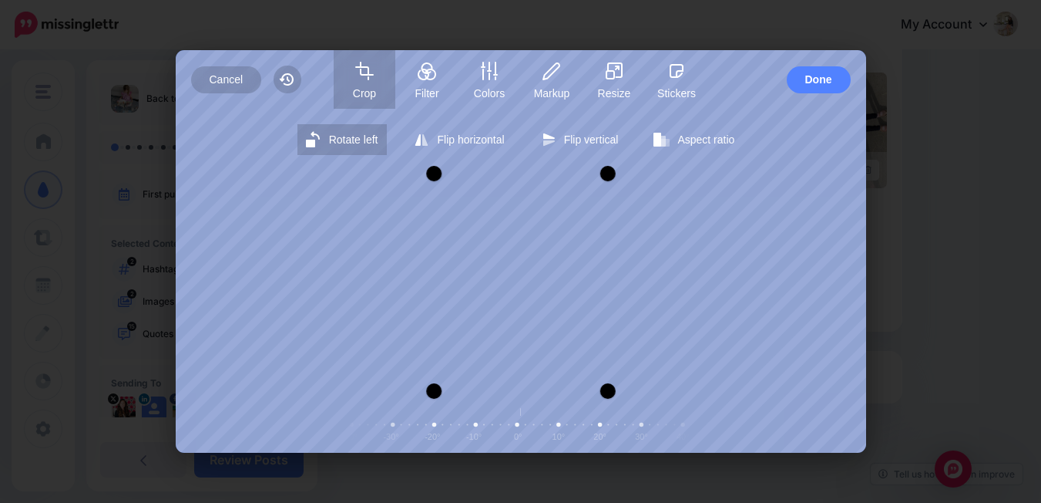
click at [362, 147] on button "Rotate left" at bounding box center [343, 139] width 90 height 31
click at [637, 460] on div "Cancel Reset Crop Filter Colors Markup Resize Stickers Done Rotate left Flip ho…" at bounding box center [520, 251] width 1041 height 503
click at [816, 80] on span "Done" at bounding box center [819, 79] width 27 height 27
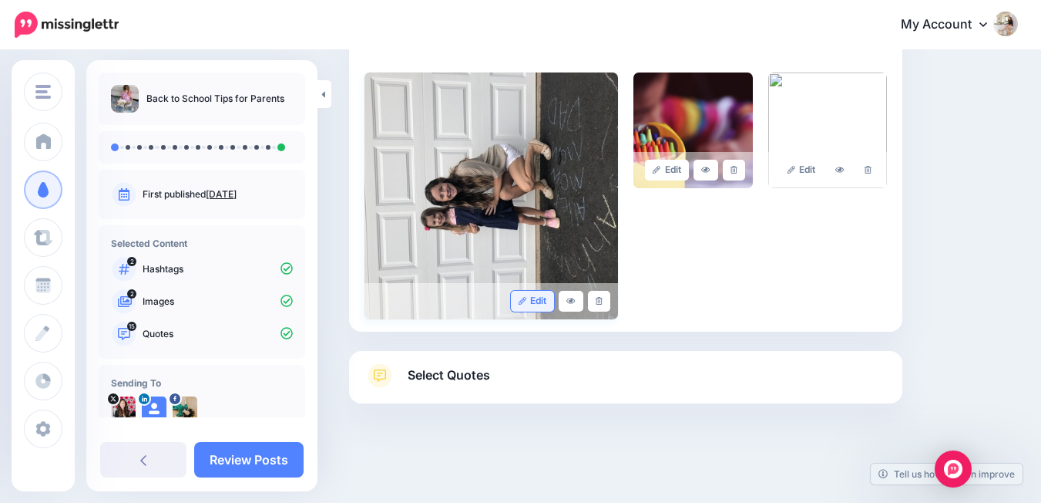
click at [546, 298] on link "Edit" at bounding box center [533, 301] width 44 height 21
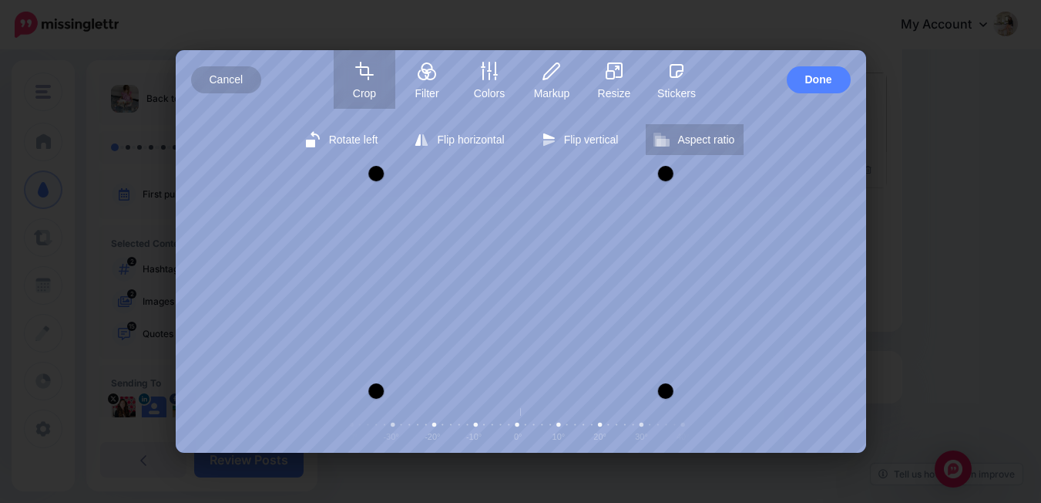
click at [680, 144] on span "Aspect ratio" at bounding box center [706, 139] width 57 height 12
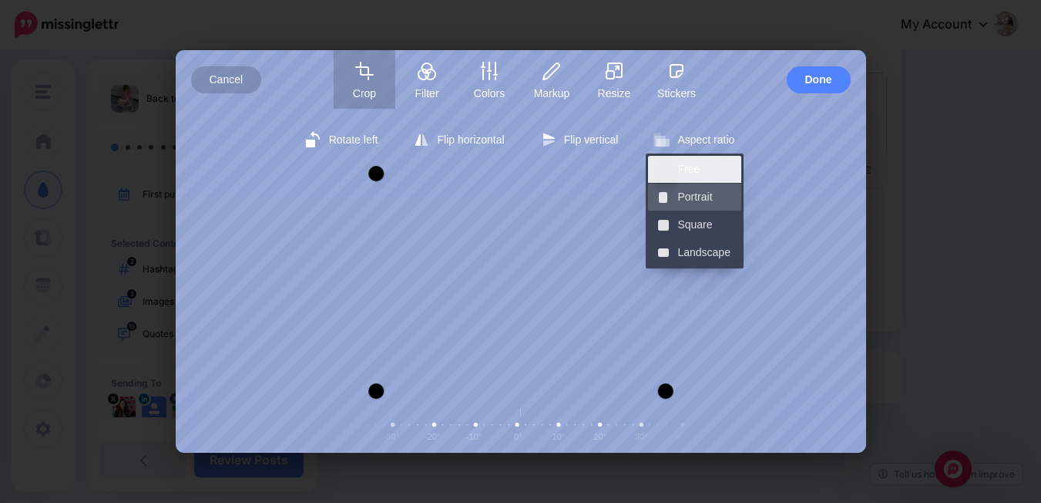
click at [690, 193] on span "Portrait" at bounding box center [705, 196] width 55 height 27
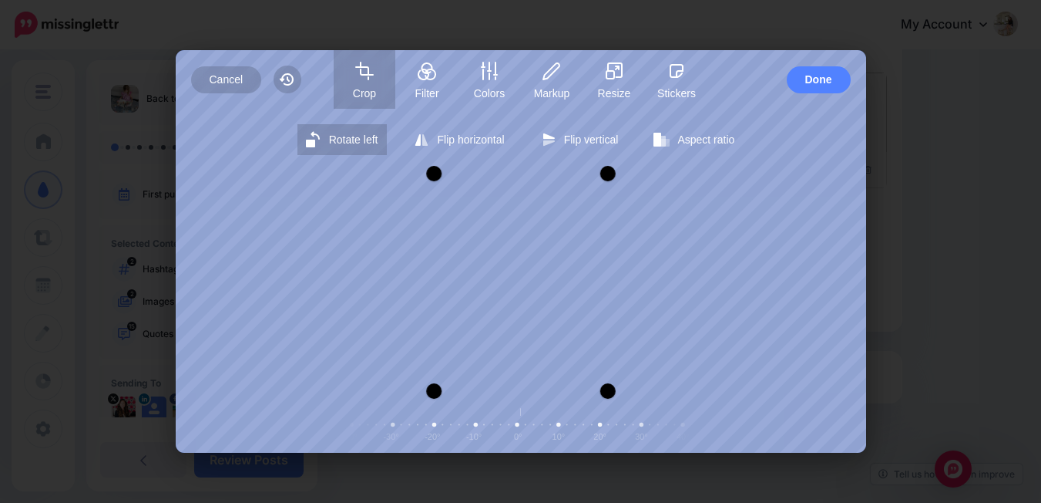
click at [372, 145] on span "Rotate left" at bounding box center [353, 139] width 49 height 12
click at [371, 145] on span "Rotate left" at bounding box center [353, 139] width 49 height 12
click at [608, 166] on div at bounding box center [608, 173] width 15 height 15
click at [808, 79] on span "Done" at bounding box center [819, 79] width 27 height 27
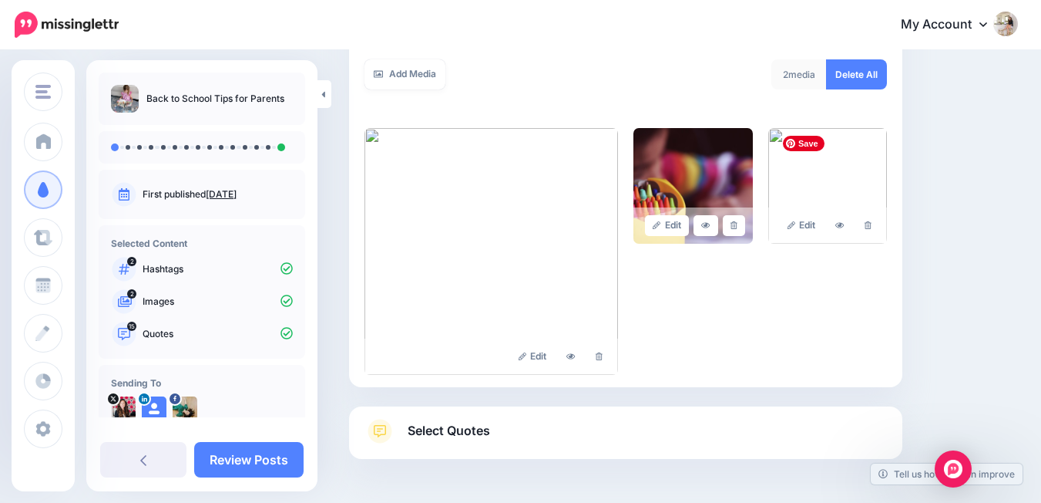
scroll to position [257, 0]
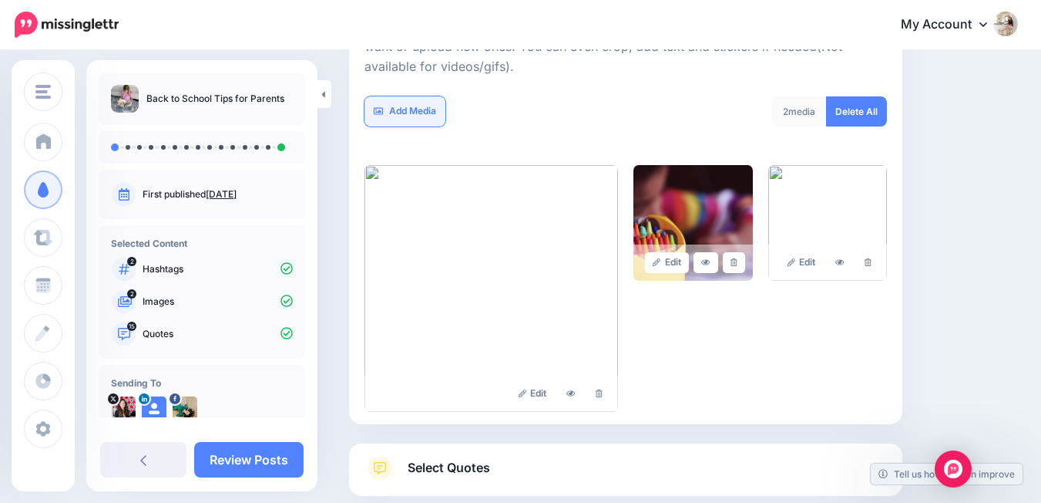
click at [419, 119] on link "Add Media" at bounding box center [405, 111] width 81 height 30
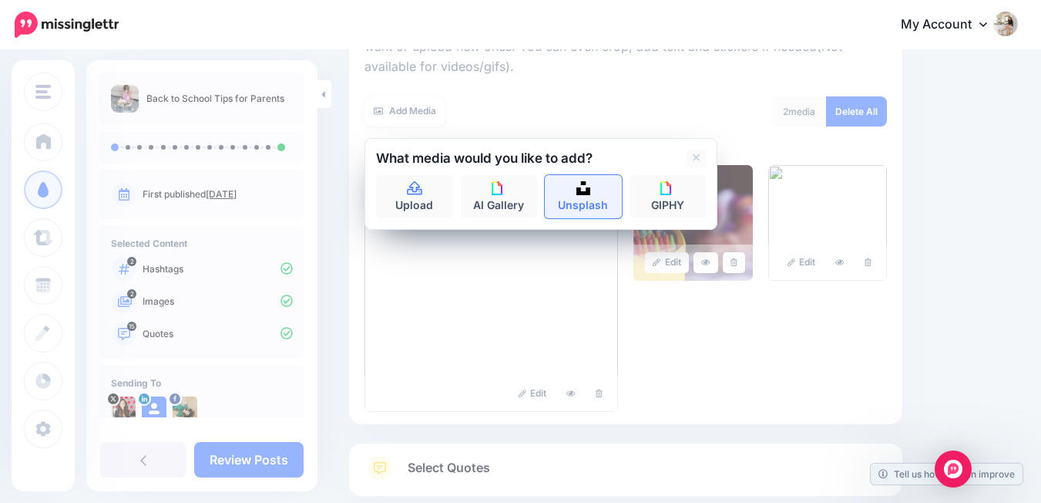
click at [568, 203] on link "Unsplash" at bounding box center [583, 196] width 77 height 43
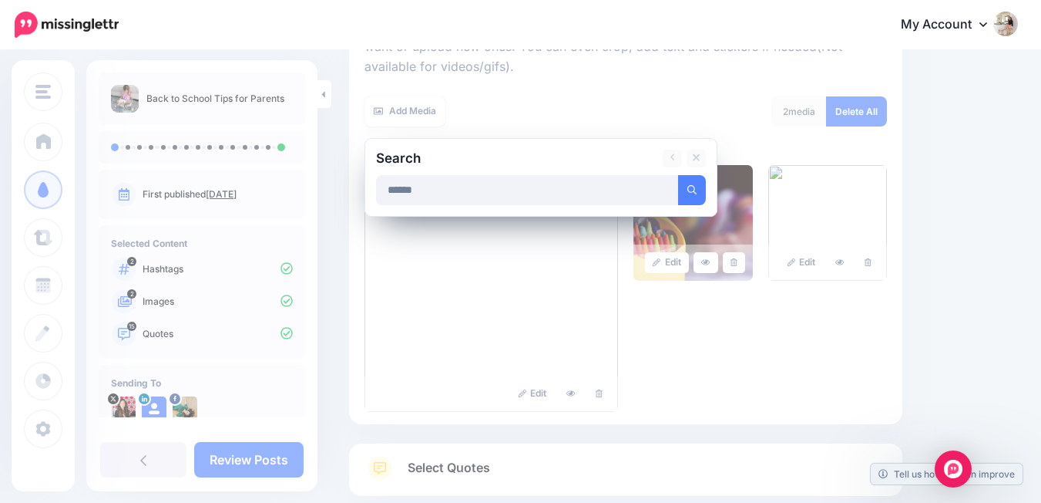
type input "******"
click at [678, 175] on button "submit" at bounding box center [692, 190] width 28 height 30
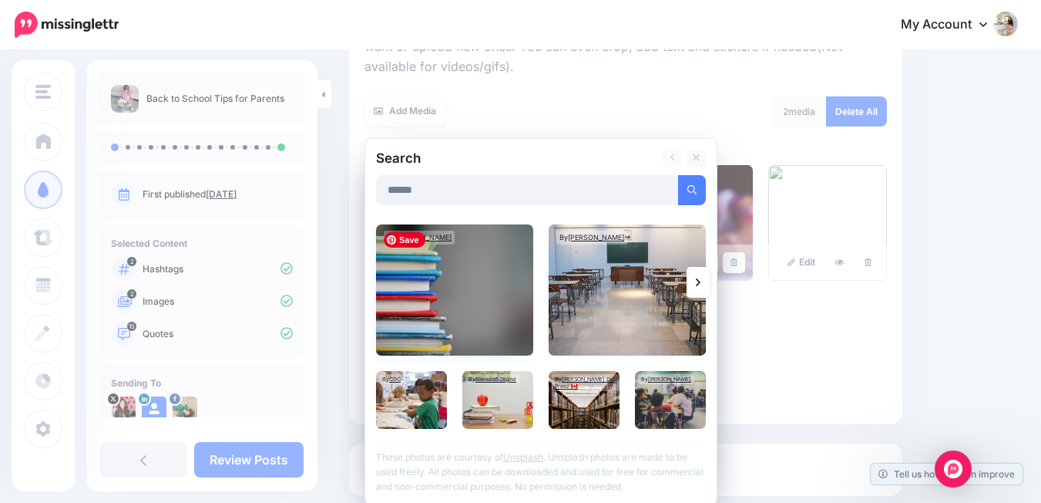
click at [489, 304] on img at bounding box center [454, 289] width 157 height 131
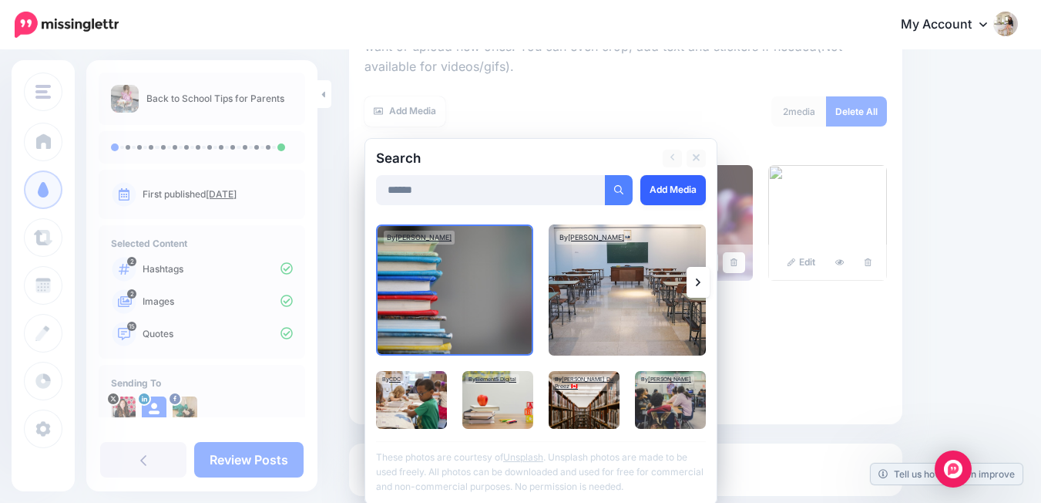
click at [688, 187] on link "Add Media" at bounding box center [674, 190] width 66 height 30
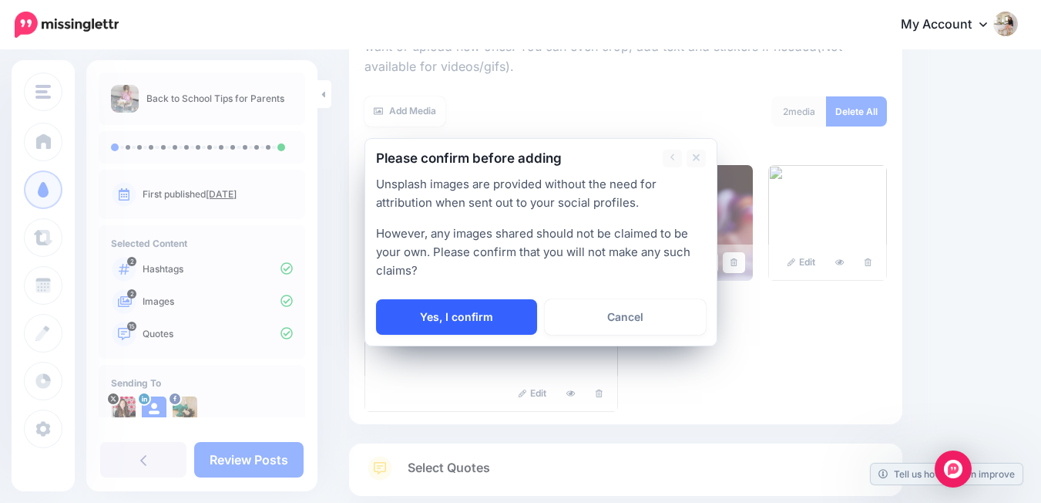
click at [488, 328] on link "Yes, I confirm" at bounding box center [456, 316] width 161 height 35
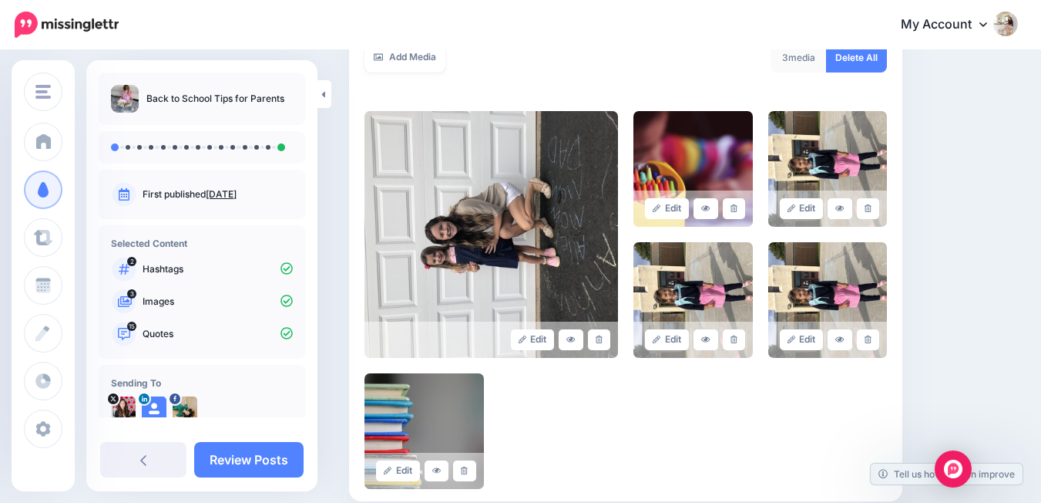
scroll to position [308, 0]
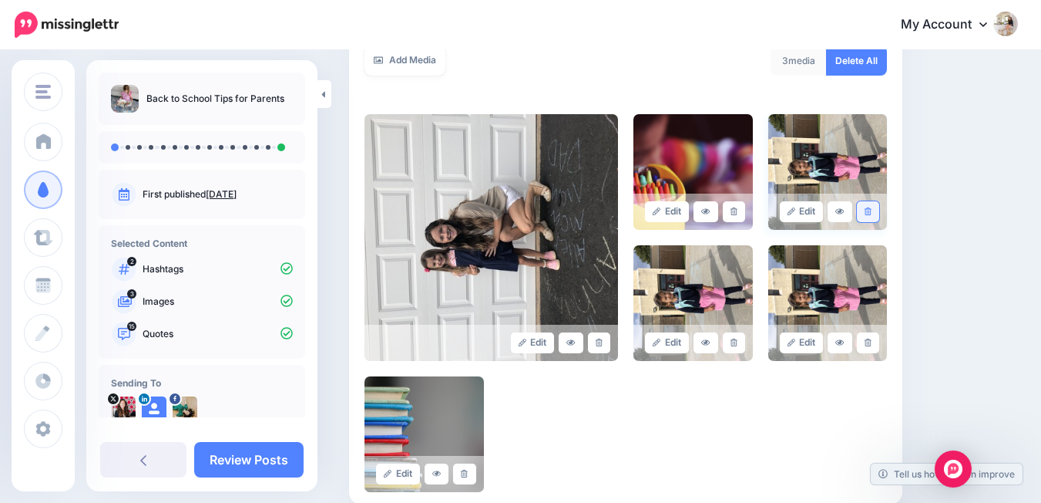
click at [880, 214] on link at bounding box center [868, 211] width 22 height 21
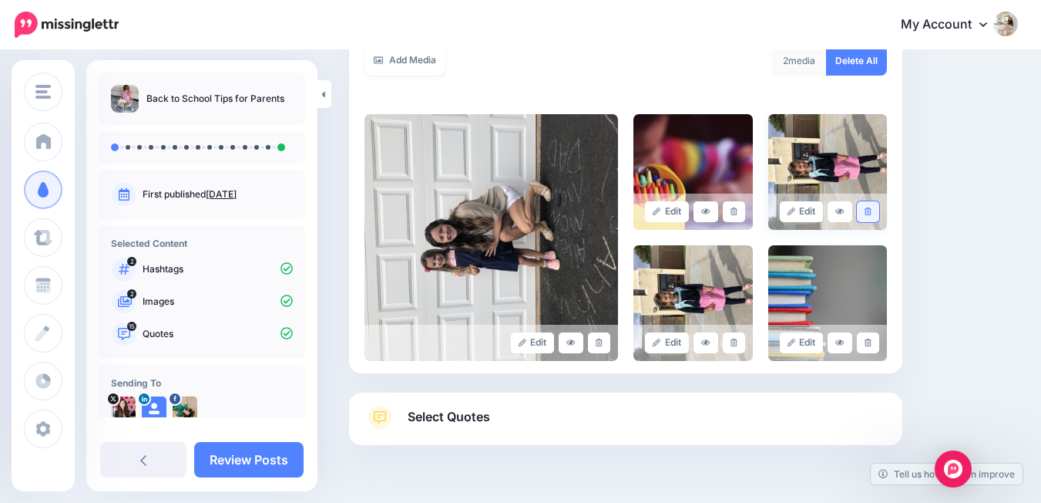
click at [880, 210] on link at bounding box center [868, 211] width 22 height 21
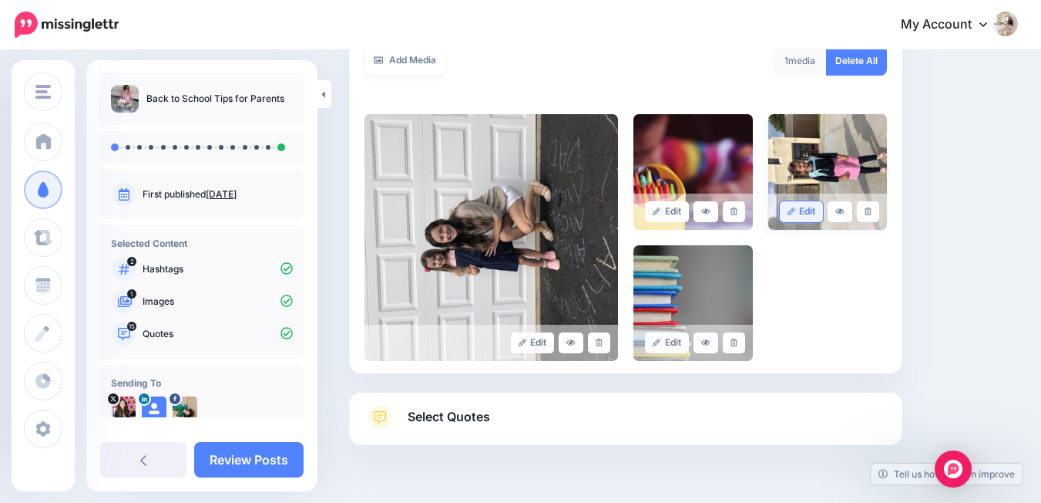
click at [824, 208] on link "Edit" at bounding box center [802, 211] width 44 height 21
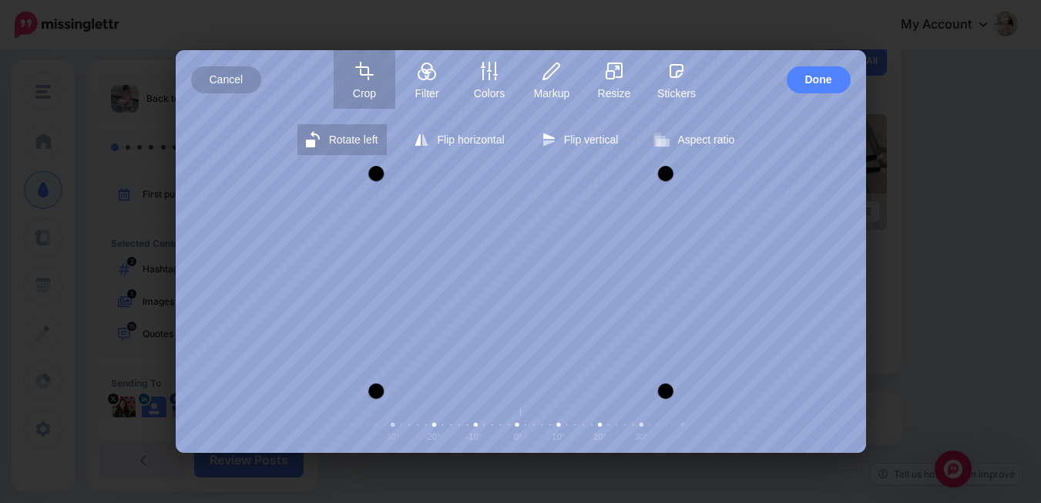
click at [344, 135] on span "Rotate left" at bounding box center [353, 139] width 49 height 12
click at [343, 135] on span "Rotate left" at bounding box center [353, 139] width 49 height 12
click at [695, 143] on span "Aspect ratio" at bounding box center [706, 139] width 57 height 12
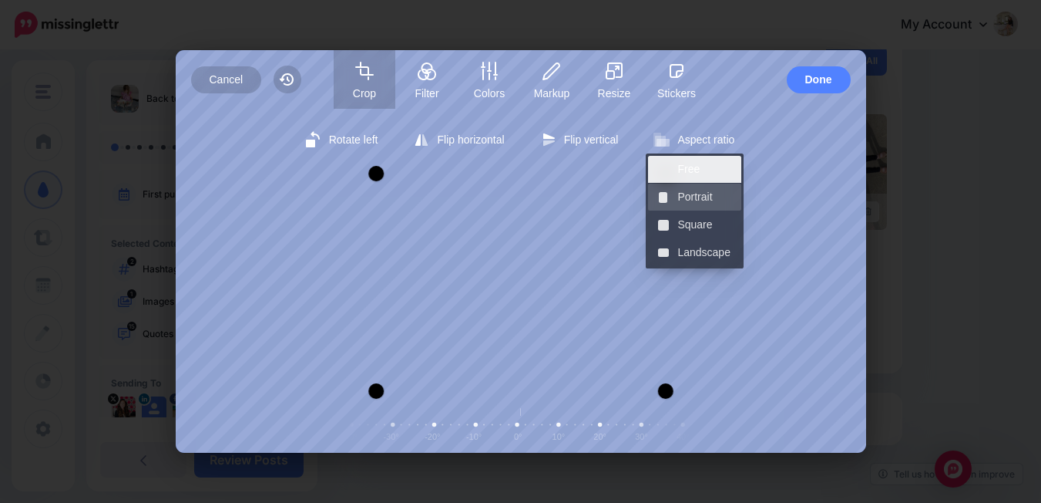
click at [691, 195] on span "Portrait" at bounding box center [705, 196] width 55 height 27
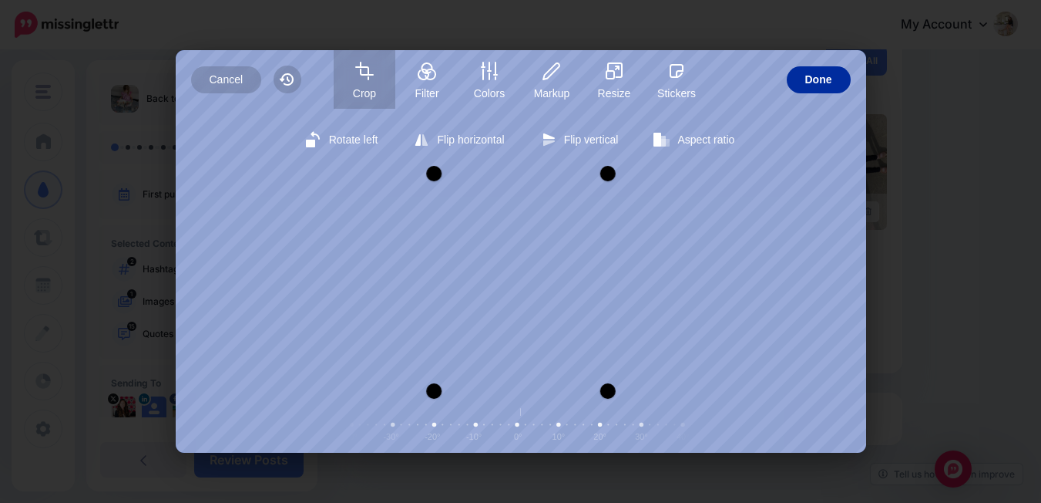
click at [822, 78] on span "Done" at bounding box center [819, 79] width 27 height 27
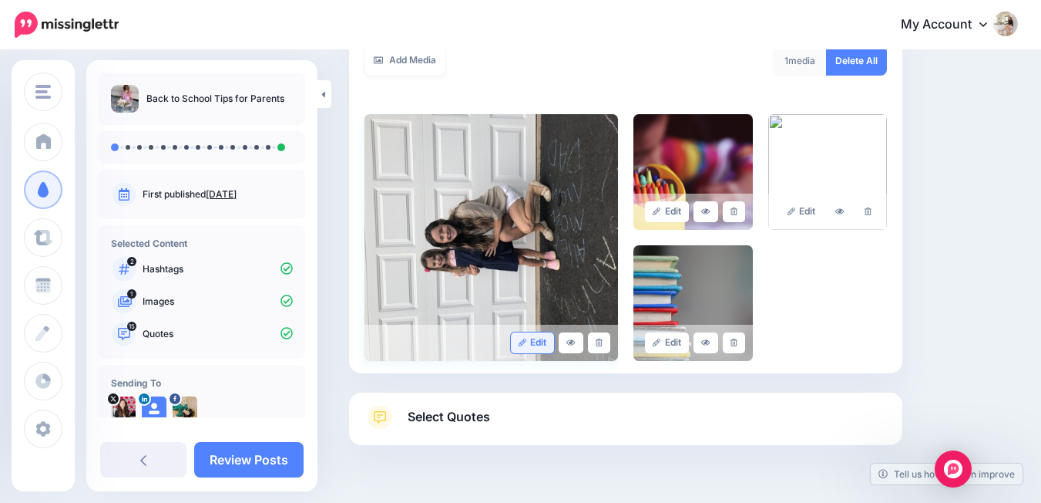
click at [545, 337] on link "Edit" at bounding box center [533, 342] width 44 height 21
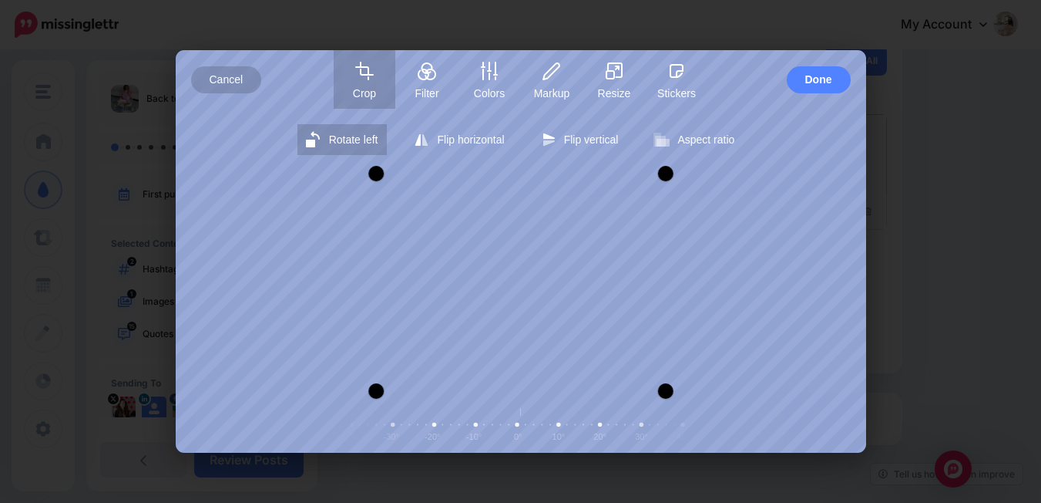
click at [372, 136] on span "Rotate left" at bounding box center [353, 139] width 49 height 12
click at [712, 139] on span "Aspect ratio" at bounding box center [706, 139] width 57 height 12
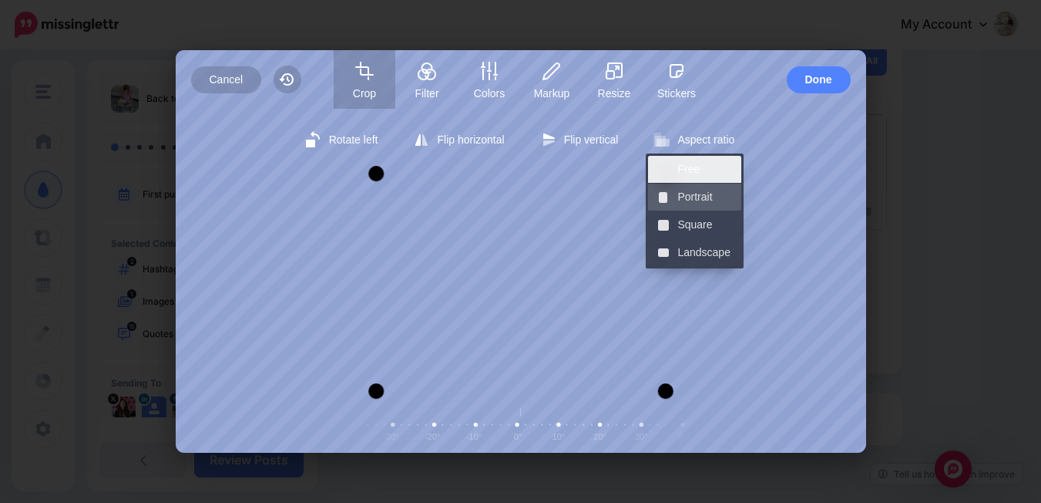
click at [703, 193] on span "Portrait" at bounding box center [705, 196] width 55 height 27
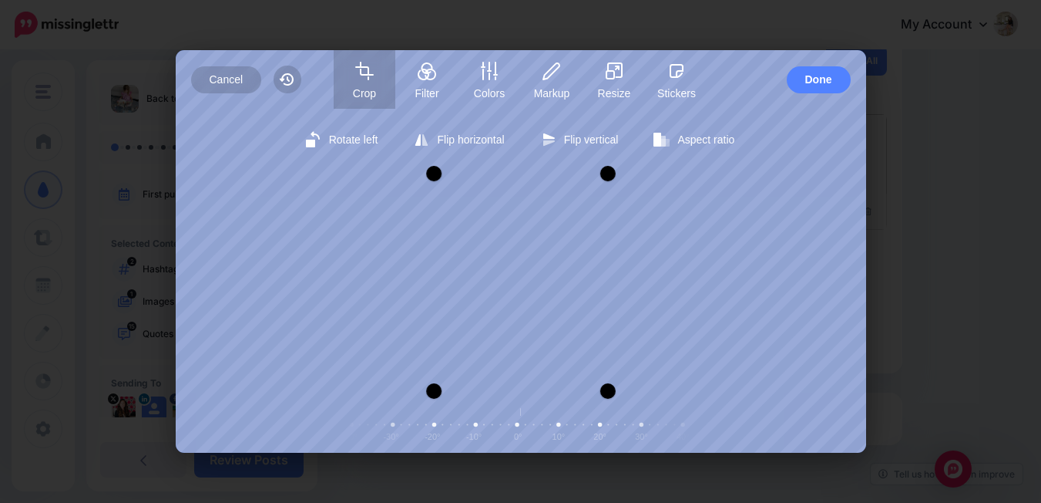
click at [799, 94] on div "Cancel Reset Crop Filter Colors Markup Resize Stickers Done" at bounding box center [521, 79] width 691 height 59
click at [807, 76] on span "Done" at bounding box center [819, 79] width 27 height 27
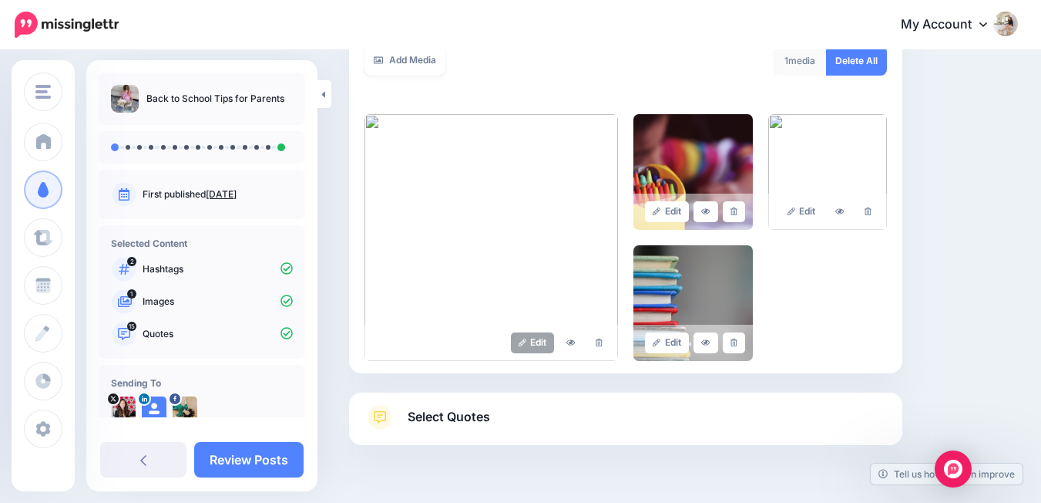
click at [714, 417] on link "Select Quotes" at bounding box center [626, 425] width 523 height 40
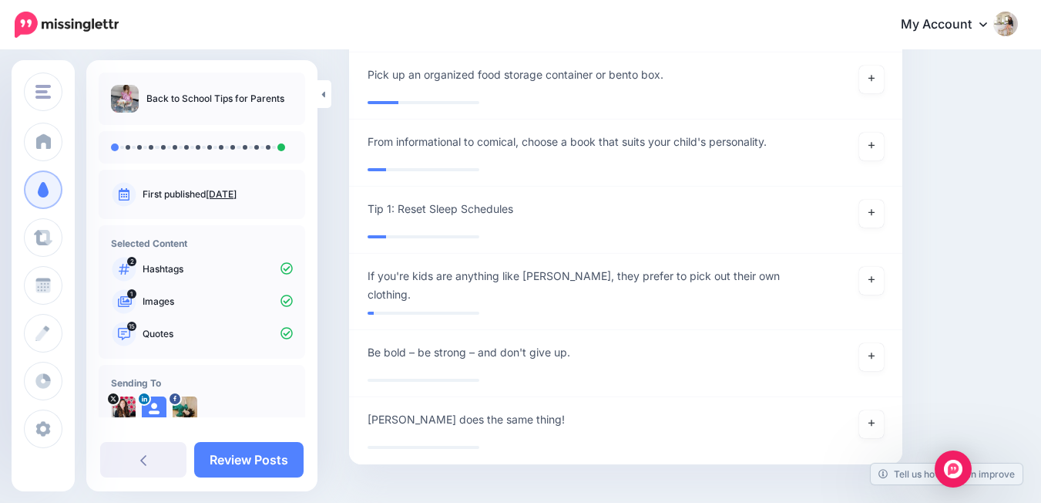
scroll to position [3405, 0]
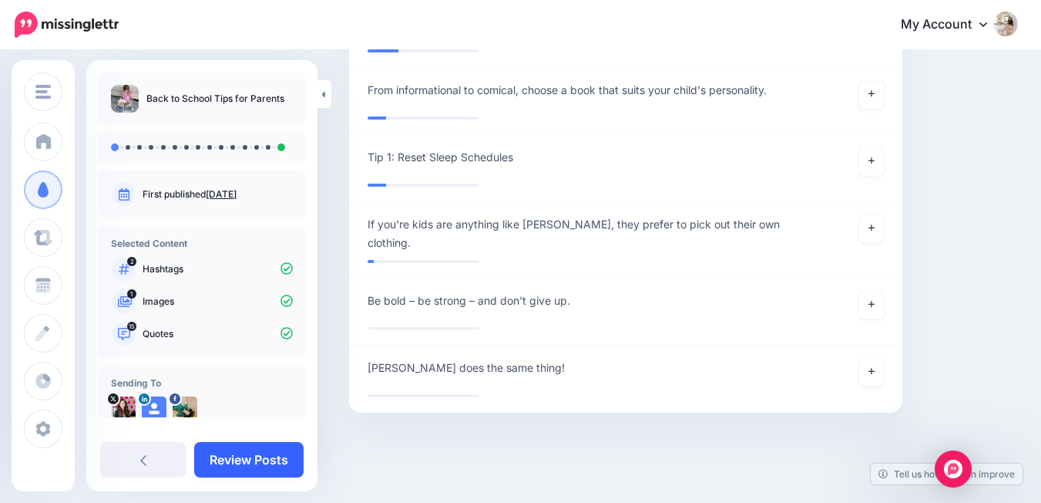
click at [291, 453] on link "Review Posts" at bounding box center [248, 459] width 109 height 35
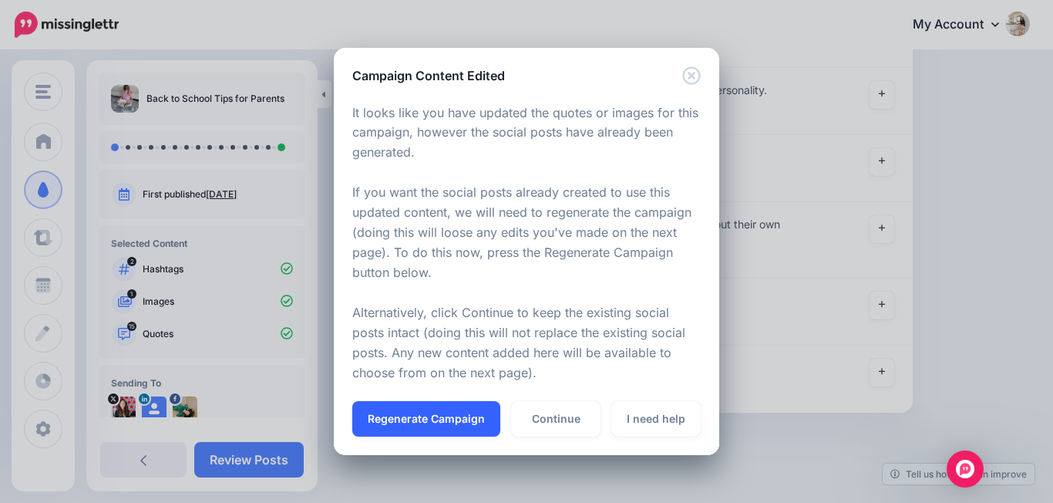
click at [448, 417] on button "Regenerate Campaign" at bounding box center [426, 418] width 148 height 35
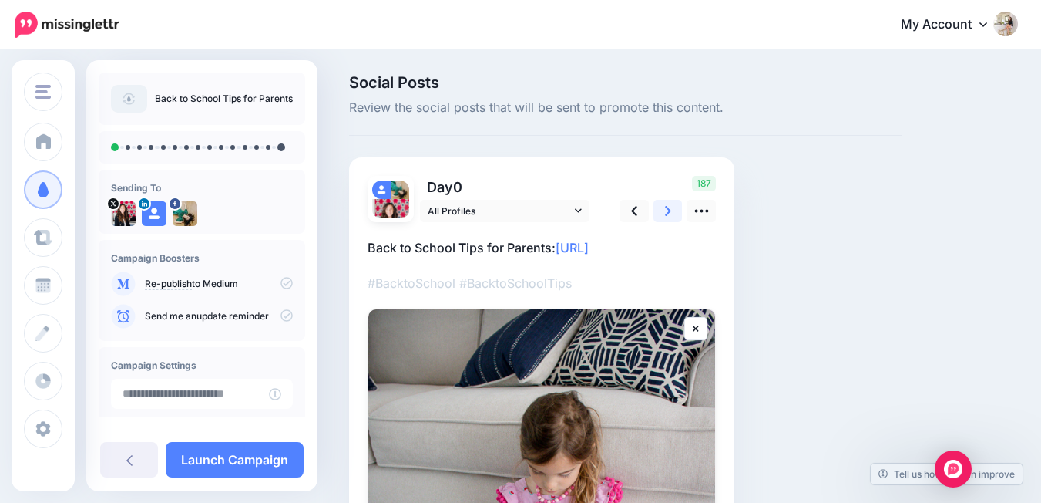
click at [661, 209] on link at bounding box center [668, 211] width 29 height 22
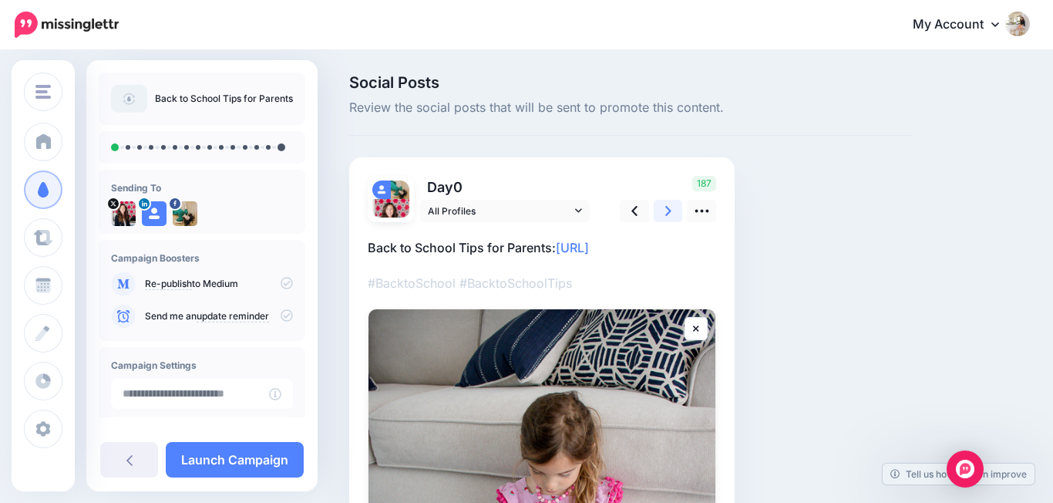
click at [661, 209] on link at bounding box center [668, 211] width 29 height 22
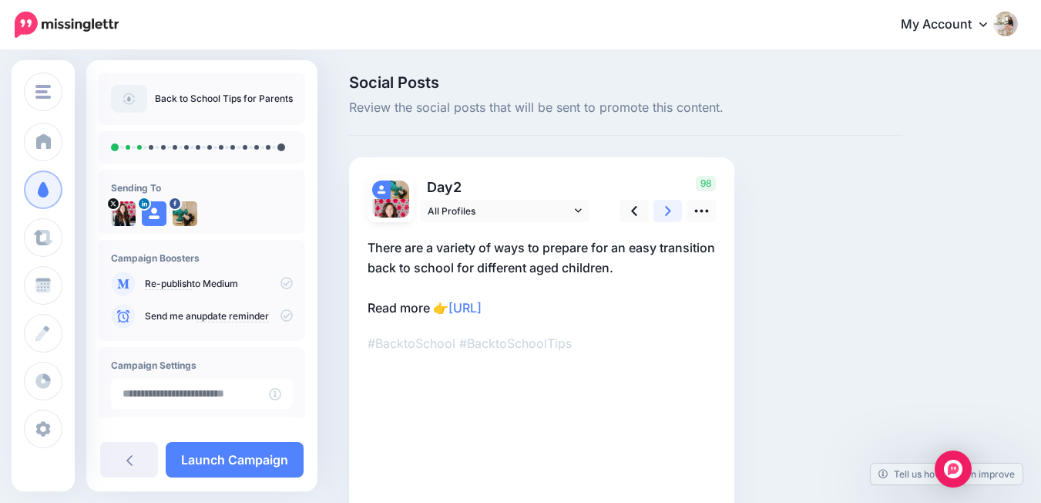
click at [661, 209] on link at bounding box center [668, 211] width 29 height 22
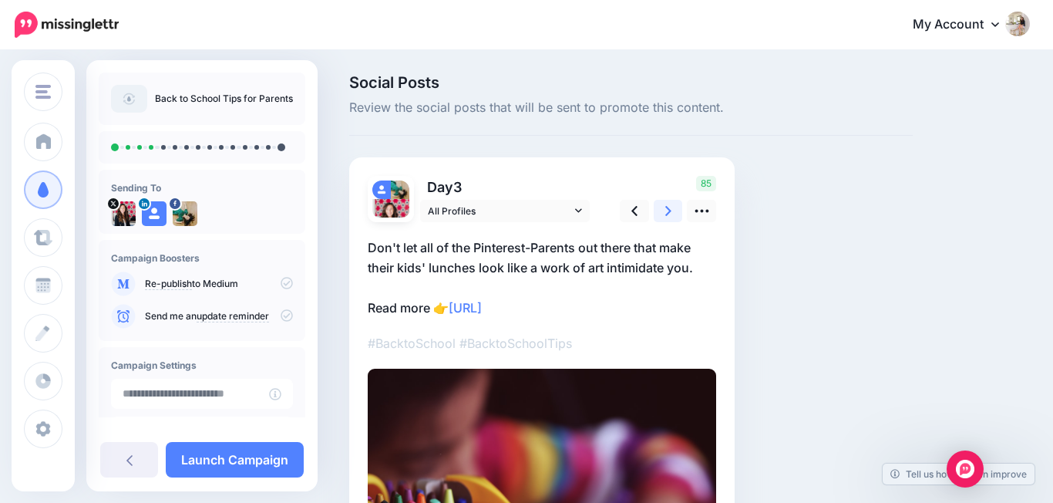
click at [661, 209] on link at bounding box center [668, 211] width 29 height 22
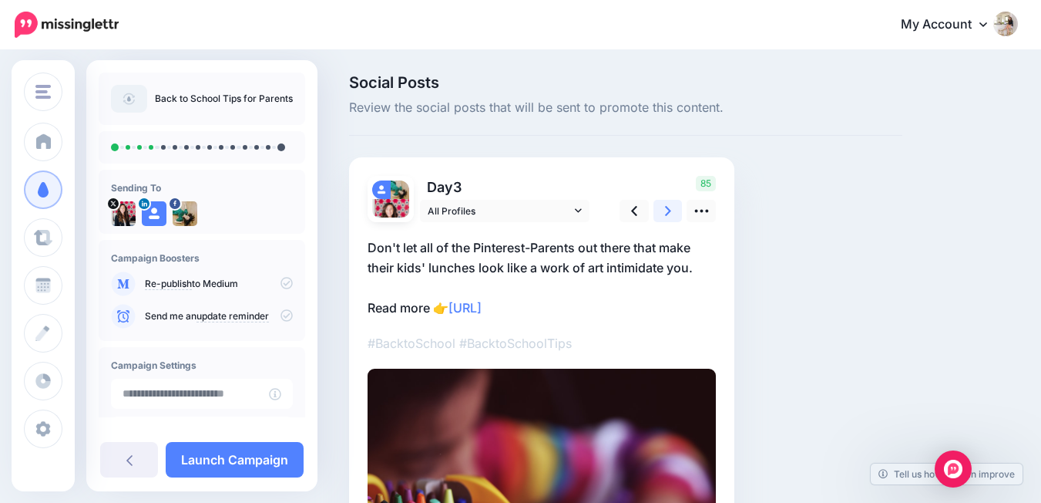
click at [661, 209] on link at bounding box center [668, 211] width 29 height 22
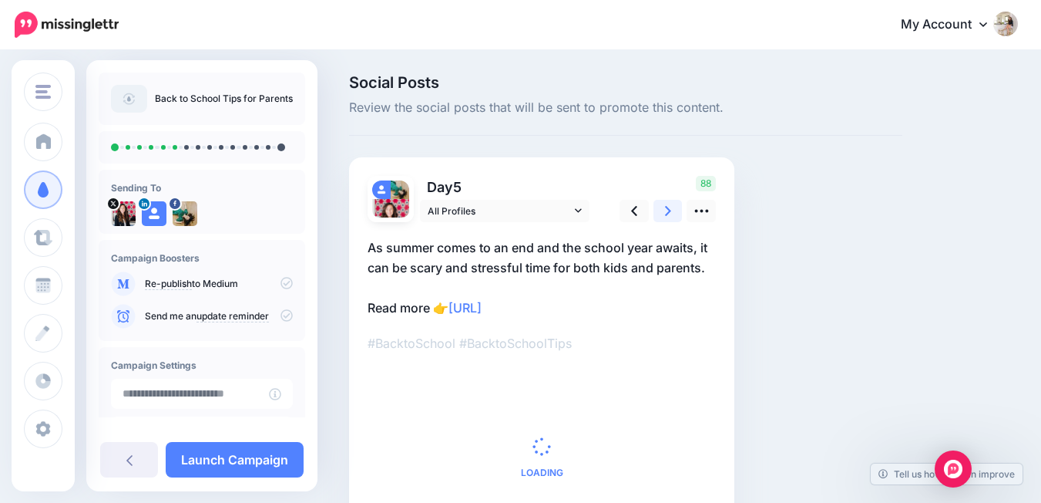
click at [661, 209] on link at bounding box center [668, 211] width 29 height 22
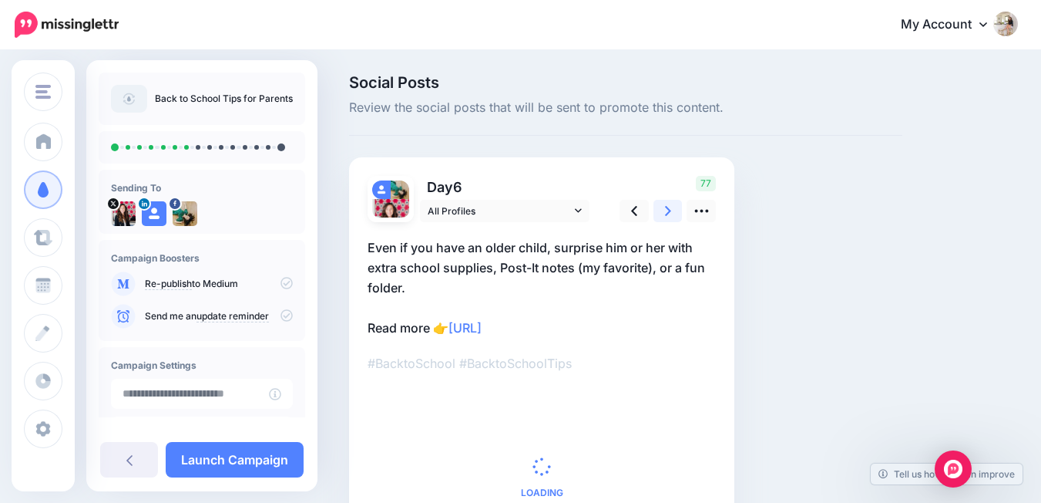
click at [661, 209] on link at bounding box center [668, 211] width 29 height 22
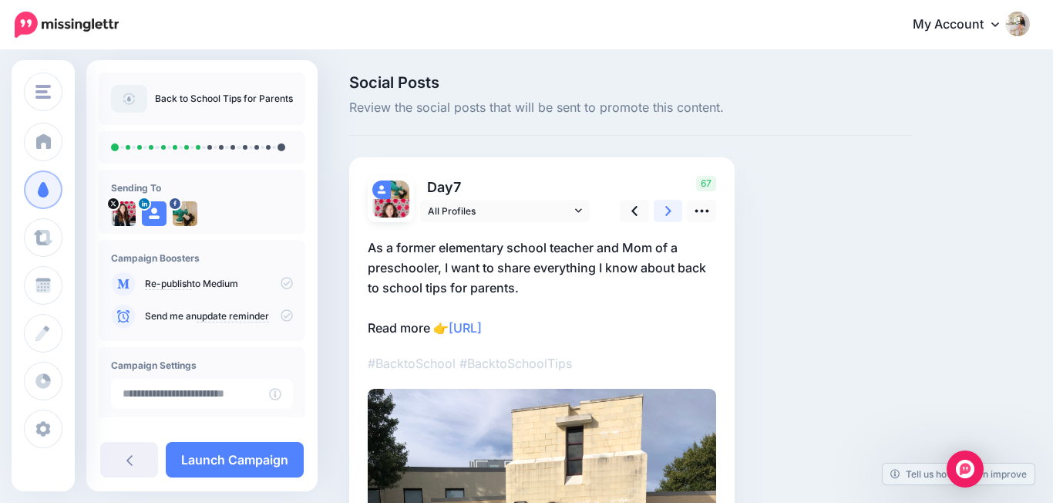
click at [661, 209] on link at bounding box center [668, 211] width 29 height 22
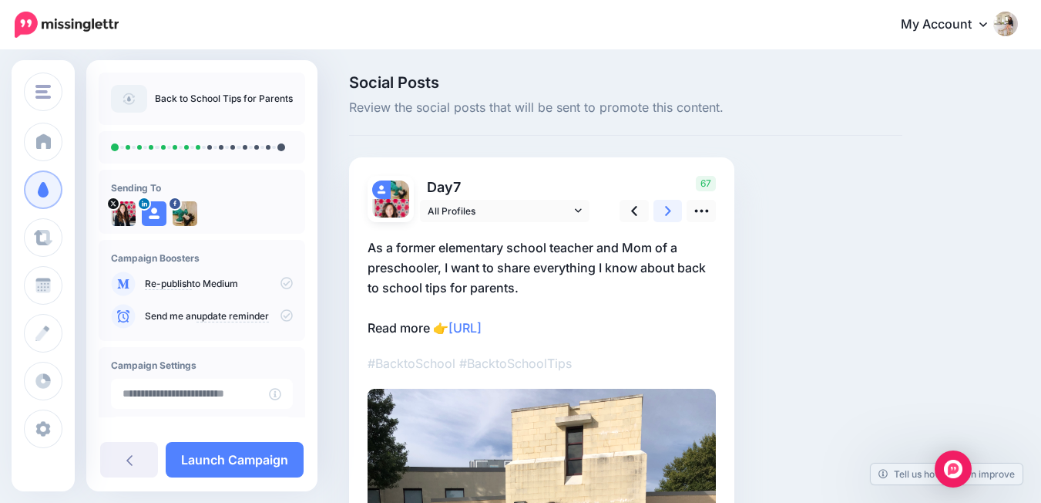
click at [661, 209] on link at bounding box center [668, 211] width 29 height 22
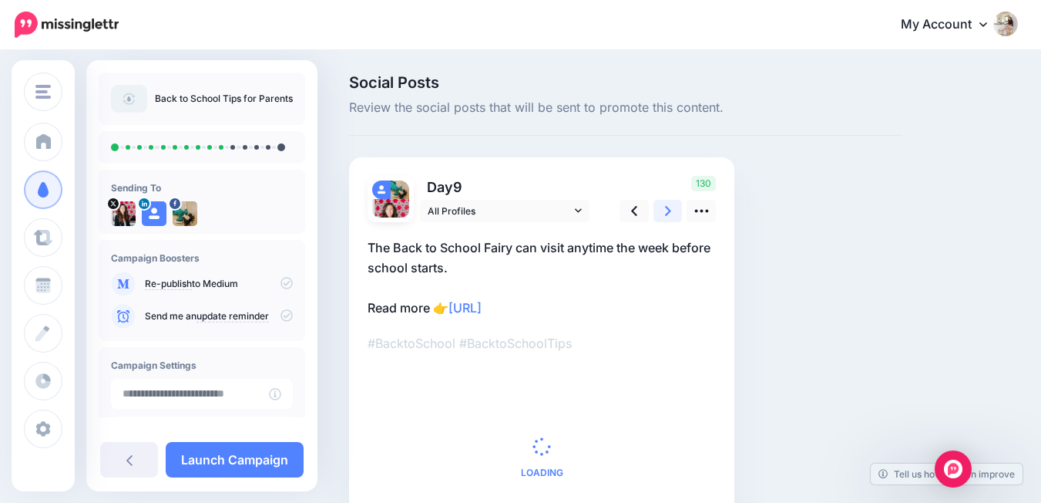
click at [661, 209] on link at bounding box center [668, 211] width 29 height 22
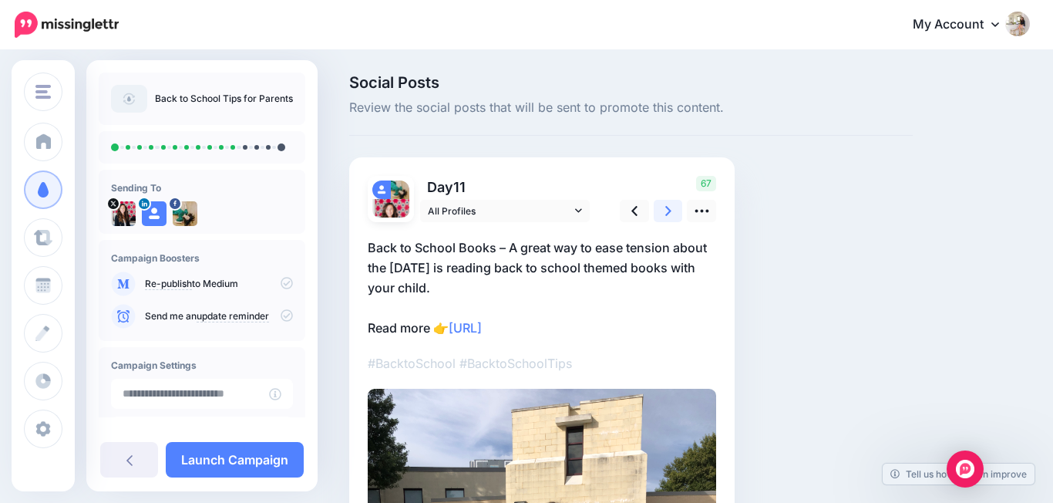
click at [661, 209] on link at bounding box center [668, 211] width 29 height 22
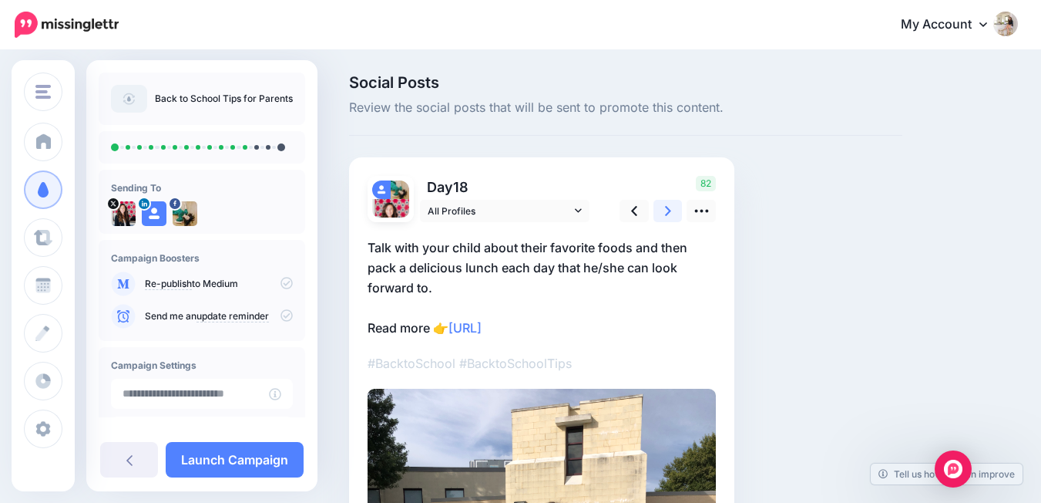
click at [661, 209] on link at bounding box center [668, 211] width 29 height 22
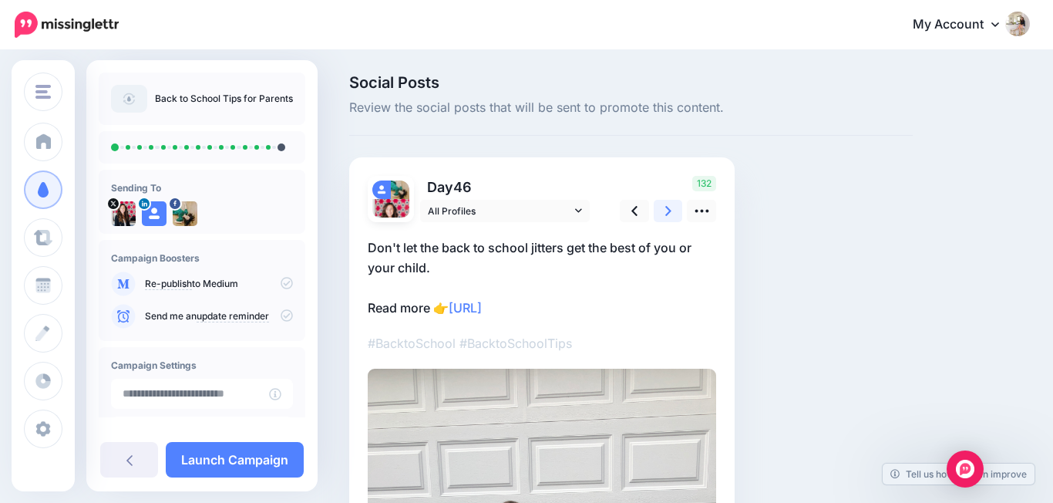
click at [661, 209] on link at bounding box center [668, 211] width 29 height 22
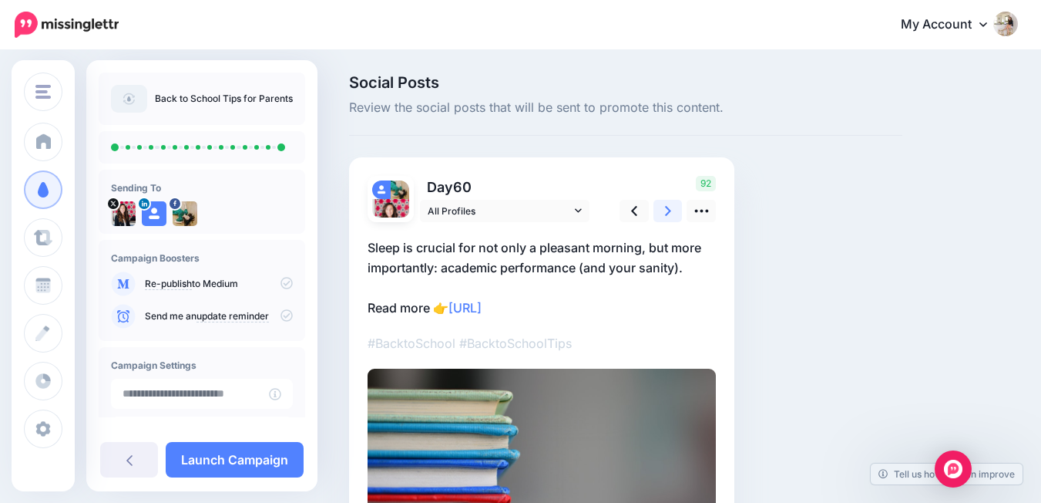
click at [661, 209] on link at bounding box center [668, 211] width 29 height 22
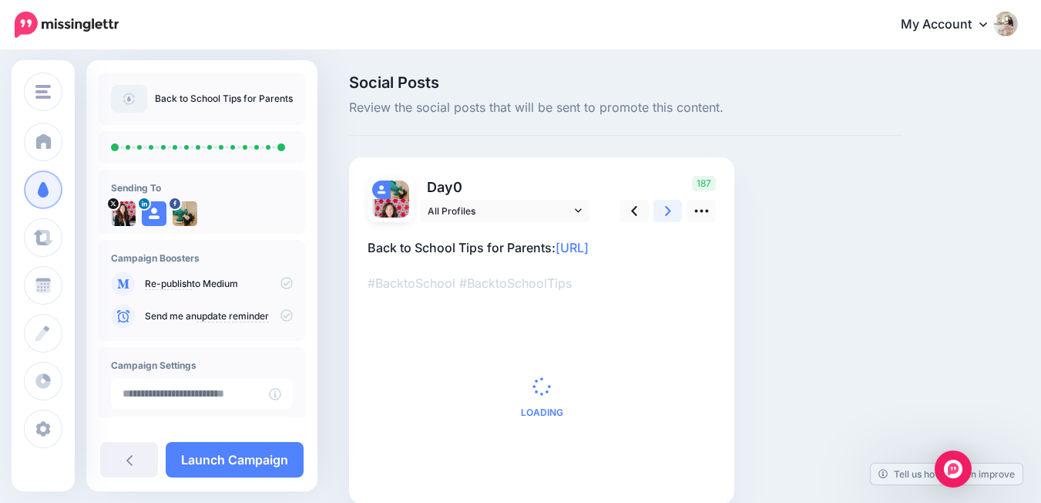
click at [661, 209] on link at bounding box center [668, 211] width 29 height 22
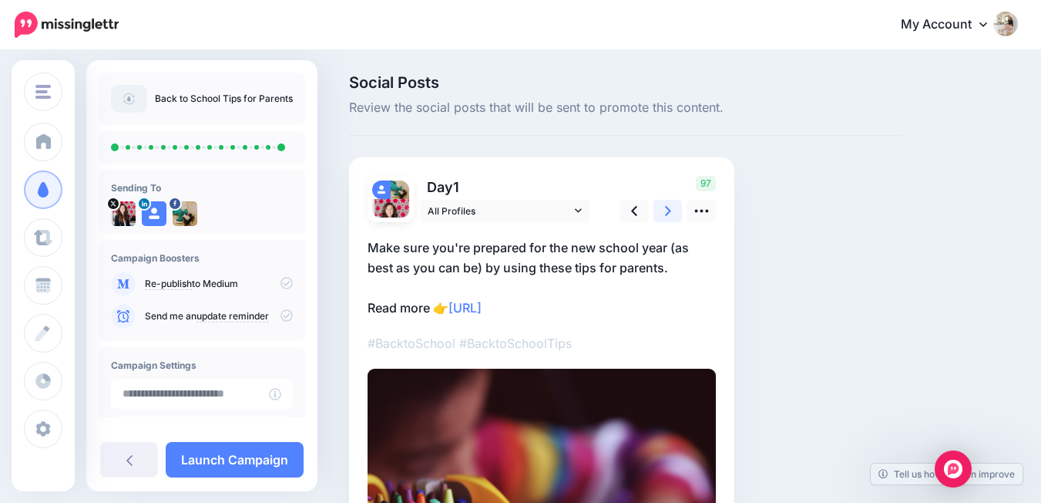
click at [661, 209] on link at bounding box center [668, 211] width 29 height 22
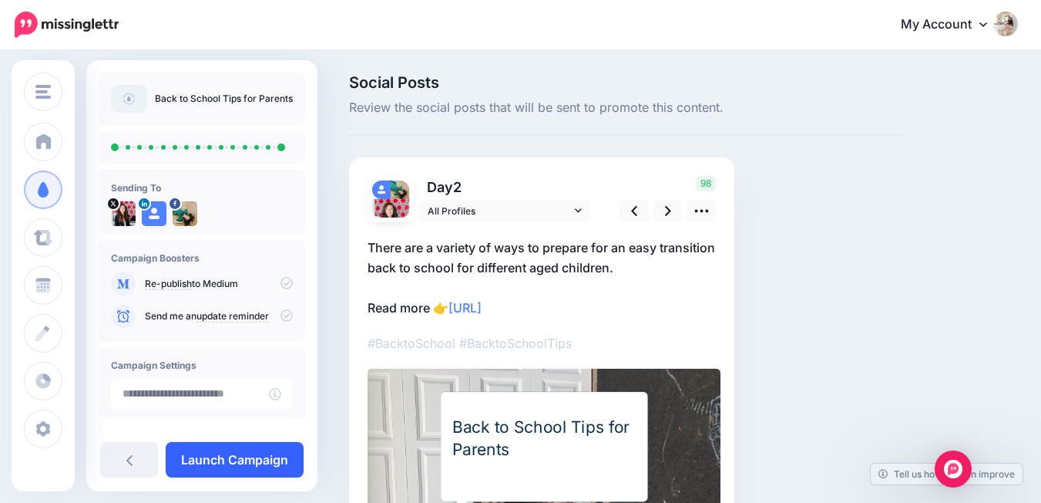
click at [279, 465] on link "Launch Campaign" at bounding box center [235, 459] width 138 height 35
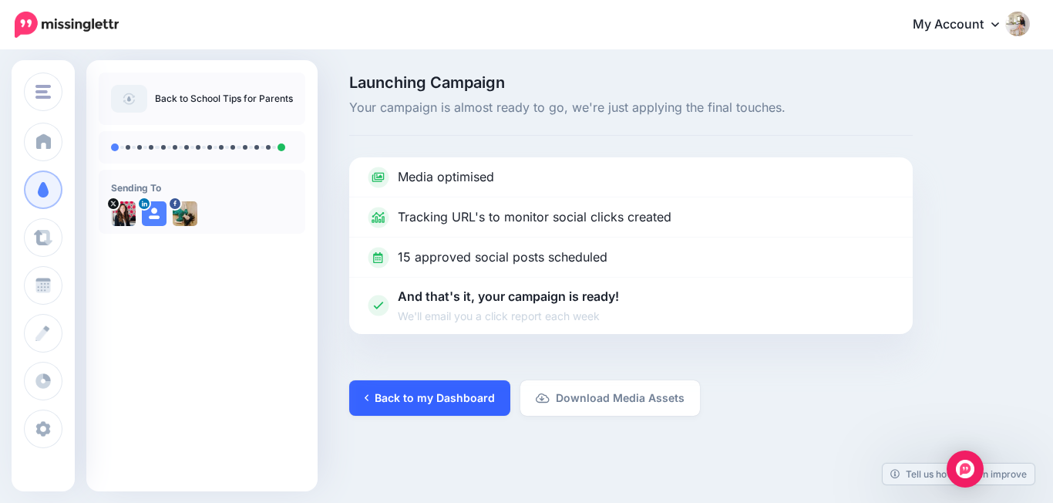
click at [479, 395] on link "Back to my Dashboard" at bounding box center [429, 397] width 161 height 35
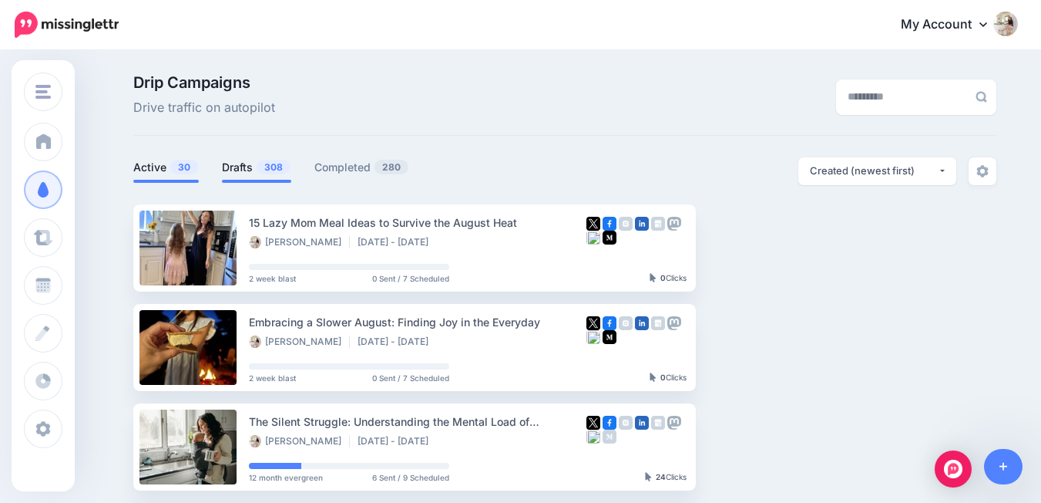
click at [242, 166] on link "Drafts 308" at bounding box center [256, 167] width 69 height 19
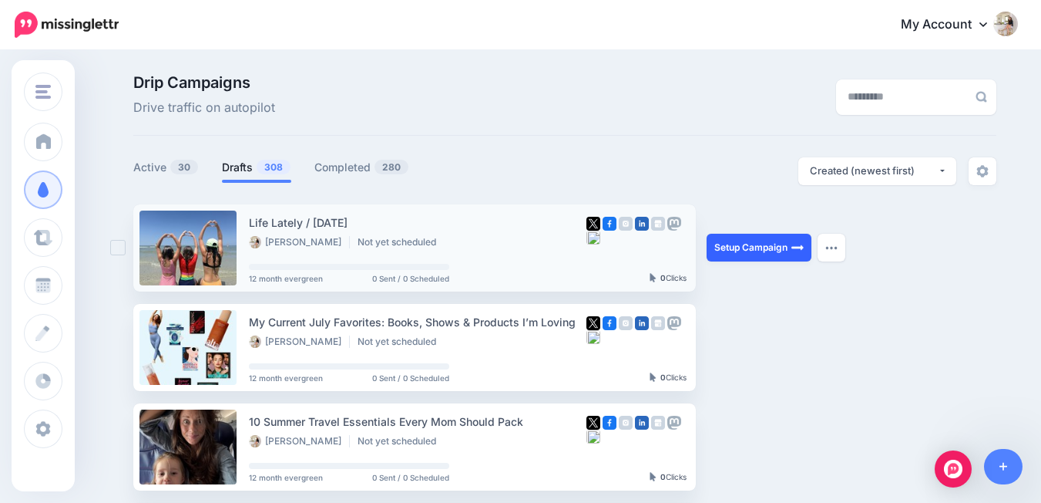
click at [745, 238] on link "Setup Campaign" at bounding box center [759, 248] width 105 height 28
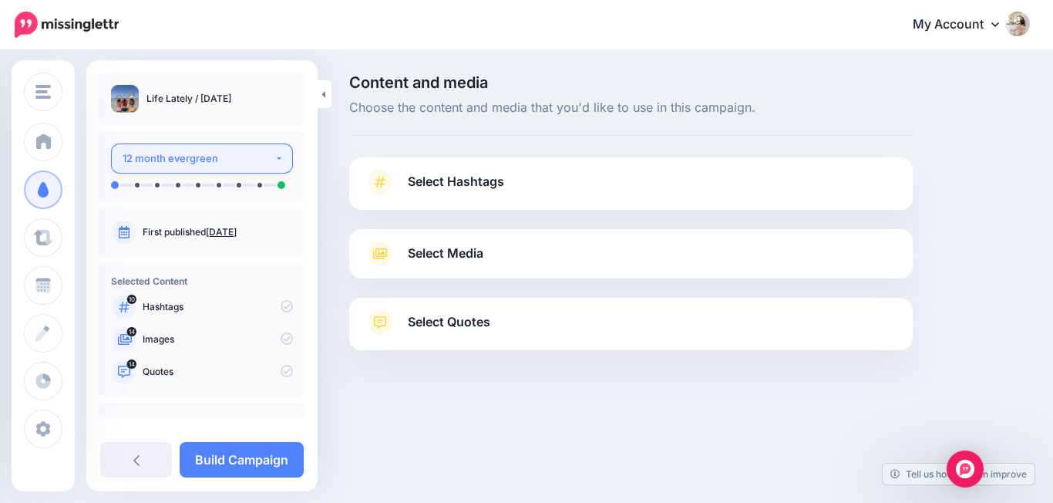
click at [253, 151] on div "12 month evergreen" at bounding box center [199, 159] width 152 height 18
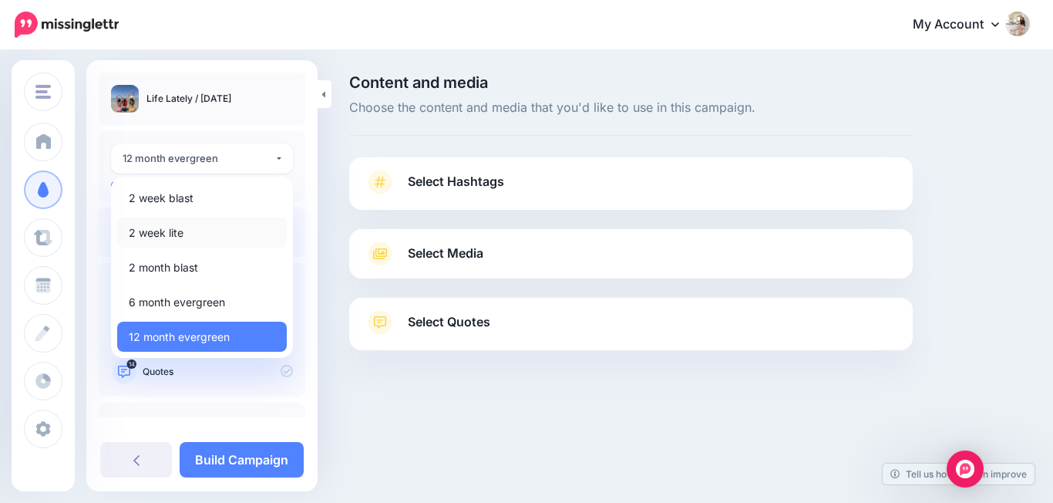
click at [246, 227] on link "2 week lite" at bounding box center [202, 232] width 170 height 30
select select "******"
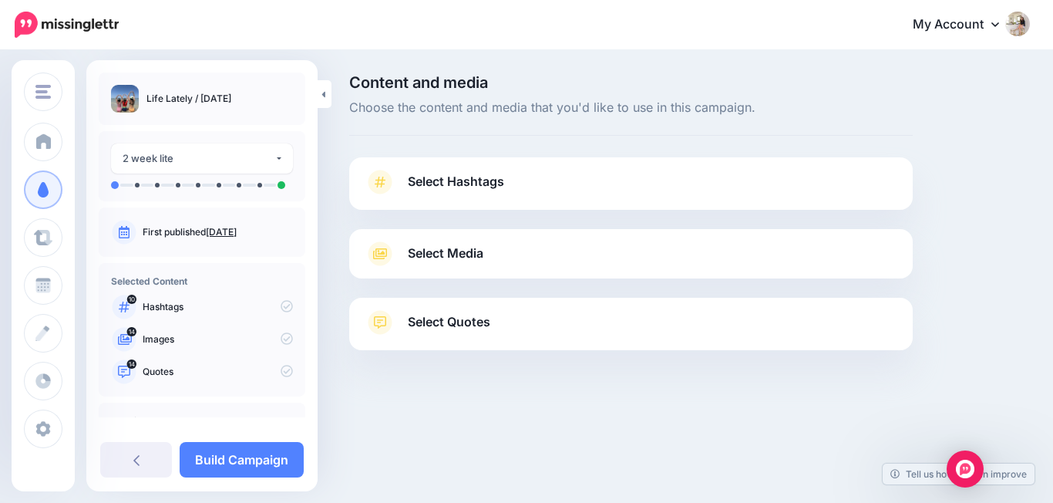
click at [503, 200] on link "Select Hashtags" at bounding box center [631, 190] width 533 height 40
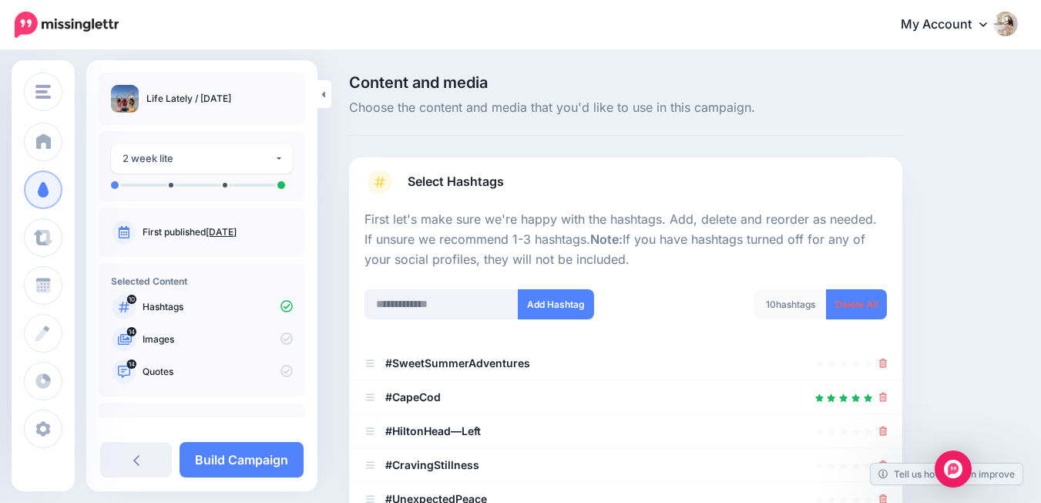
scroll to position [143, 0]
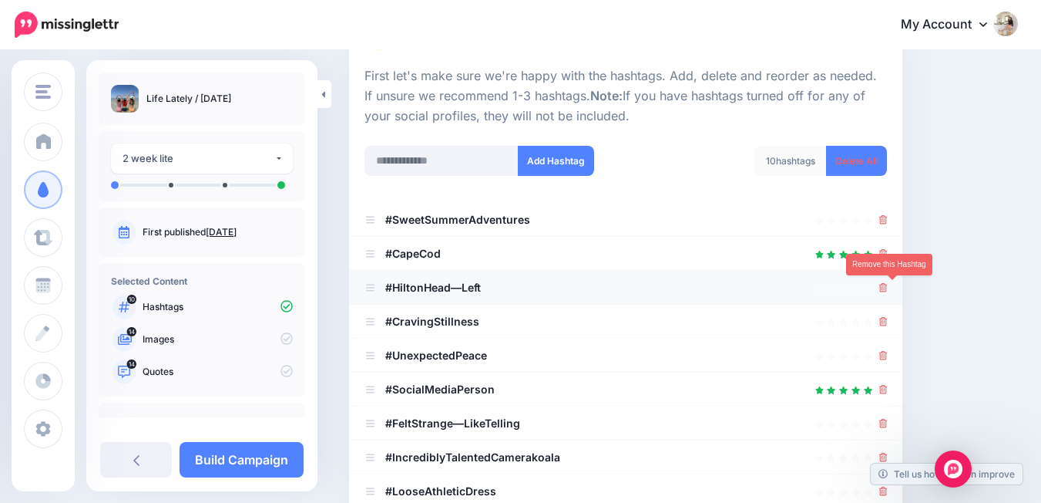
click at [888, 288] on icon at bounding box center [884, 287] width 8 height 9
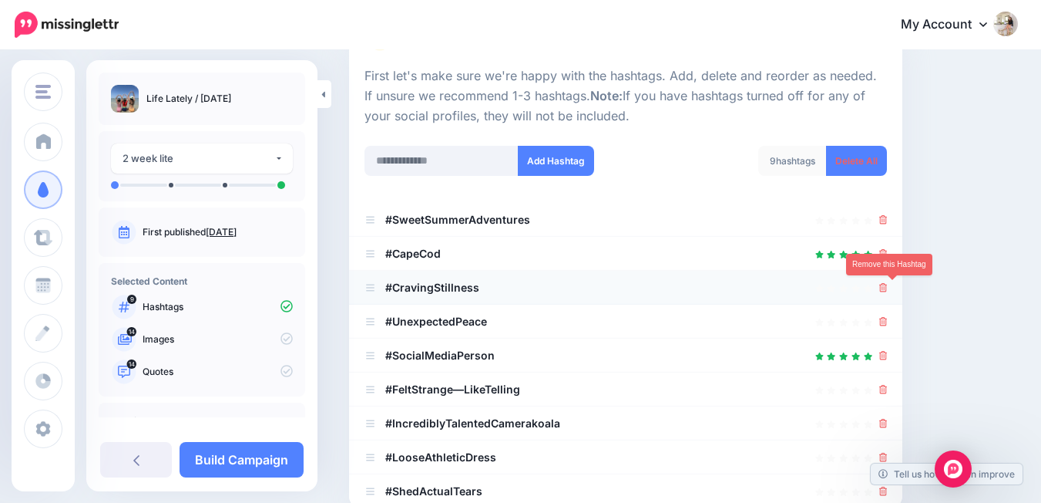
click at [888, 289] on icon at bounding box center [884, 287] width 8 height 9
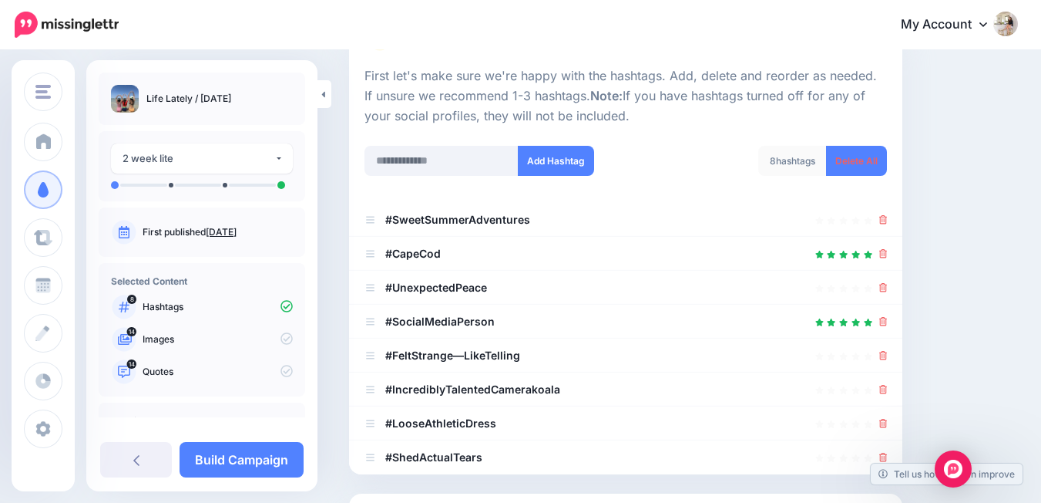
click at [888, 295] on div at bounding box center [884, 287] width 8 height 19
click at [888, 291] on icon at bounding box center [884, 287] width 8 height 9
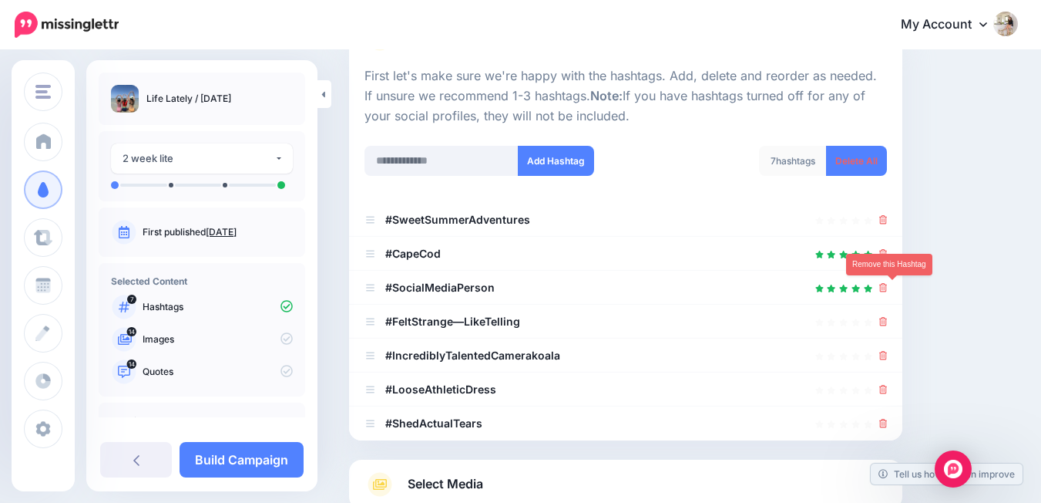
click at [888, 291] on icon at bounding box center [884, 287] width 8 height 9
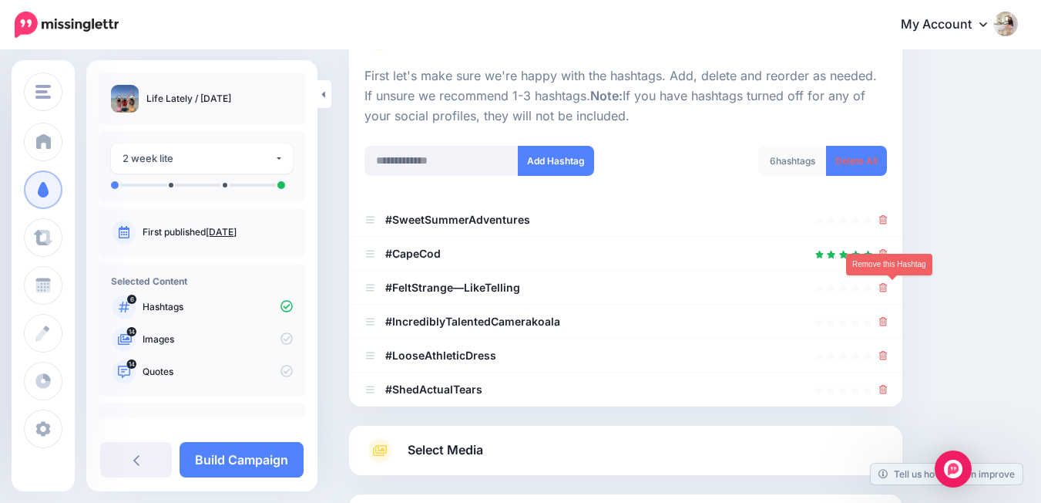
click at [888, 291] on icon at bounding box center [884, 287] width 8 height 9
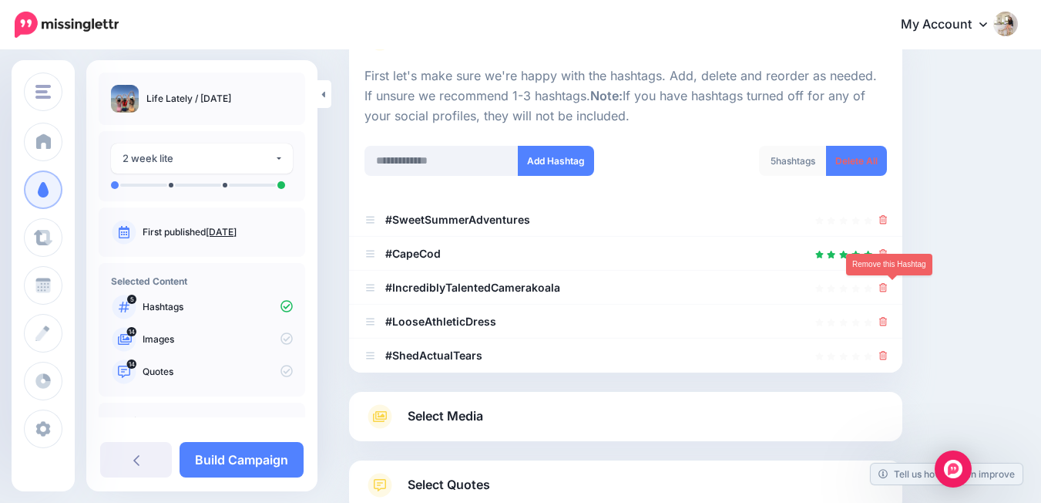
click at [888, 291] on icon at bounding box center [884, 287] width 8 height 9
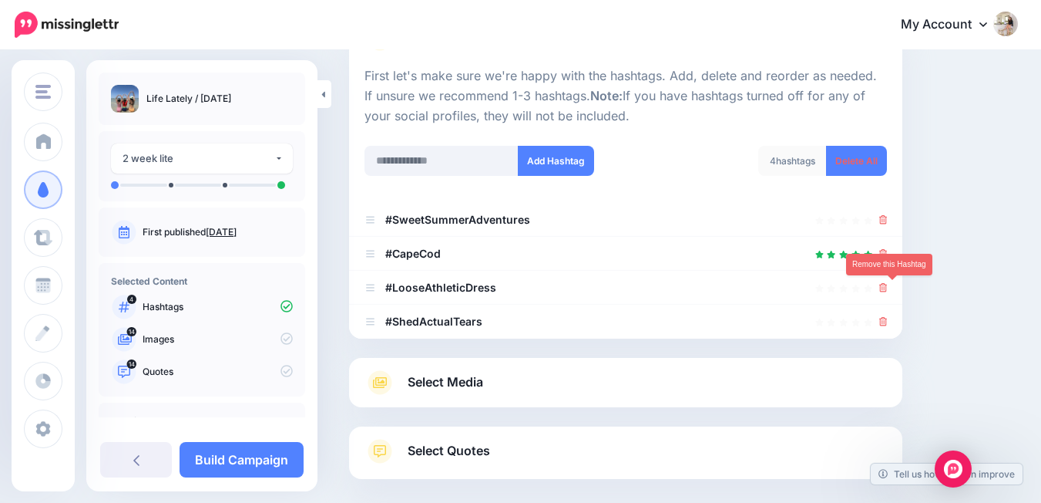
click at [888, 291] on icon at bounding box center [884, 287] width 8 height 9
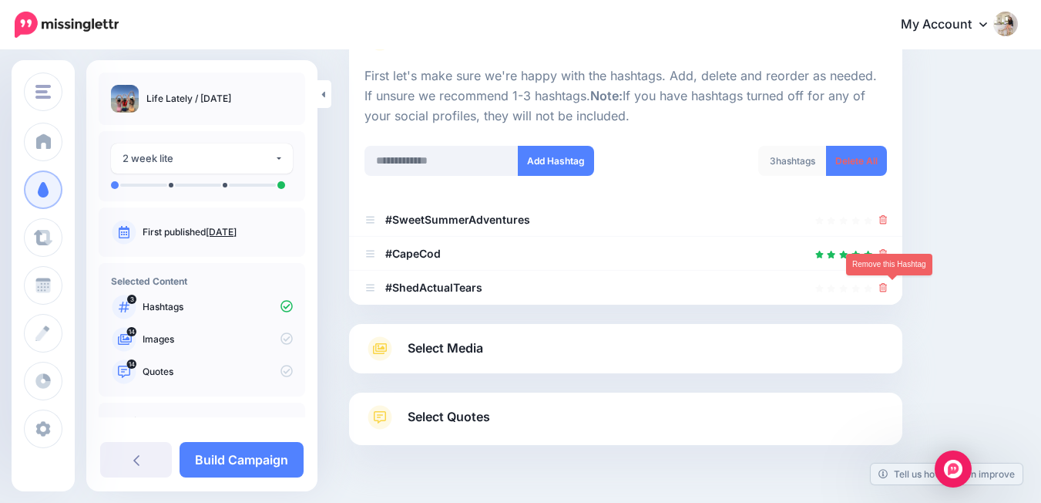
click at [888, 291] on icon at bounding box center [884, 287] width 8 height 9
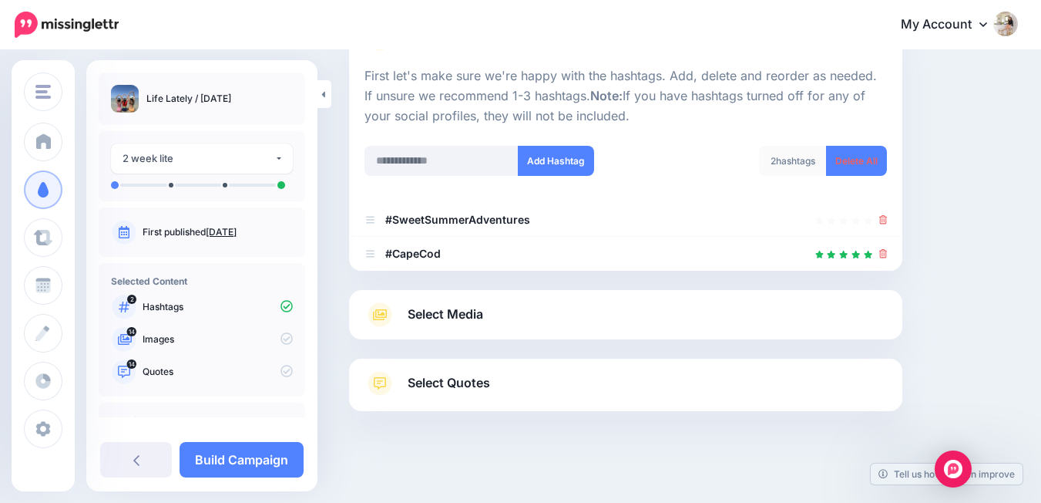
click at [880, 308] on link "Select Media" at bounding box center [626, 314] width 523 height 25
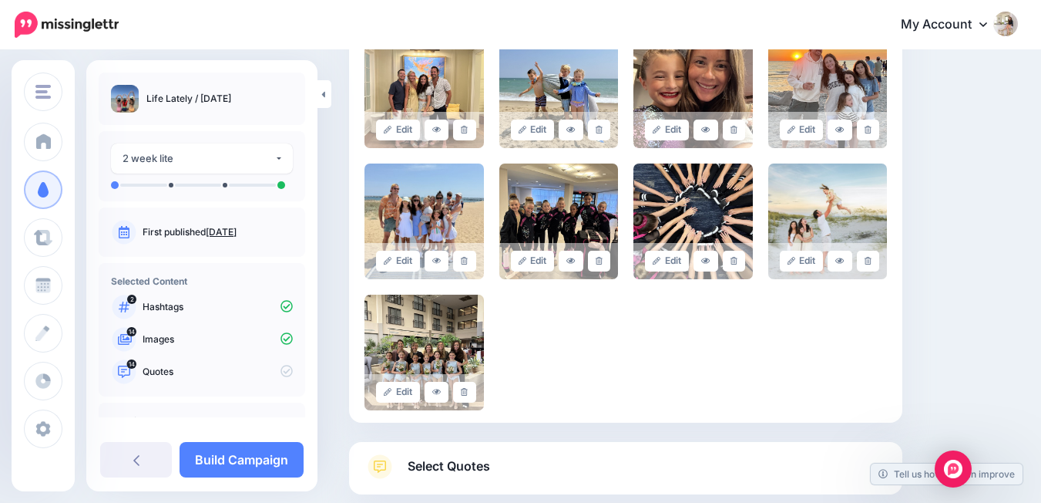
scroll to position [764, 0]
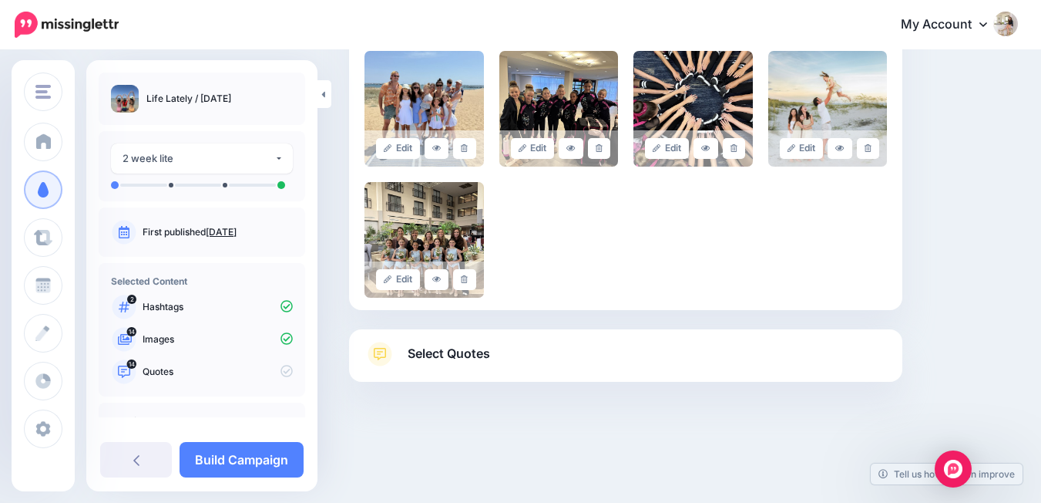
click at [855, 358] on link "Select Quotes" at bounding box center [626, 361] width 523 height 40
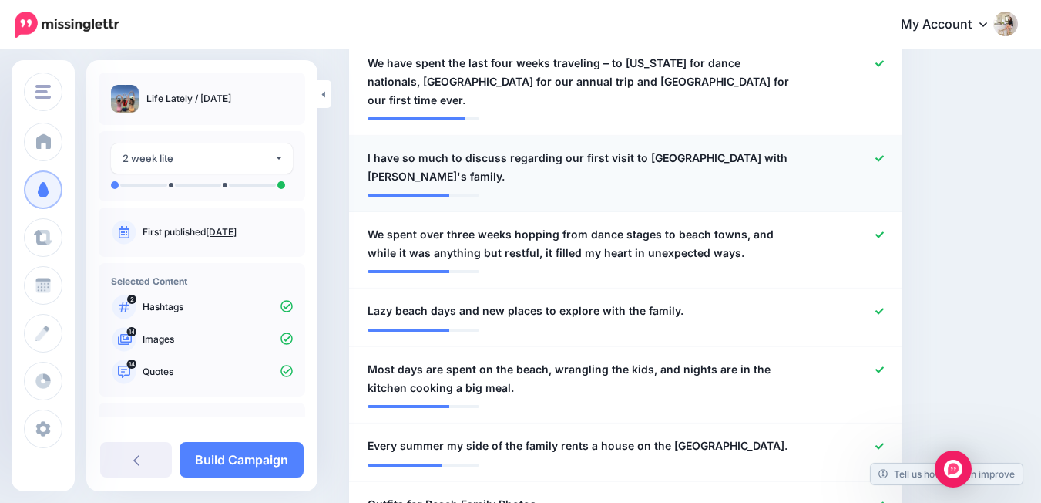
click at [884, 158] on icon at bounding box center [880, 158] width 8 height 6
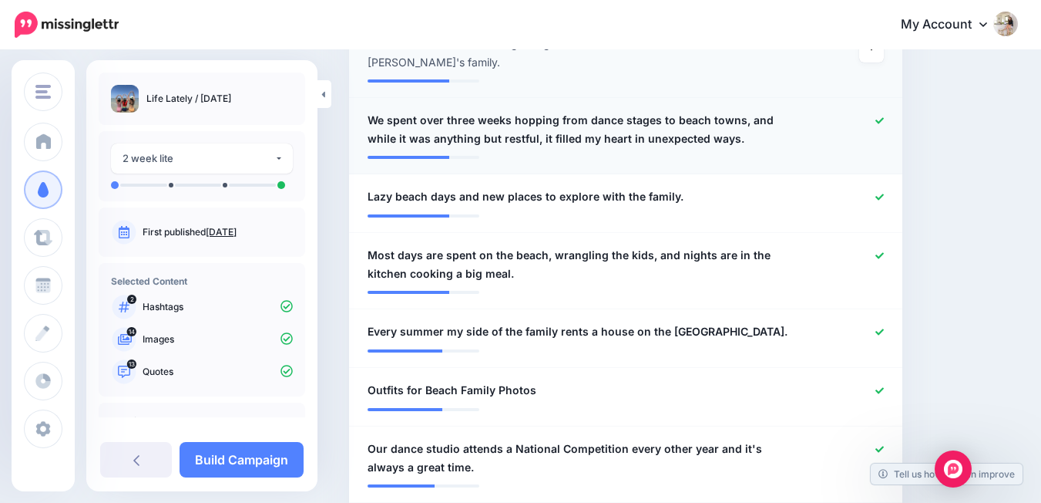
scroll to position [906, 0]
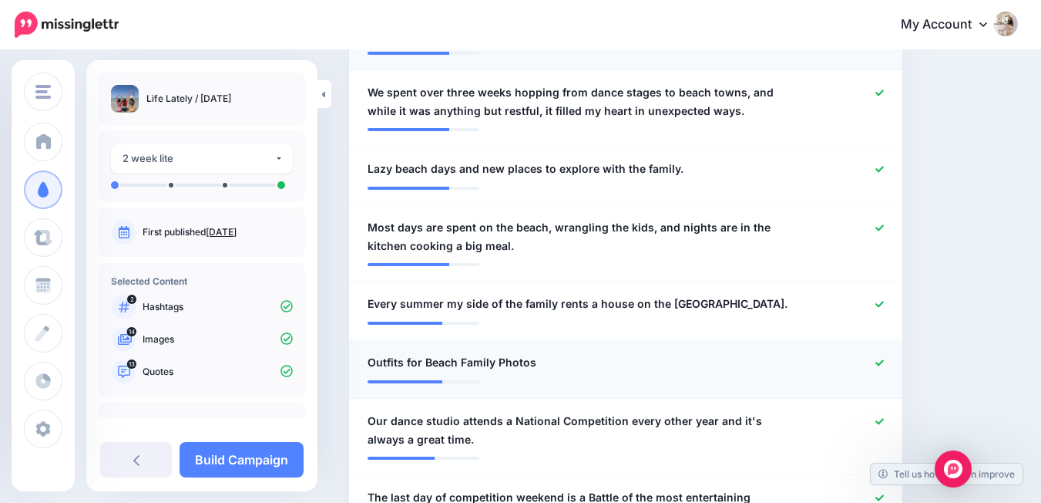
click at [887, 356] on div at bounding box center [851, 362] width 90 height 19
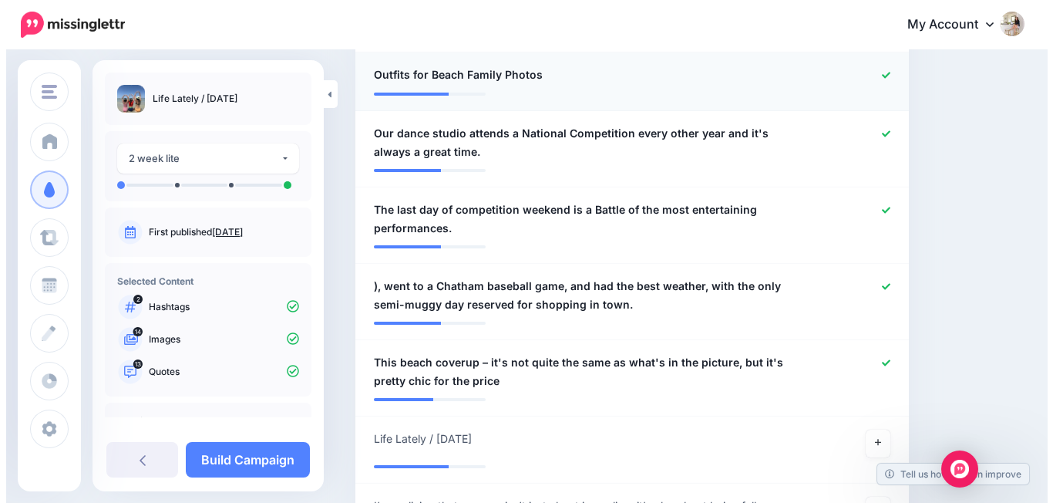
scroll to position [1236, 0]
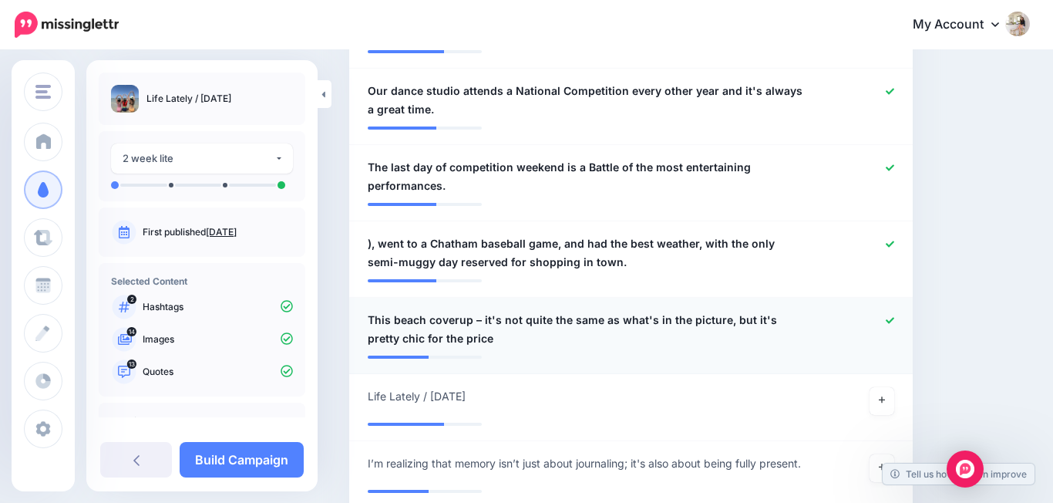
click at [887, 319] on icon at bounding box center [890, 320] width 8 height 8
click at [886, 243] on icon at bounding box center [890, 244] width 8 height 8
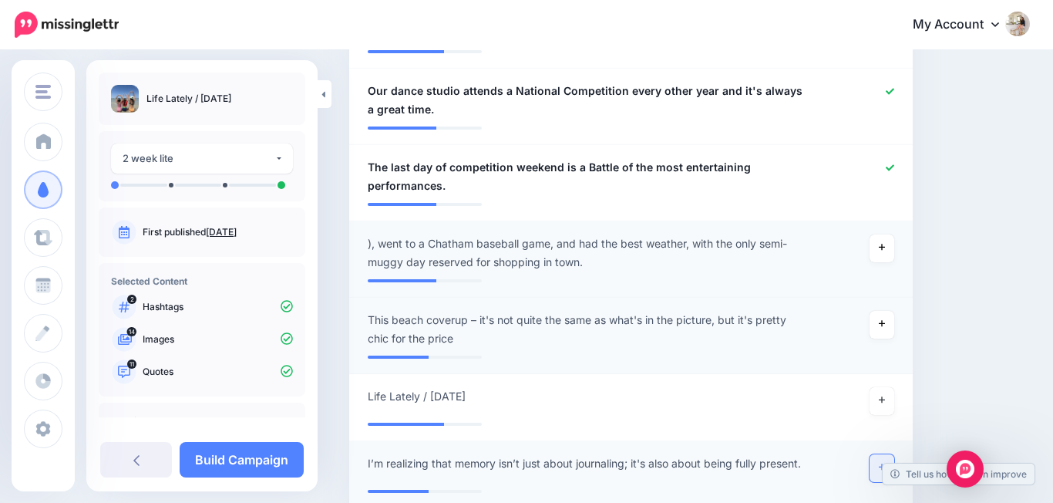
click at [889, 456] on link at bounding box center [882, 468] width 25 height 28
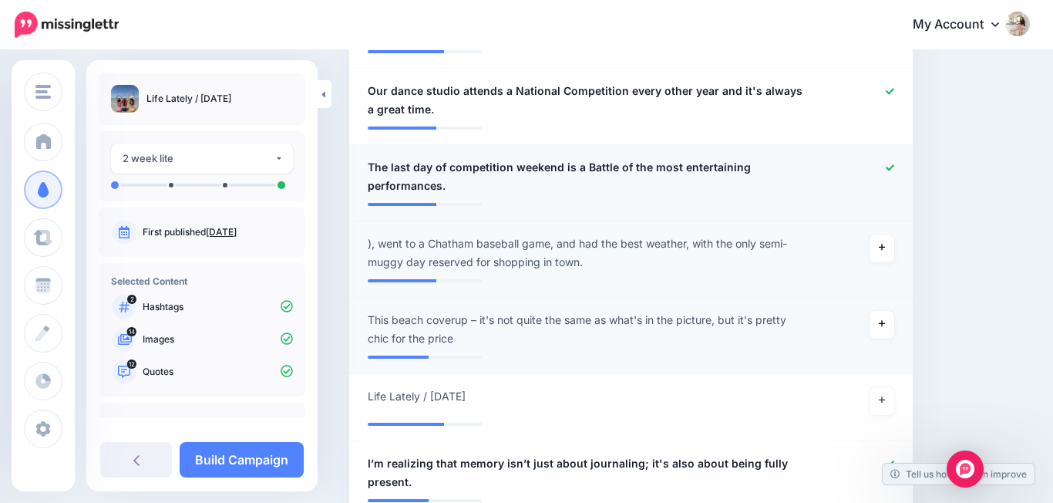
click at [886, 164] on icon at bounding box center [890, 167] width 8 height 8
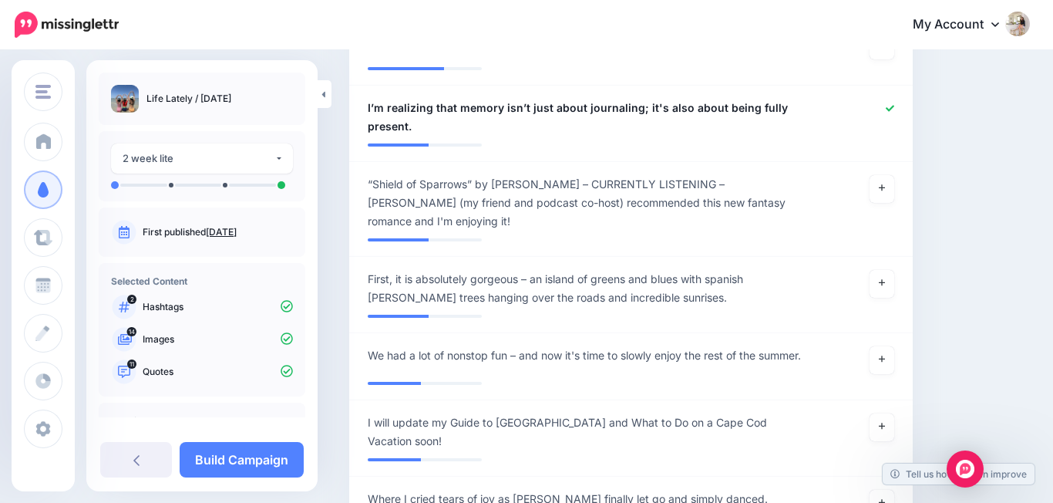
scroll to position [1600, 0]
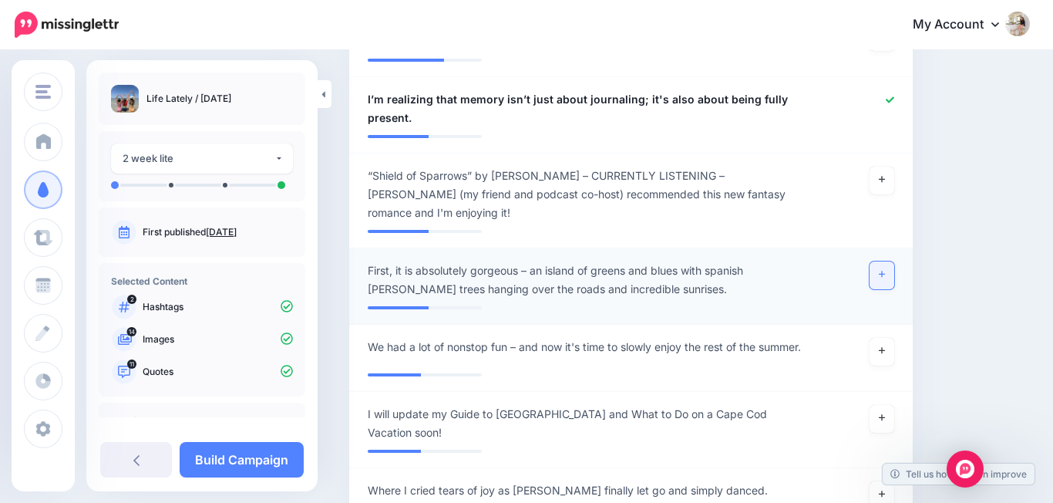
click at [883, 261] on link at bounding box center [882, 275] width 25 height 28
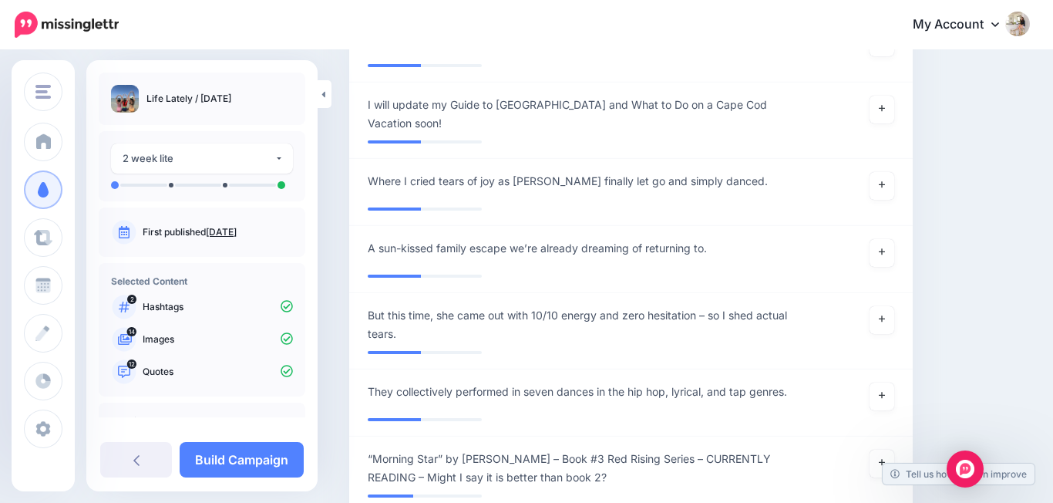
scroll to position [1909, 0]
click at [884, 171] on link at bounding box center [882, 185] width 25 height 28
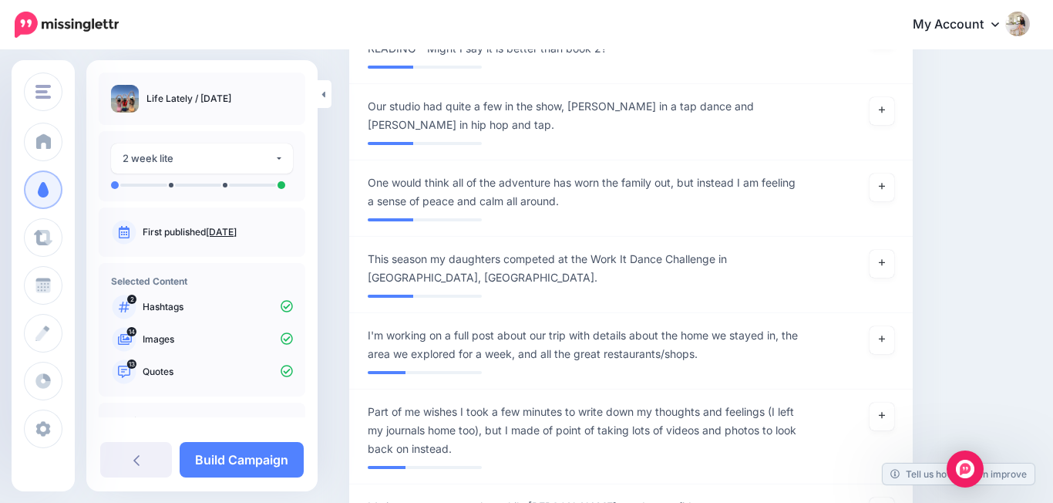
scroll to position [2343, 0]
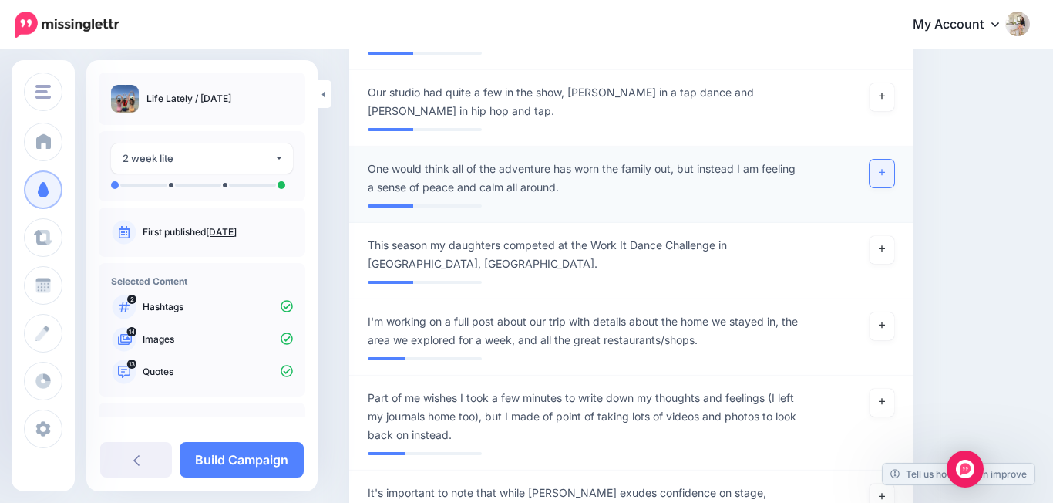
click at [884, 164] on link at bounding box center [882, 174] width 25 height 28
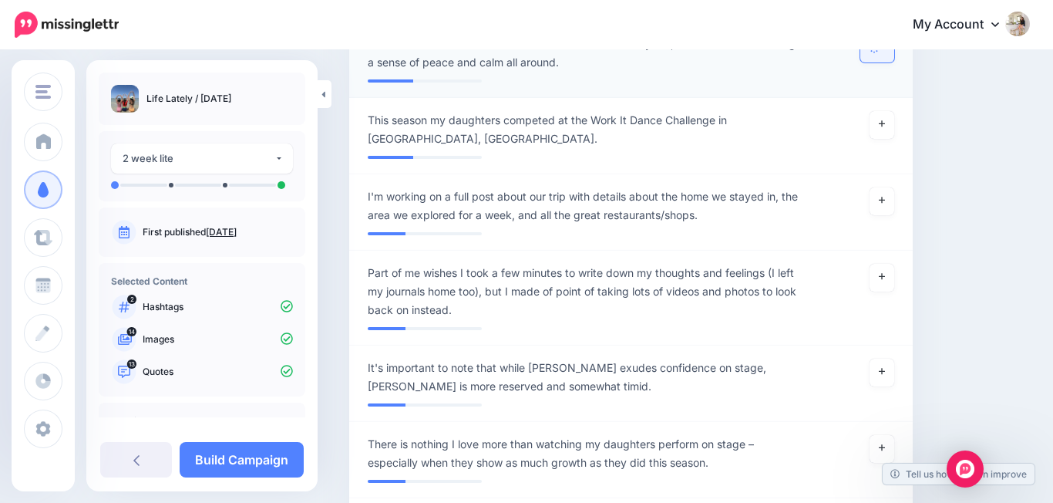
scroll to position [2470, 0]
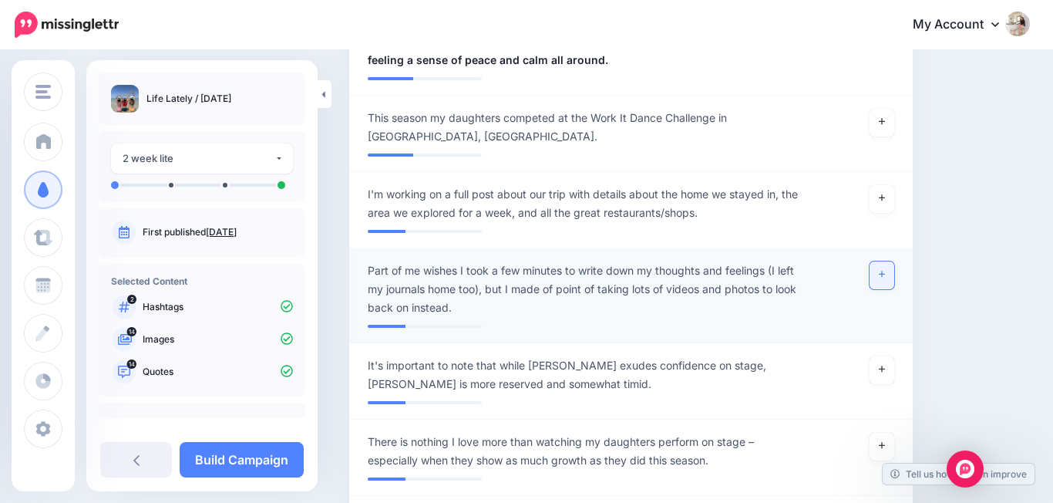
click at [880, 270] on icon at bounding box center [882, 274] width 6 height 8
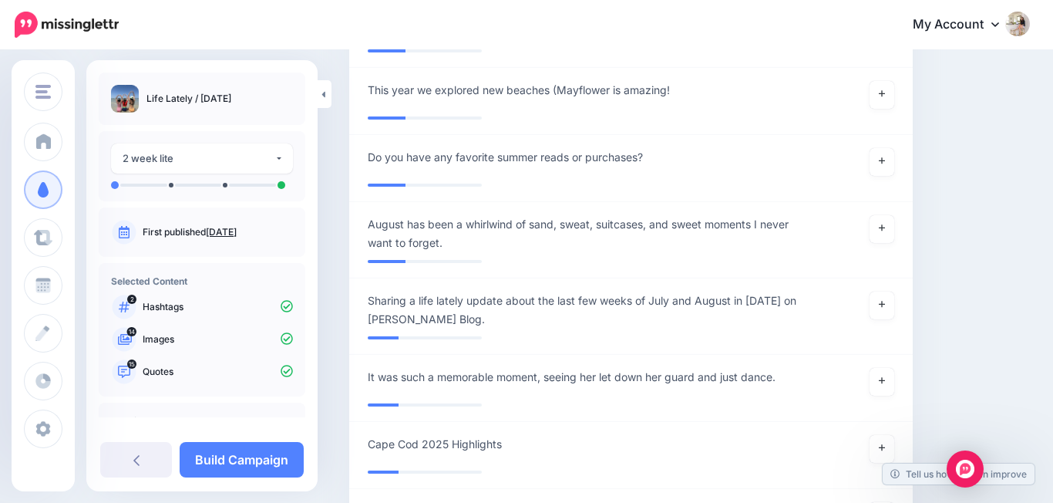
scroll to position [2966, 0]
click at [883, 218] on link at bounding box center [882, 228] width 25 height 28
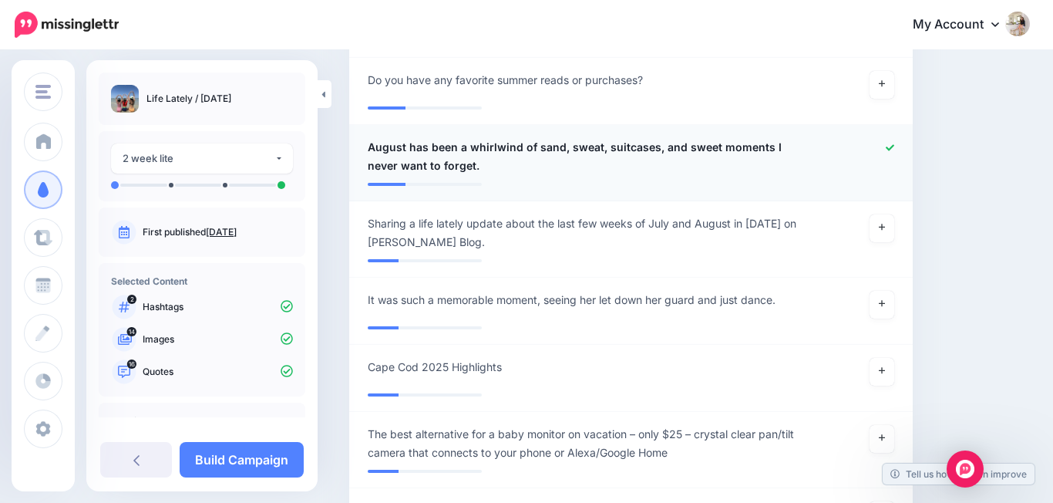
scroll to position [3043, 0]
click at [883, 218] on link at bounding box center [882, 228] width 25 height 28
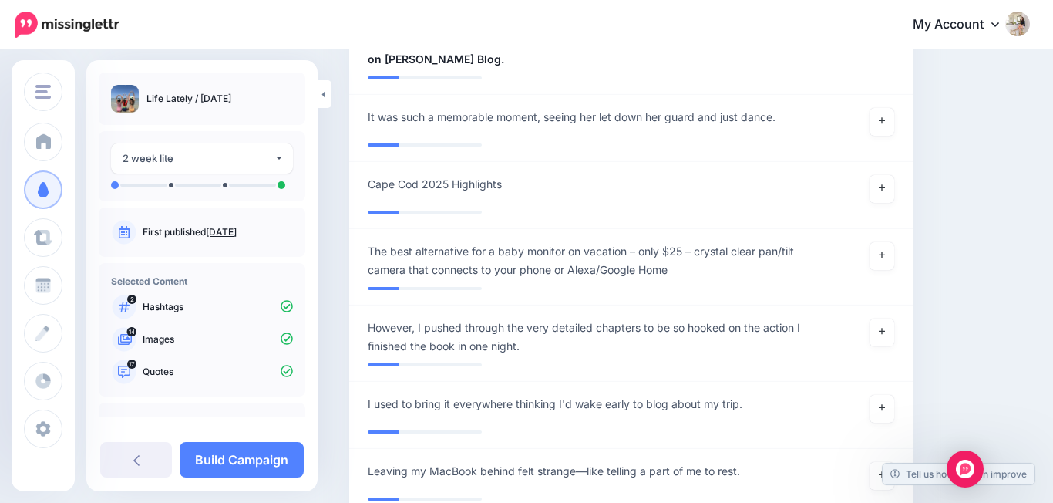
scroll to position [3226, 0]
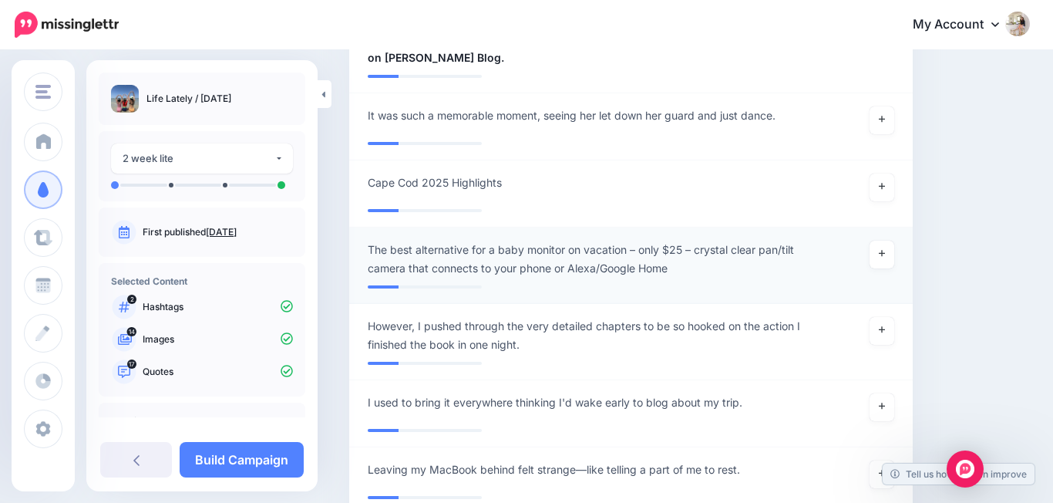
click at [883, 227] on li "**********" at bounding box center [631, 265] width 564 height 76
click at [883, 249] on icon at bounding box center [882, 253] width 6 height 8
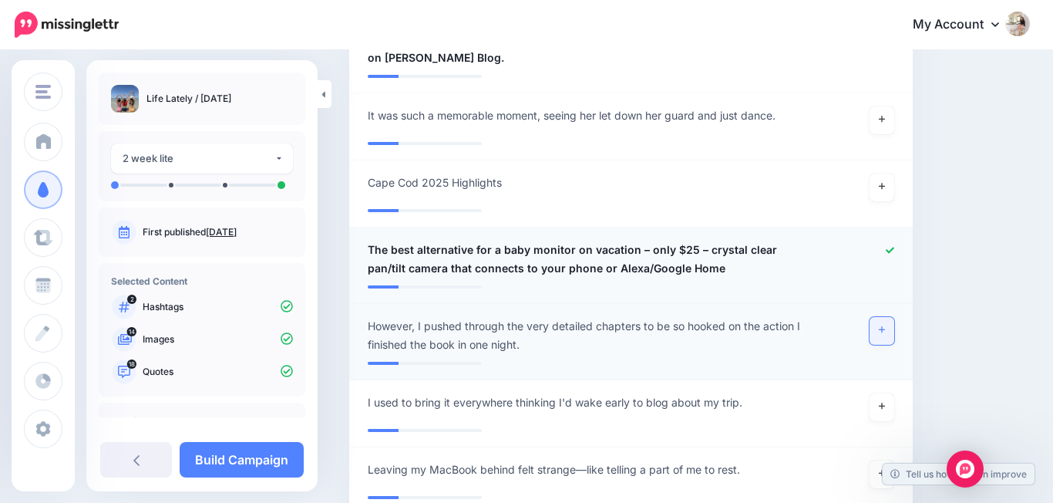
click at [881, 325] on icon at bounding box center [882, 329] width 6 height 8
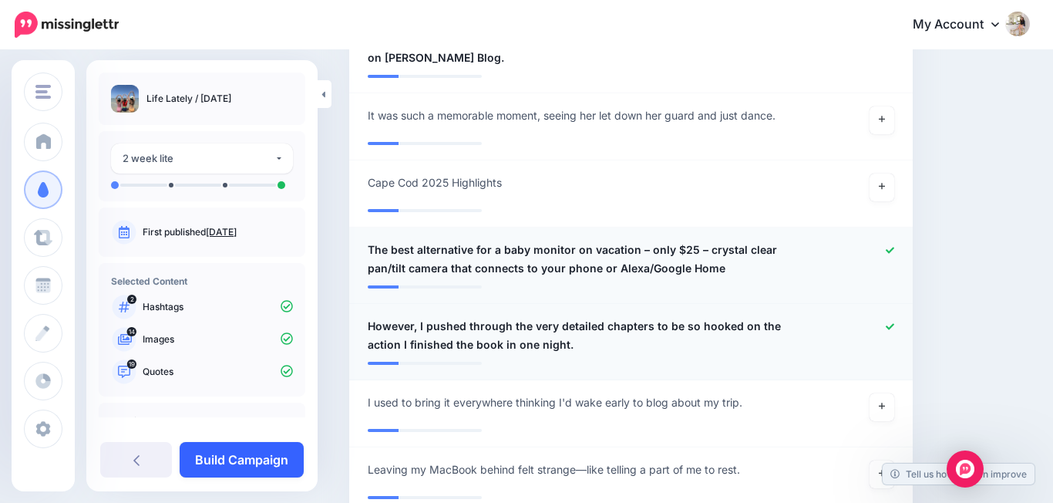
click at [281, 459] on link "Build Campaign" at bounding box center [242, 459] width 124 height 35
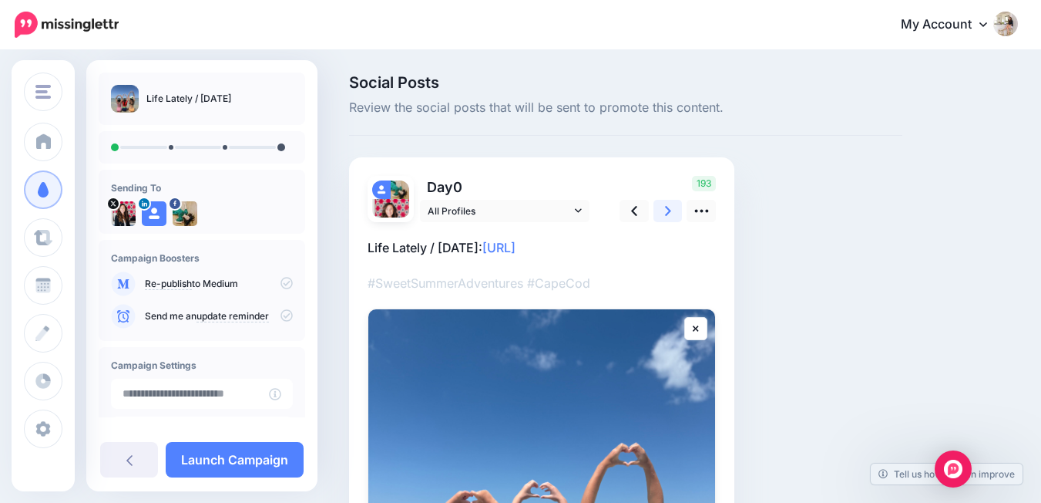
click at [667, 220] on link at bounding box center [668, 211] width 29 height 22
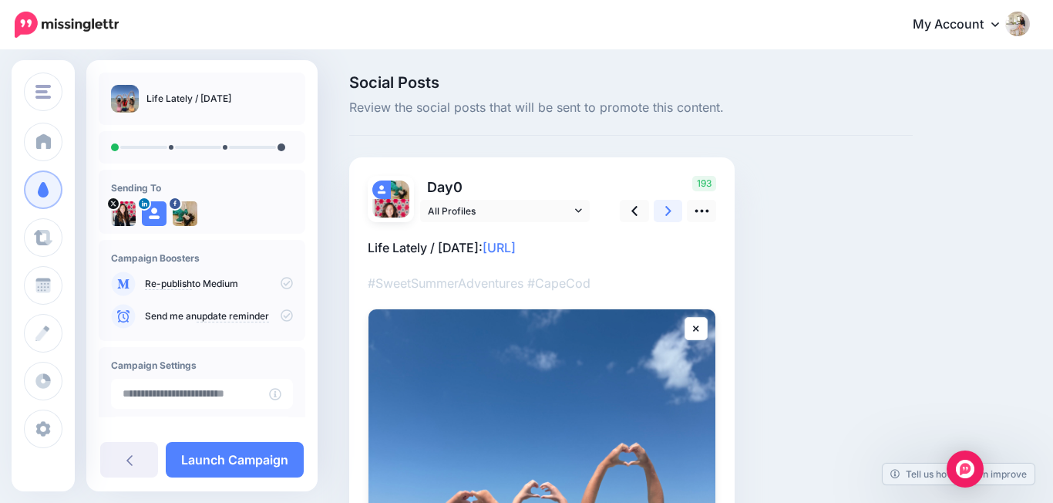
click at [667, 220] on link at bounding box center [668, 211] width 29 height 22
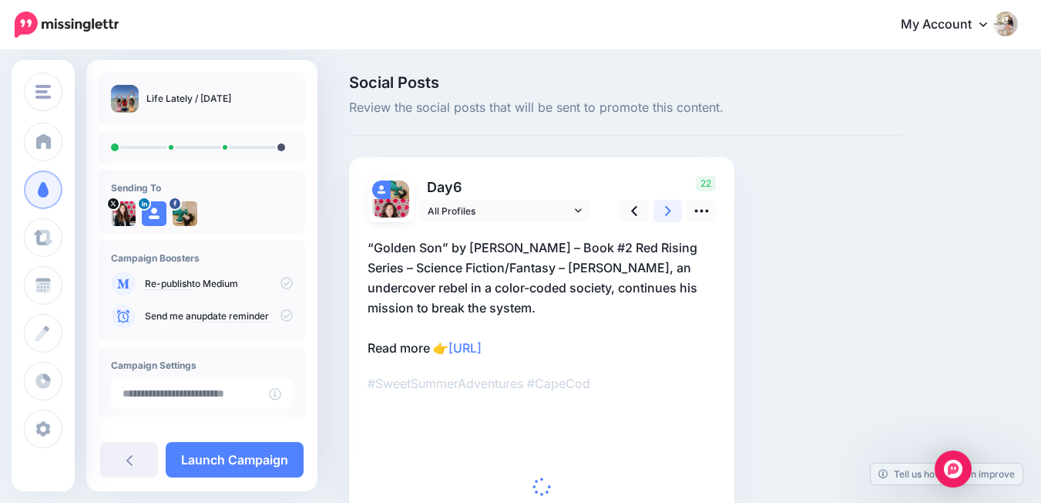
click at [667, 220] on link at bounding box center [668, 211] width 29 height 22
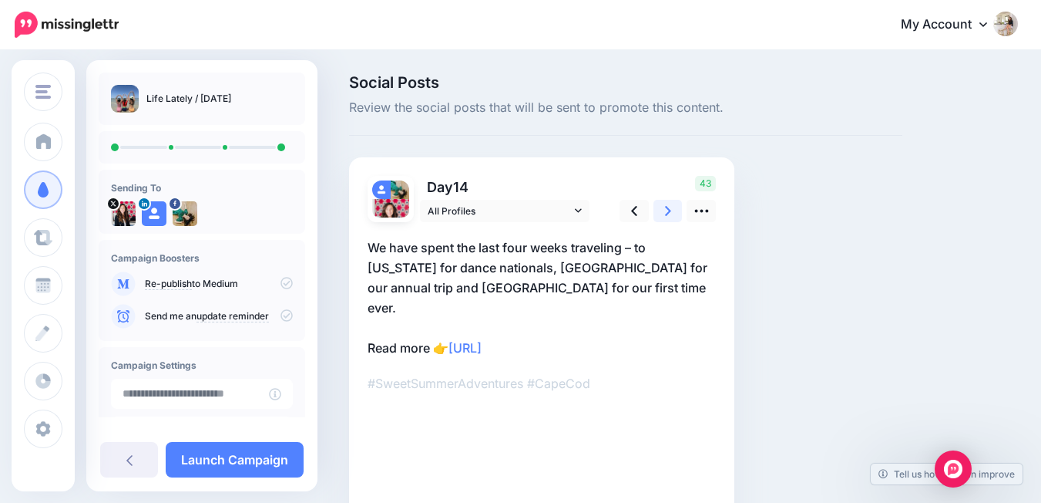
click at [667, 220] on link at bounding box center [668, 211] width 29 height 22
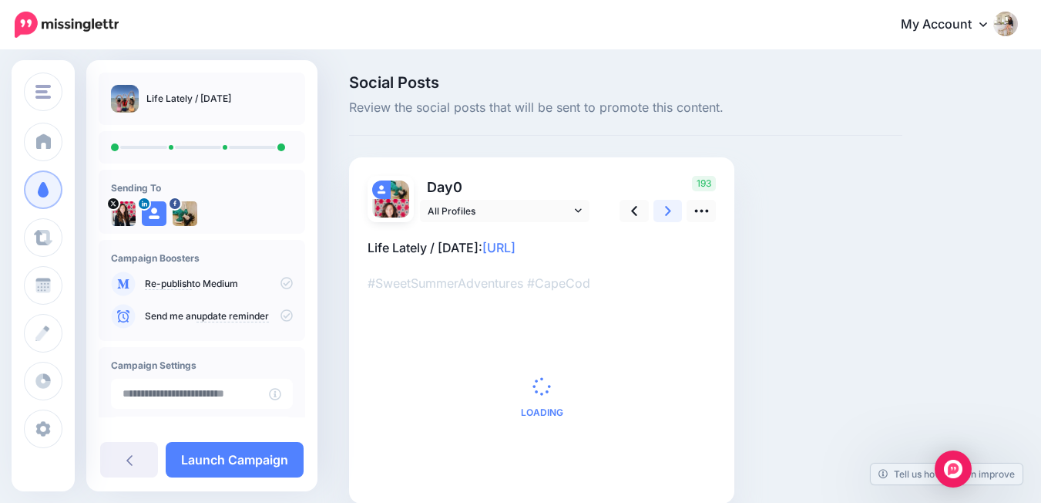
click at [667, 220] on link at bounding box center [668, 211] width 29 height 22
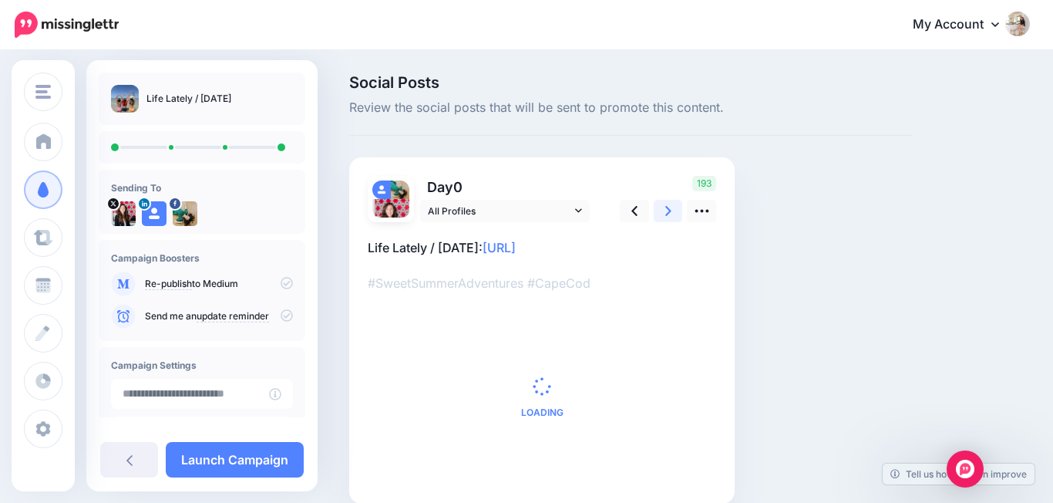
click at [667, 220] on link at bounding box center [668, 211] width 29 height 22
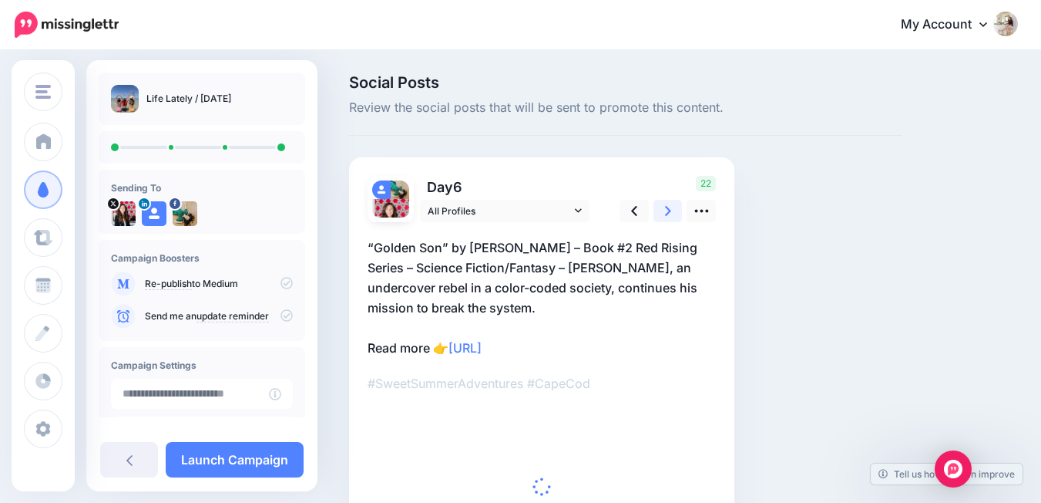
click at [667, 220] on link at bounding box center [668, 211] width 29 height 22
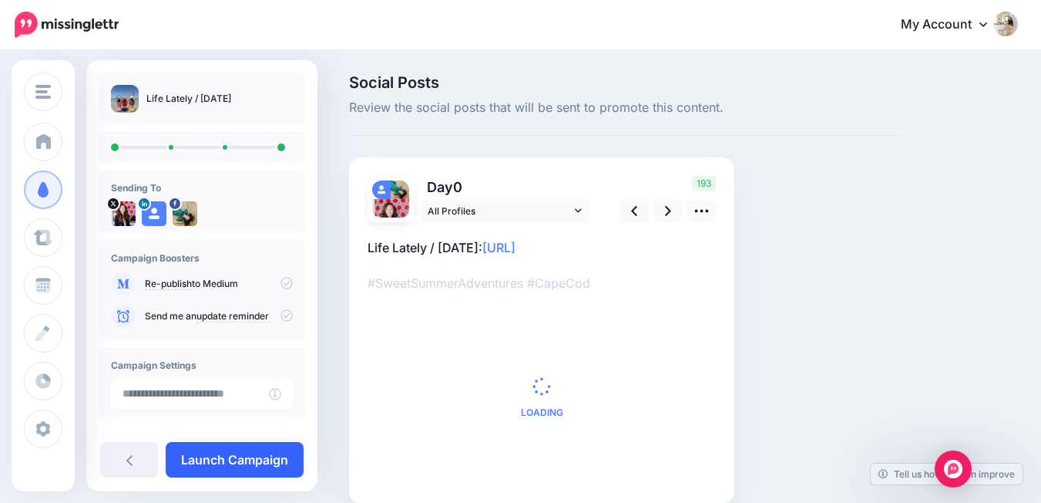
click at [240, 459] on link "Launch Campaign" at bounding box center [235, 459] width 138 height 35
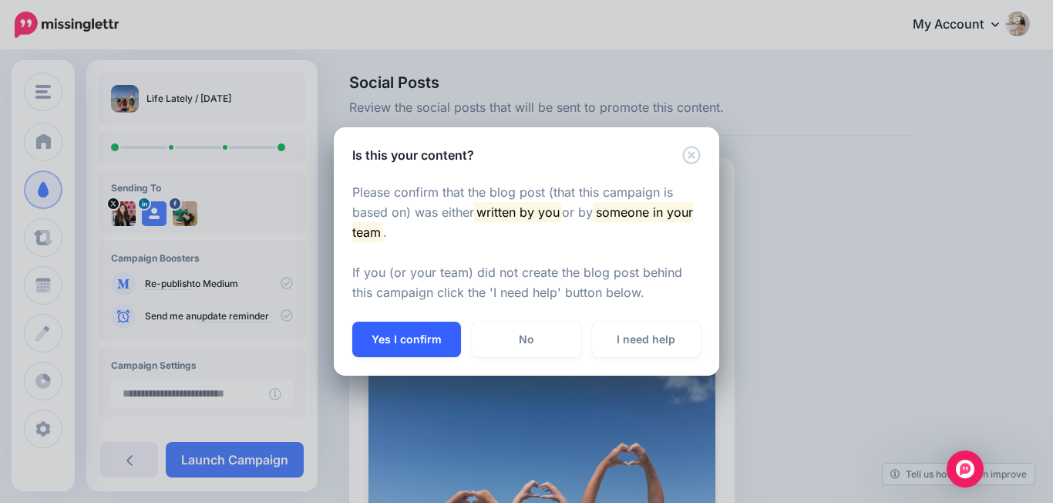
click at [406, 327] on button "Yes I confirm" at bounding box center [406, 338] width 109 height 35
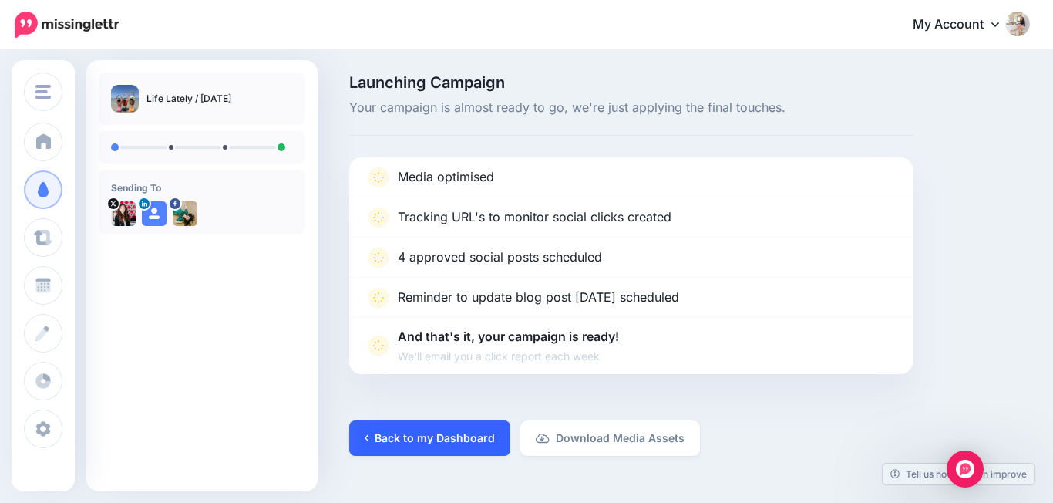
click at [448, 431] on link "Back to my Dashboard" at bounding box center [429, 437] width 161 height 35
